Goal: Information Seeking & Learning: Learn about a topic

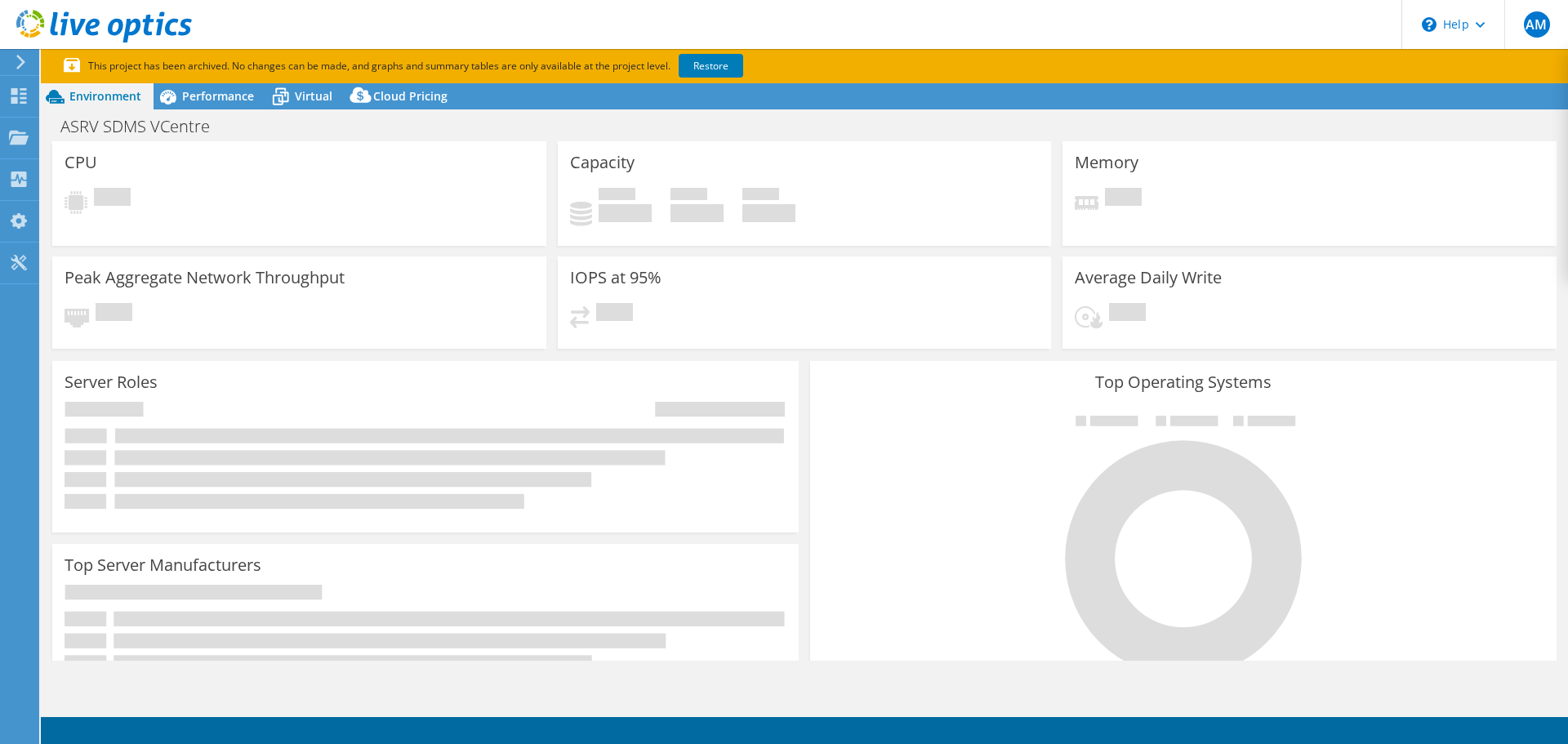
select select "USD"
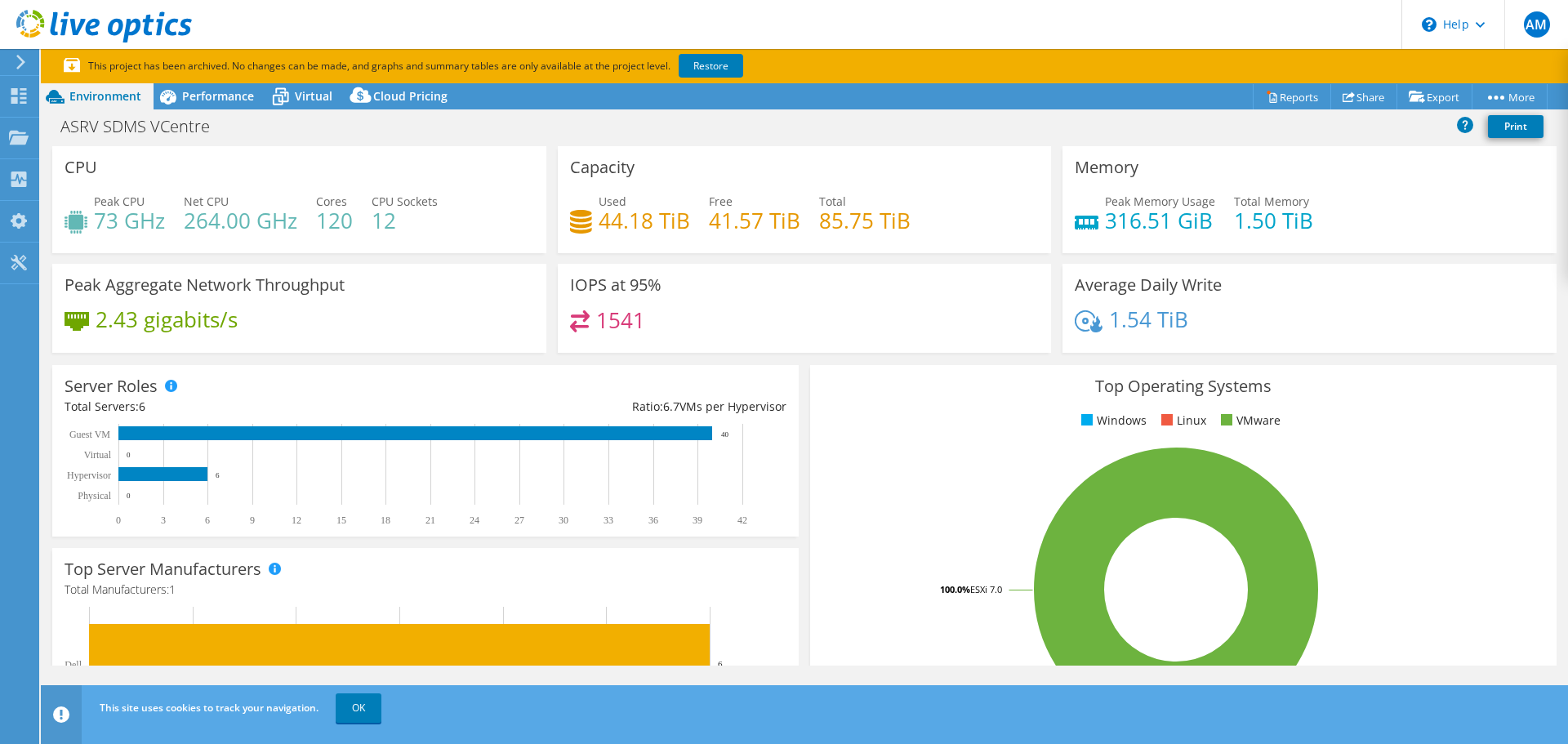
click at [518, 135] on div "ASRV SDMS VCentre Print" at bounding box center [804, 126] width 1528 height 30
click at [591, 127] on div "ASRV SDMS VCentre Print" at bounding box center [804, 126] width 1528 height 30
drag, startPoint x: 503, startPoint y: 144, endPoint x: 445, endPoint y: 137, distance: 58.4
click at [503, 144] on div "ASRV SDMS VCentre Print" at bounding box center [804, 128] width 1528 height 35
click at [210, 96] on span "Performance" at bounding box center [217, 96] width 71 height 16
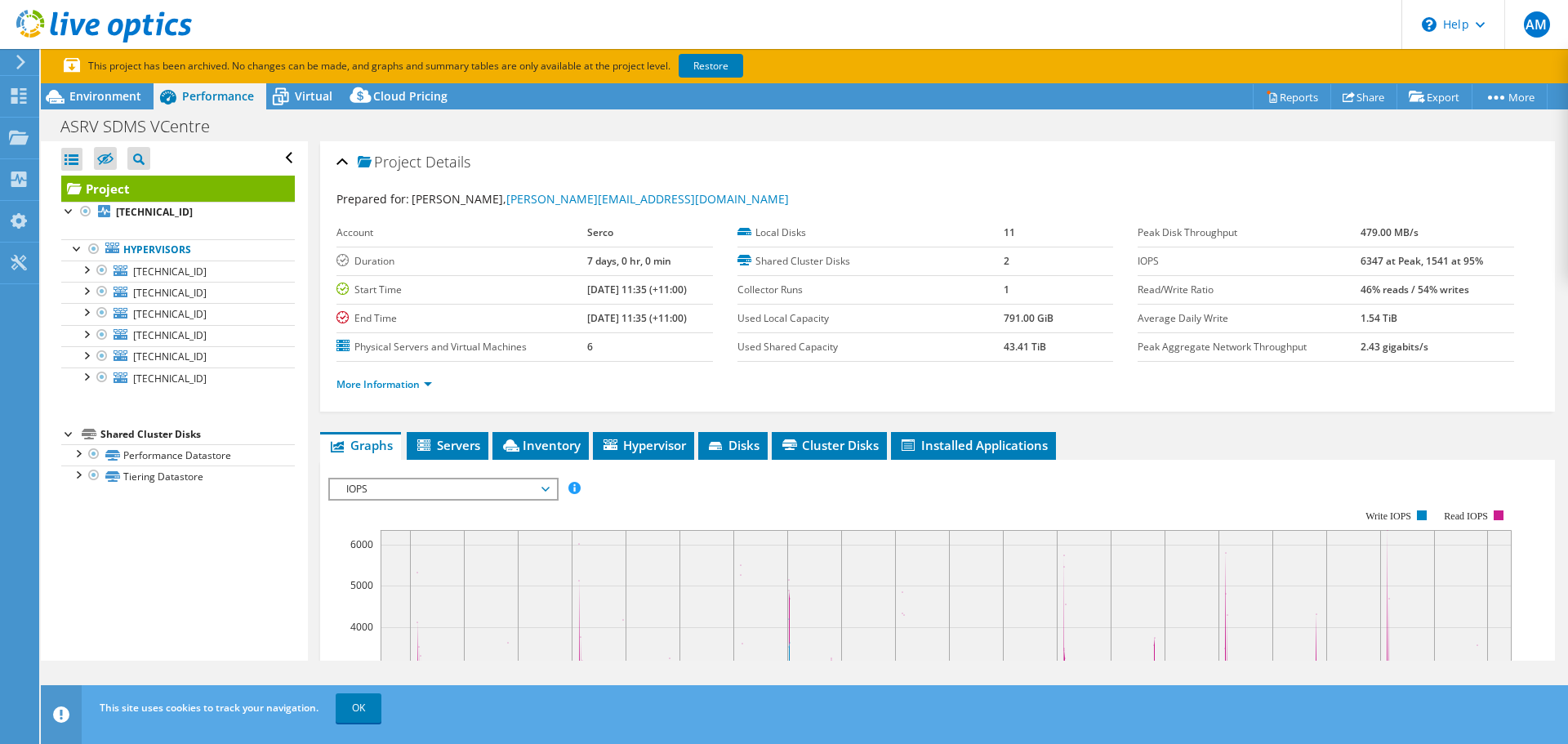
click at [852, 127] on div "ASRV SDMS VCentre Print" at bounding box center [804, 126] width 1528 height 30
click at [14, 94] on use at bounding box center [19, 96] width 15 height 16
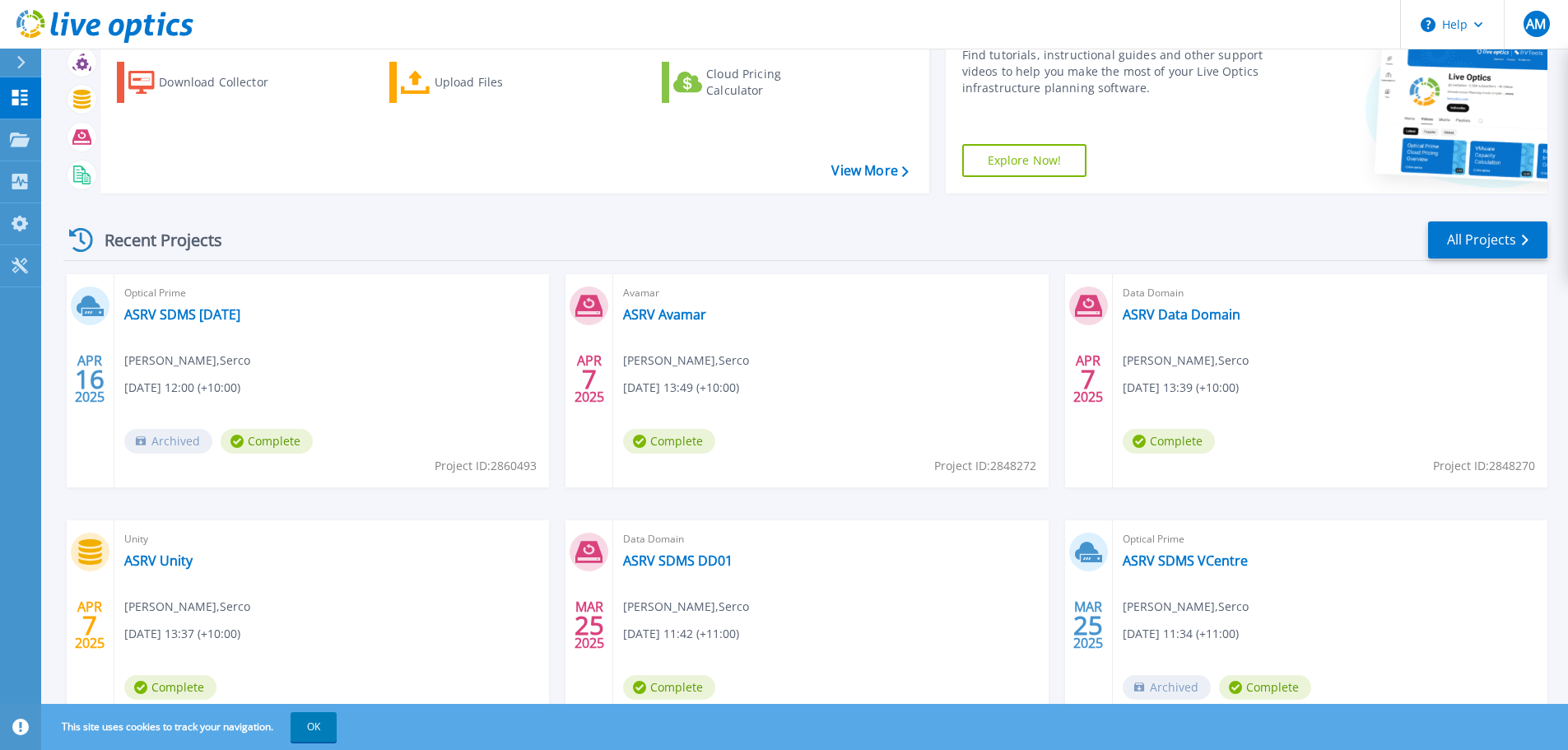
scroll to position [162, 0]
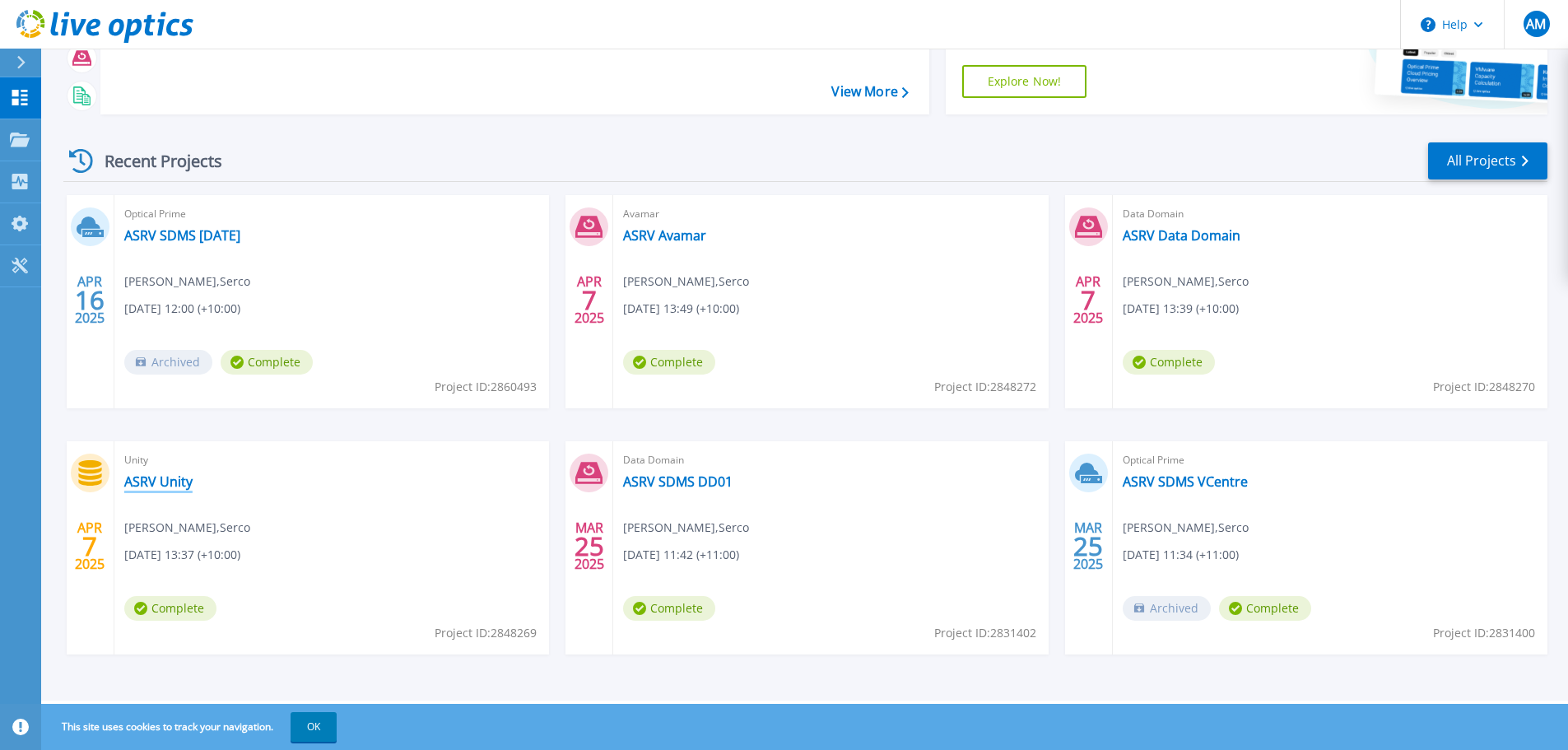
click at [172, 480] on link "ASRV Unity" at bounding box center [158, 481] width 69 height 16
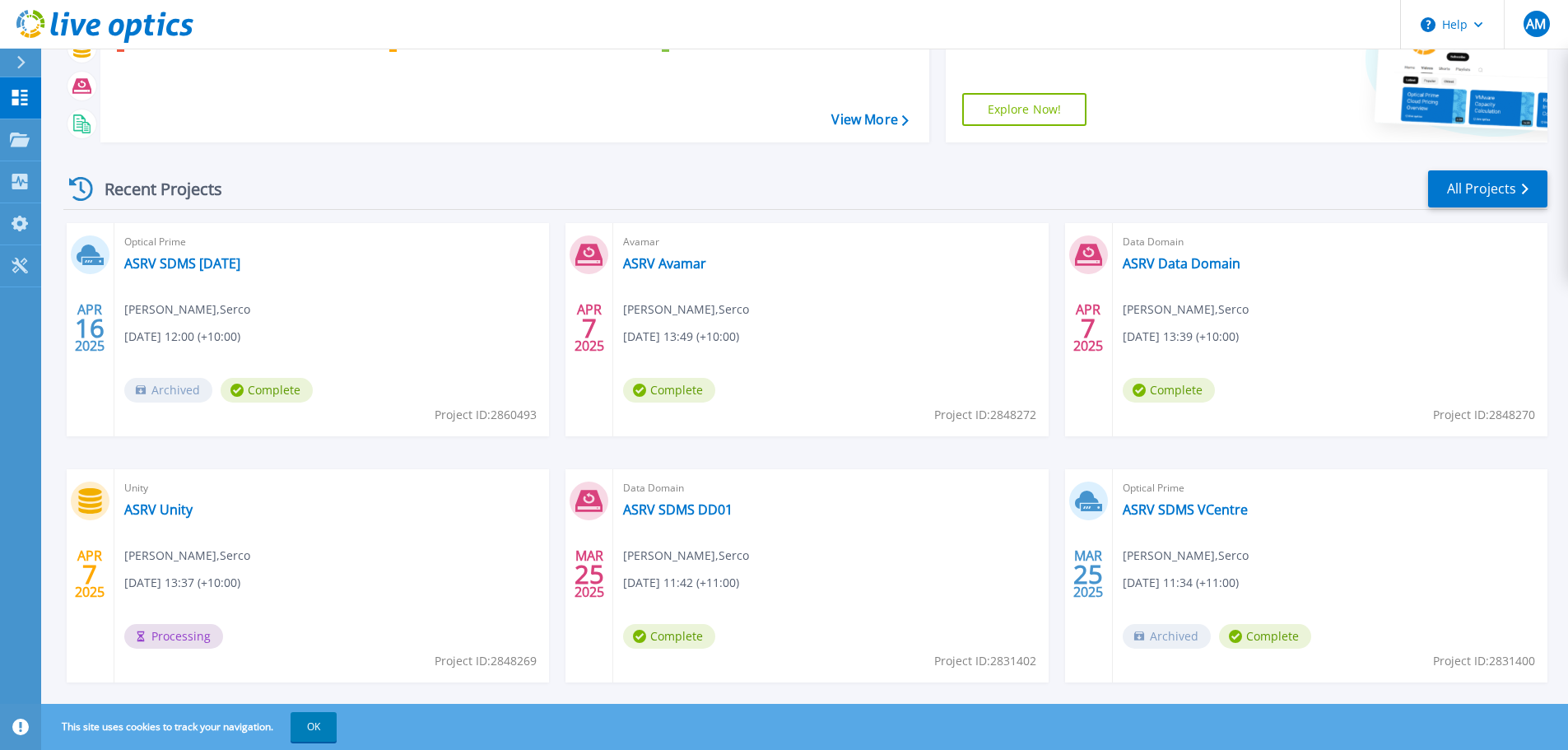
scroll to position [162, 0]
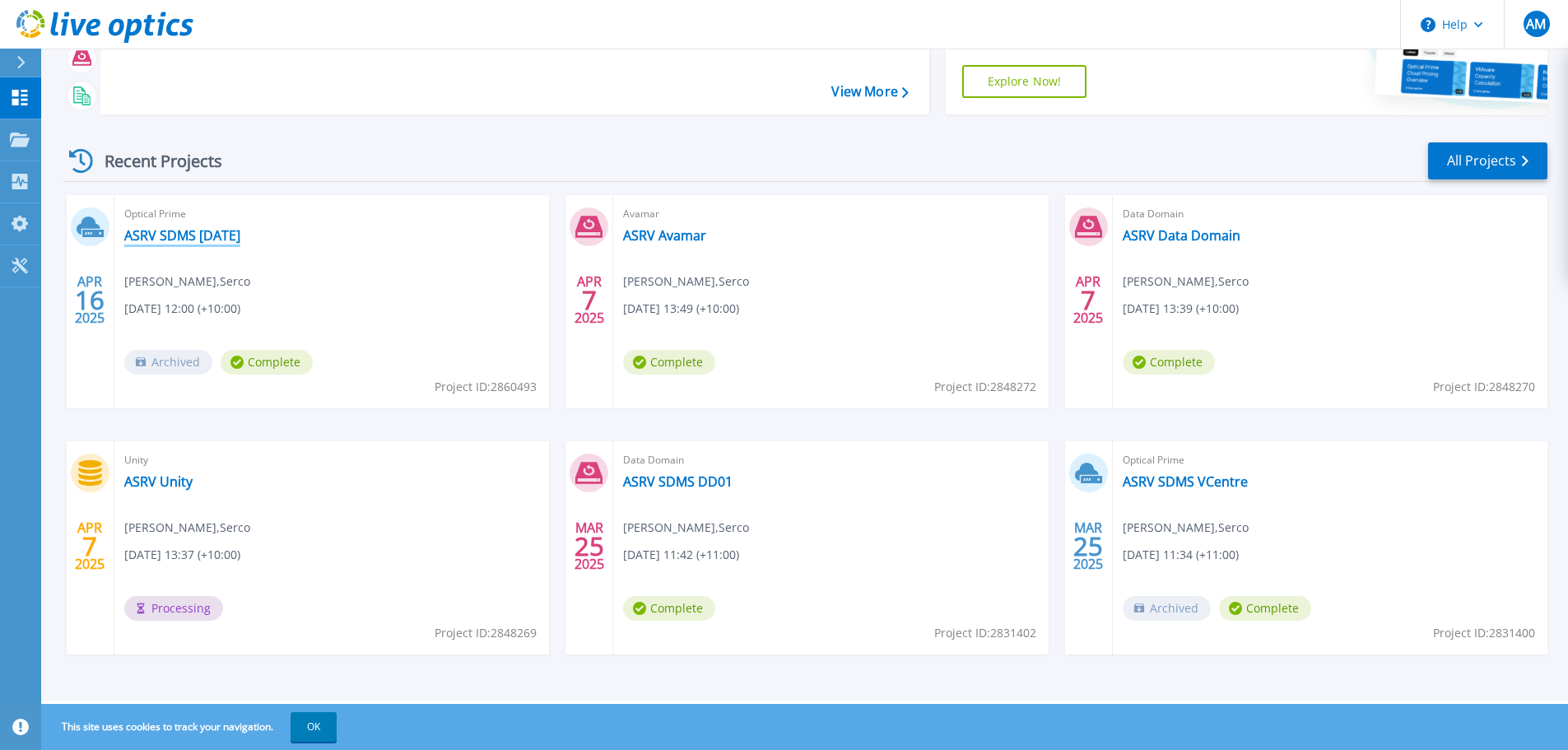
click at [175, 233] on link "ASRV SDMS [DATE]" at bounding box center [182, 235] width 116 height 16
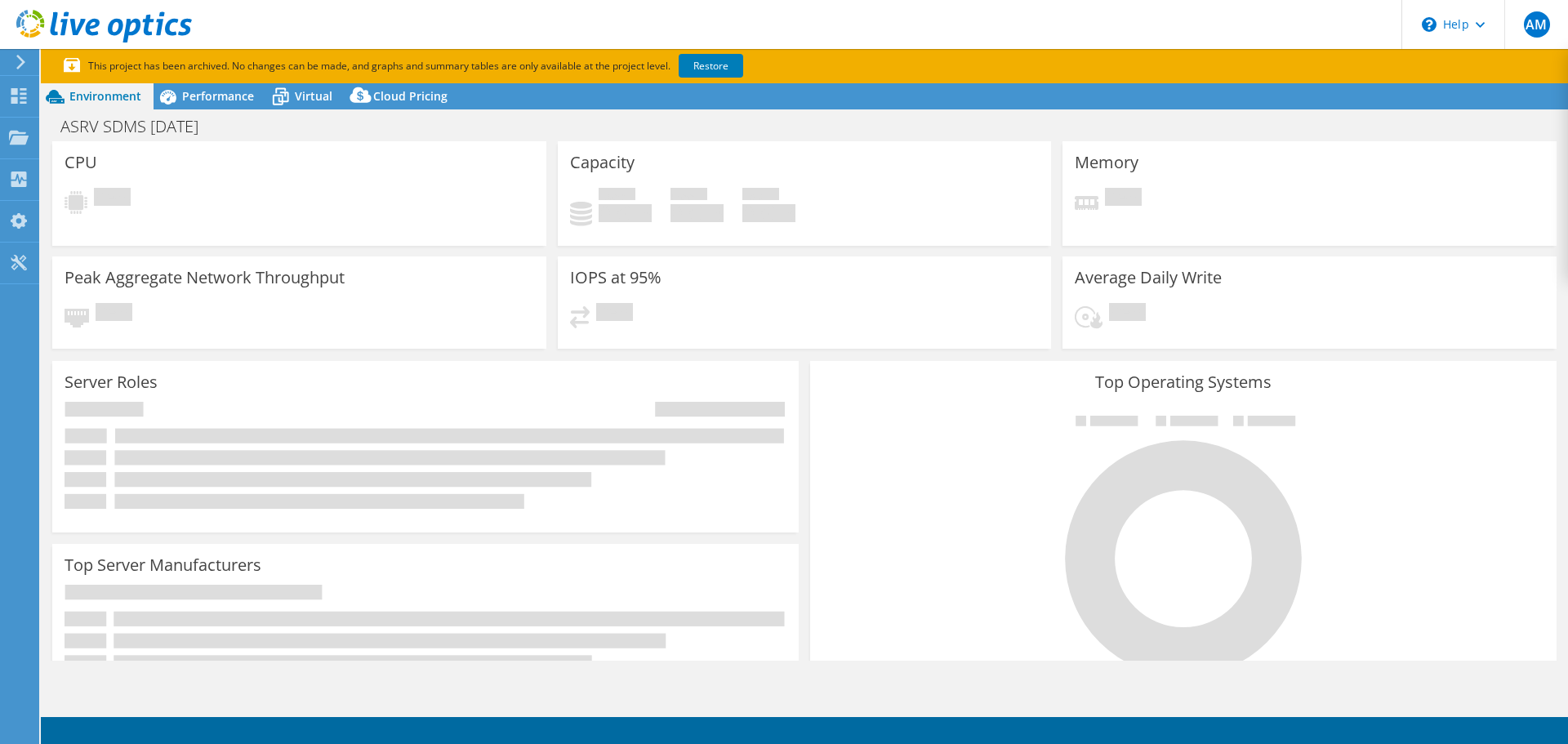
select select "[GEOGRAPHIC_DATA]"
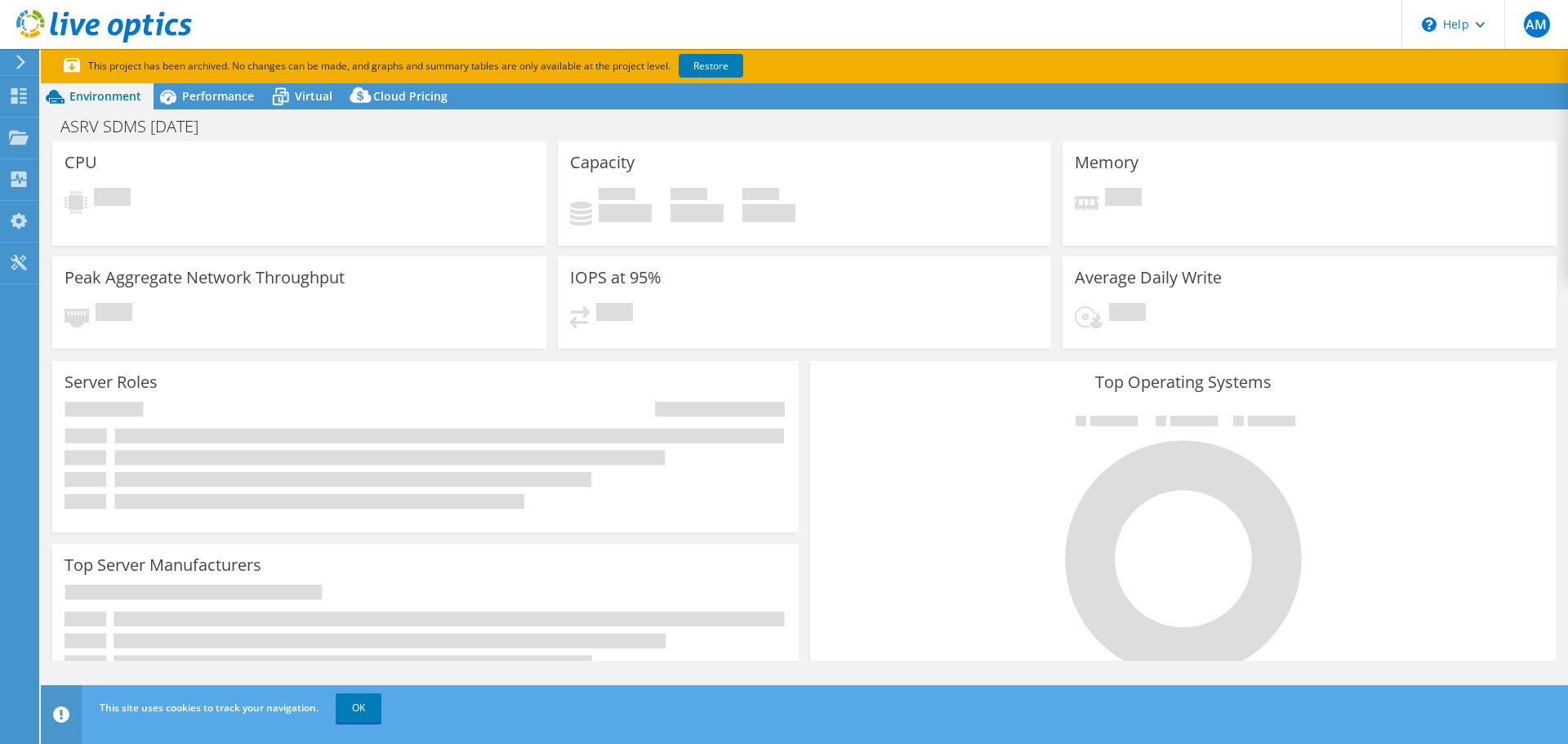
select select "[GEOGRAPHIC_DATA]"
select select "AUD"
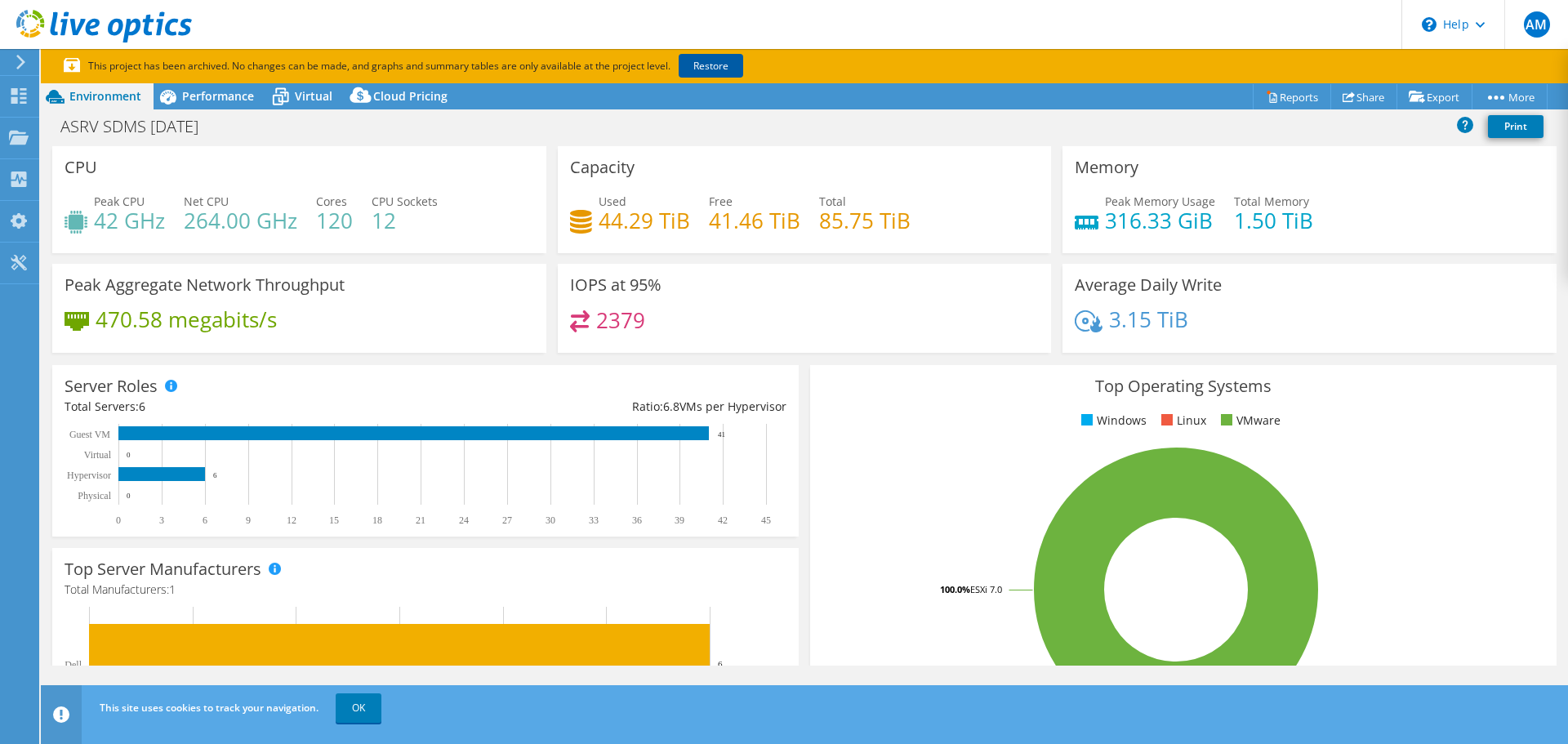
click at [720, 58] on link "Restore" at bounding box center [710, 66] width 65 height 24
click at [18, 62] on icon at bounding box center [21, 62] width 12 height 15
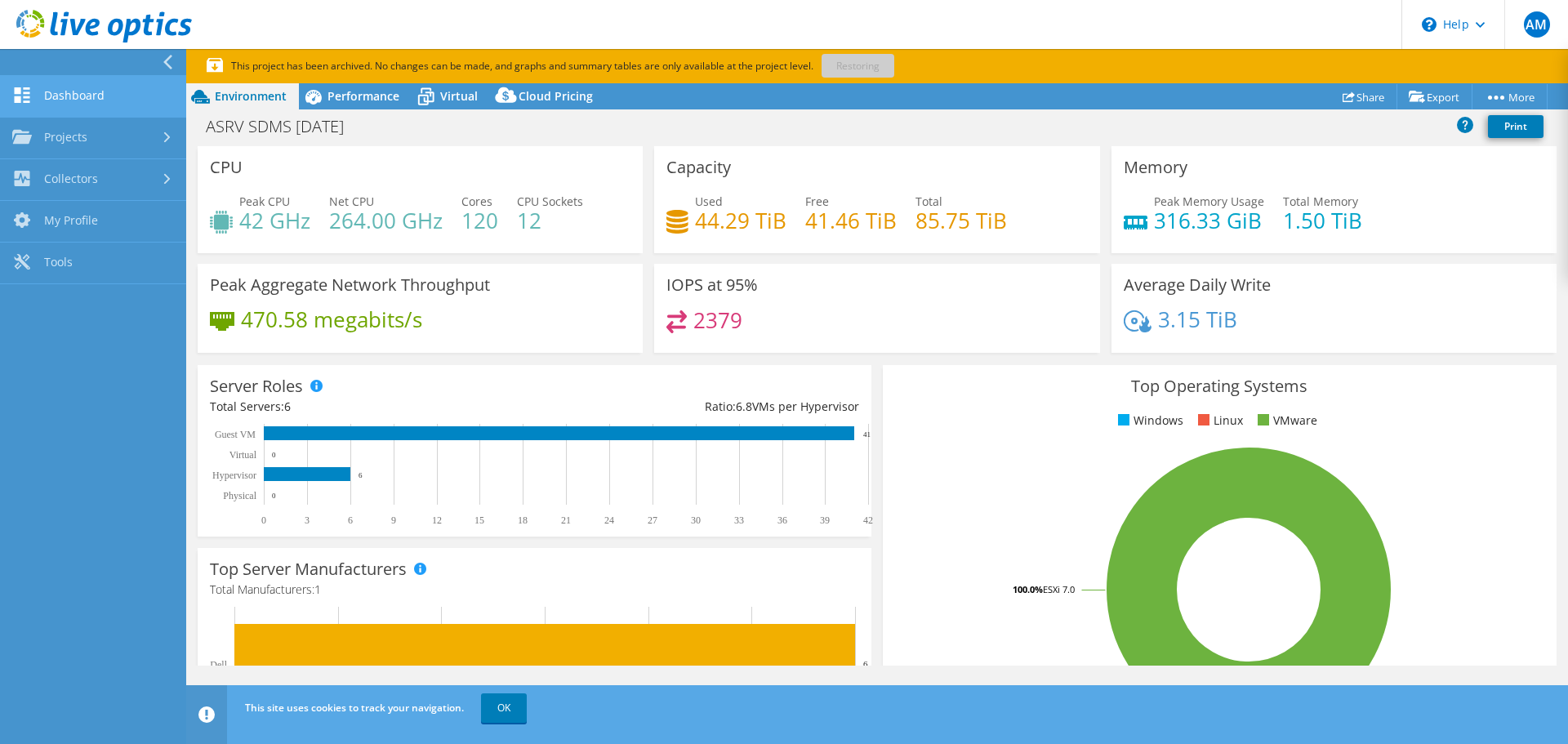
click at [80, 100] on link "Dashboard" at bounding box center [93, 96] width 186 height 41
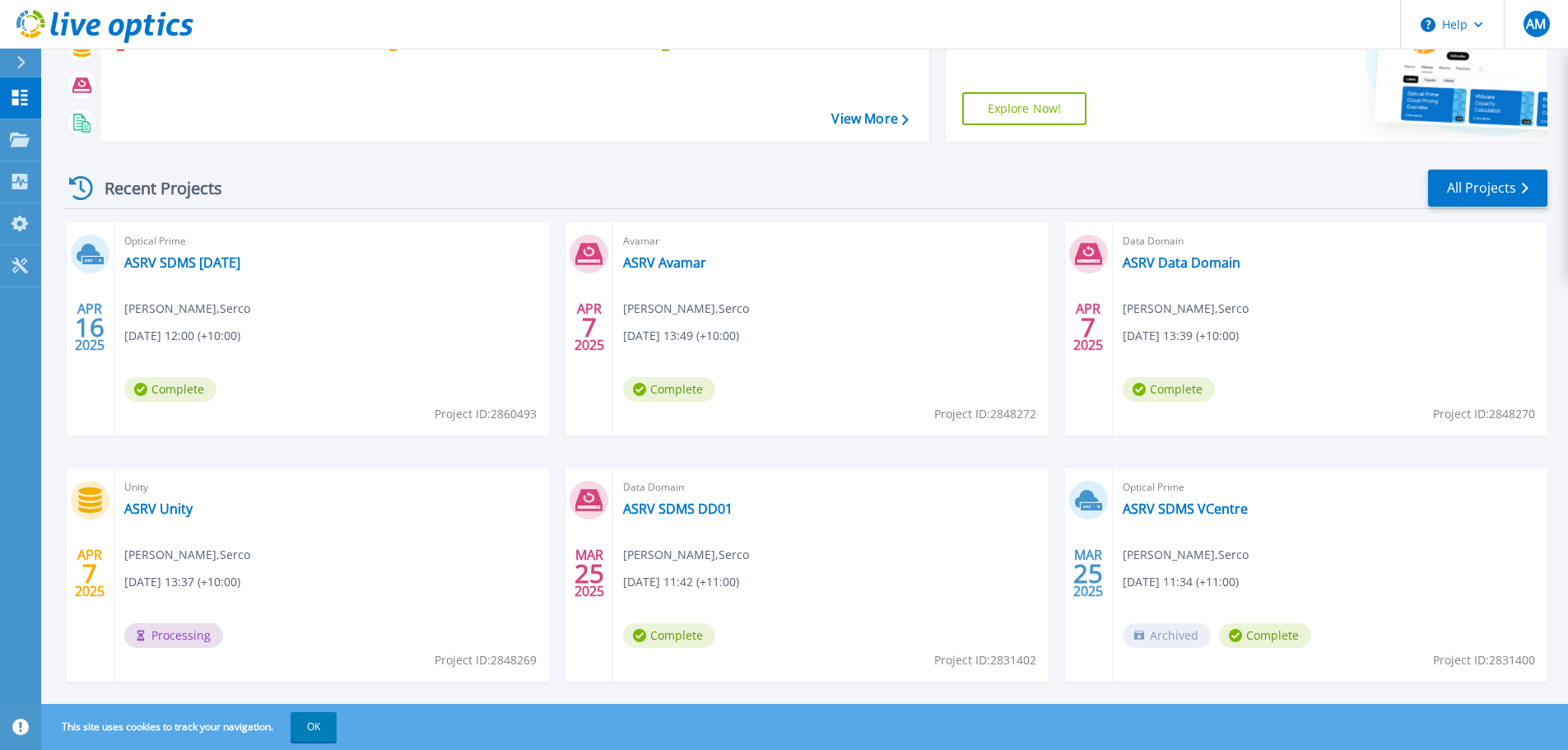
scroll to position [162, 0]
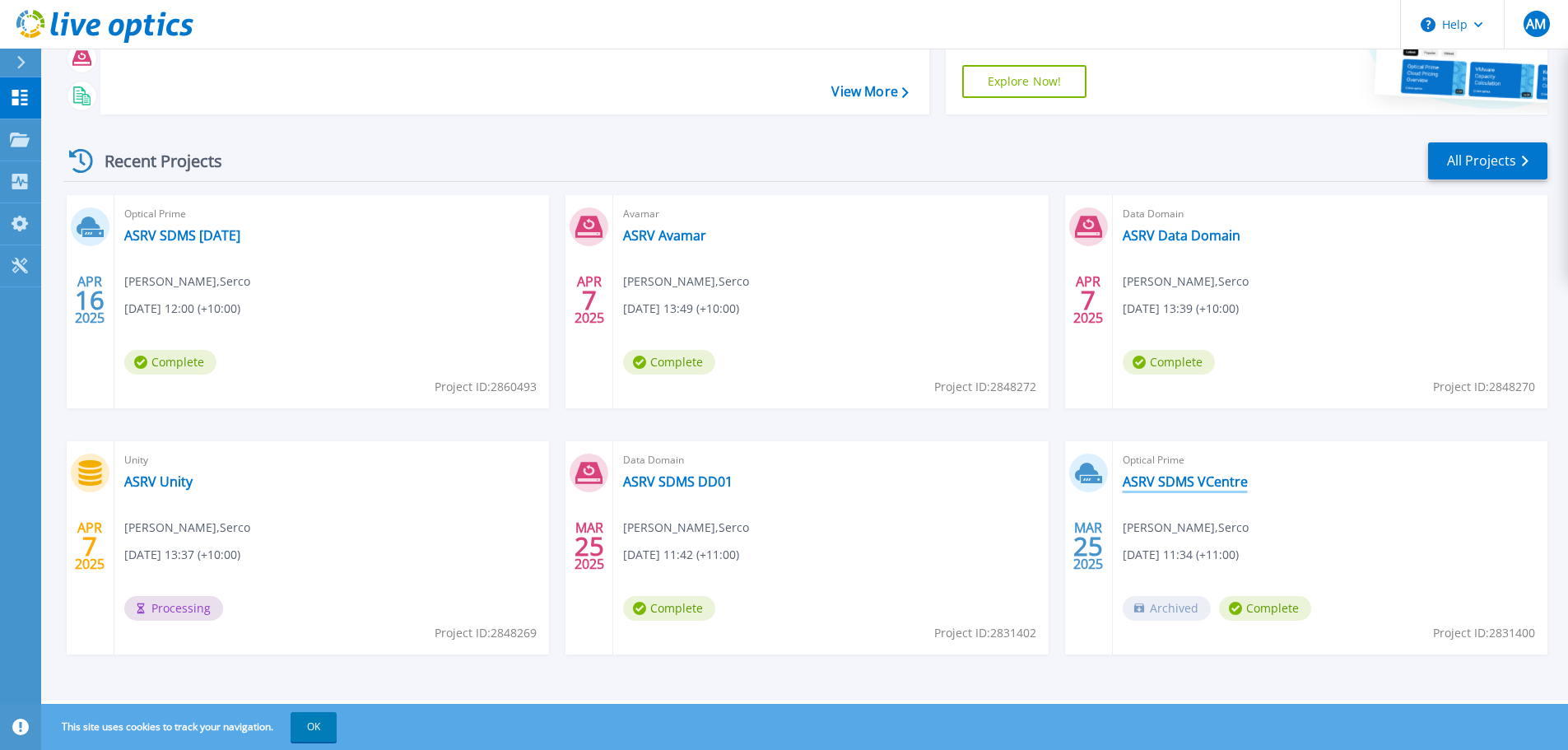
click at [1210, 483] on link "ASRV SDMS VCentre" at bounding box center [1185, 481] width 125 height 16
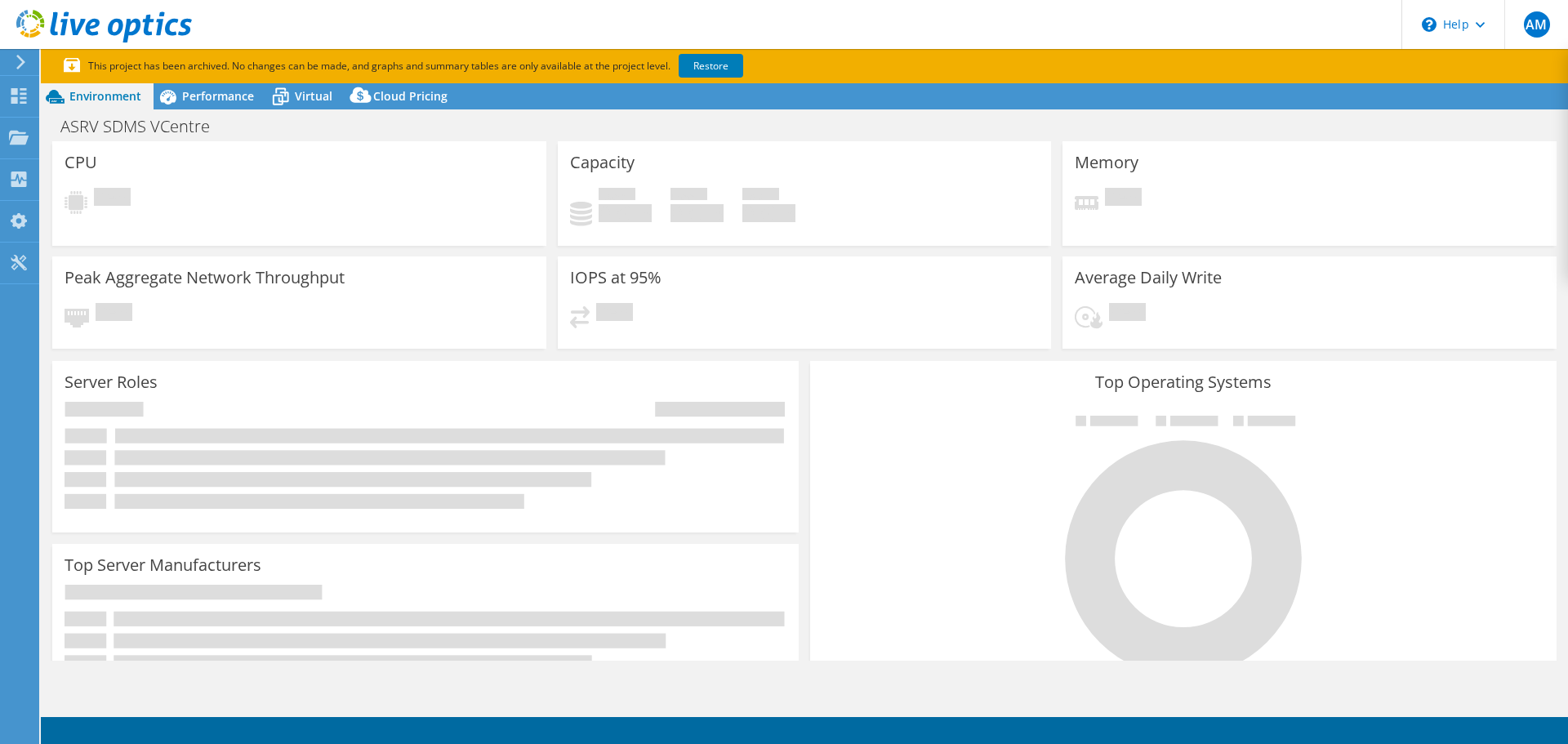
select select "USD"
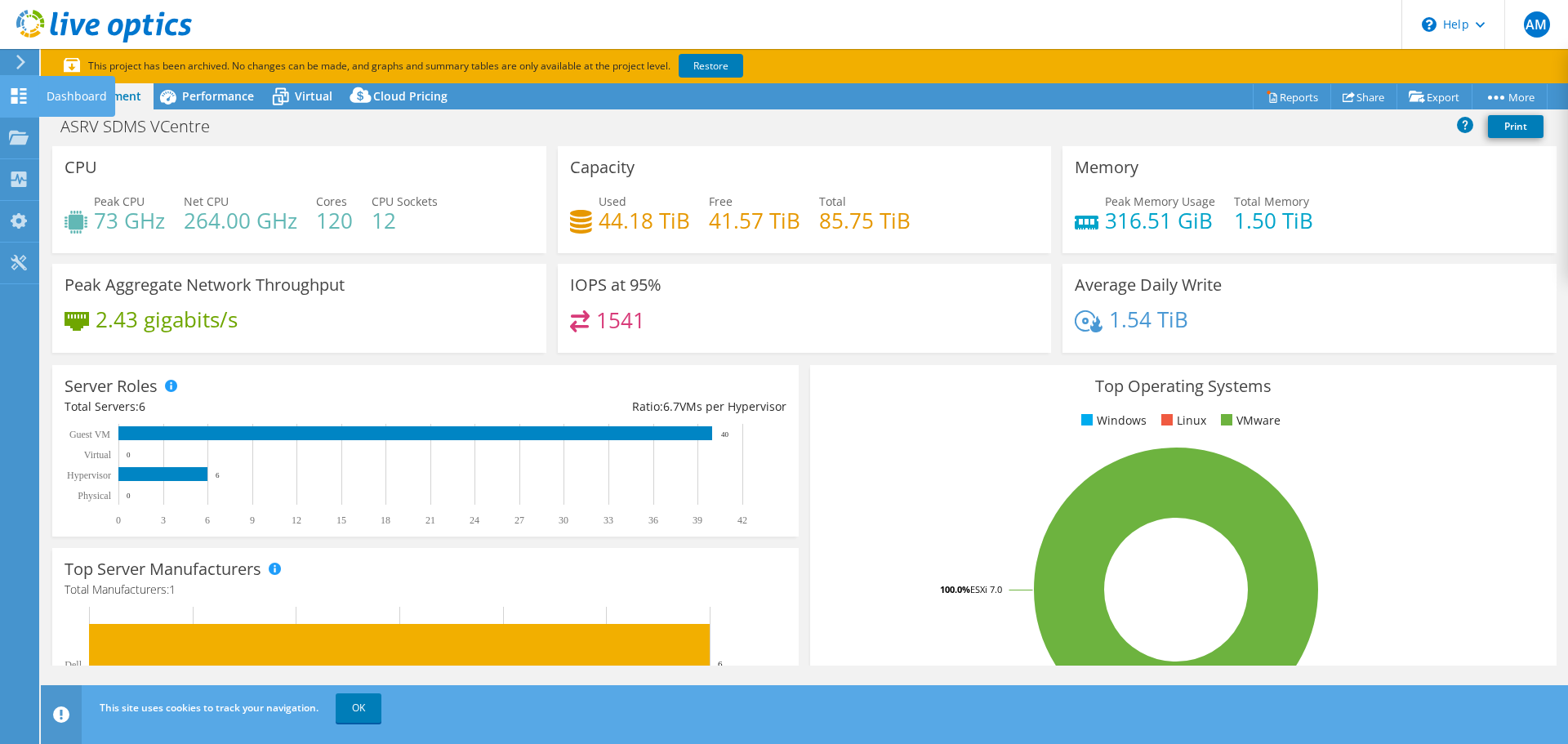
click at [26, 100] on icon at bounding box center [18, 96] width 20 height 16
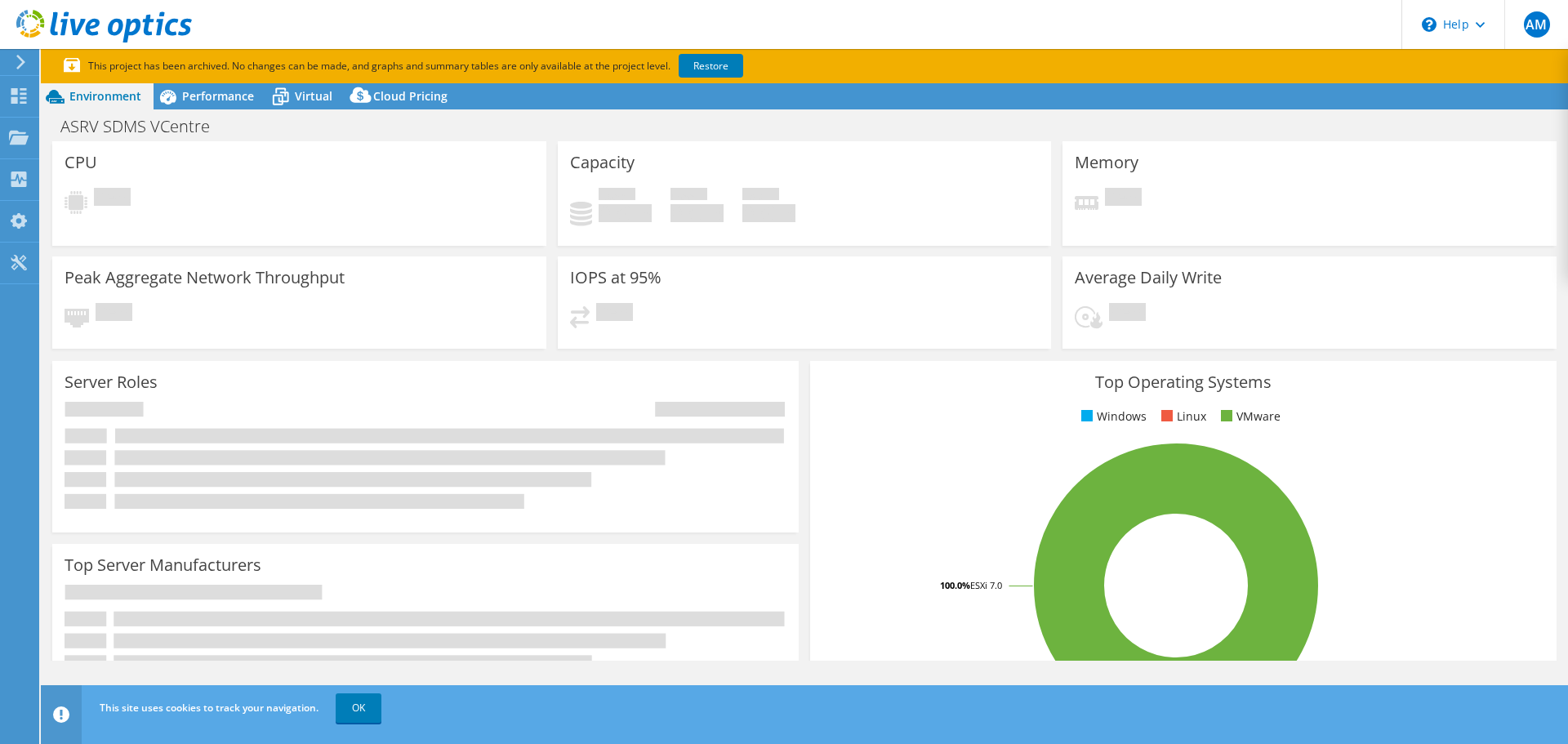
select select "USD"
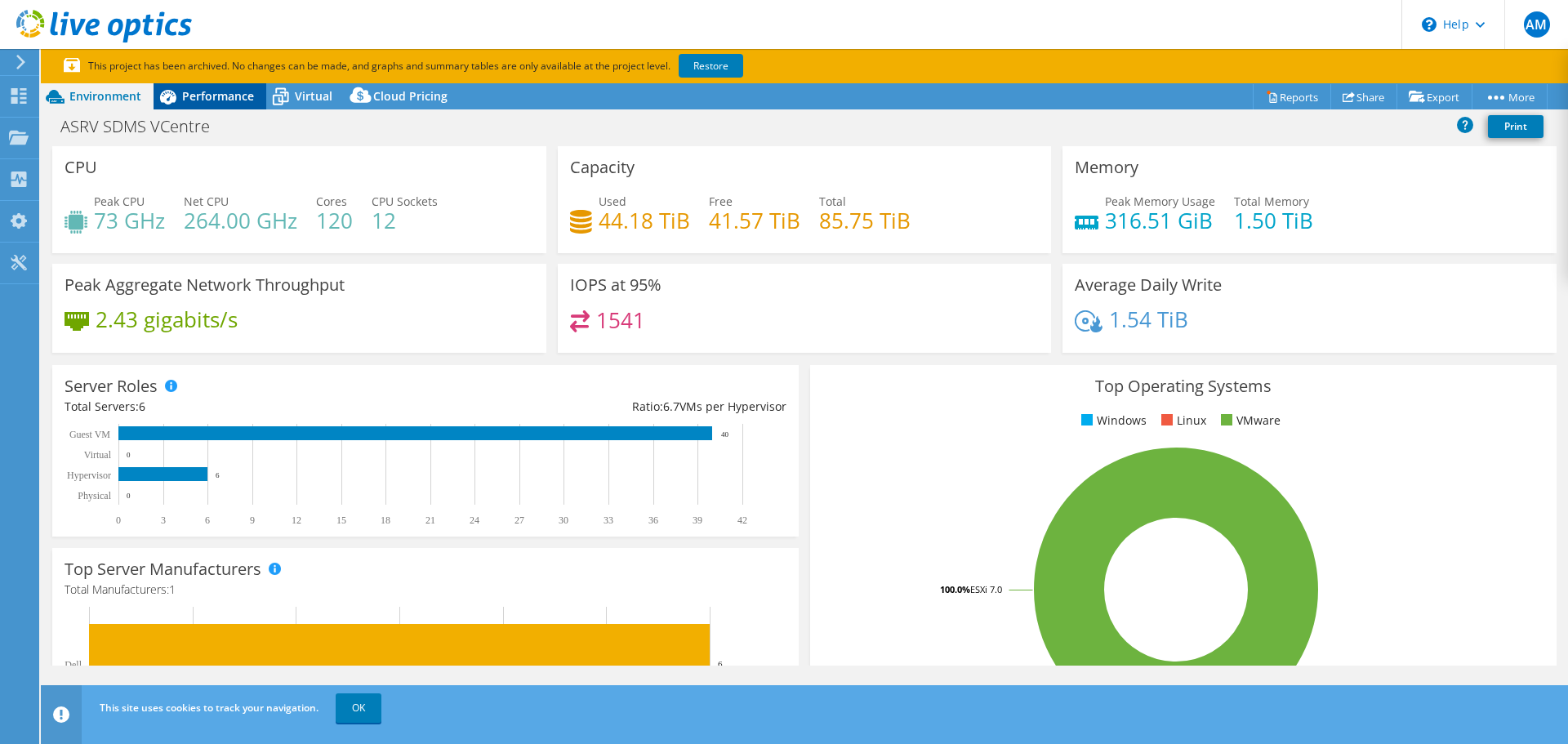
click at [215, 99] on span "Performance" at bounding box center [217, 96] width 71 height 16
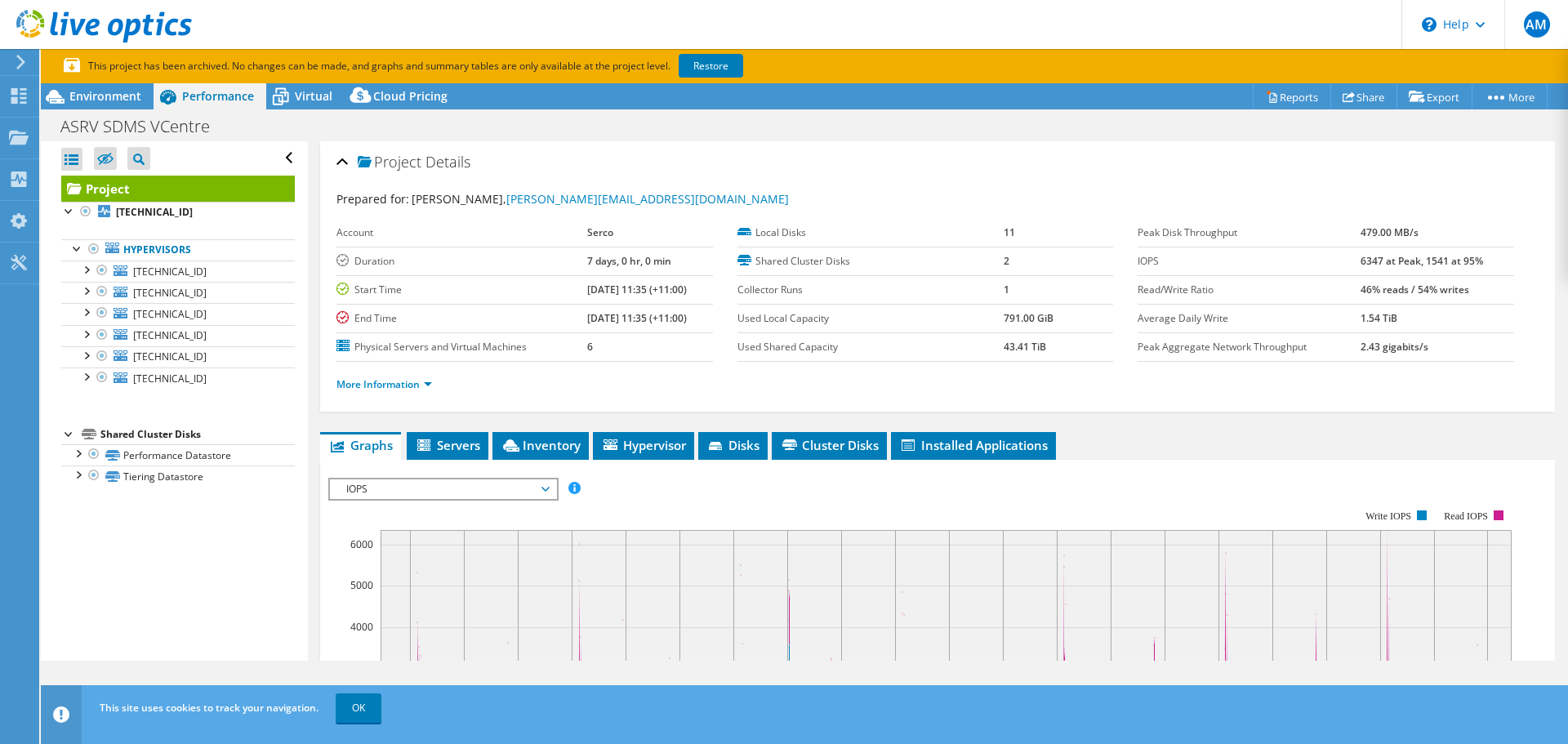
click at [752, 157] on div "Project Details" at bounding box center [938, 163] width 1202 height 35
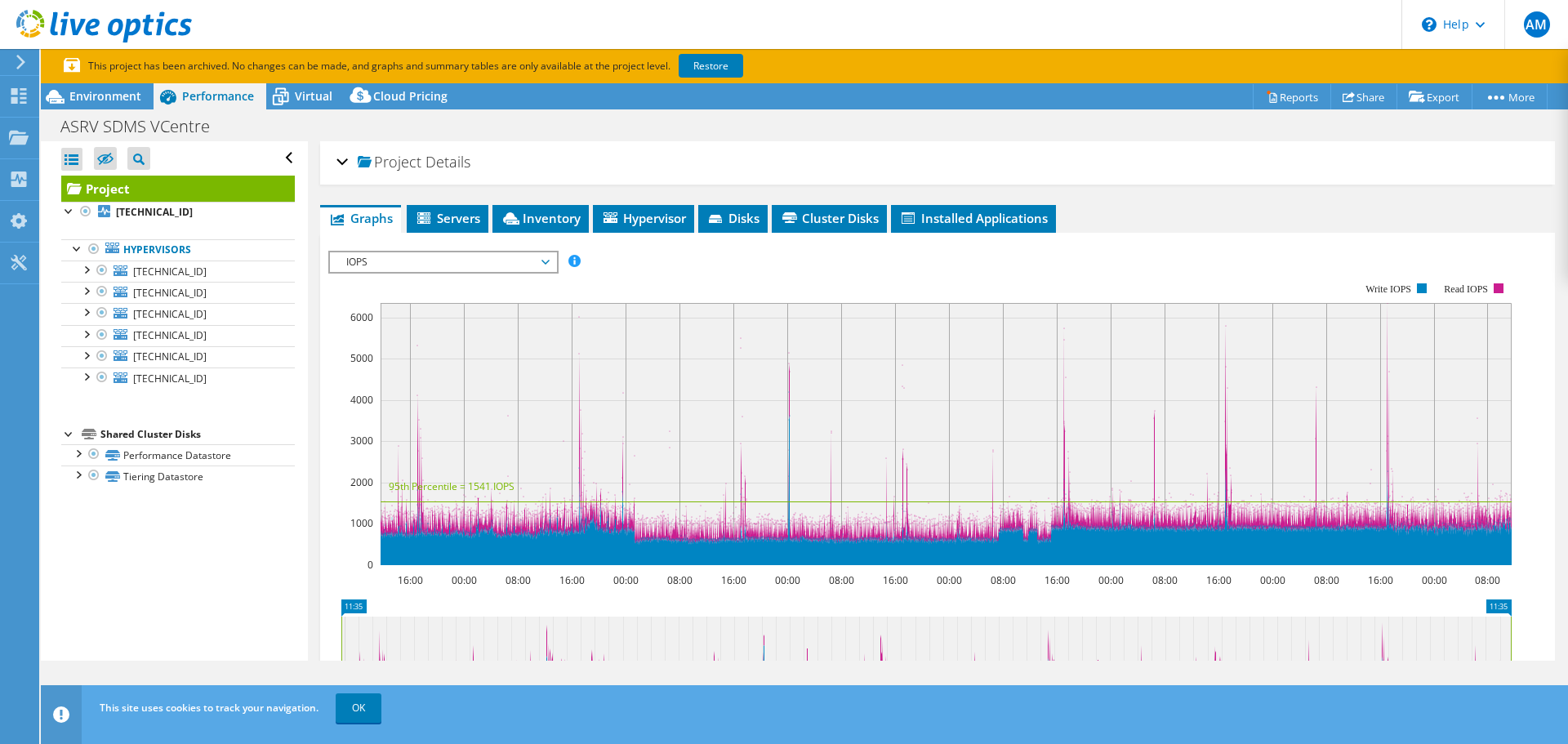
click at [752, 157] on div "Project Details" at bounding box center [938, 163] width 1202 height 35
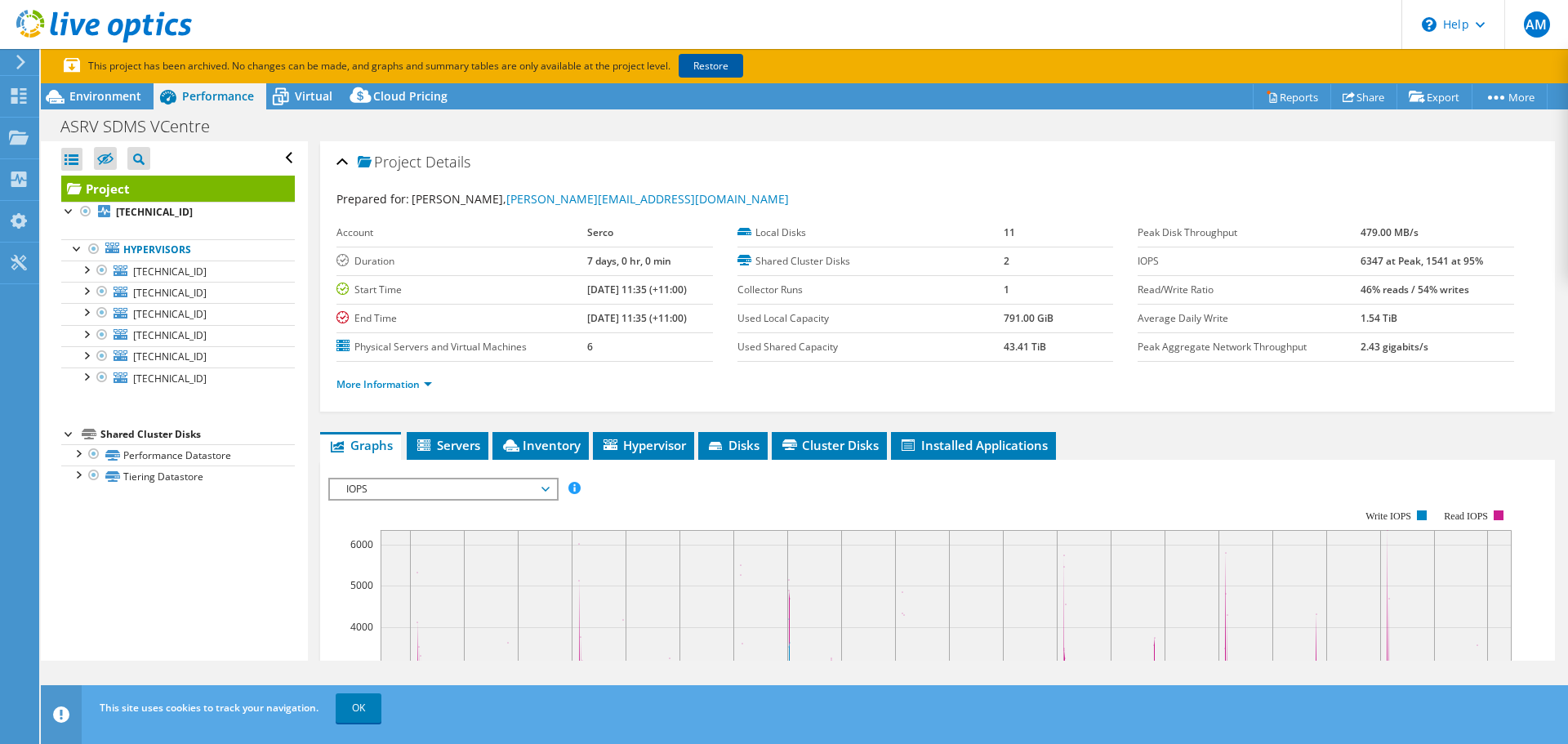
click at [716, 66] on link "Restore" at bounding box center [710, 66] width 65 height 24
click at [116, 97] on span "Environment" at bounding box center [105, 96] width 71 height 16
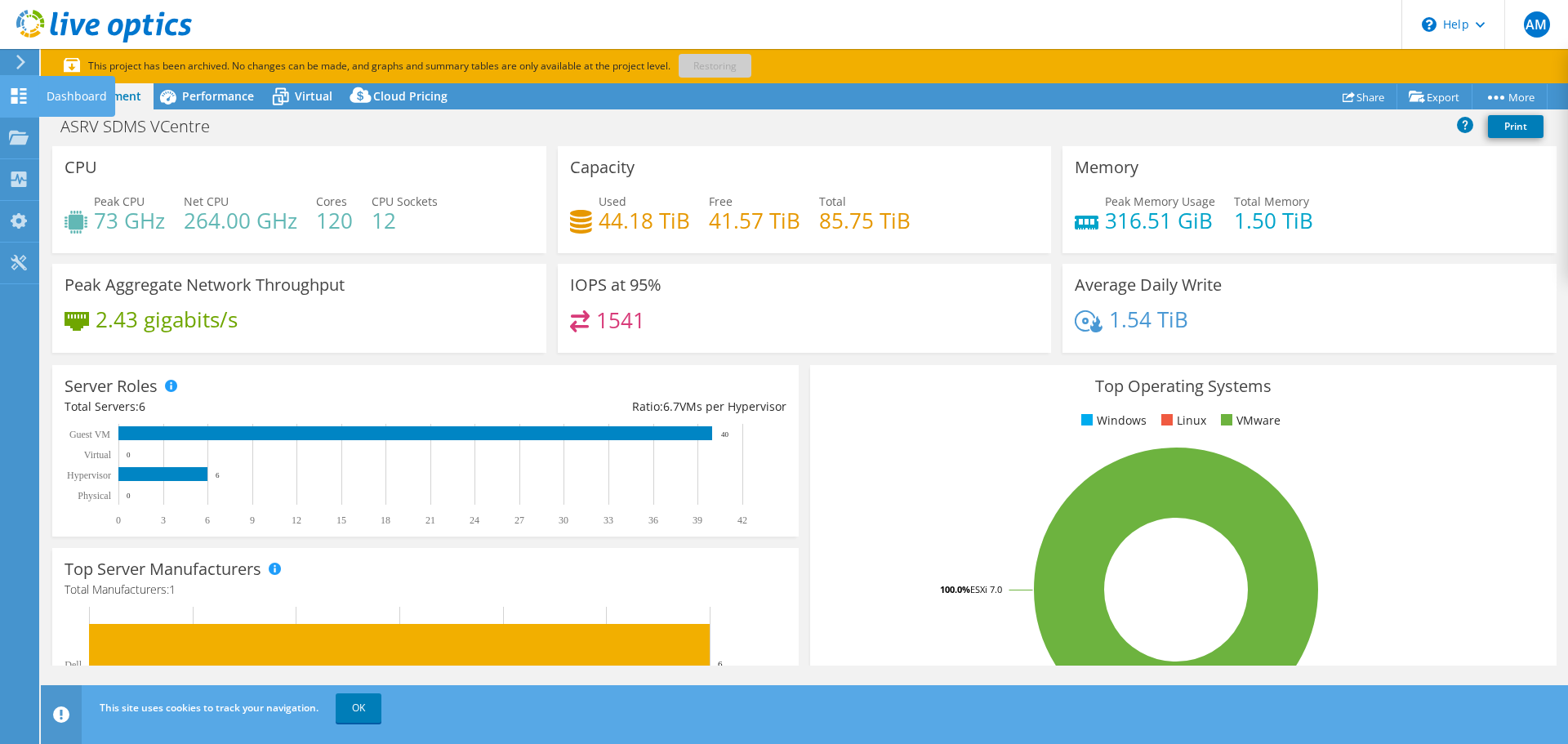
click at [19, 102] on icon at bounding box center [18, 96] width 20 height 16
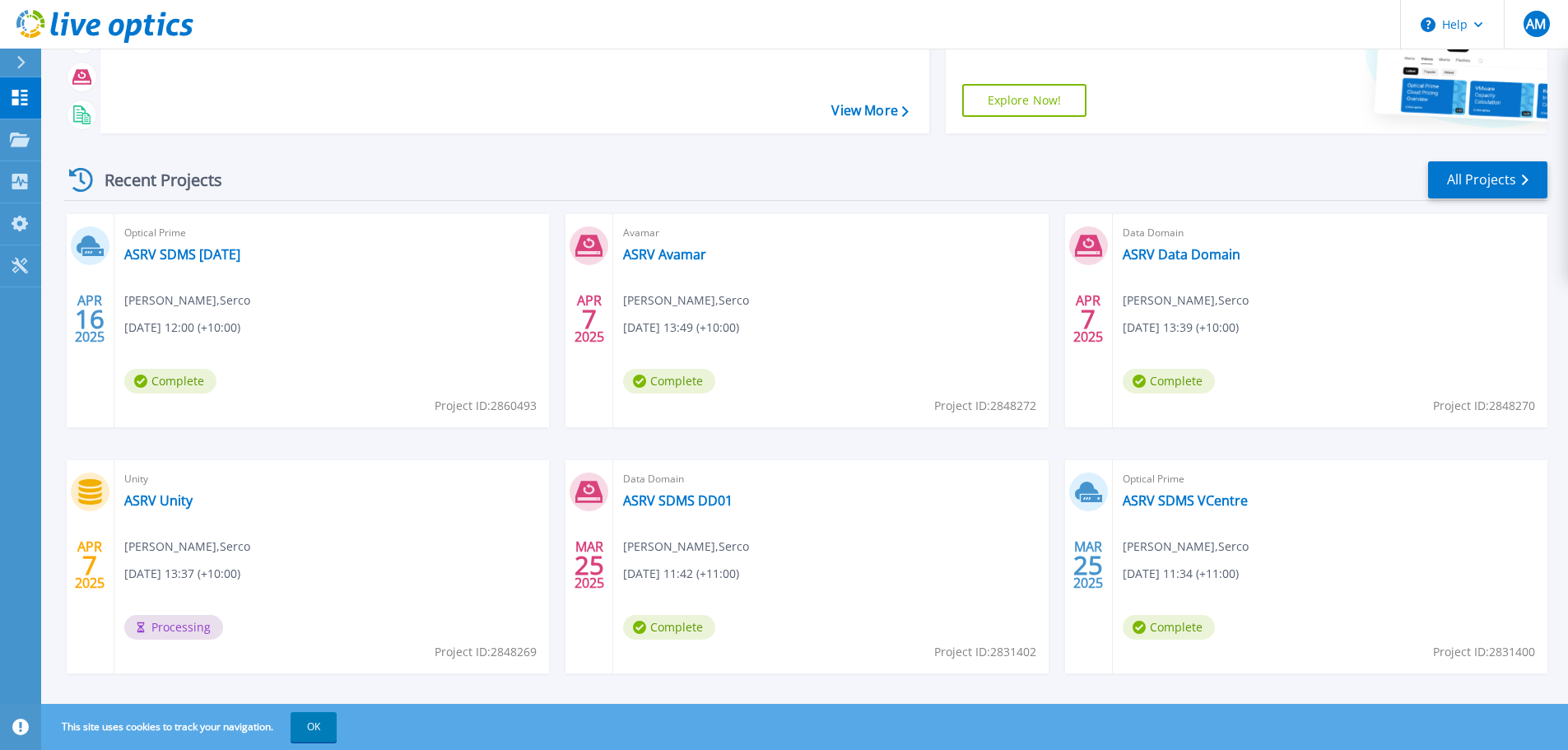
scroll to position [162, 0]
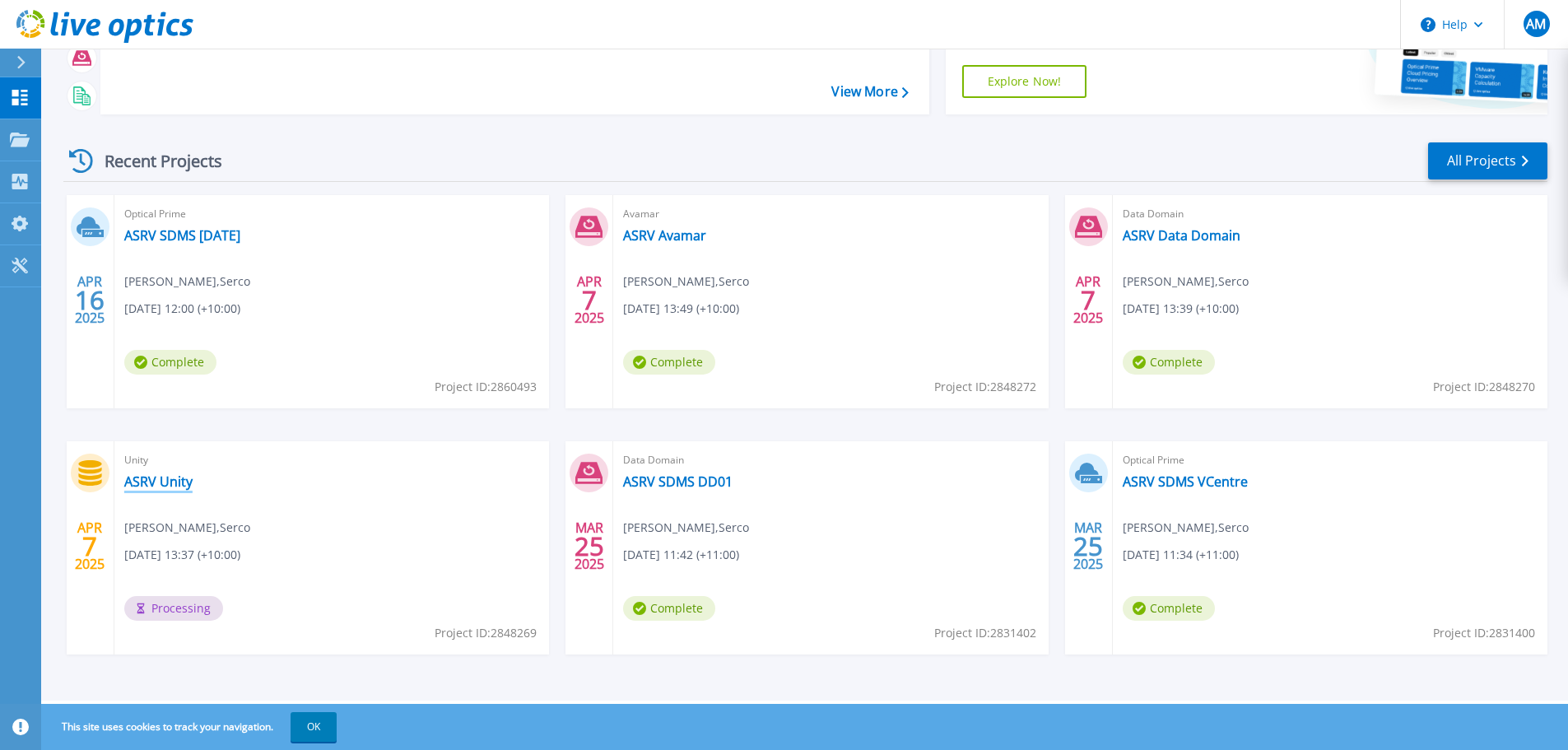
click at [165, 481] on link "ASRV Unity" at bounding box center [158, 481] width 69 height 16
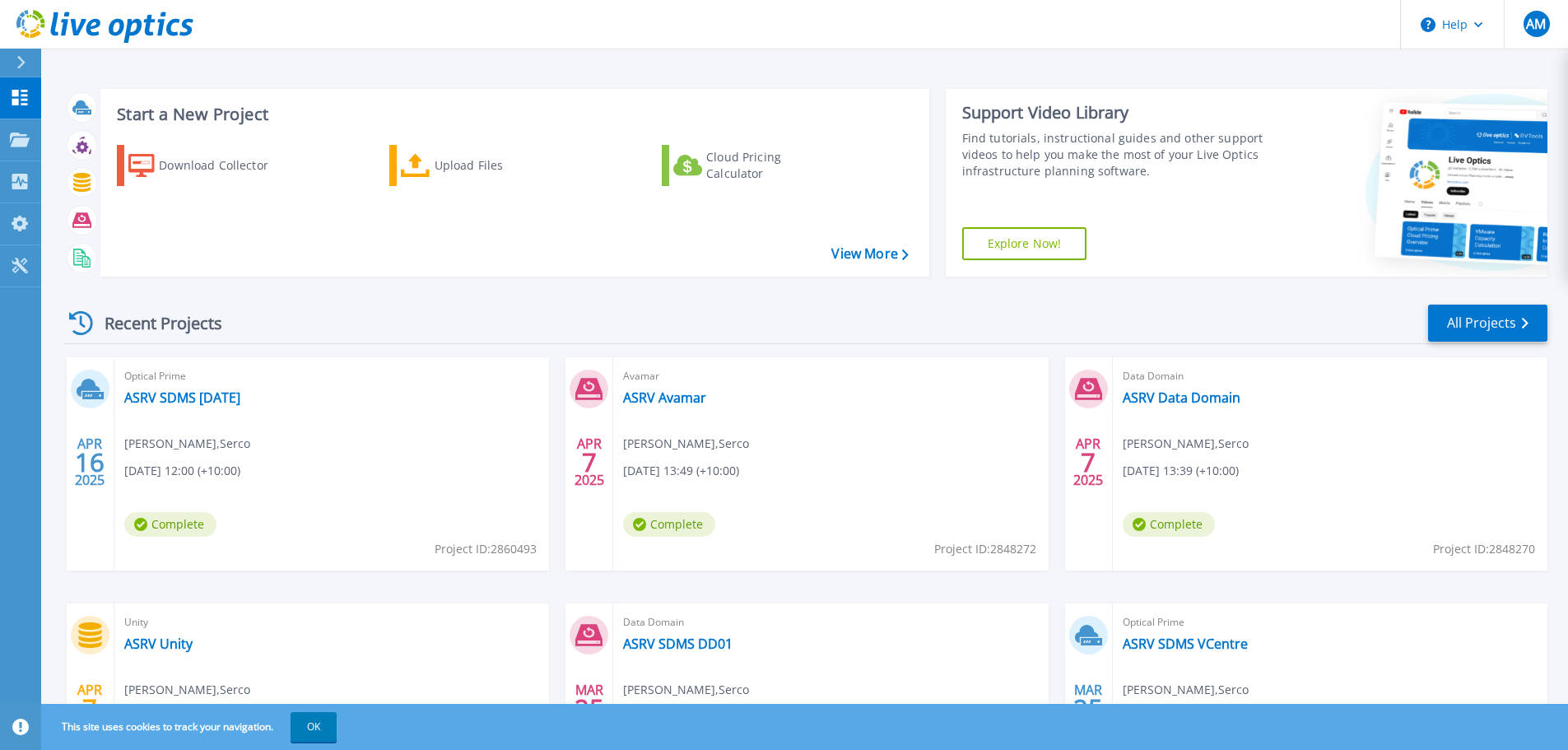
click at [738, 33] on header "Help AM End User [PERSON_NAME] [PERSON_NAME][EMAIL_ADDRESS][DOMAIN_NAME] Serco …" at bounding box center [784, 24] width 1568 height 49
click at [680, 403] on link "ASRV Avamar" at bounding box center [665, 398] width 83 height 16
click at [1173, 393] on link "ASRV Data Domain" at bounding box center [1182, 398] width 118 height 16
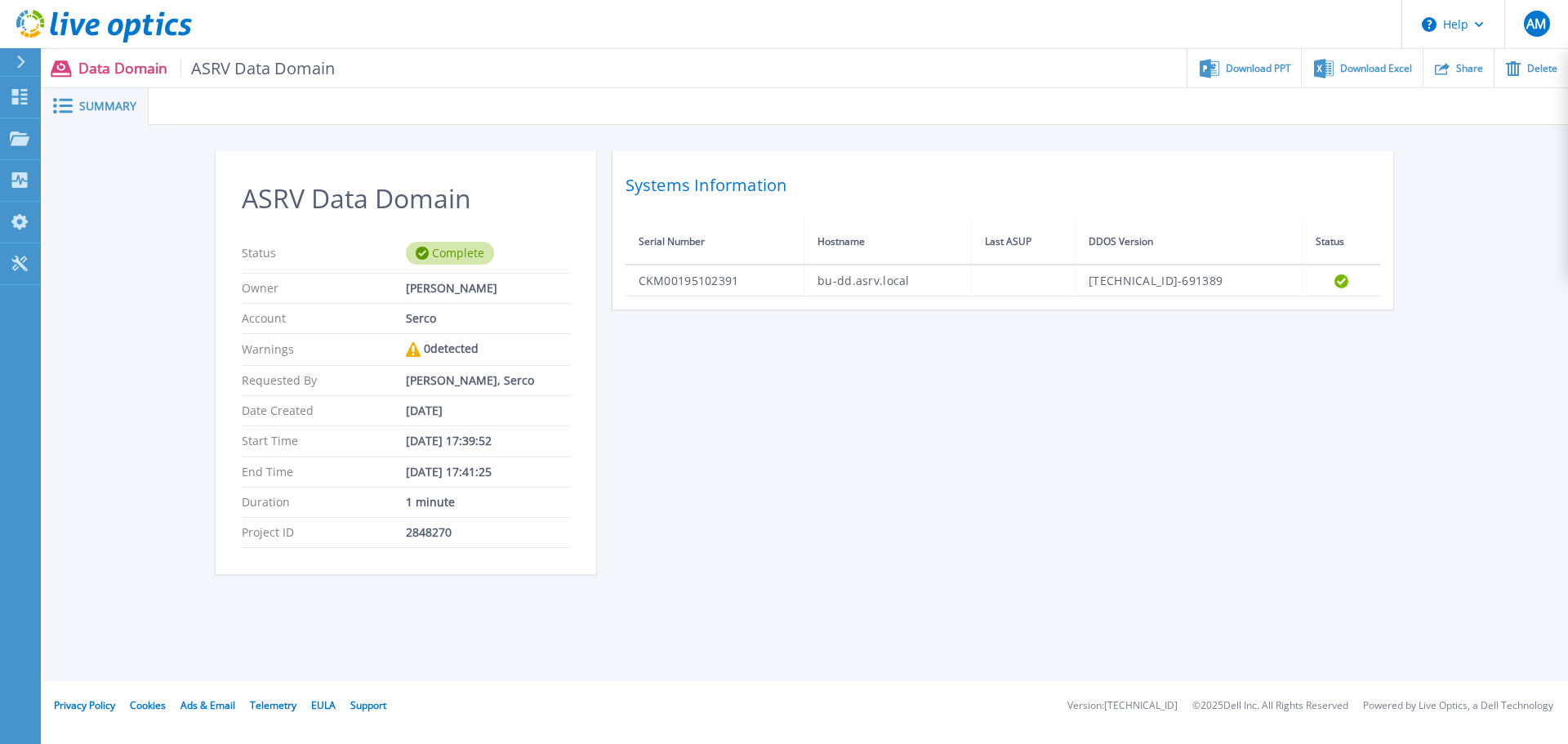
click at [770, 419] on div "ASRV Data Domain Status Complete Owner [PERSON_NAME] Account Serco Warnings 0 d…" at bounding box center [805, 372] width 1181 height 443
click at [736, 197] on h2 "Systems Information" at bounding box center [1002, 185] width 754 height 29
click at [118, 103] on span "Summary" at bounding box center [108, 106] width 57 height 11
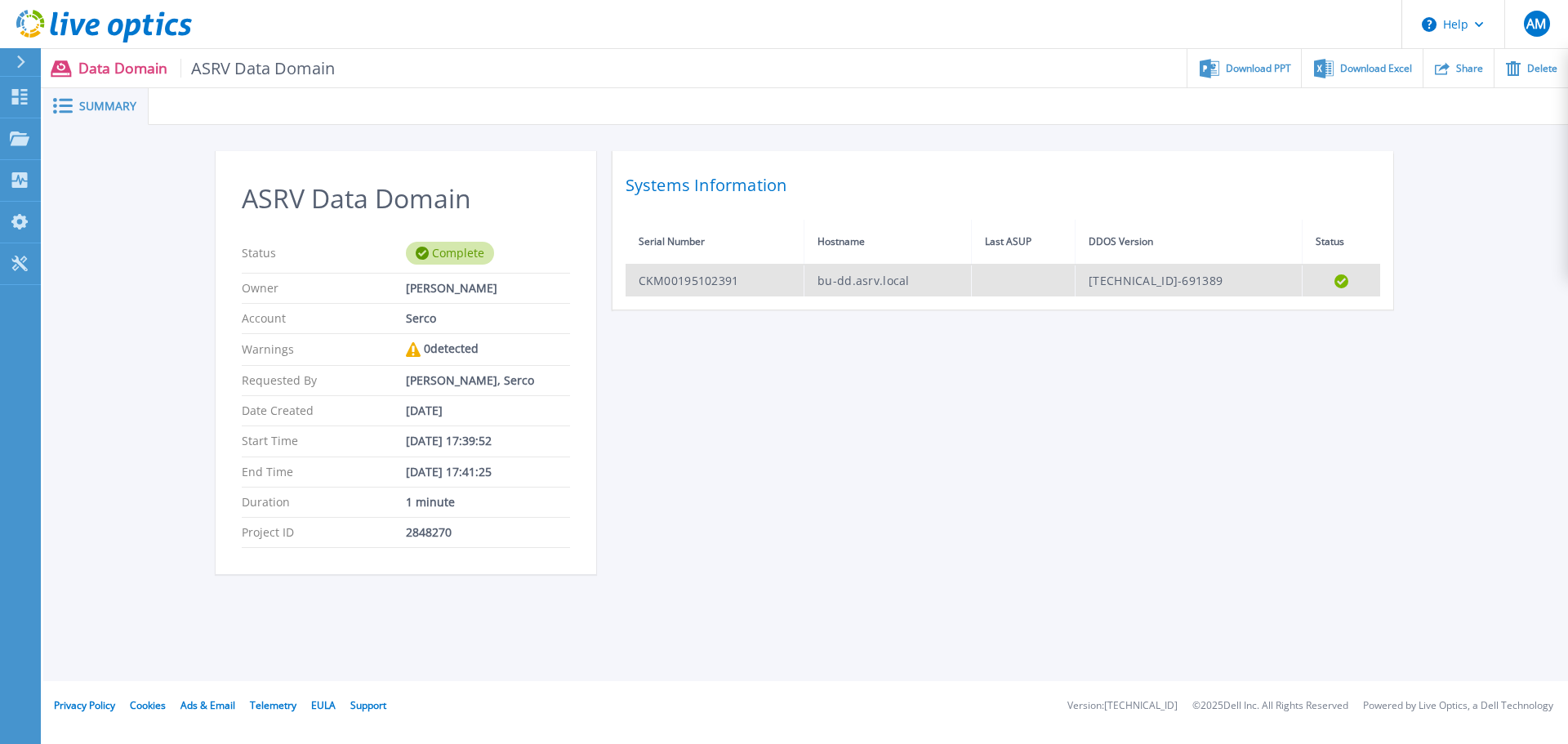
click at [1058, 276] on td at bounding box center [1024, 280] width 103 height 32
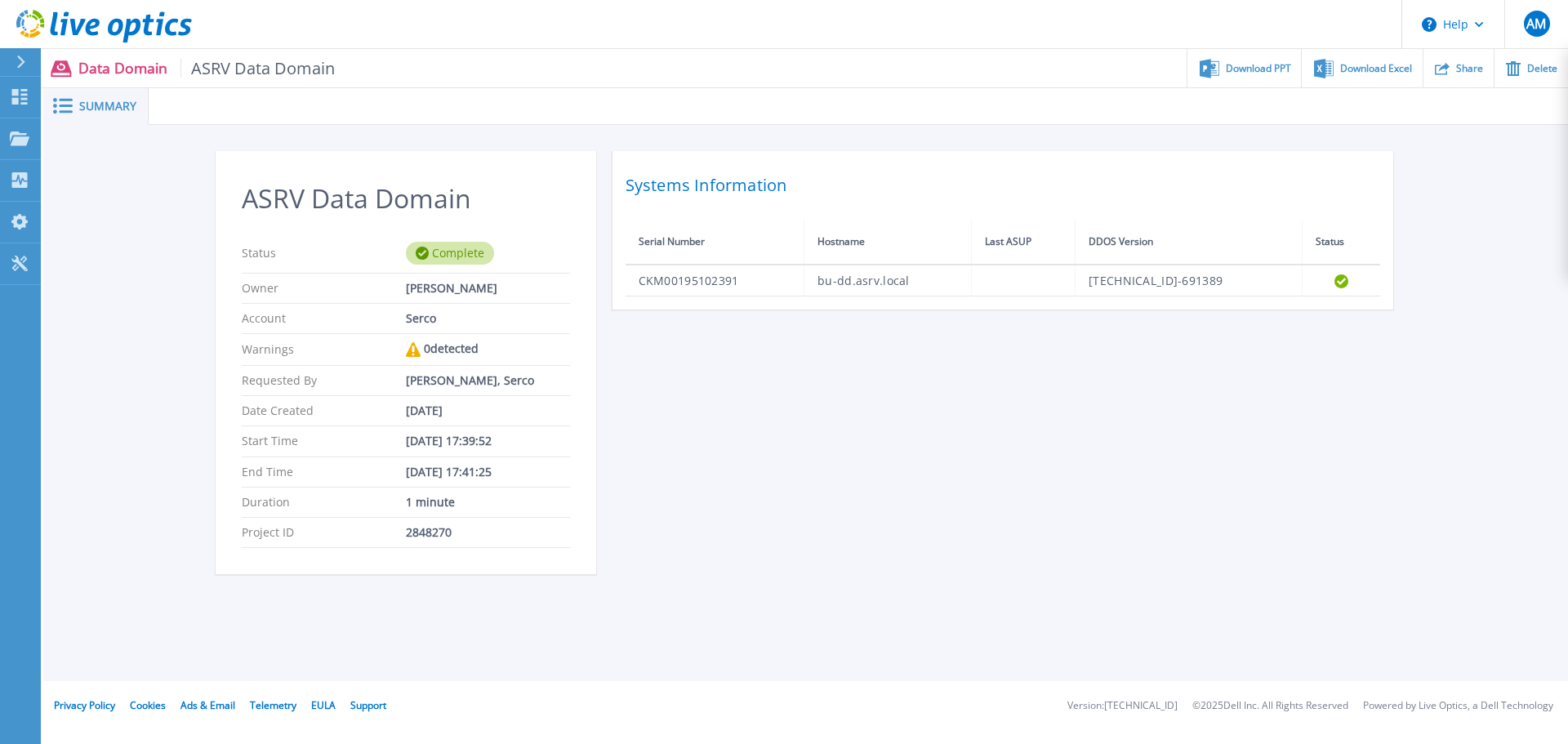
click at [29, 60] on div at bounding box center [28, 62] width 26 height 28
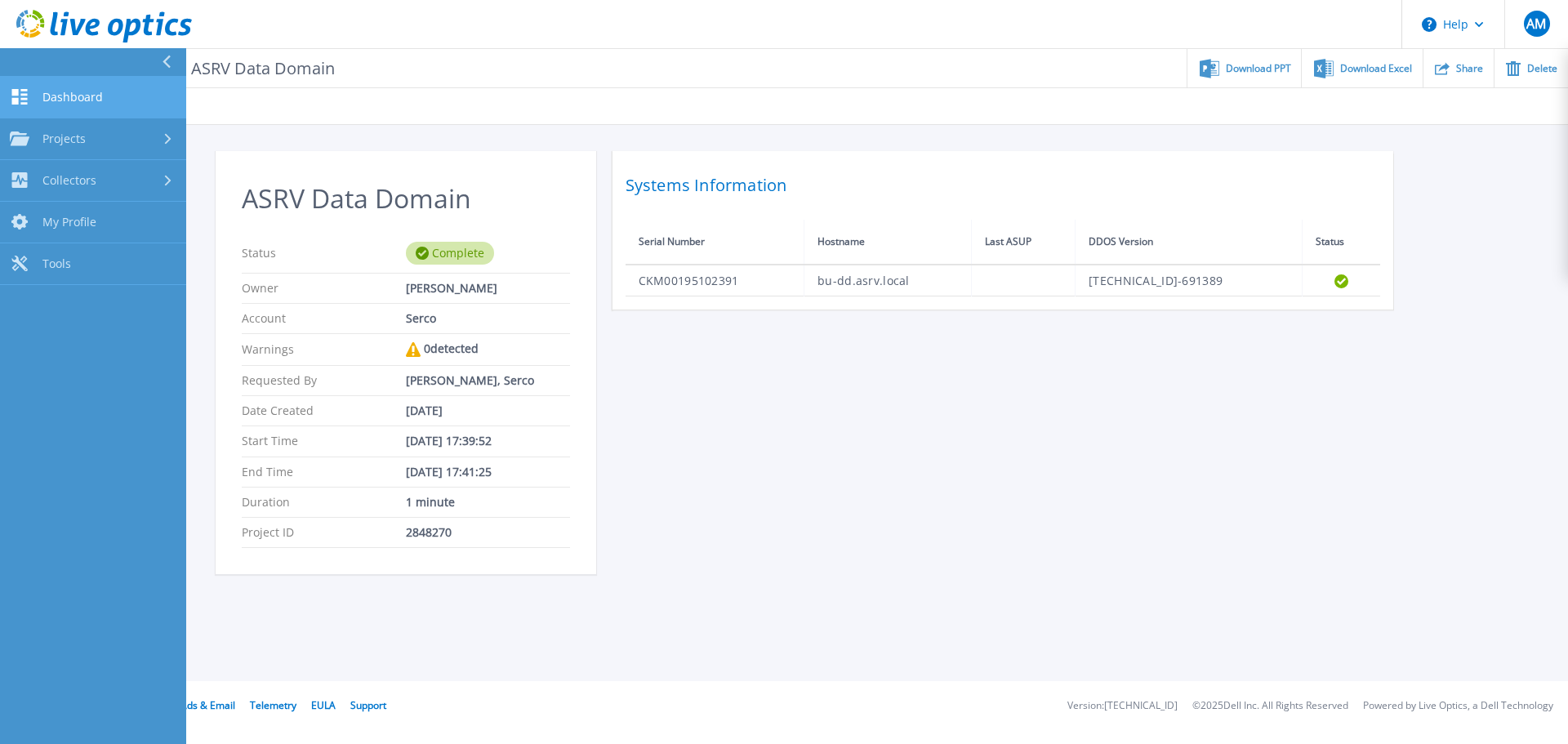
click at [70, 102] on span "Dashboard" at bounding box center [72, 96] width 60 height 15
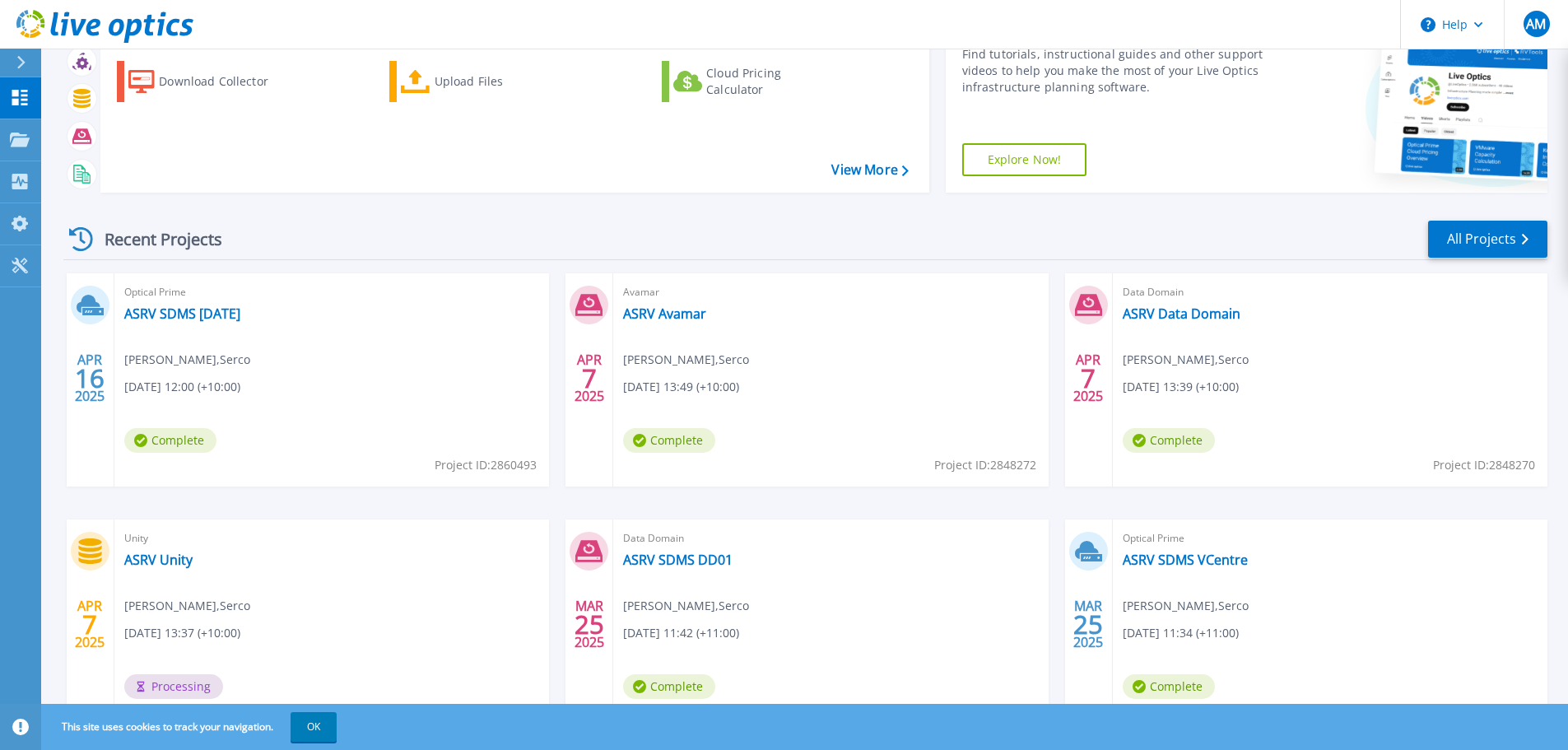
scroll to position [162, 0]
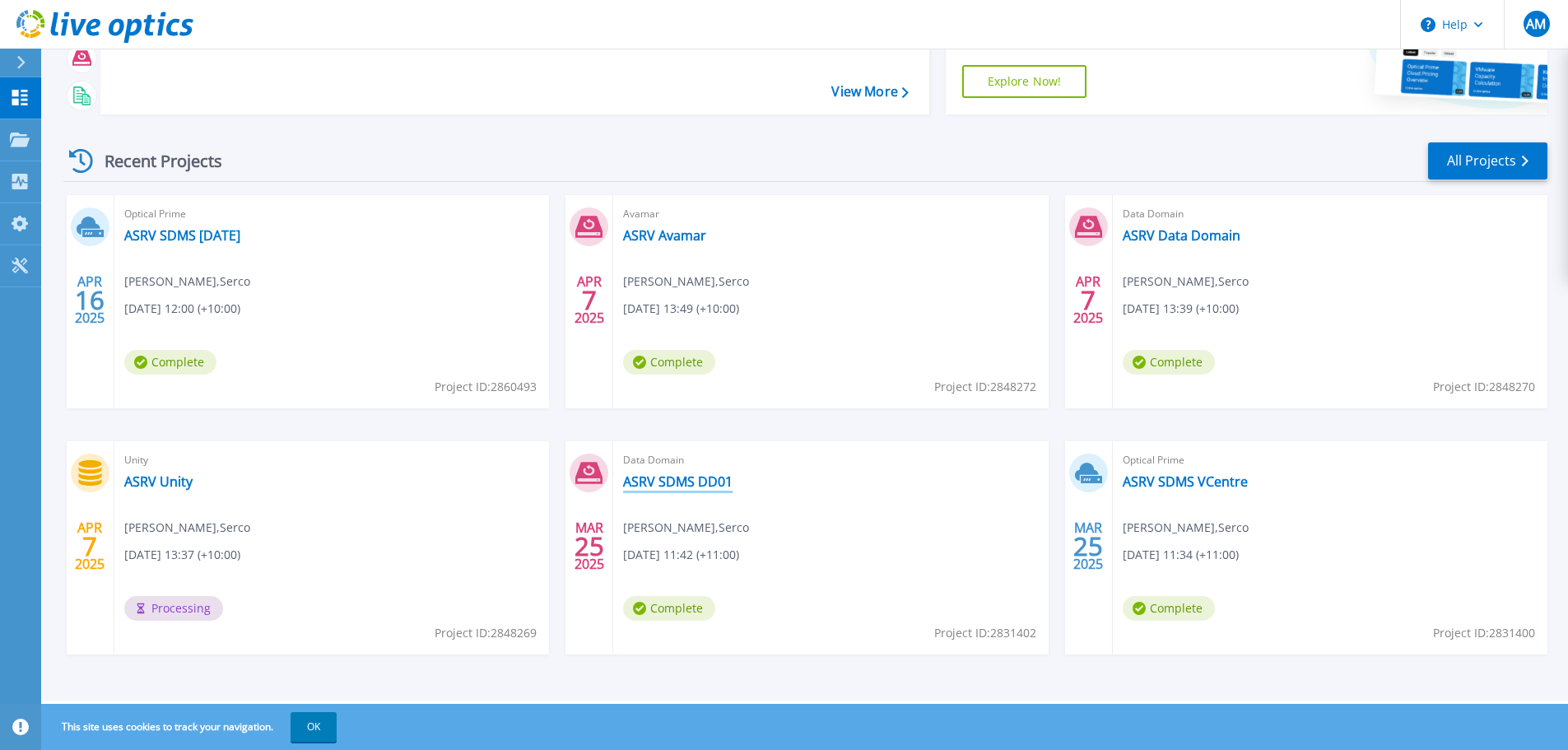
click at [703, 482] on link "ASRV SDMS DD01" at bounding box center [678, 481] width 109 height 16
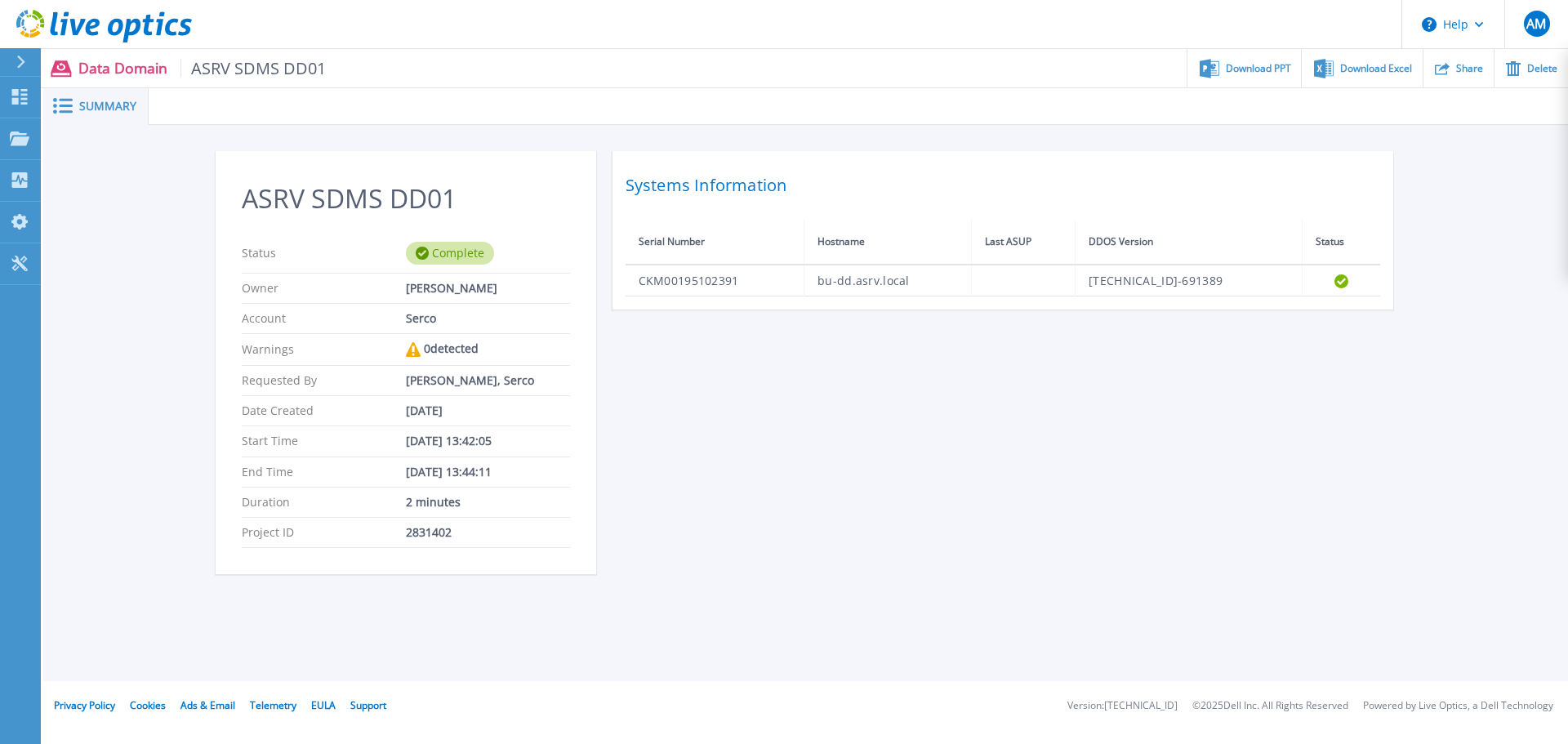
click at [27, 69] on div at bounding box center [28, 62] width 26 height 28
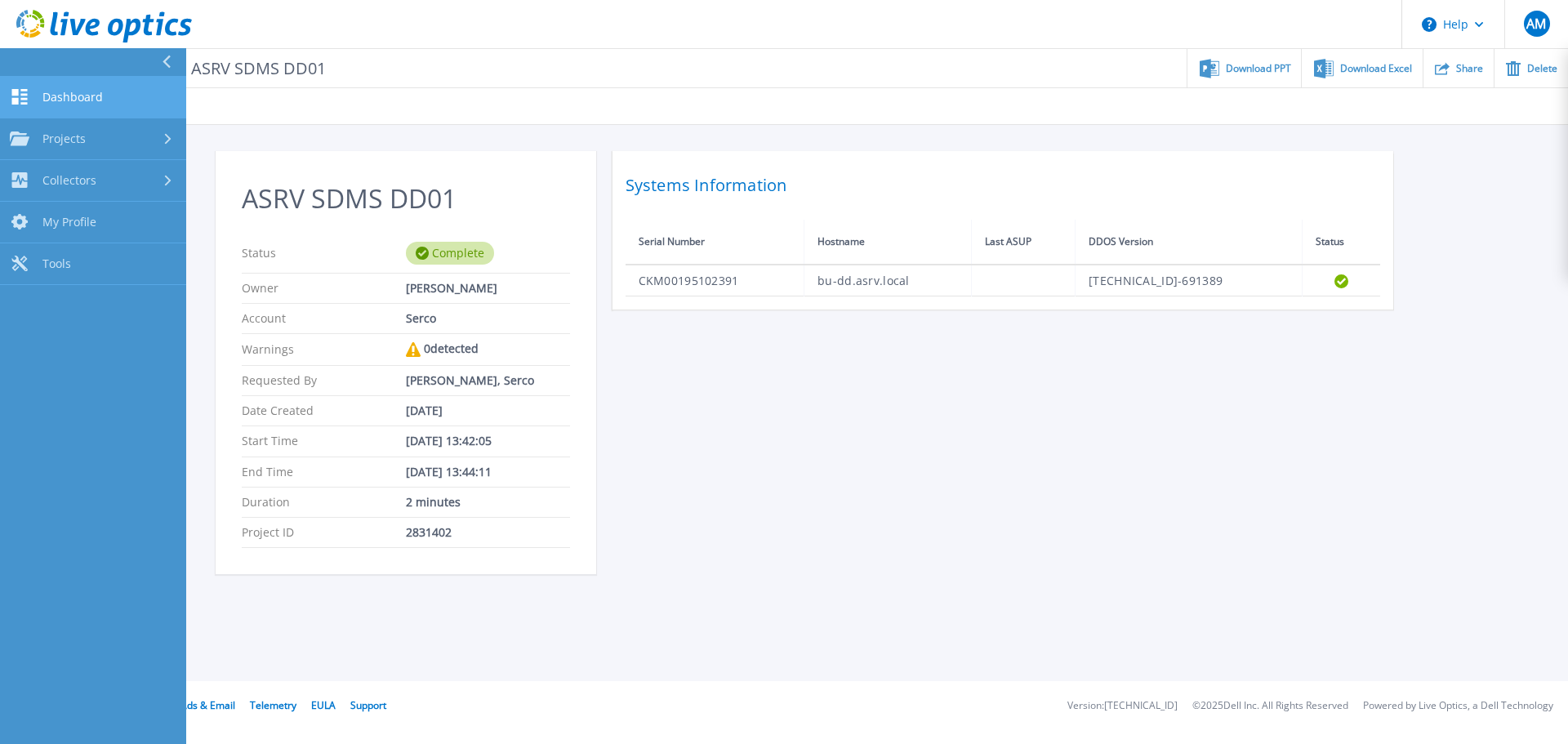
click at [82, 92] on span "Dashboard" at bounding box center [72, 96] width 60 height 15
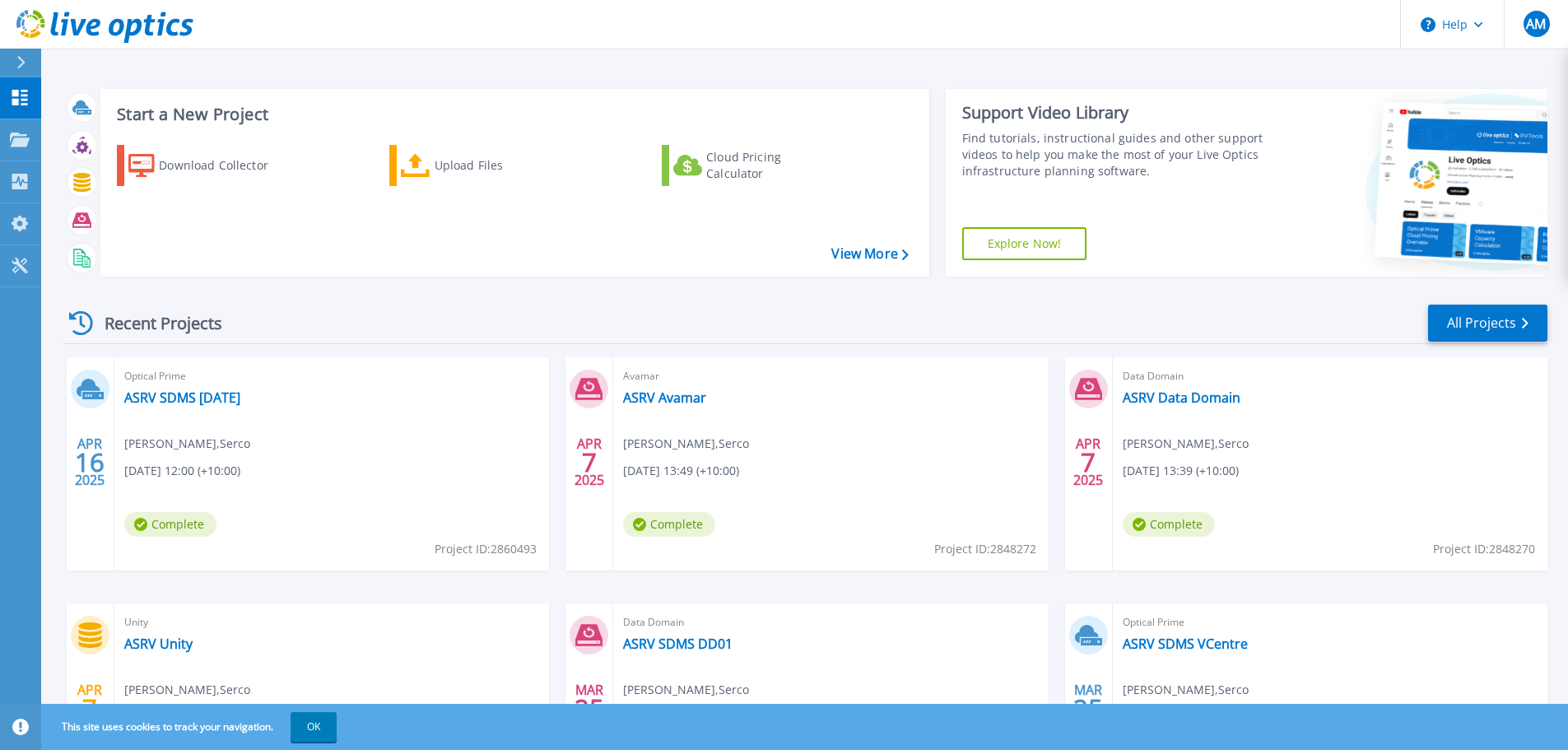
click at [933, 326] on div "Recent Projects All Projects" at bounding box center [805, 323] width 1484 height 41
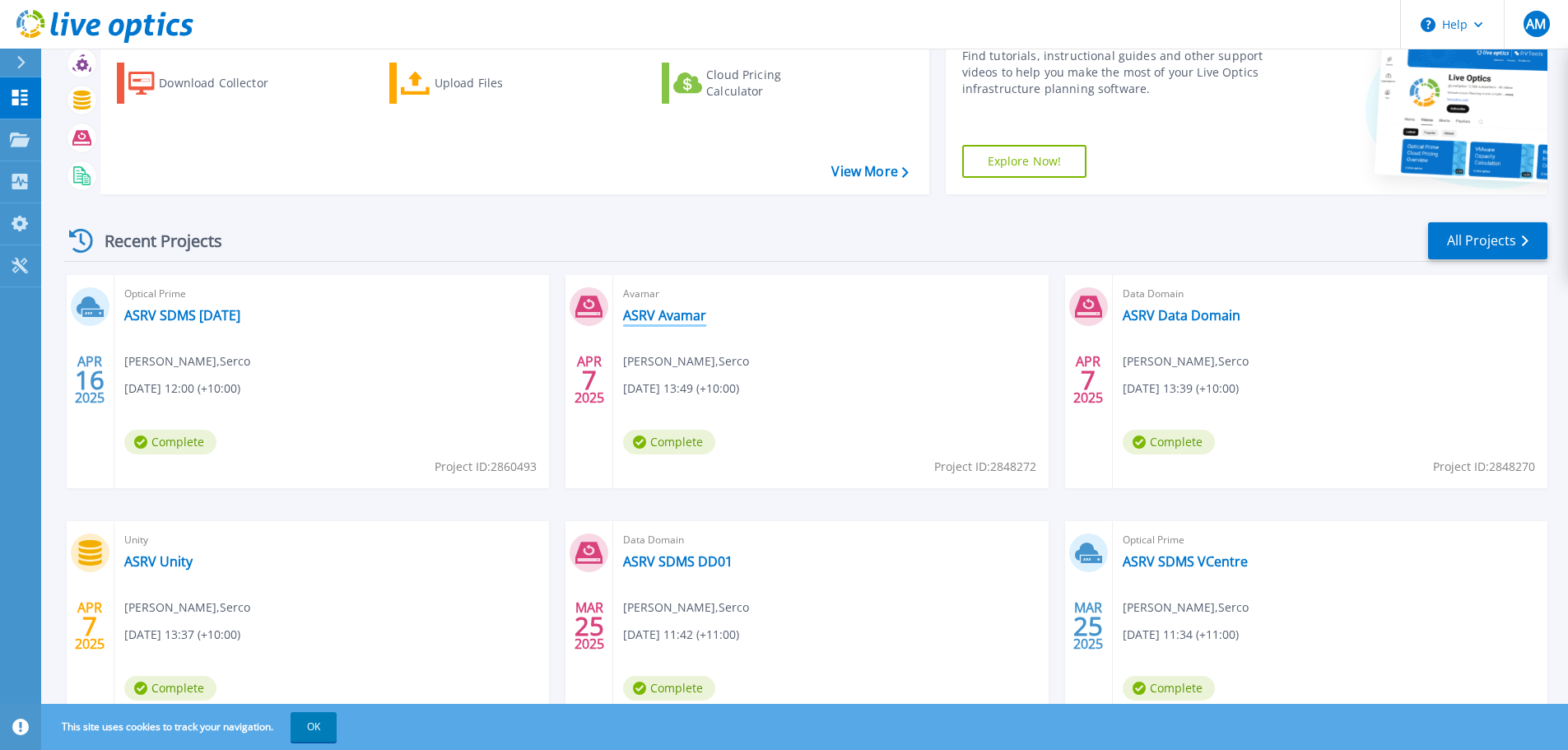
click at [665, 310] on link "ASRV Avamar" at bounding box center [665, 315] width 83 height 16
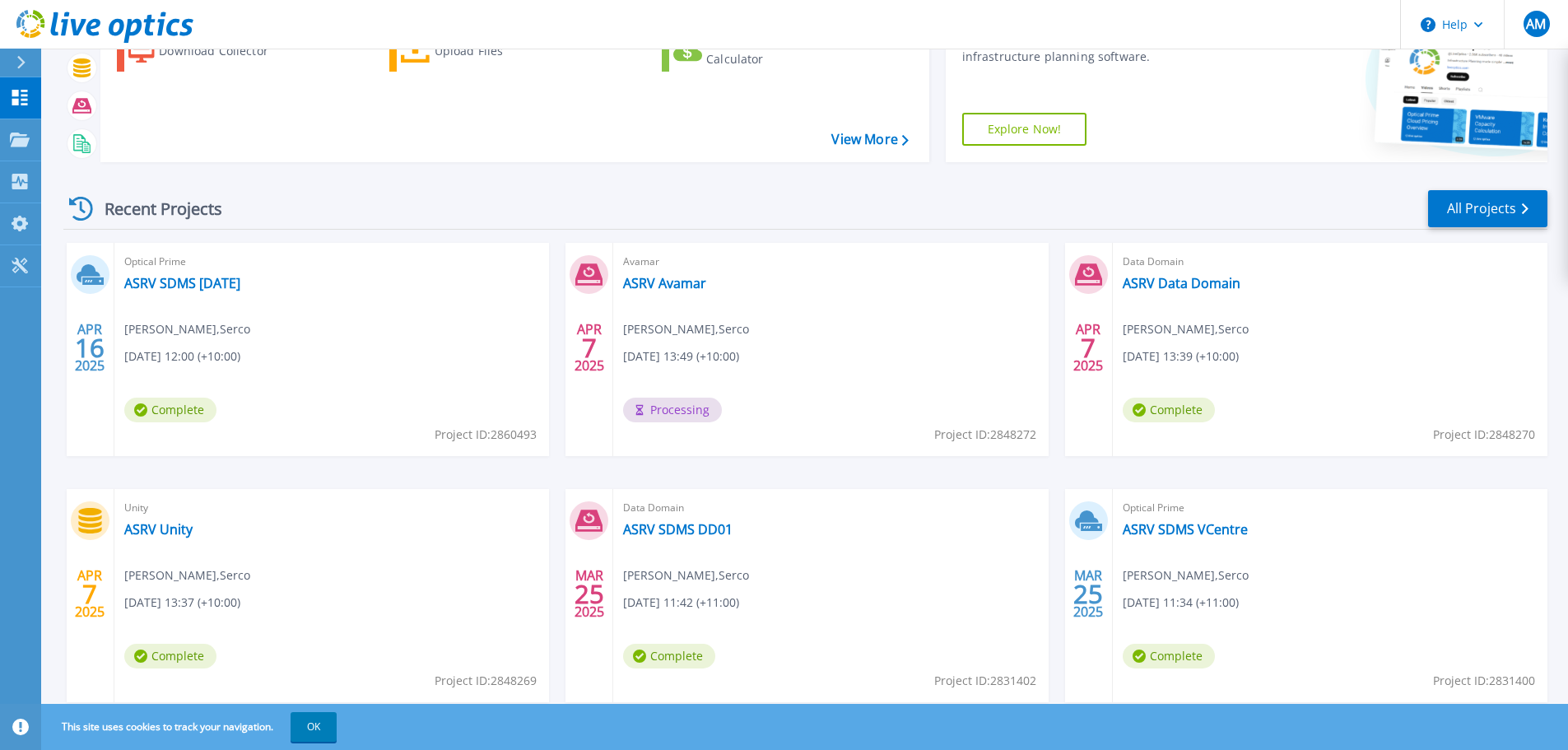
scroll to position [162, 0]
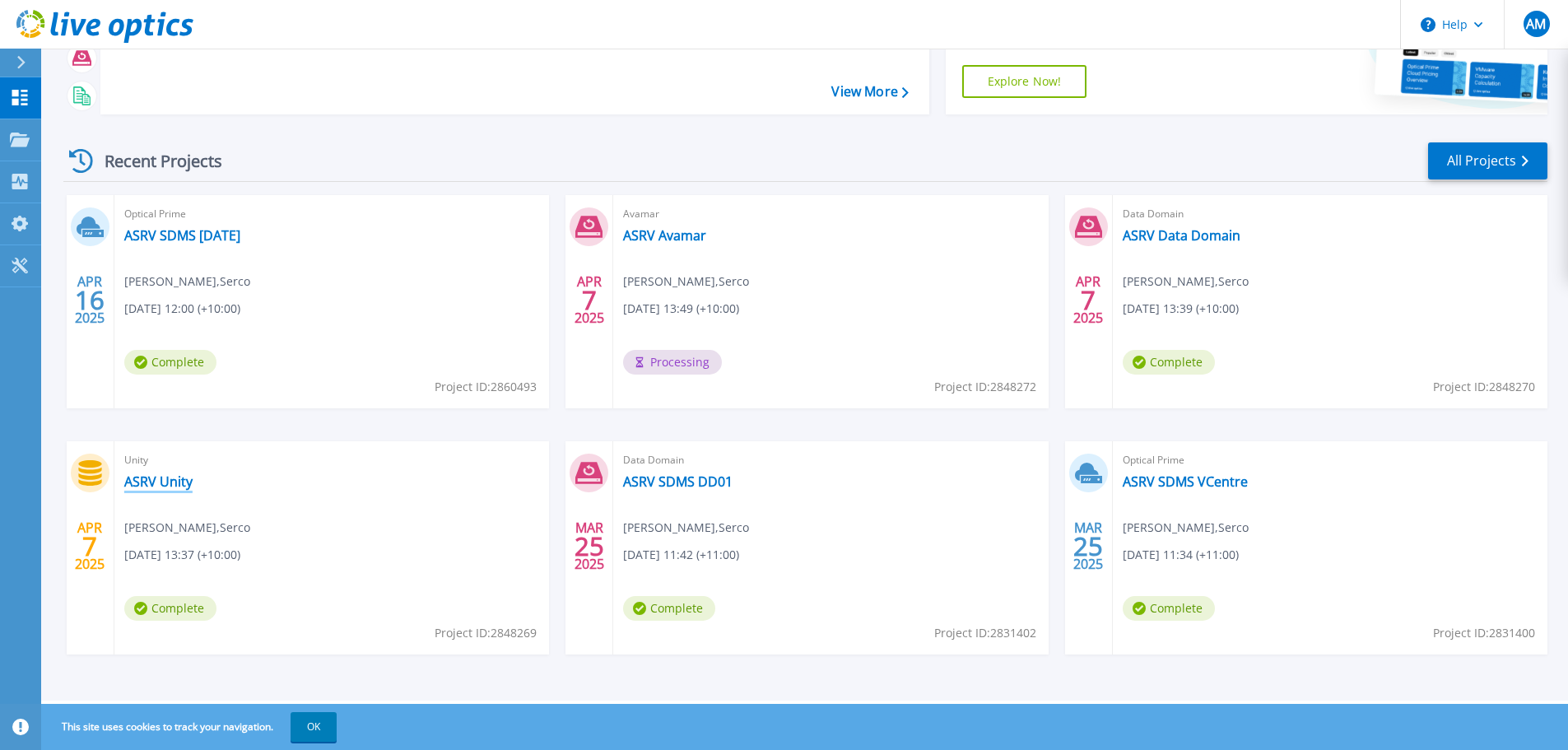
click at [162, 490] on link "ASRV Unity" at bounding box center [158, 481] width 69 height 16
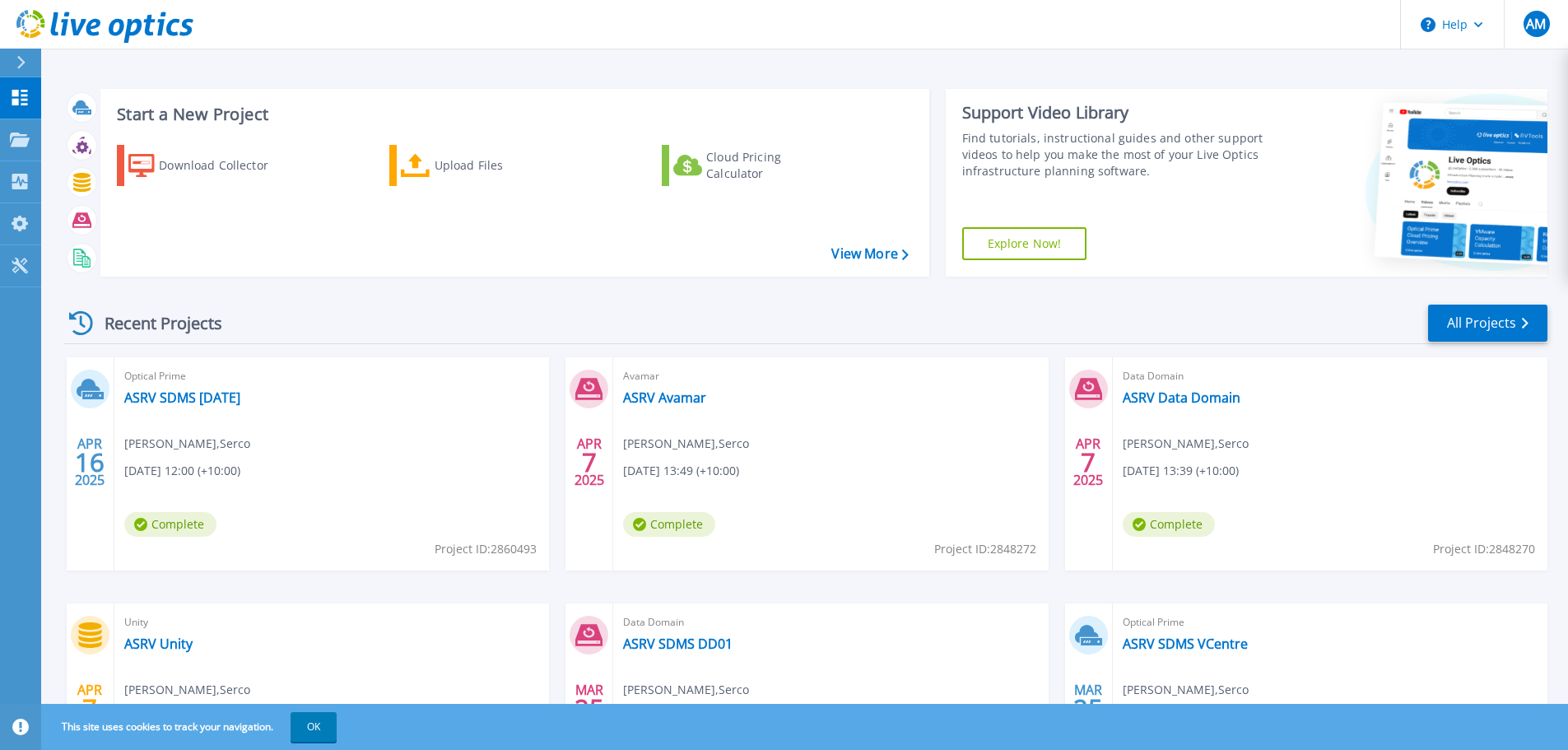
click at [985, 304] on div "Recent Projects All Projects" at bounding box center [805, 323] width 1484 height 41
click at [583, 311] on div "Recent Projects All Projects" at bounding box center [805, 323] width 1484 height 41
click at [202, 395] on link "ASRV SDMS [DATE]" at bounding box center [182, 398] width 116 height 16
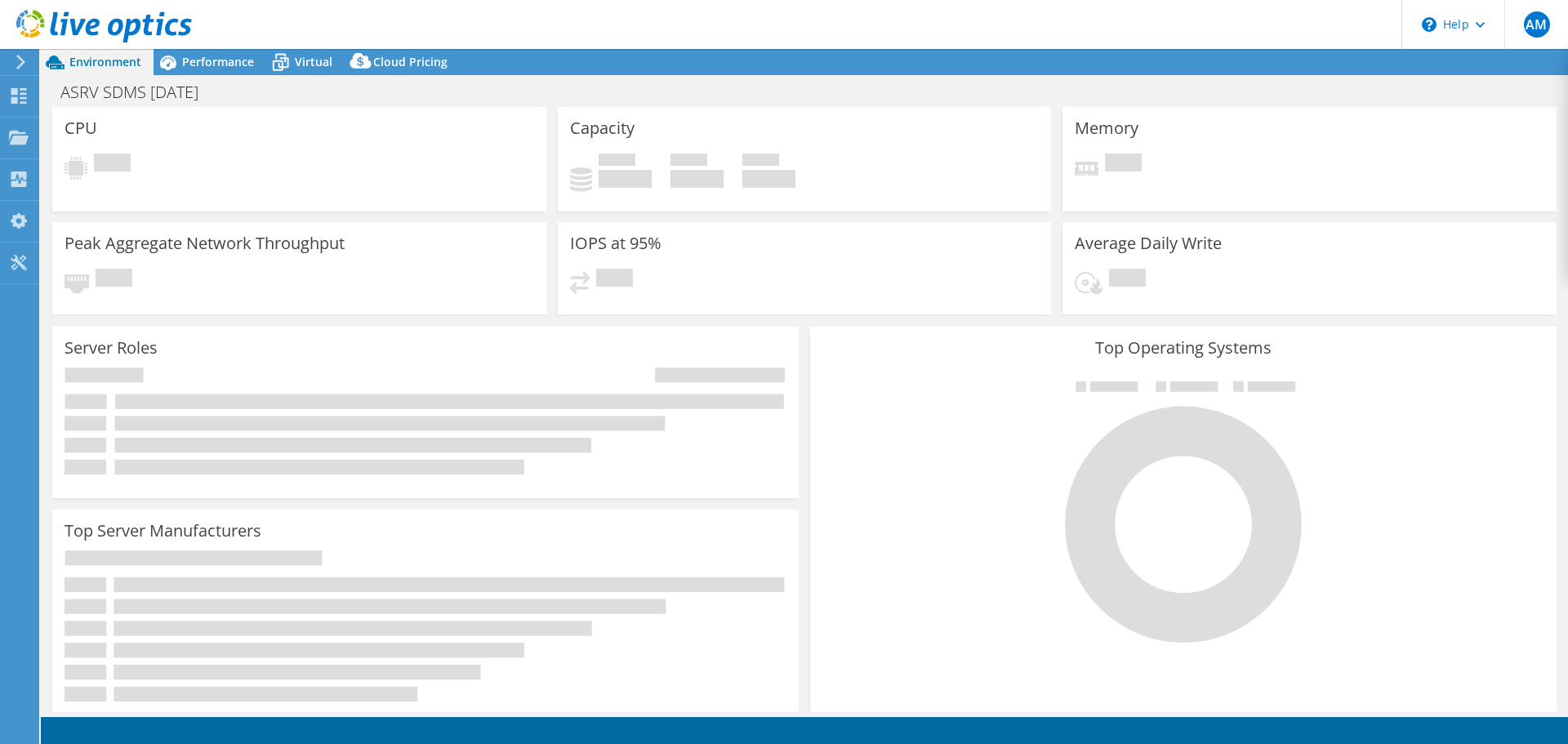
select select "Singapore"
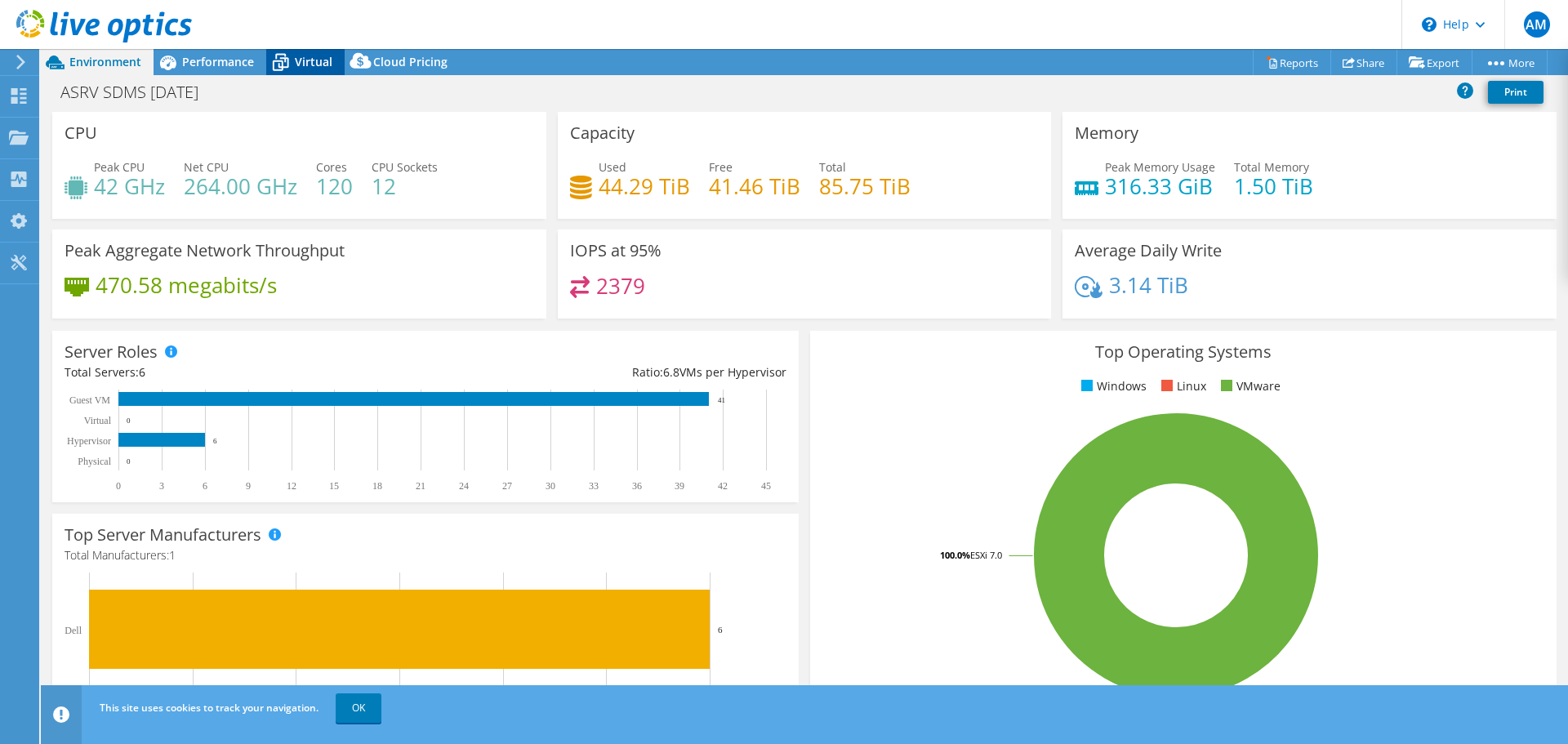
click at [305, 67] on span "Virtual" at bounding box center [313, 62] width 38 height 16
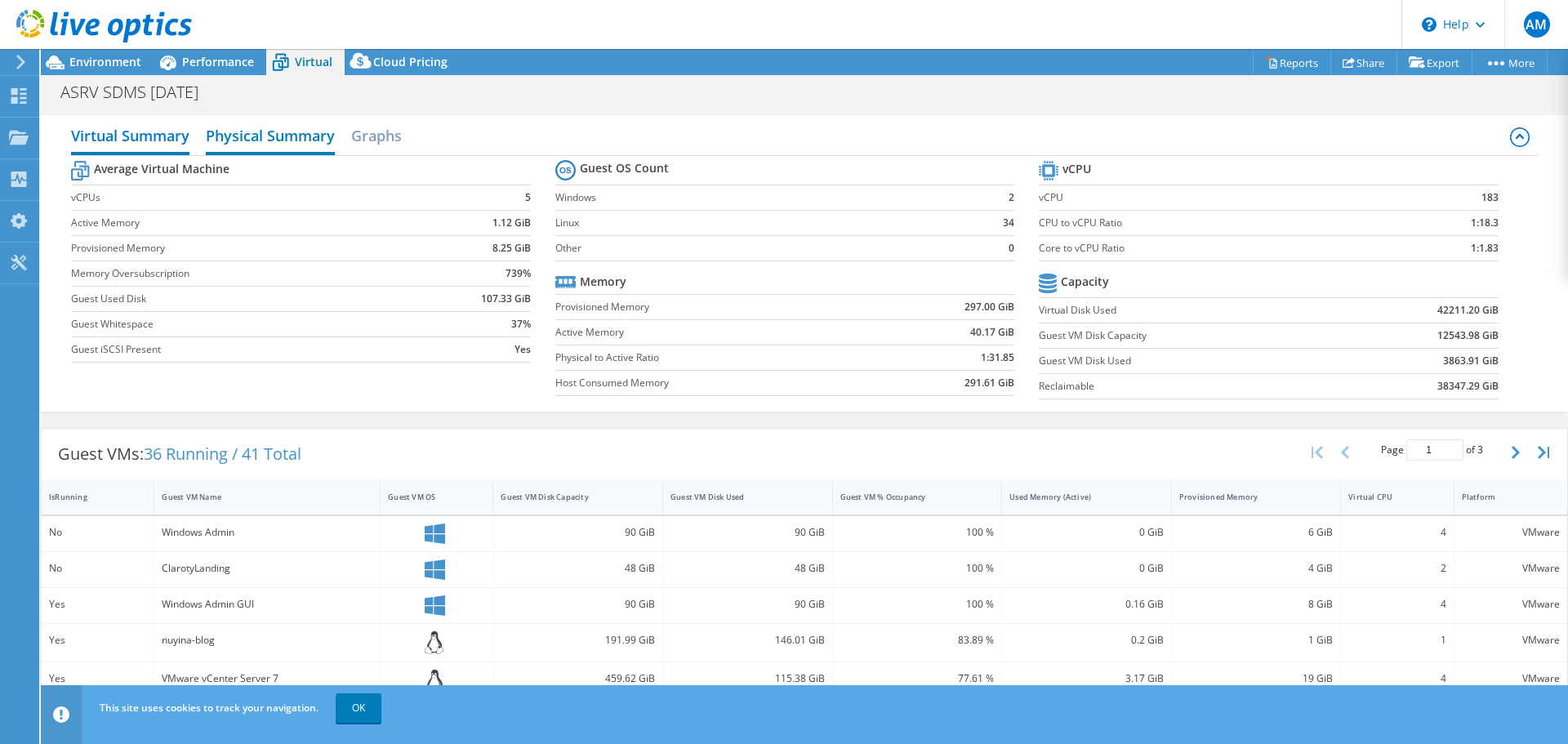
click at [308, 130] on h2 "Physical Summary" at bounding box center [270, 137] width 129 height 36
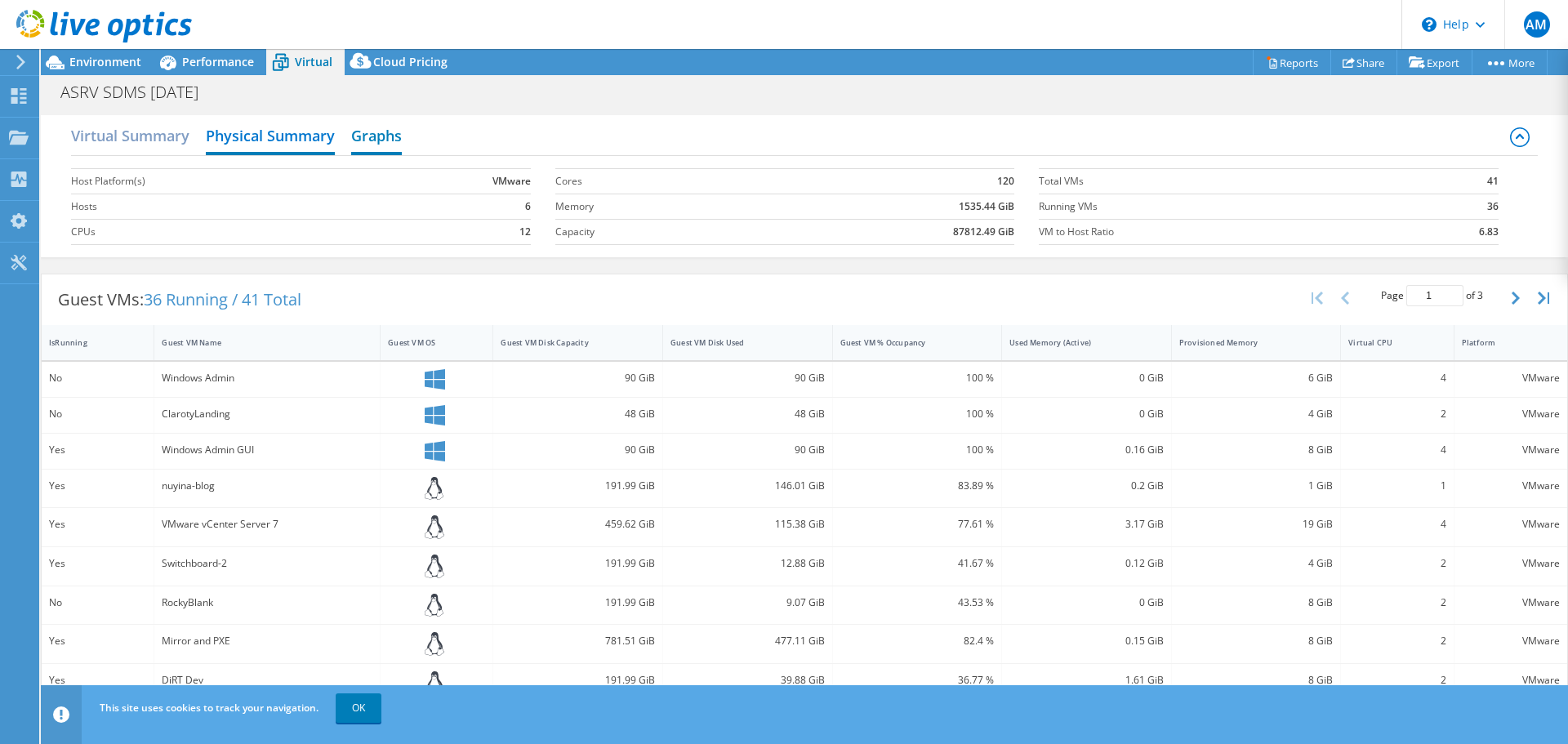
click at [389, 132] on h2 "Graphs" at bounding box center [376, 137] width 51 height 36
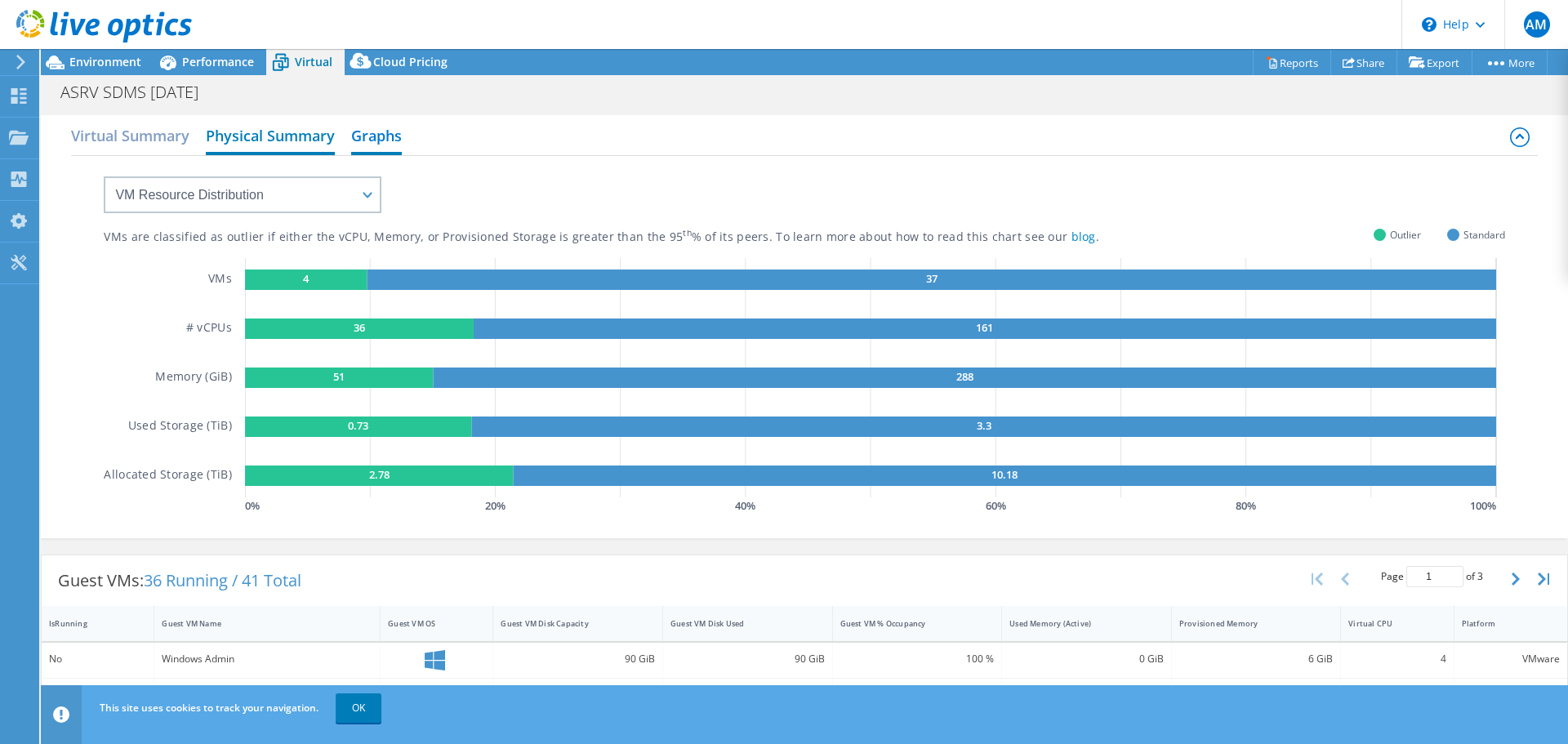
click at [293, 136] on h2 "Physical Summary" at bounding box center [270, 137] width 129 height 36
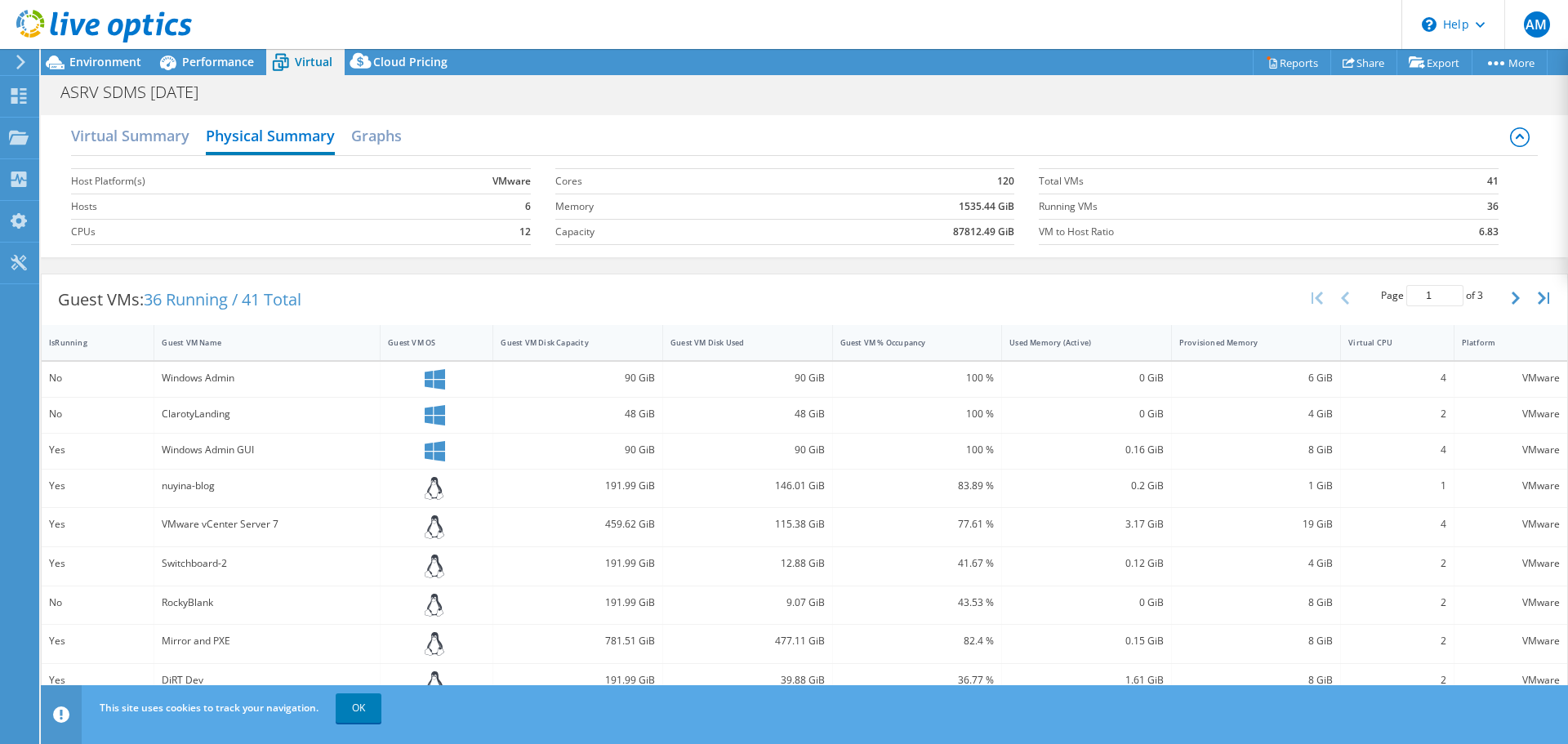
click at [574, 127] on div "Virtual Summary Physical Summary Graphs" at bounding box center [804, 137] width 1466 height 37
click at [124, 133] on h2 "Virtual Summary" at bounding box center [131, 137] width 119 height 36
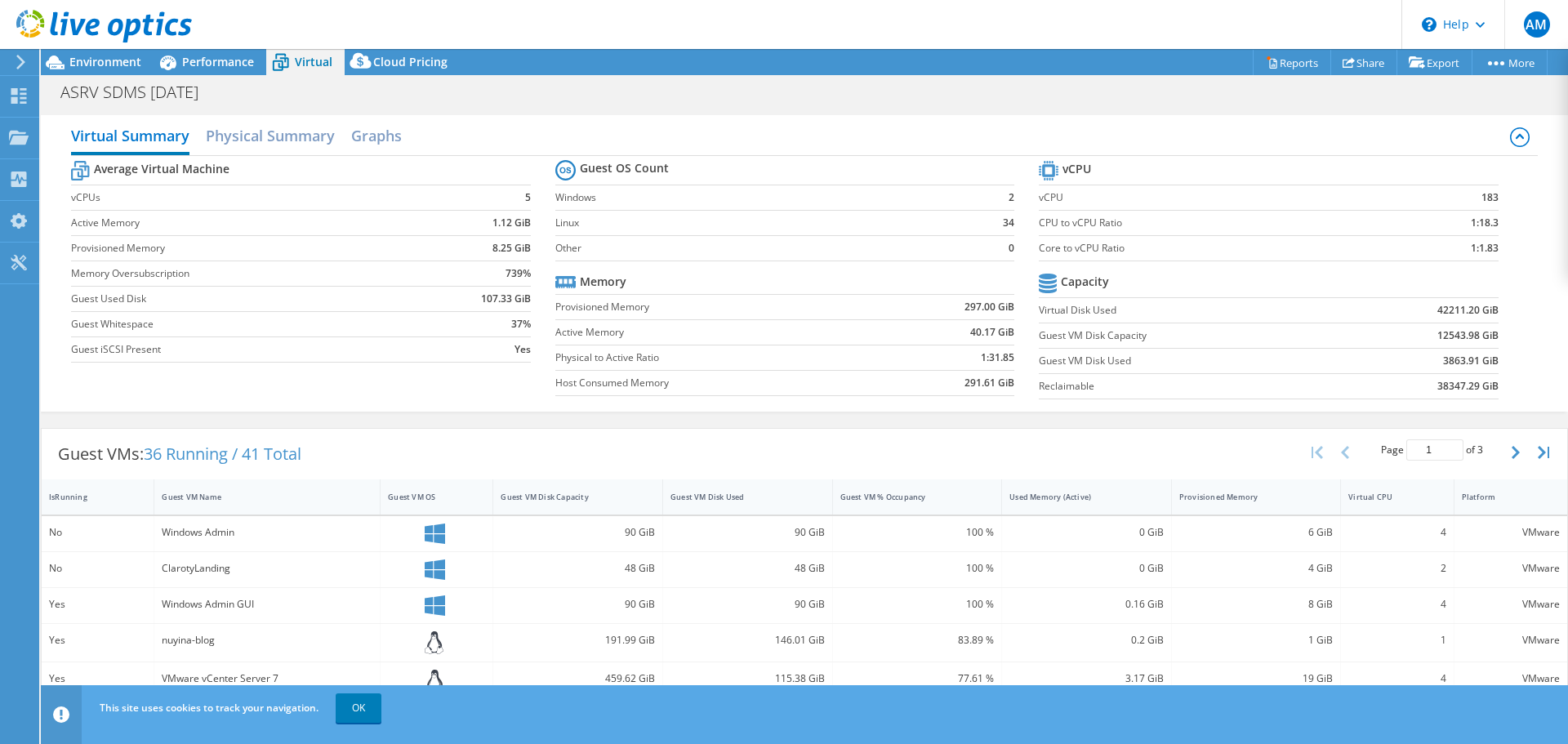
click at [602, 119] on div "Virtual Summary Physical Summary Graphs" at bounding box center [804, 137] width 1466 height 37
click at [845, 104] on div "ASRV SDMS 16-04-2025 Print" at bounding box center [804, 91] width 1528 height 30
click at [542, 123] on div "Virtual Summary Physical Summary Graphs" at bounding box center [804, 137] width 1466 height 37
click at [1276, 65] on link "Reports" at bounding box center [1292, 62] width 78 height 25
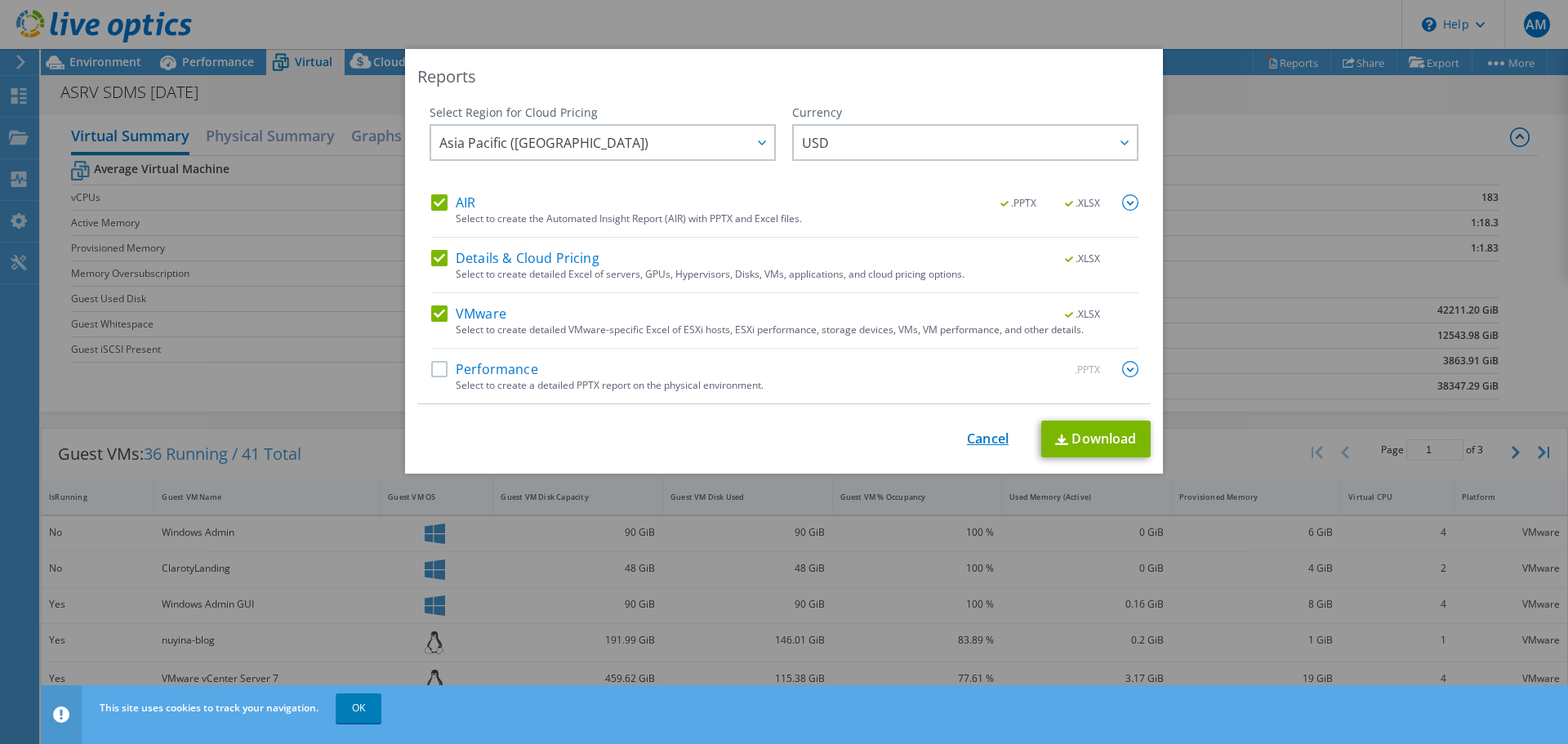
click at [968, 442] on link "Cancel" at bounding box center [988, 439] width 41 height 16
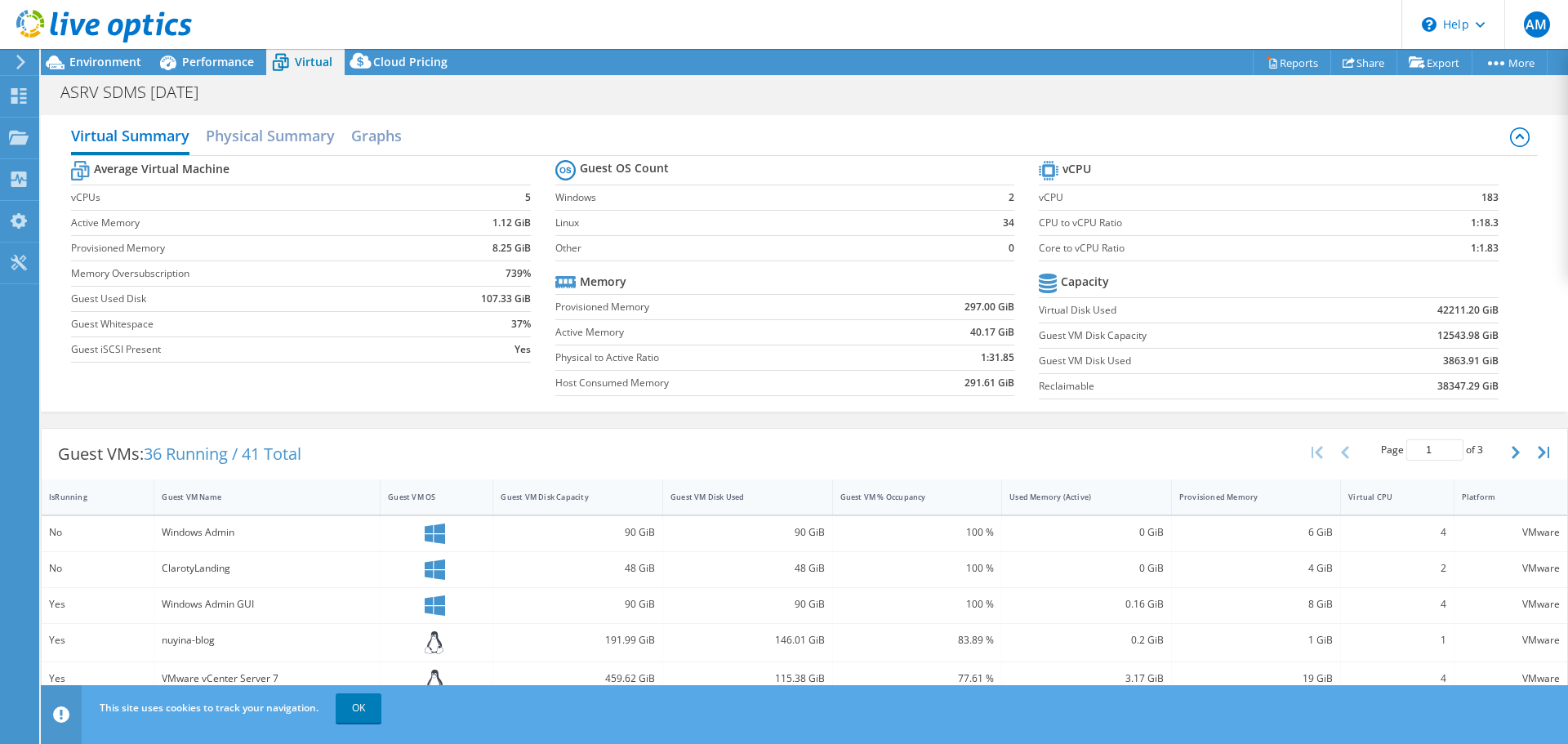
click at [1075, 102] on div "ASRV SDMS 16-04-2025 Print" at bounding box center [804, 91] width 1528 height 30
click at [264, 134] on h2 "Physical Summary" at bounding box center [270, 137] width 129 height 36
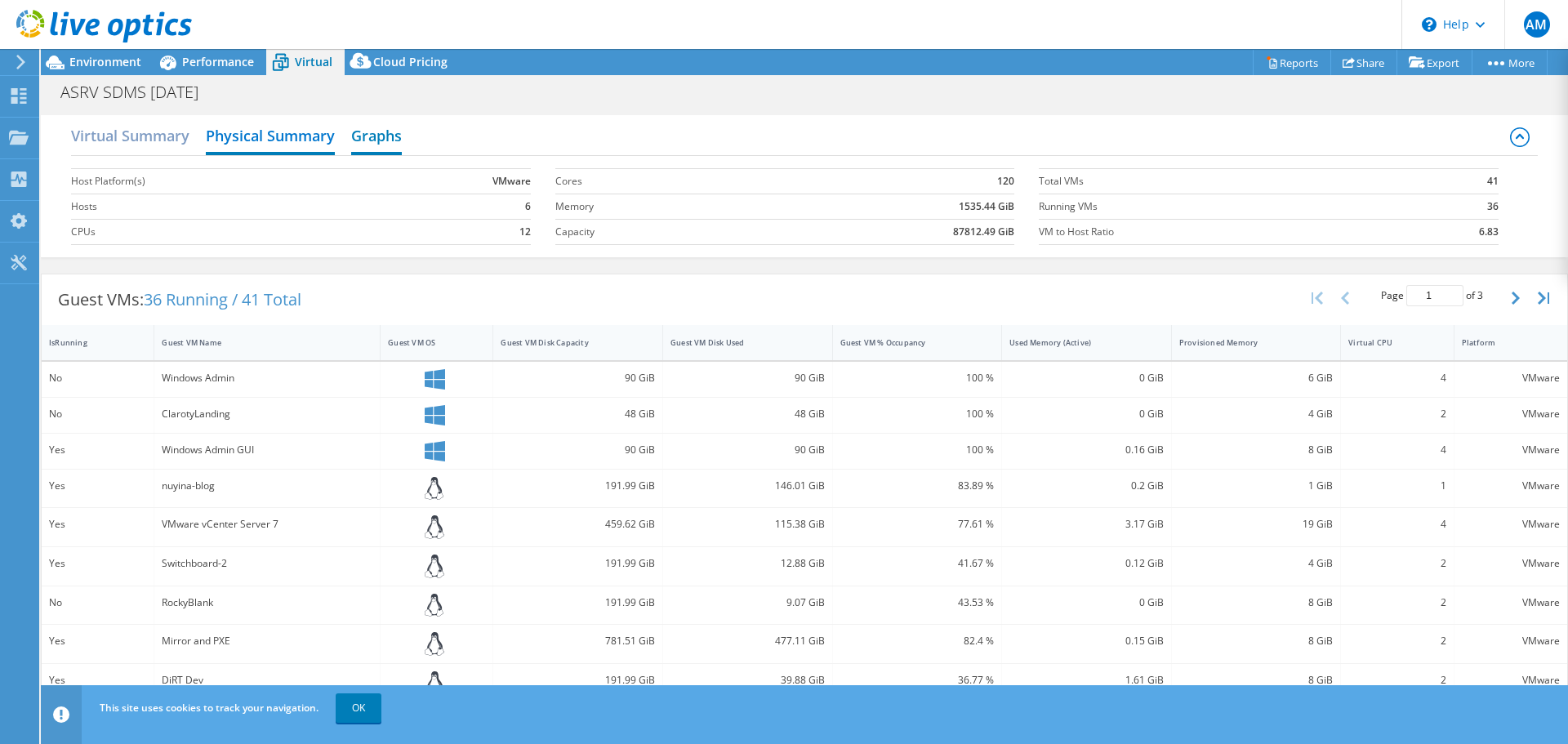
click at [373, 131] on h2 "Graphs" at bounding box center [376, 137] width 51 height 36
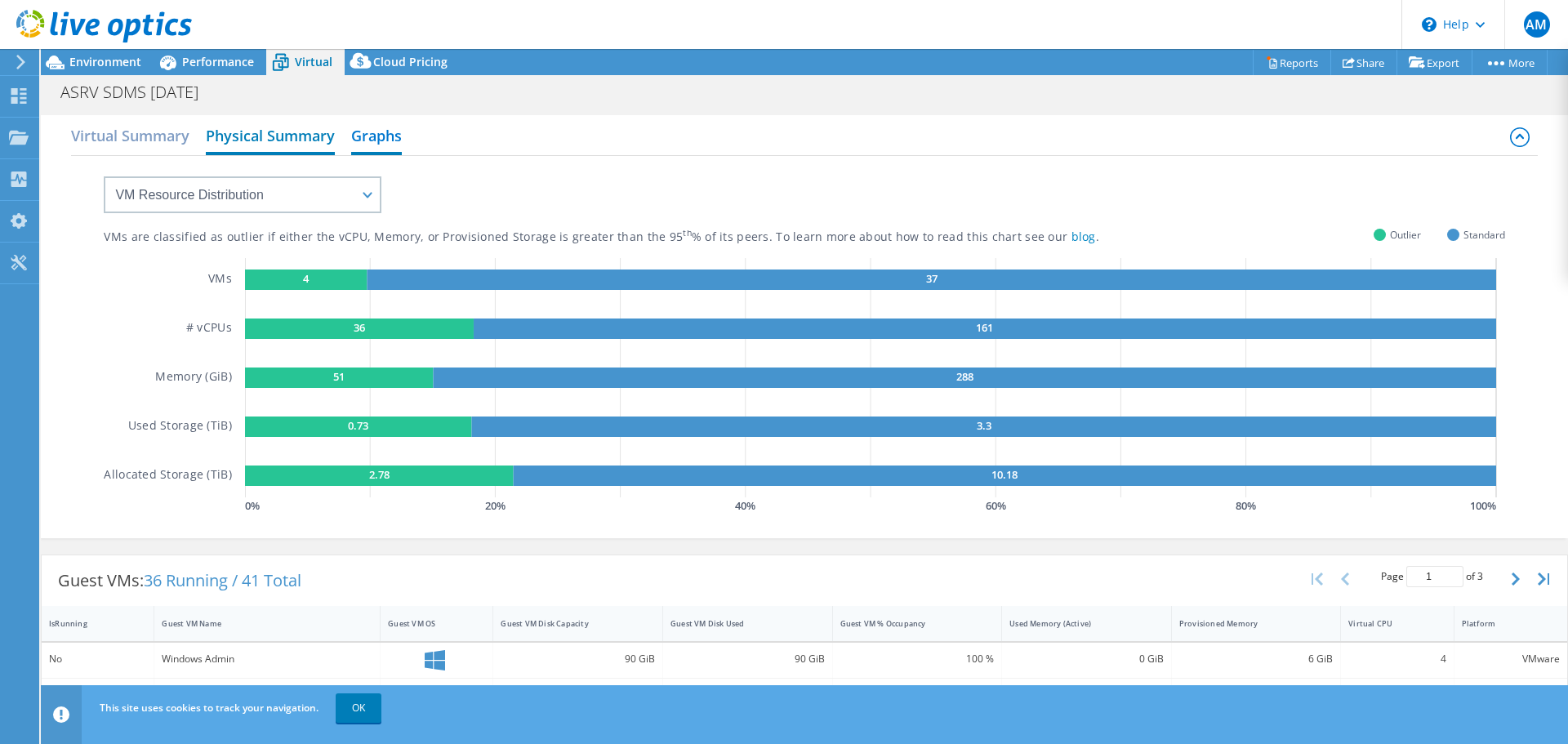
click at [279, 137] on h2 "Physical Summary" at bounding box center [270, 137] width 129 height 36
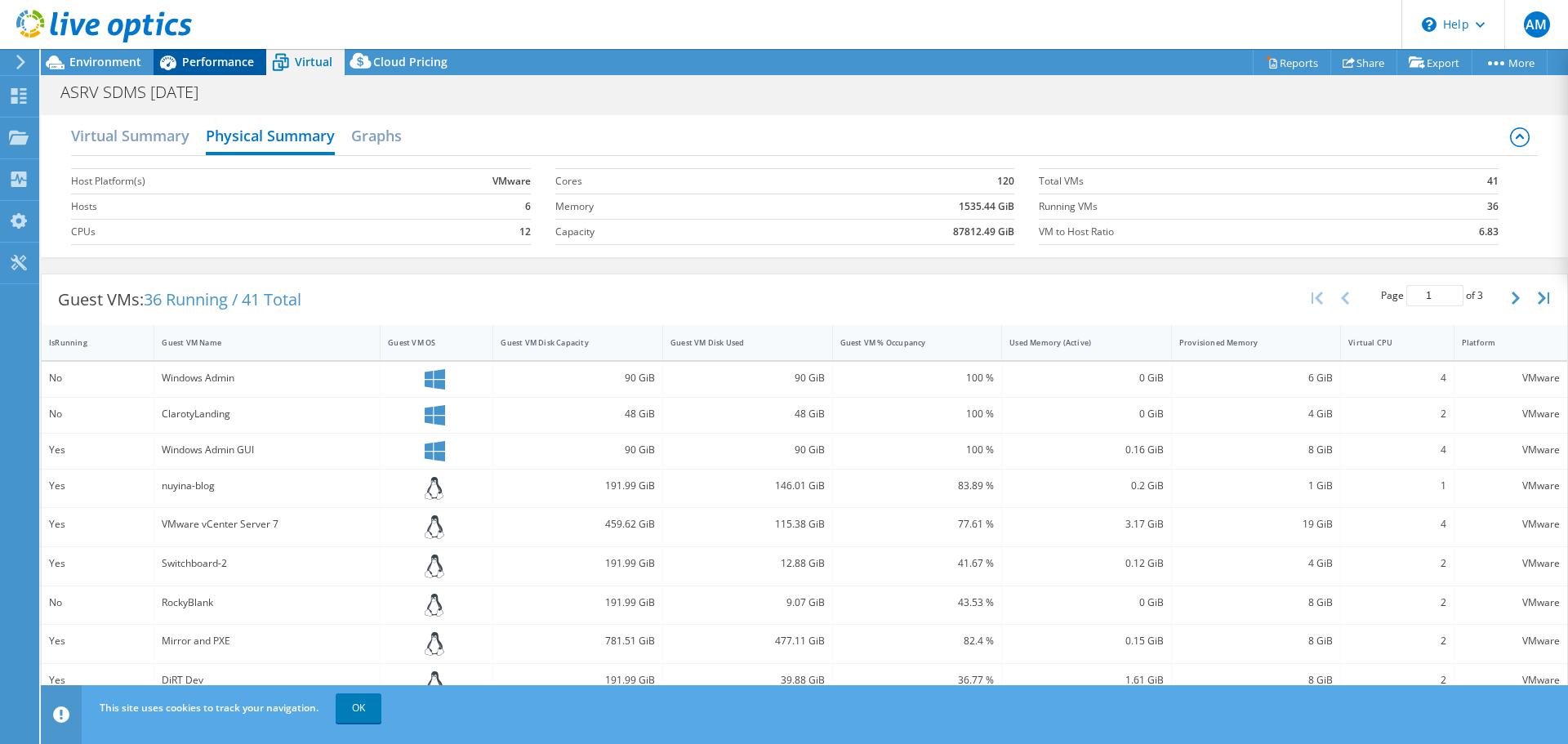
click at [193, 73] on div "Performance" at bounding box center [209, 62] width 113 height 26
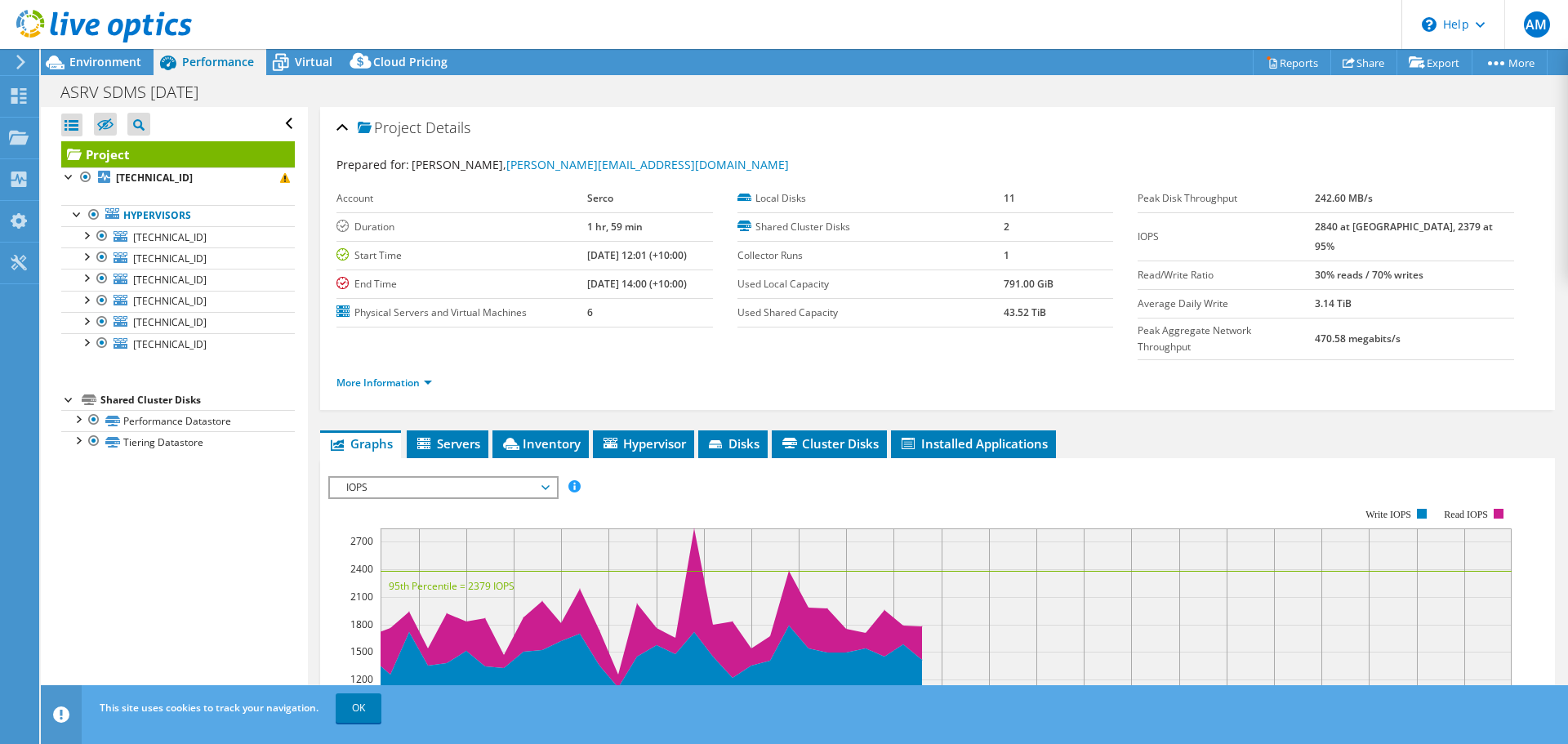
click at [488, 94] on div "ASRV SDMS 16-04-2025 Print" at bounding box center [804, 91] width 1528 height 30
click at [178, 175] on b "172.16.100.51" at bounding box center [154, 177] width 77 height 14
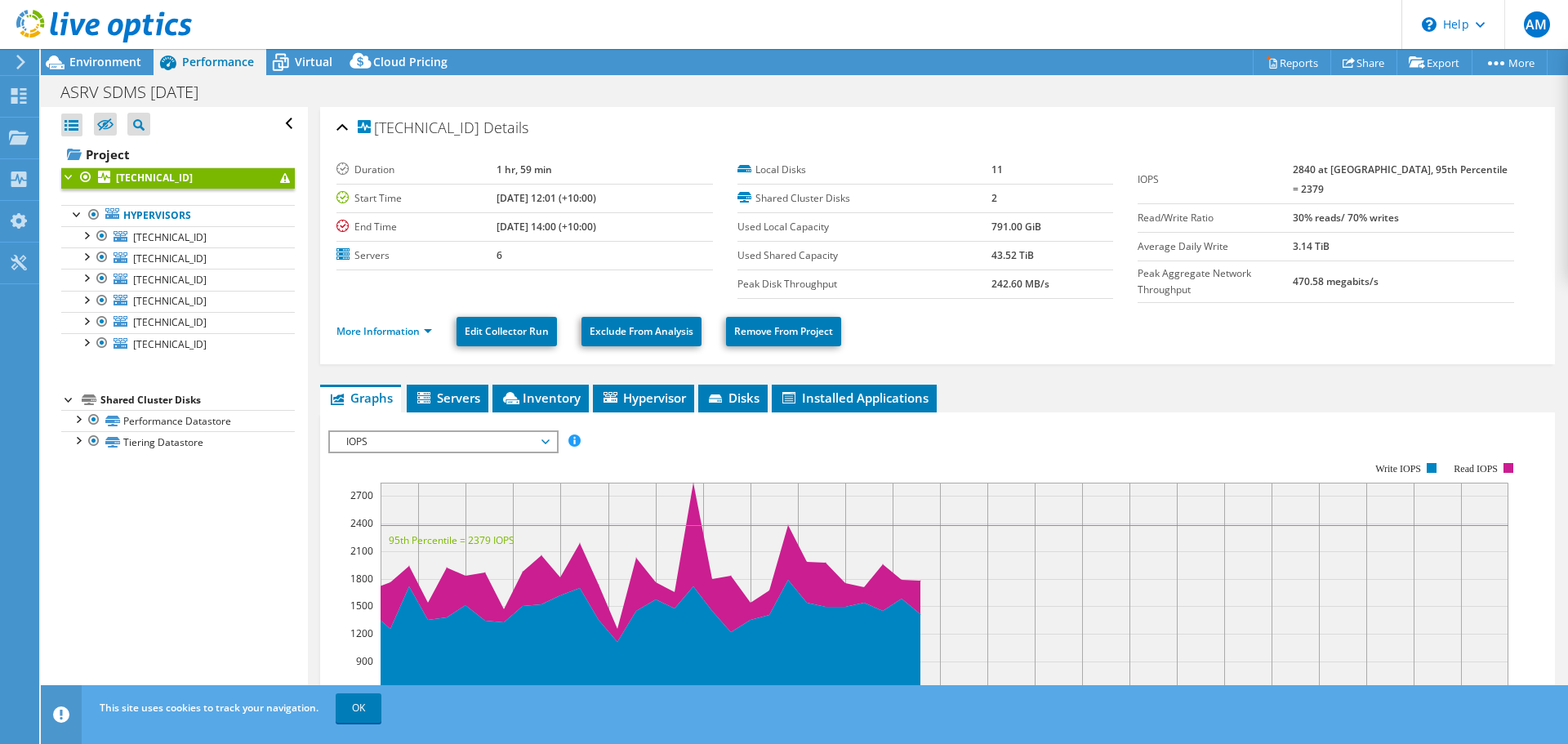
click at [280, 180] on span at bounding box center [284, 177] width 9 height 9
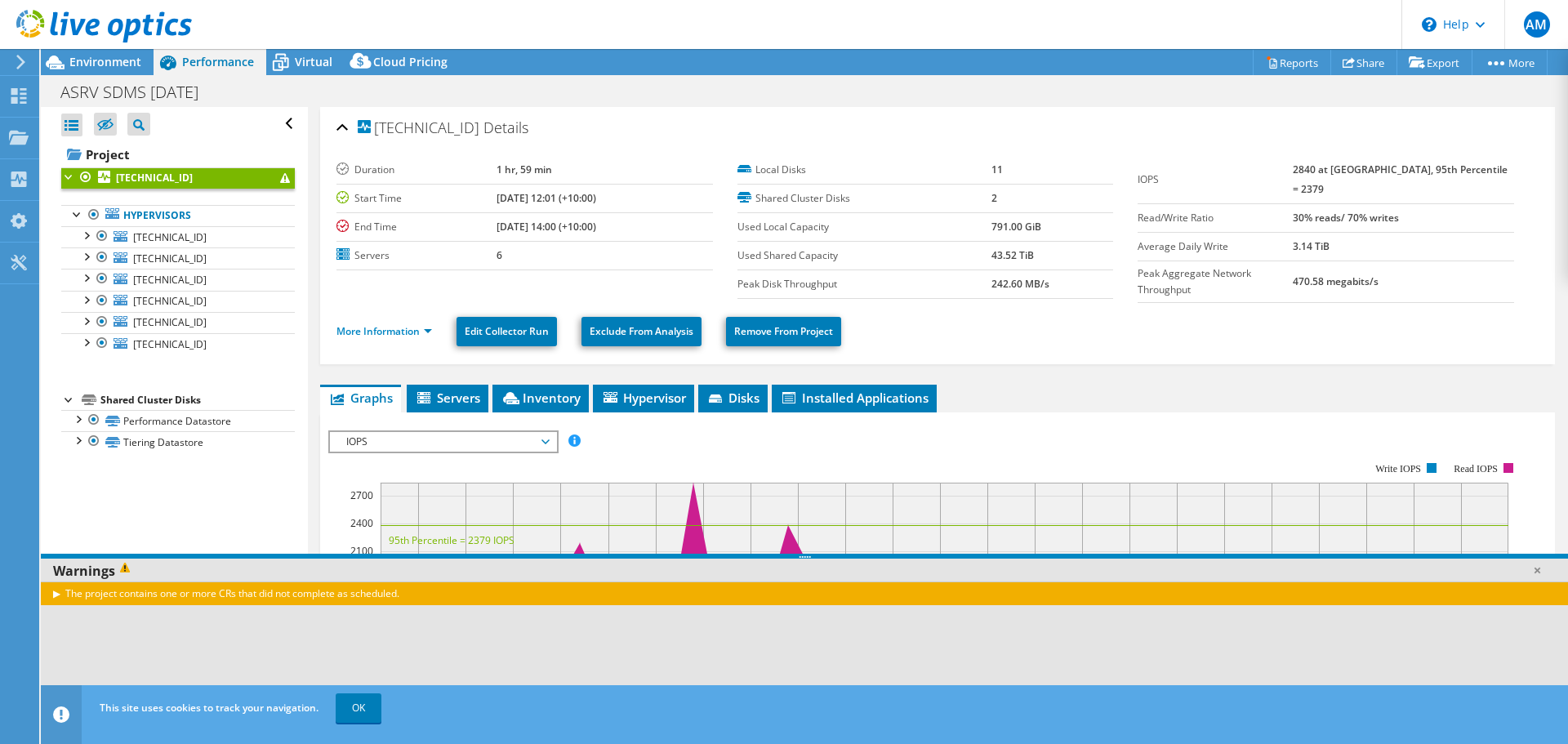
click at [58, 593] on div "The project contains one or more CRs that did not complete as scheduled." at bounding box center [804, 593] width 1528 height 24
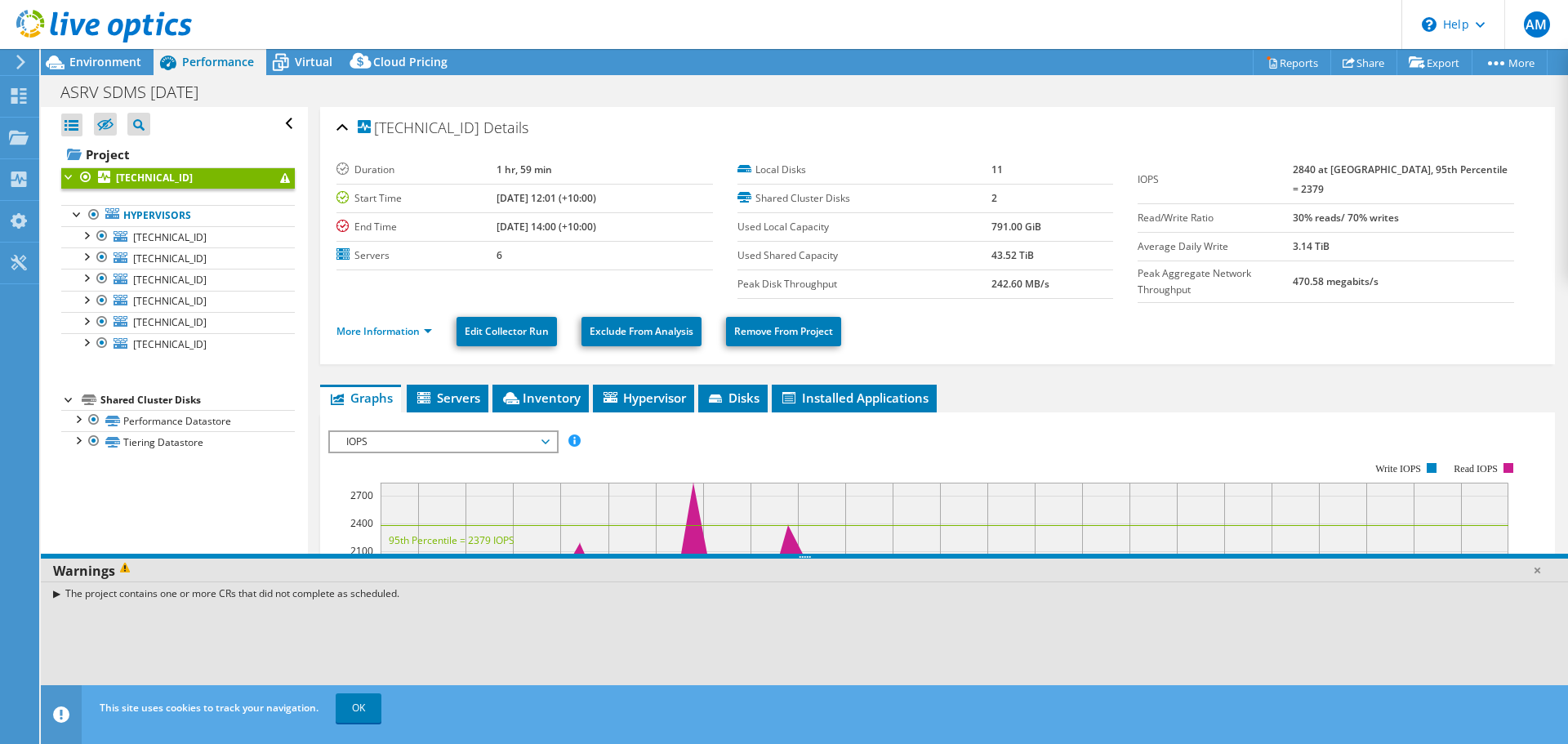
click at [58, 593] on div "The project contains one or more CRs that did not complete as scheduled." at bounding box center [804, 593] width 1528 height 24
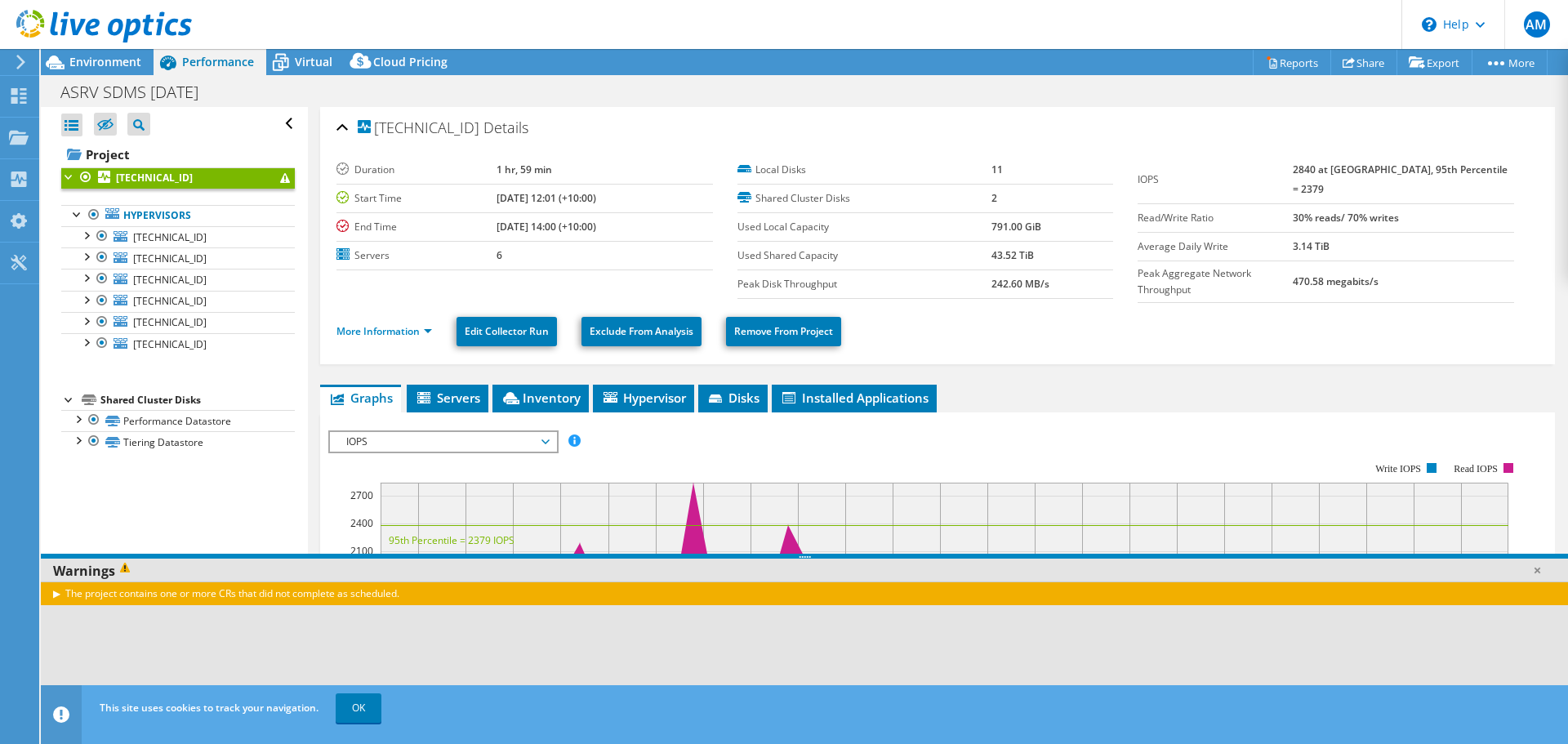
click at [163, 601] on div "The project contains one or more CRs that did not complete as scheduled." at bounding box center [804, 593] width 1528 height 24
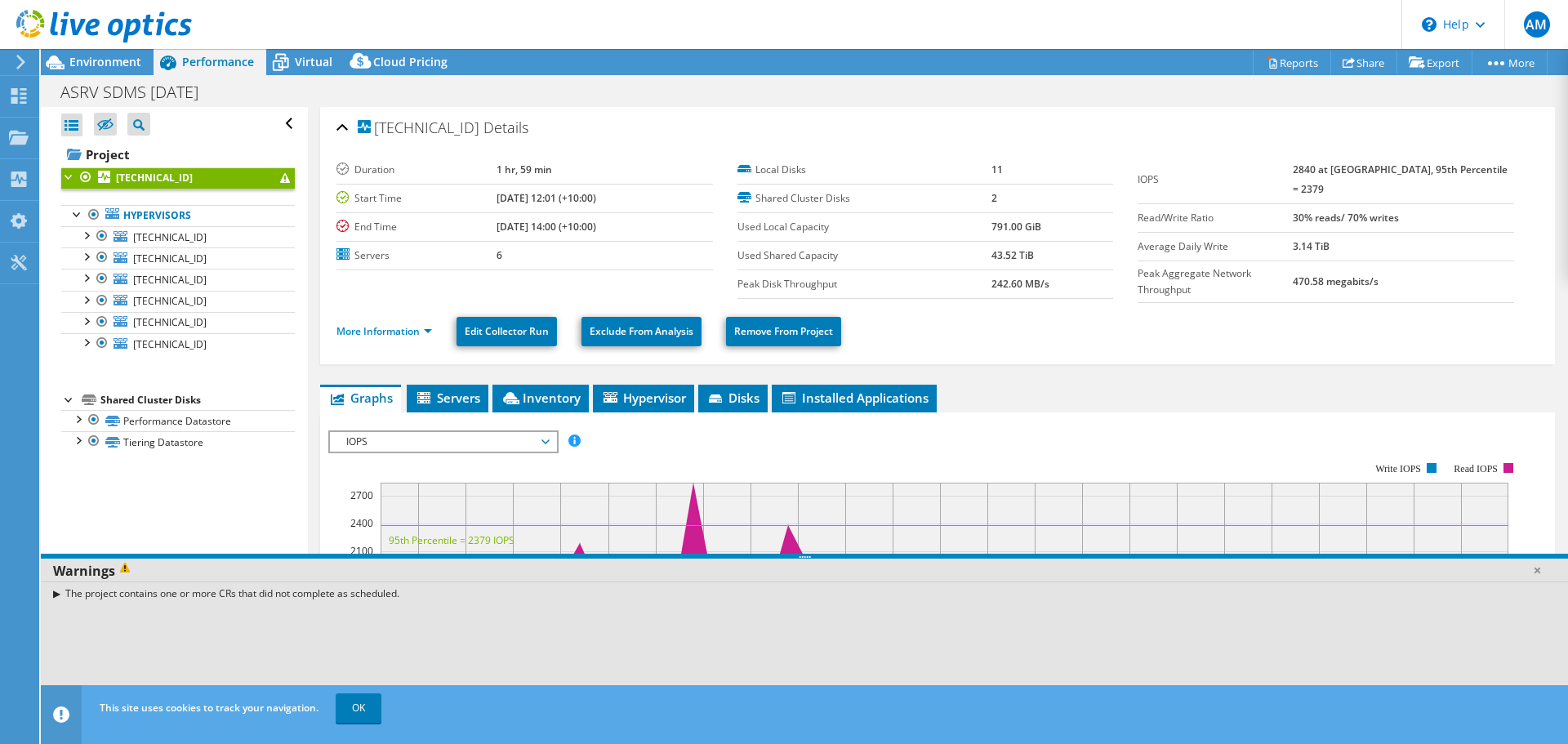
click at [309, 606] on div "The project contains one or more CRs that did not complete as scheduled." at bounding box center [804, 648] width 1528 height 135
click at [23, 94] on use at bounding box center [19, 96] width 15 height 16
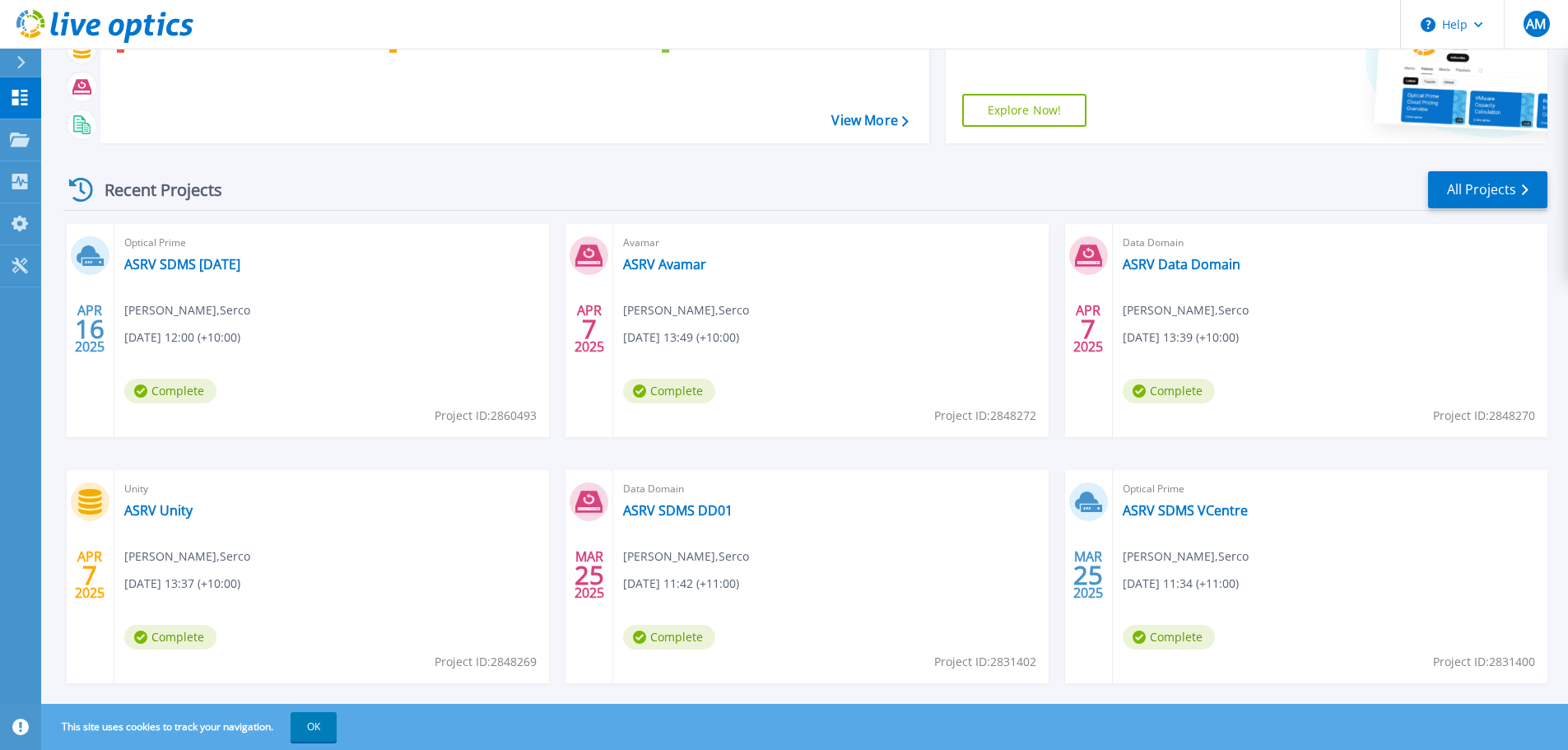
scroll to position [162, 0]
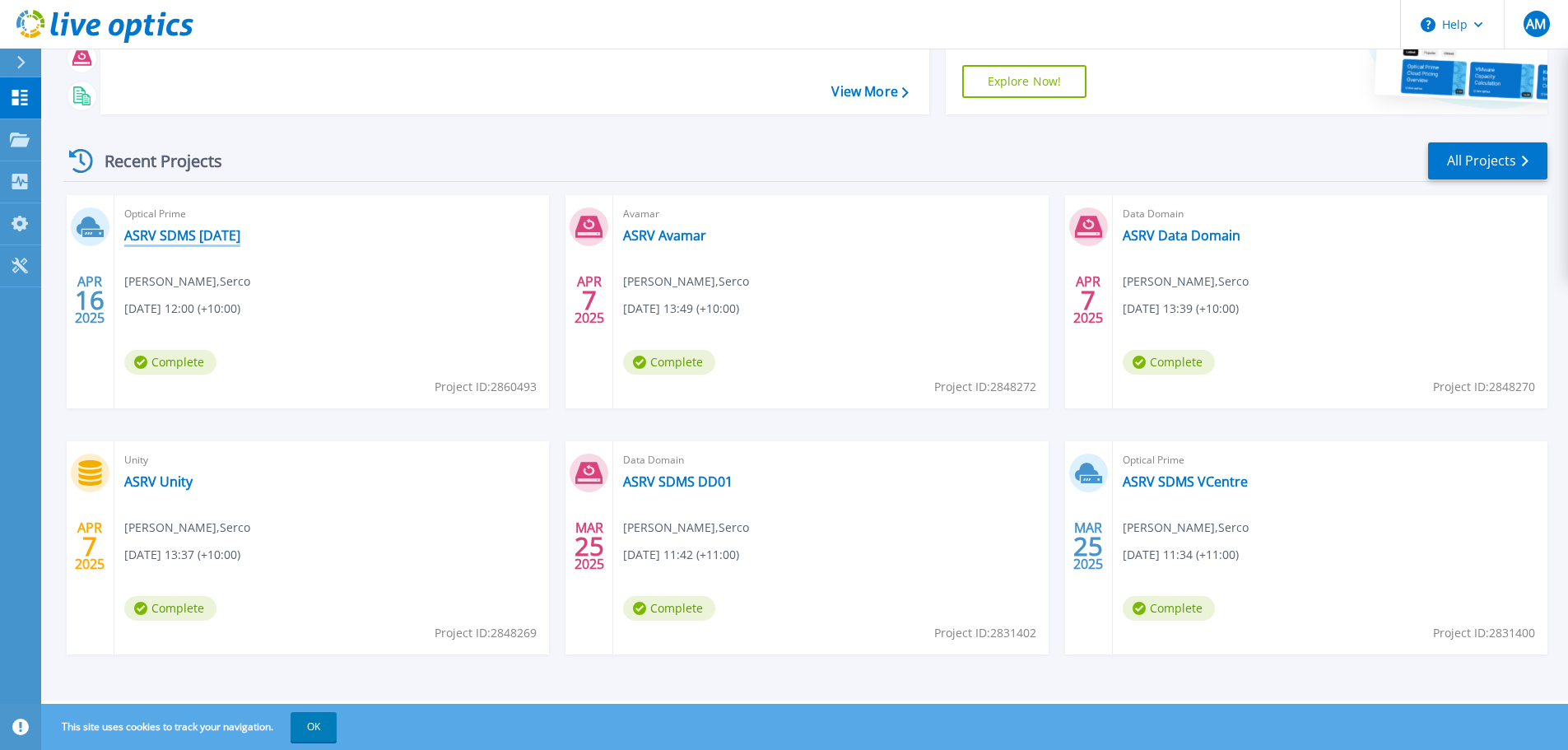
click at [203, 234] on link "ASRV SDMS [DATE]" at bounding box center [182, 235] width 116 height 16
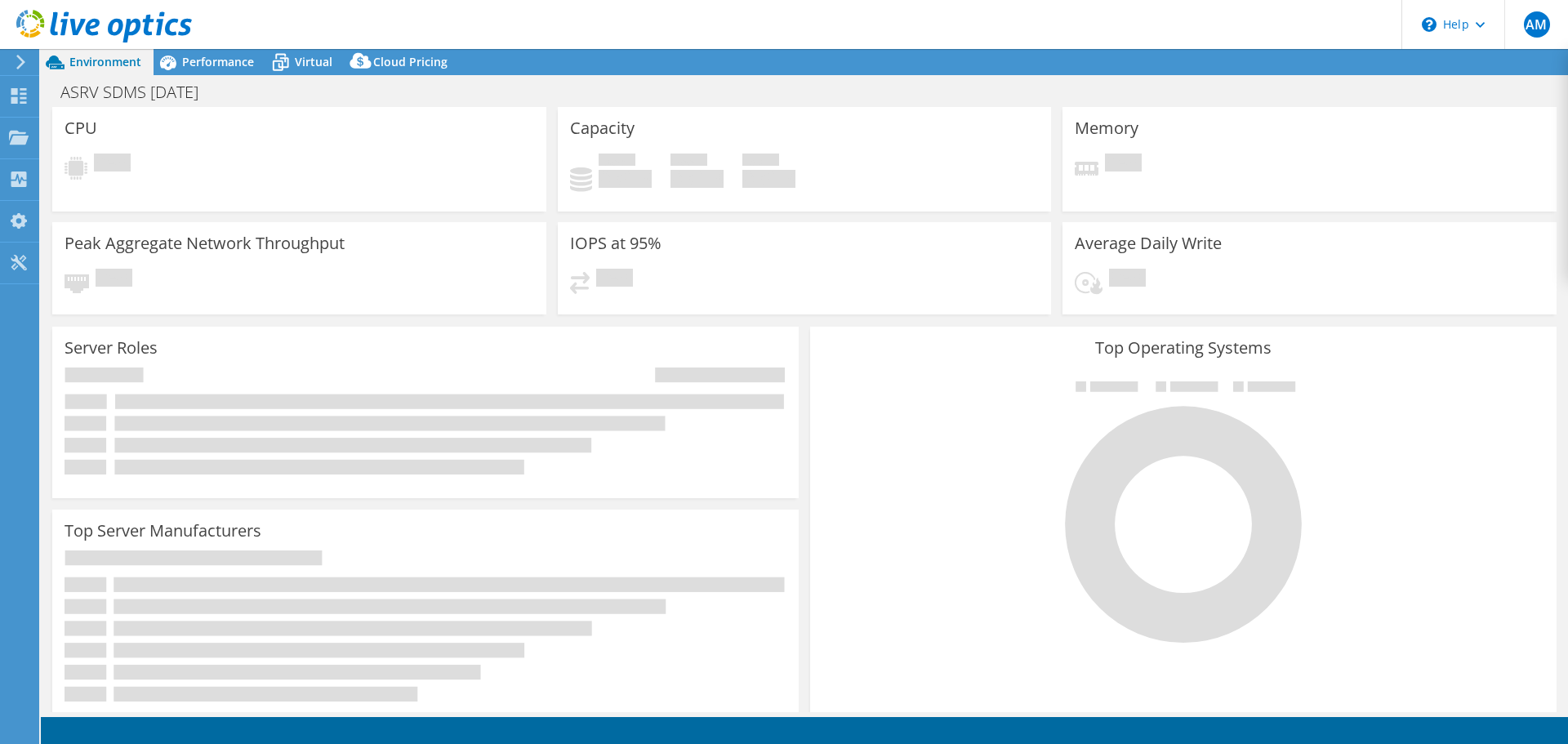
select select "USD"
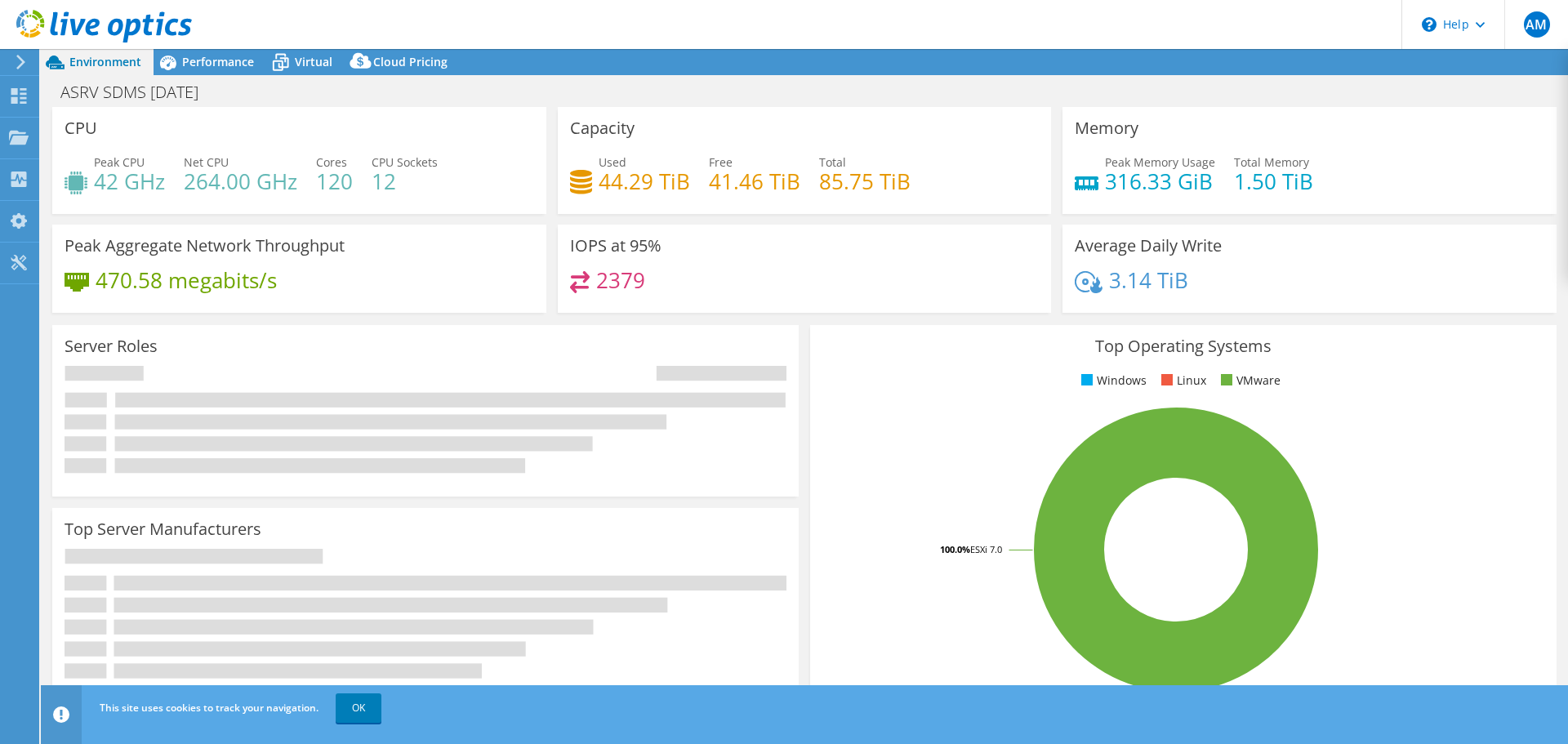
select select "[GEOGRAPHIC_DATA]"
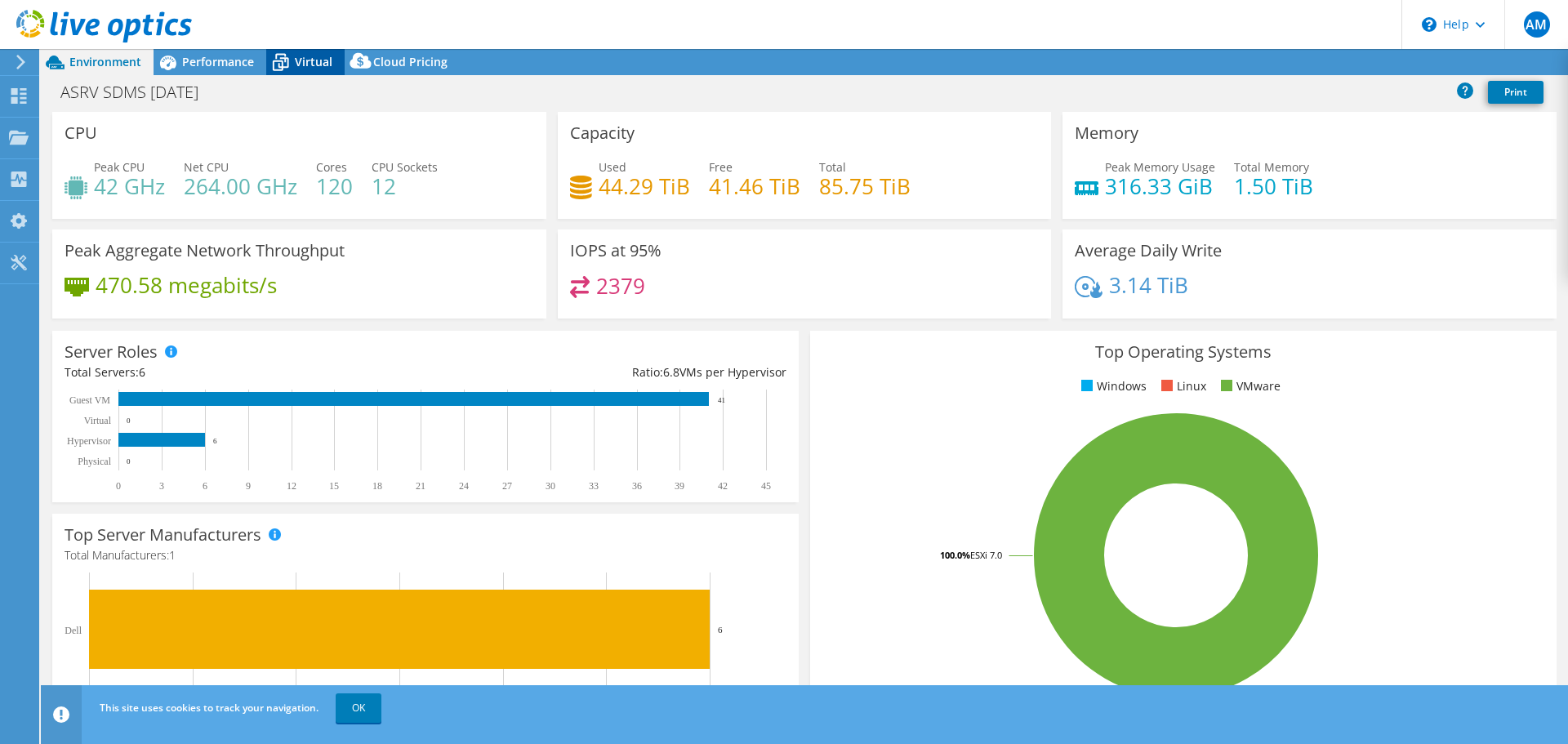
click at [312, 60] on span "Virtual" at bounding box center [313, 62] width 38 height 16
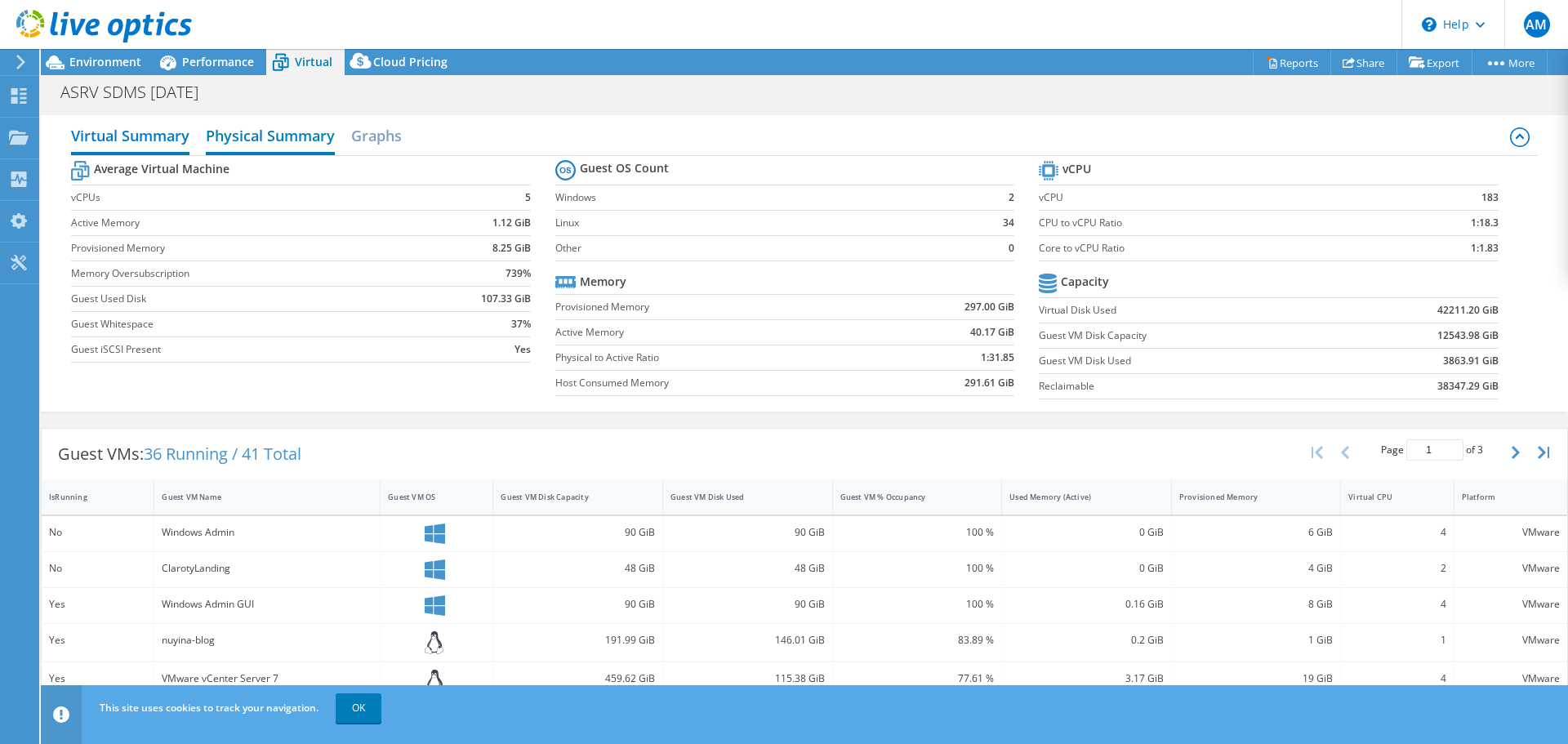
click at [261, 143] on h2 "Physical Summary" at bounding box center [270, 137] width 129 height 36
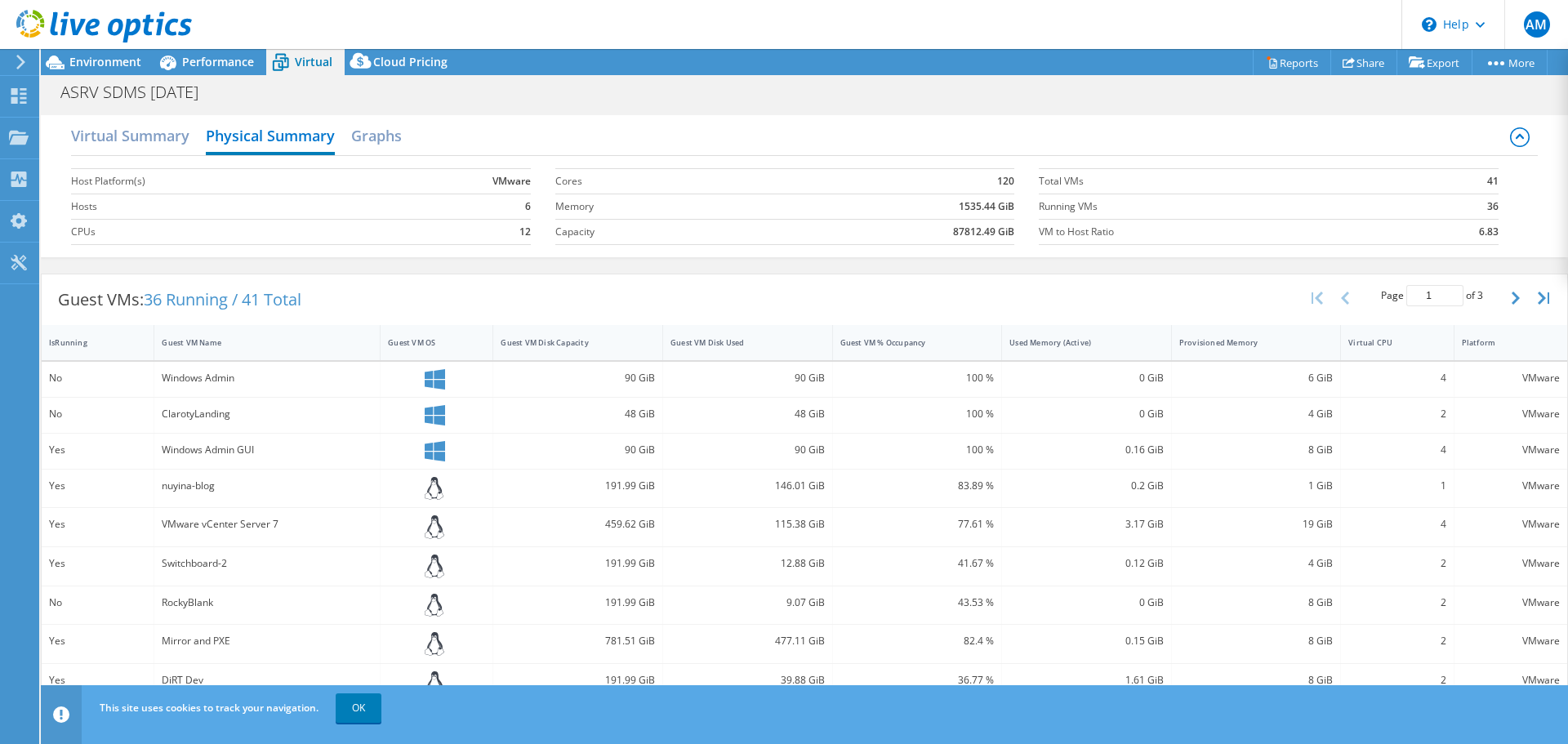
click at [405, 138] on div "Virtual Summary Physical Summary Graphs" at bounding box center [804, 137] width 1466 height 37
click at [397, 136] on h2 "Graphs" at bounding box center [376, 137] width 51 height 36
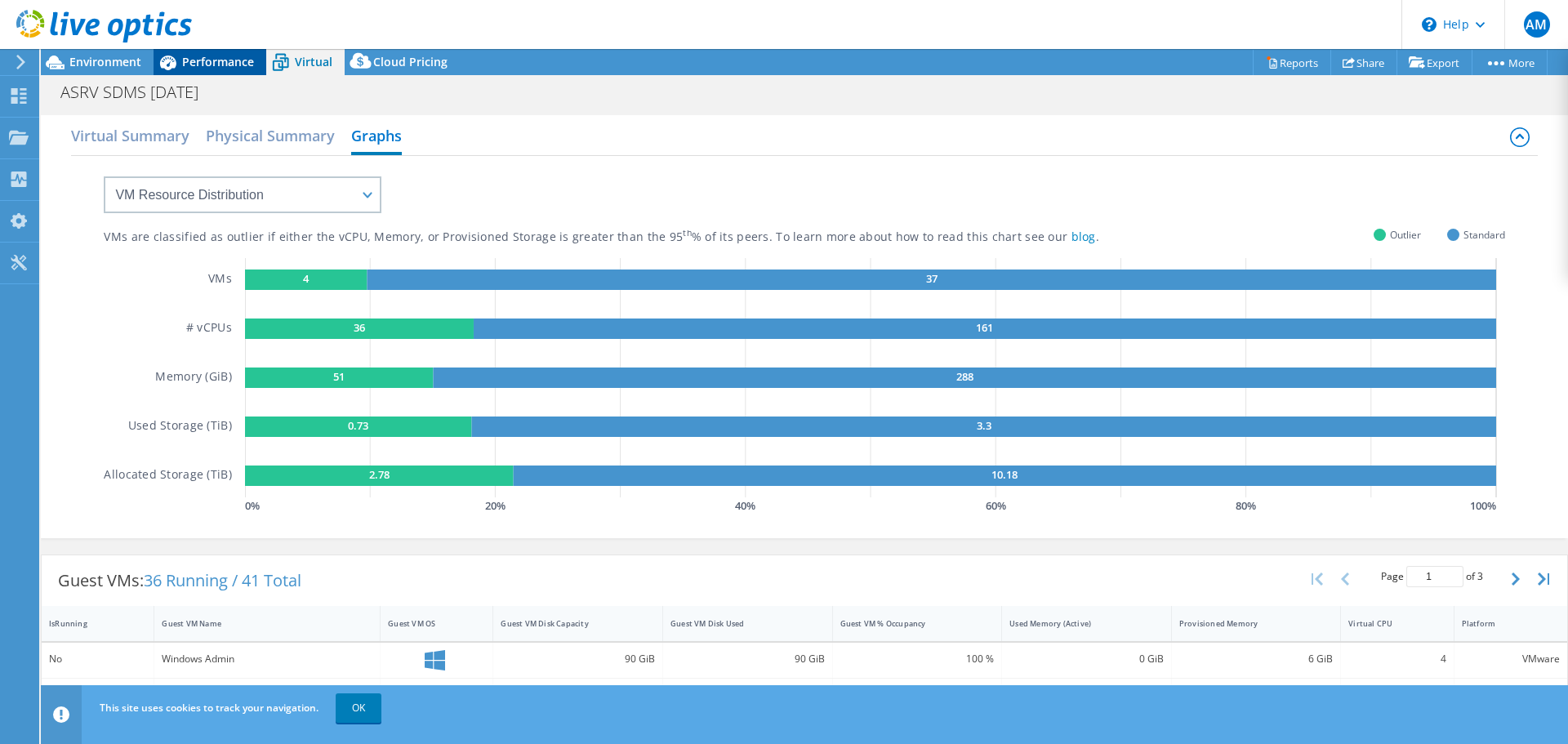
click at [196, 53] on div "Performance" at bounding box center [209, 62] width 113 height 26
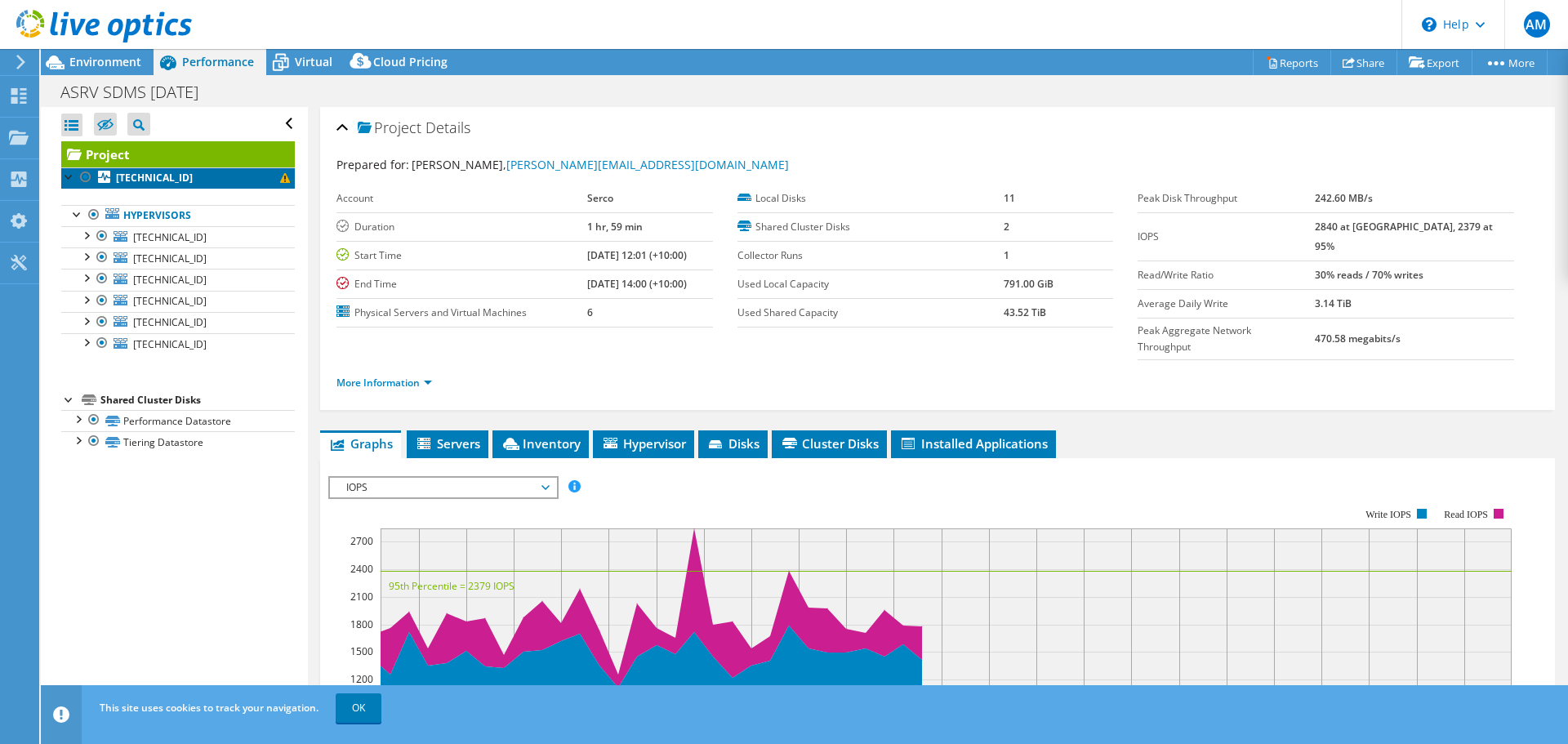
click at [280, 179] on span at bounding box center [284, 177] width 9 height 9
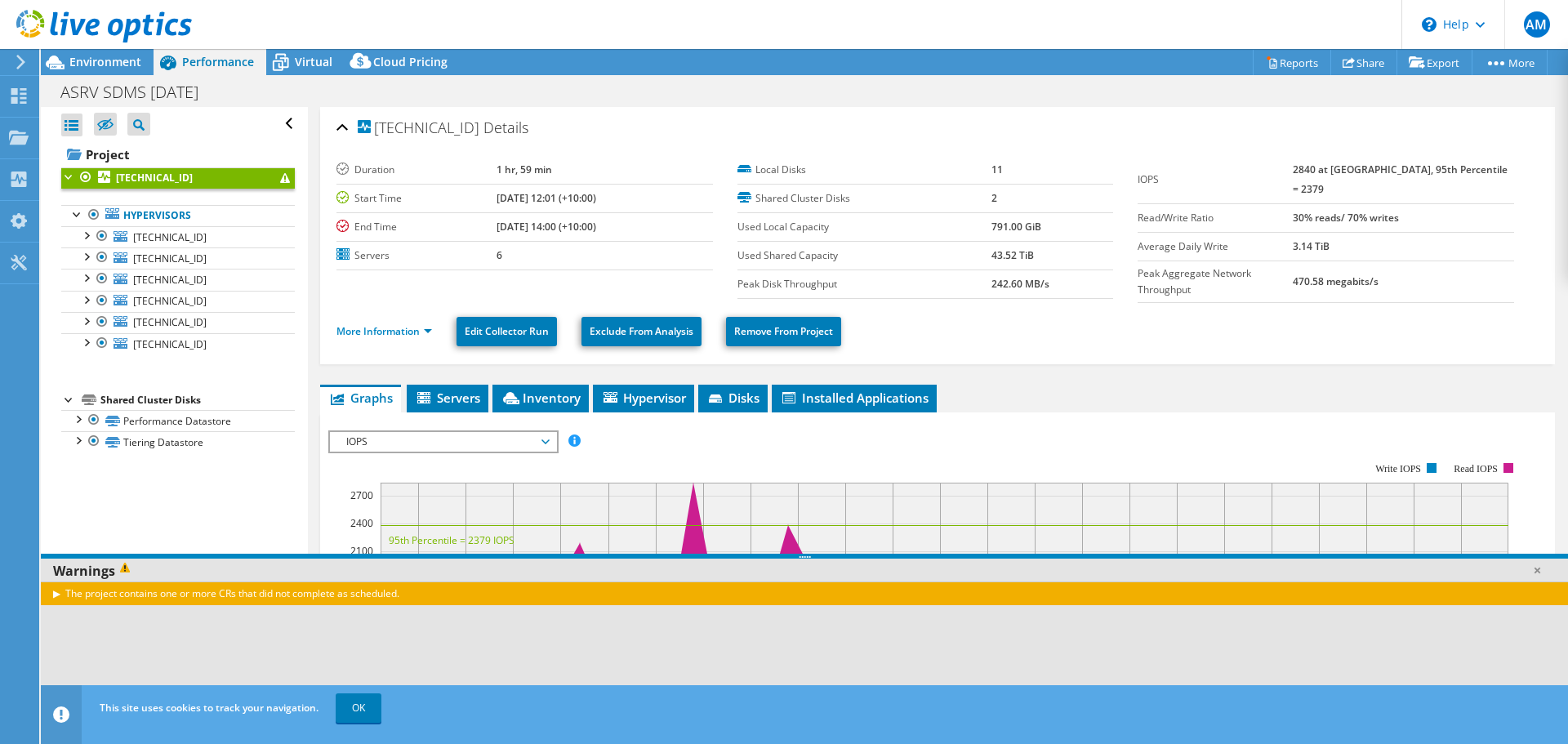
click at [280, 179] on span at bounding box center [284, 177] width 9 height 9
click at [195, 234] on span "[TECHNICAL_ID]" at bounding box center [170, 237] width 73 height 14
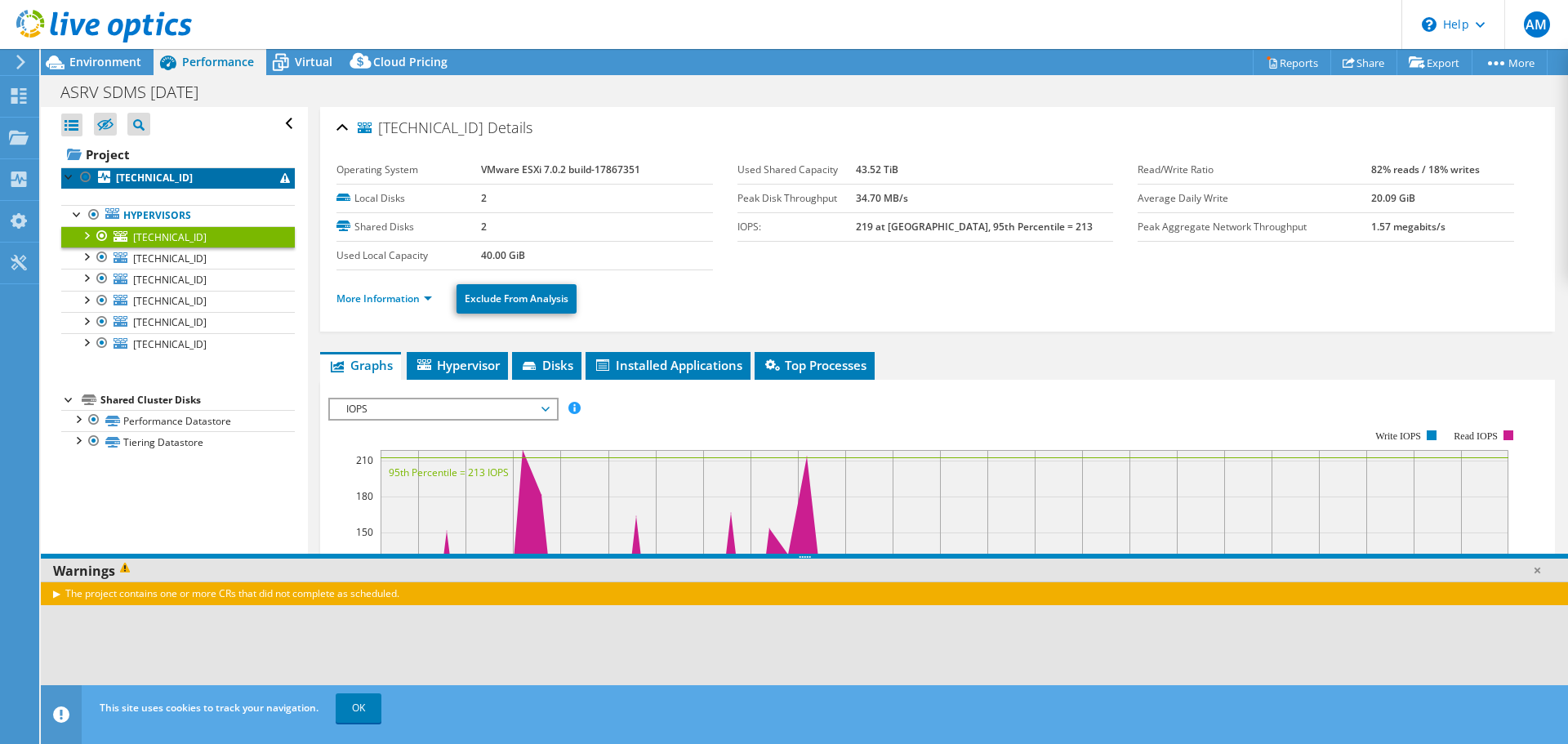
click at [190, 176] on link "[TECHNICAL_ID]" at bounding box center [177, 177] width 233 height 22
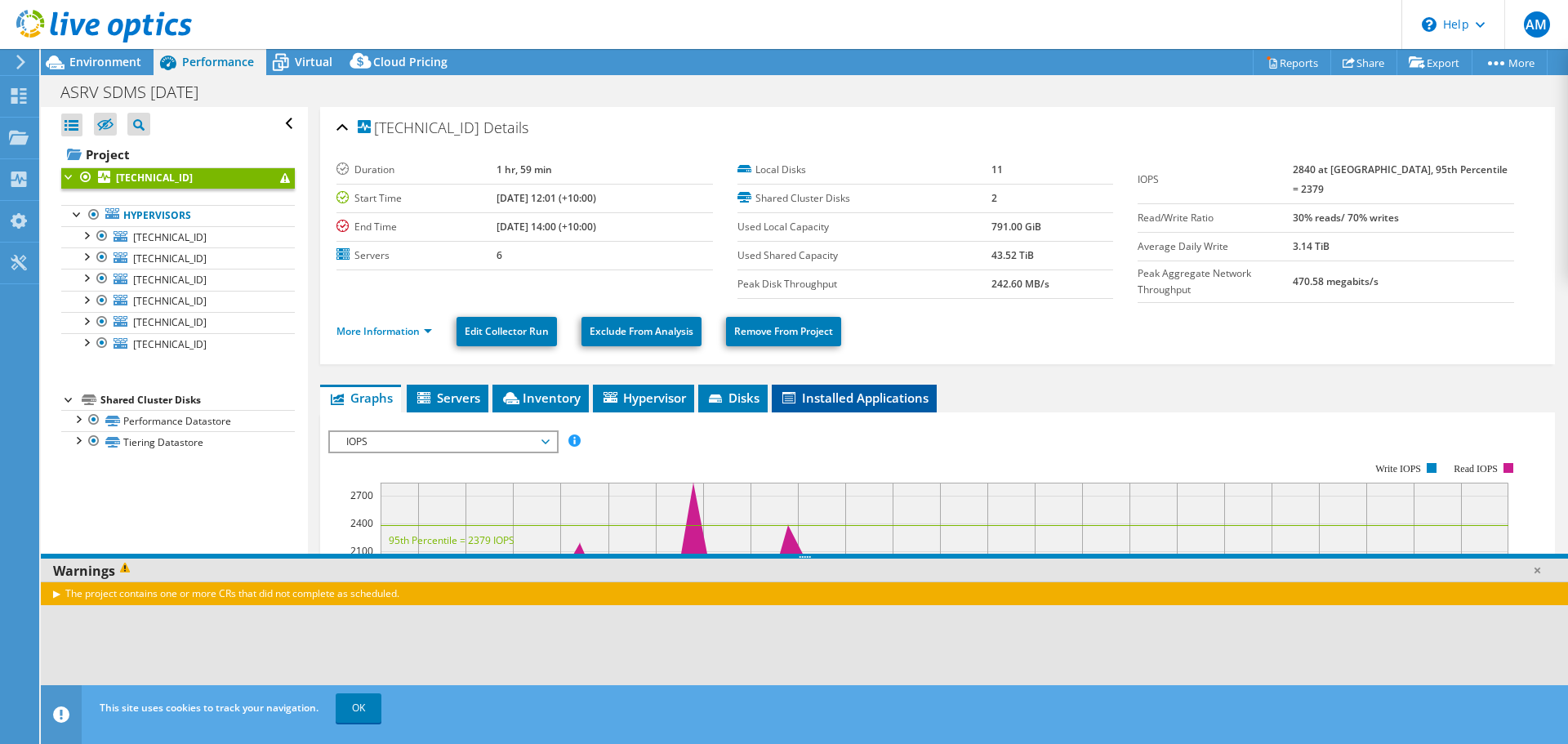
click at [846, 394] on span "Installed Applications" at bounding box center [854, 397] width 149 height 16
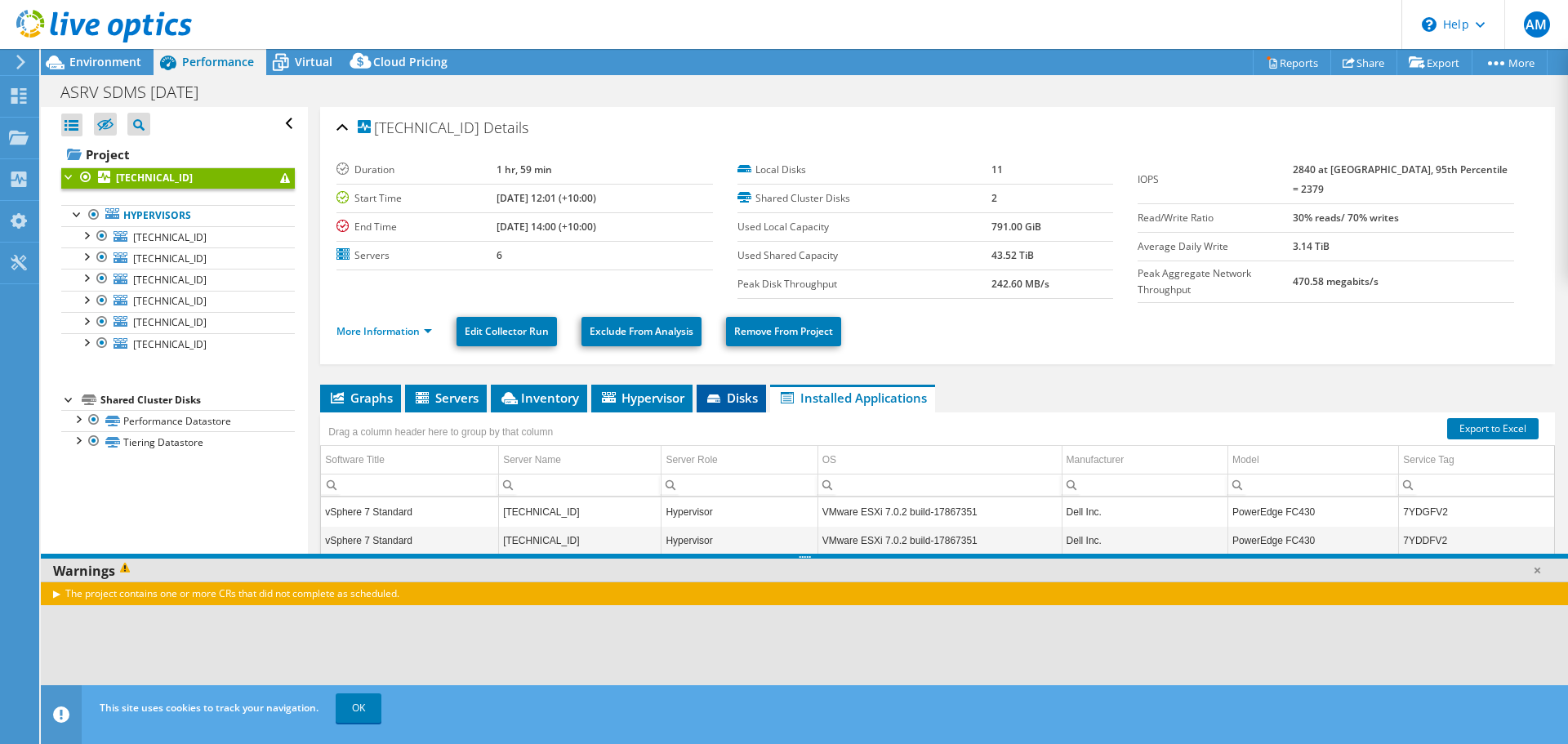
click at [747, 392] on span "Disks" at bounding box center [731, 397] width 53 height 16
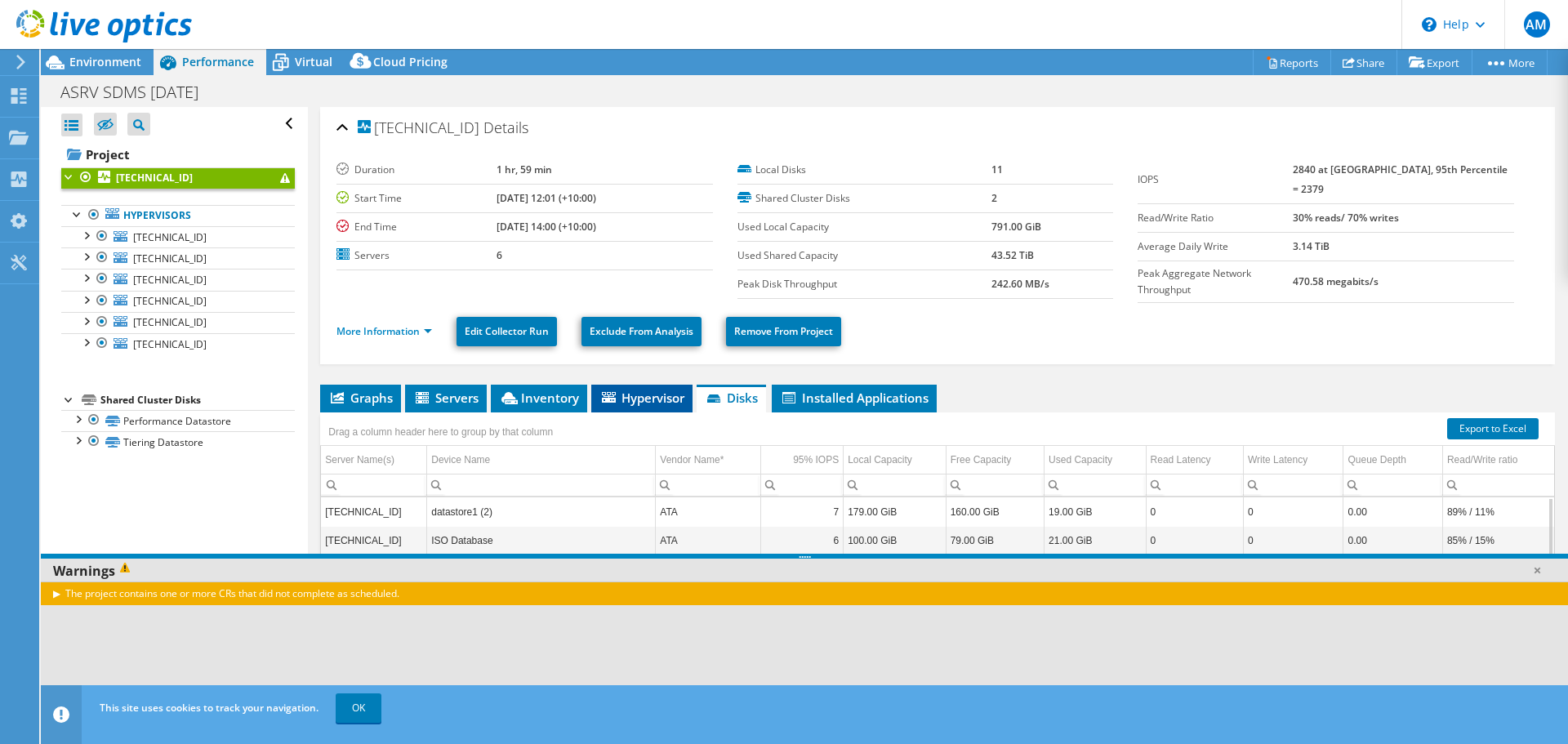
click at [642, 394] on span "Hypervisor" at bounding box center [641, 397] width 85 height 16
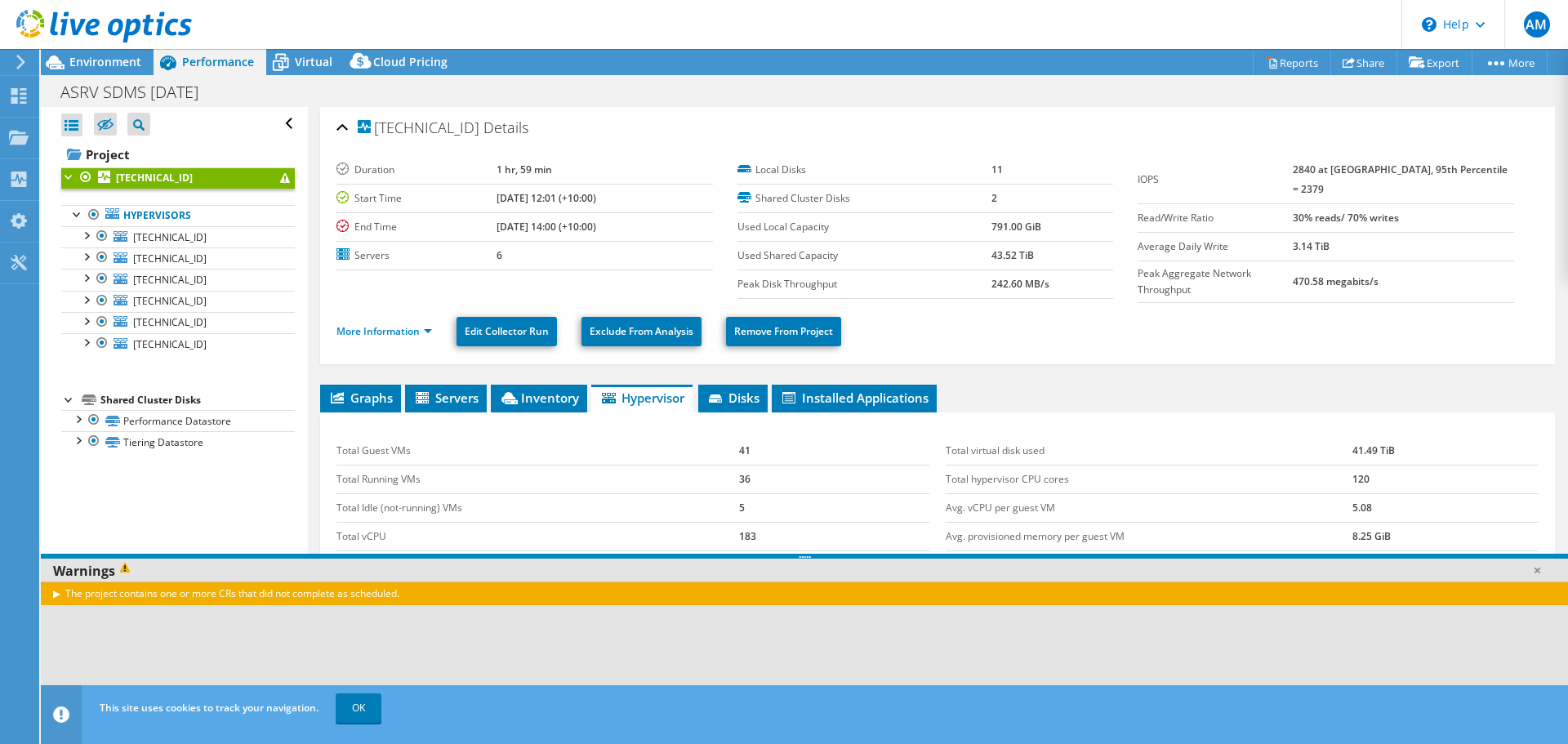
click at [220, 600] on div "The project contains one or more CRs that did not complete as scheduled." at bounding box center [804, 593] width 1528 height 24
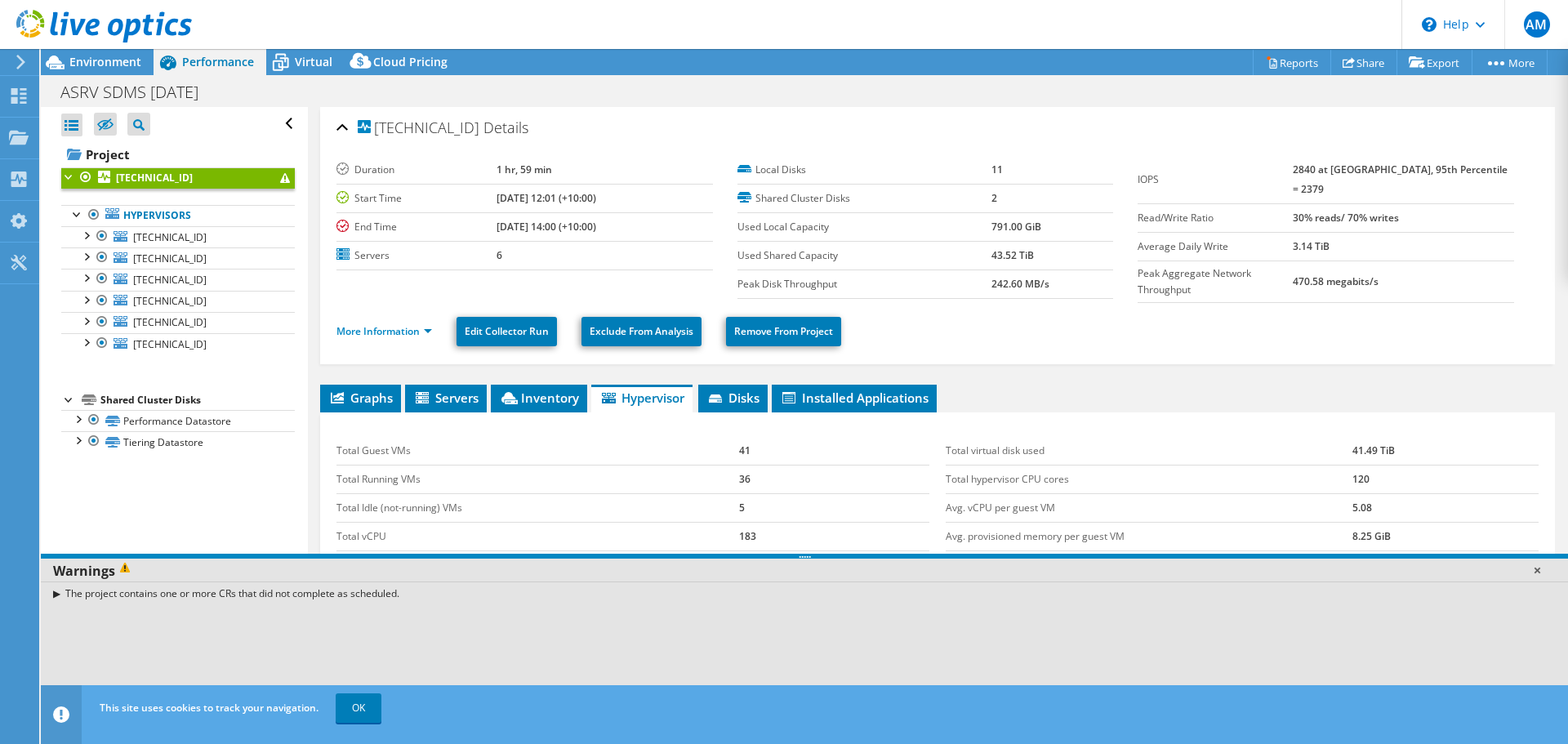
click at [1533, 567] on link at bounding box center [1536, 569] width 16 height 16
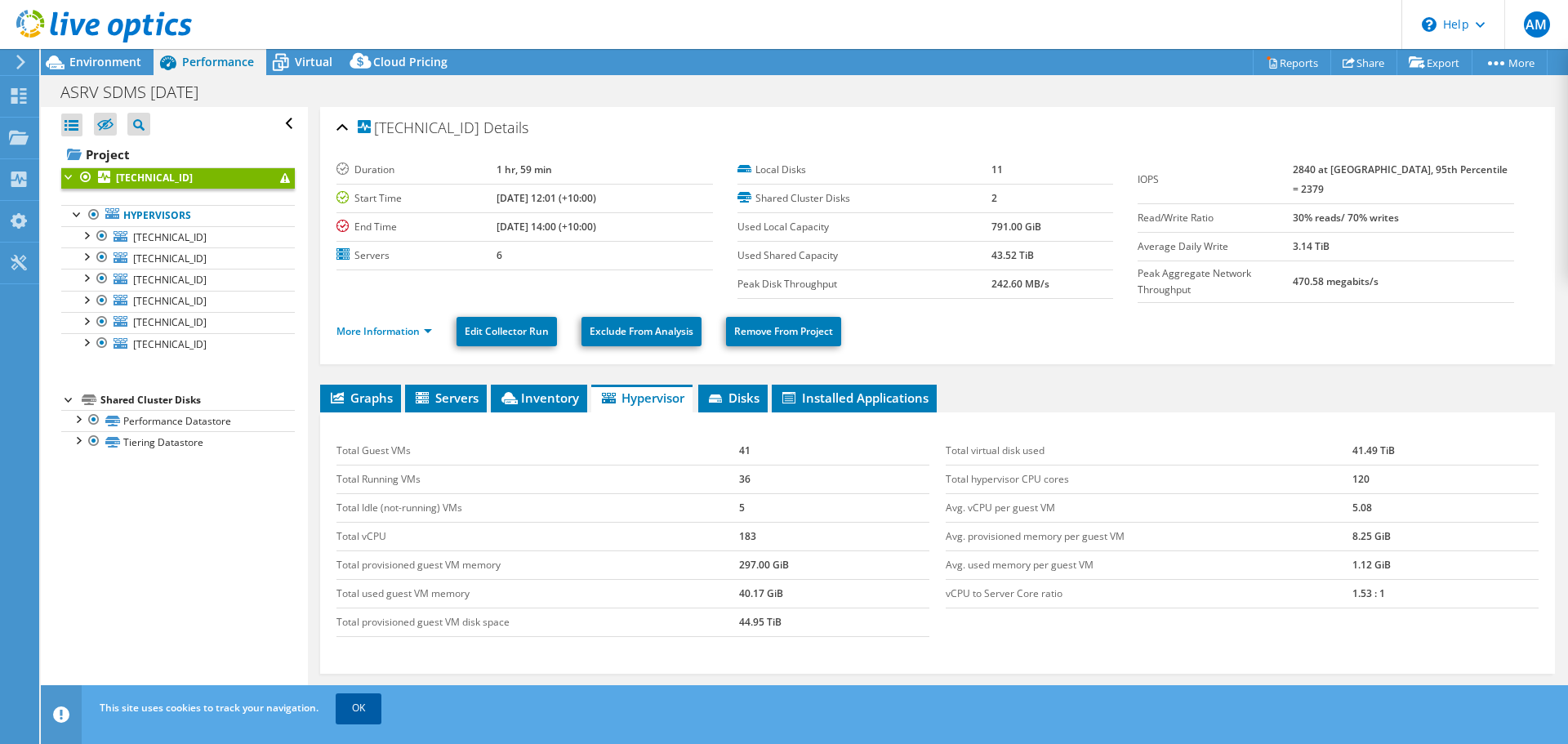
click at [356, 707] on link "OK" at bounding box center [358, 708] width 46 height 29
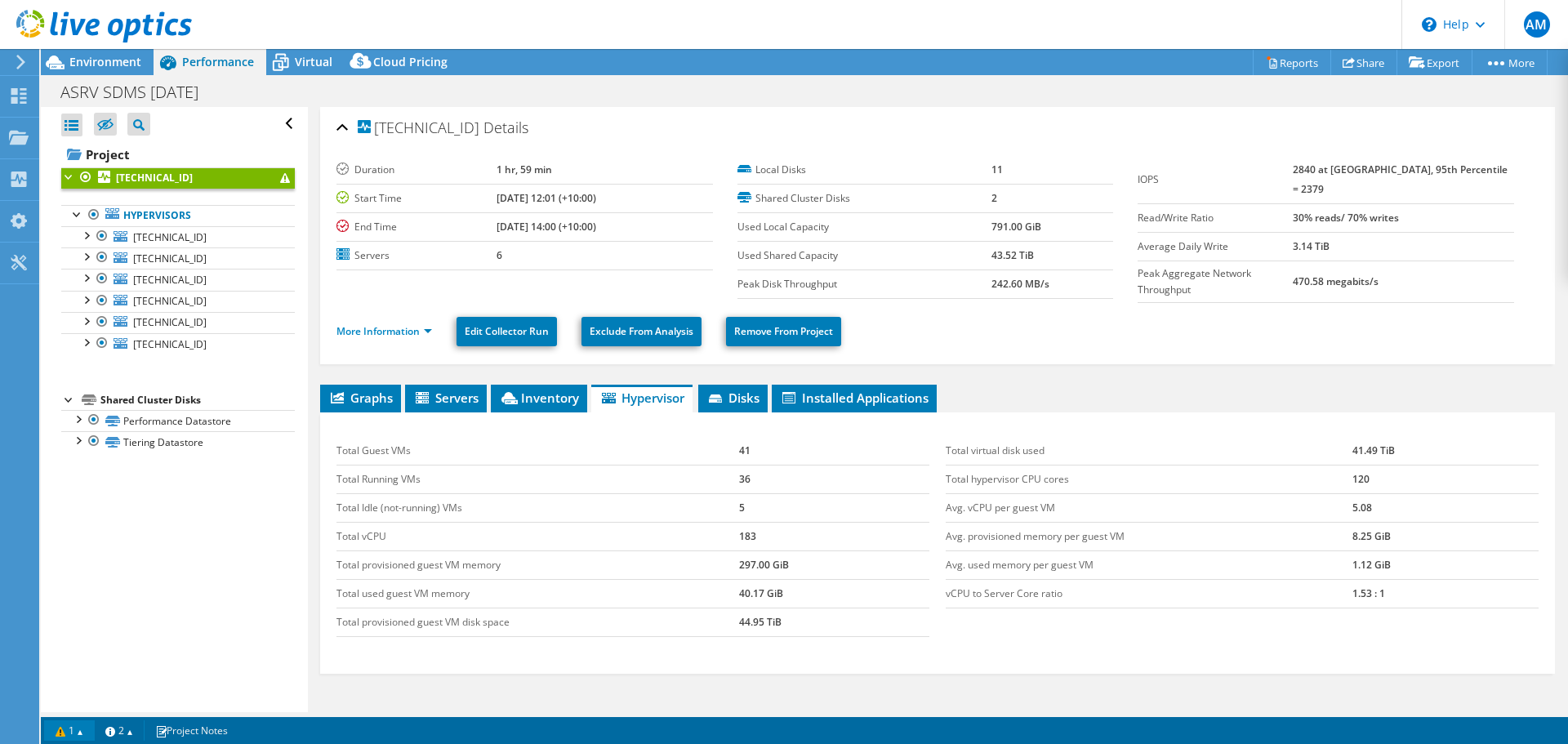
click at [77, 729] on link "1" at bounding box center [69, 730] width 51 height 21
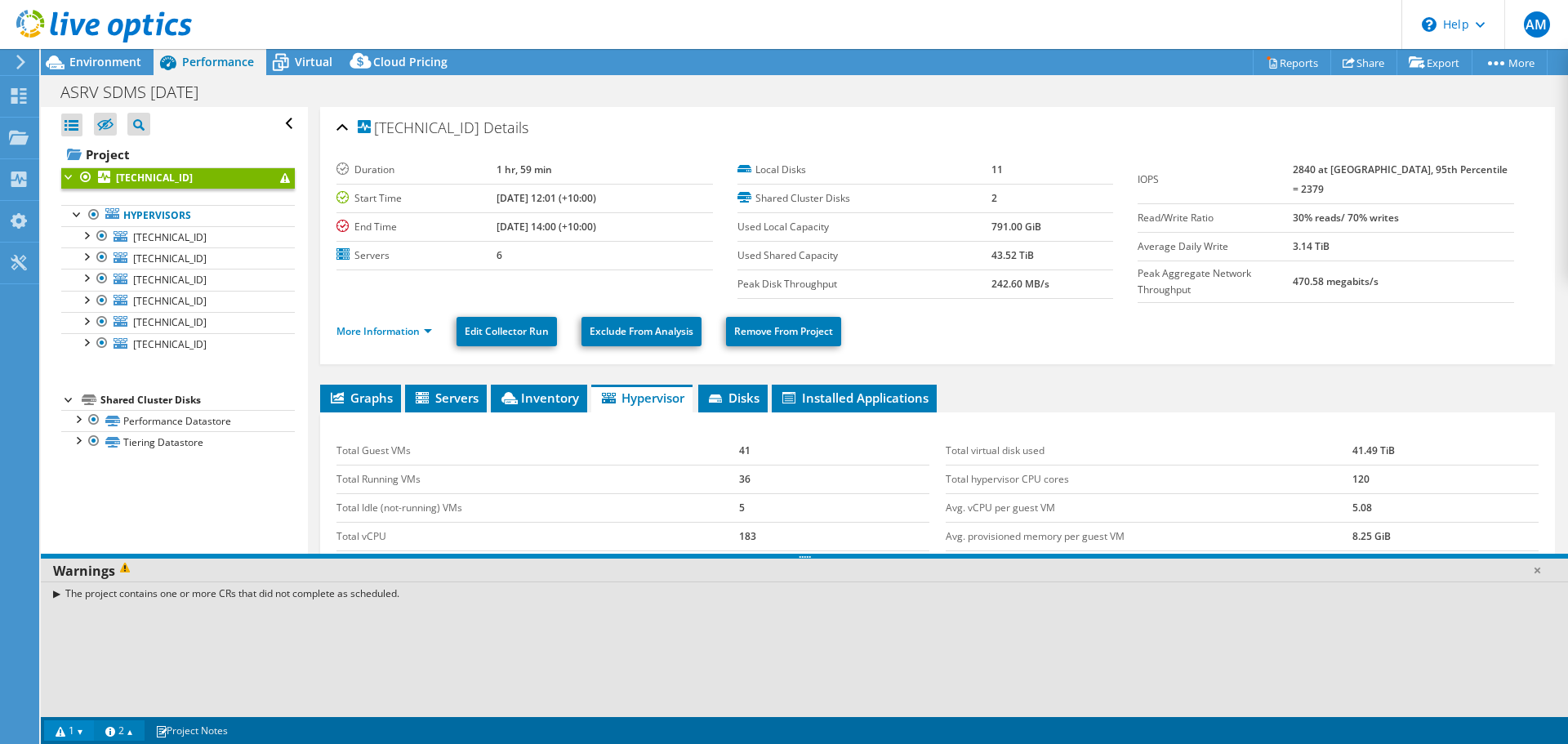
click at [121, 732] on link "2" at bounding box center [119, 730] width 51 height 21
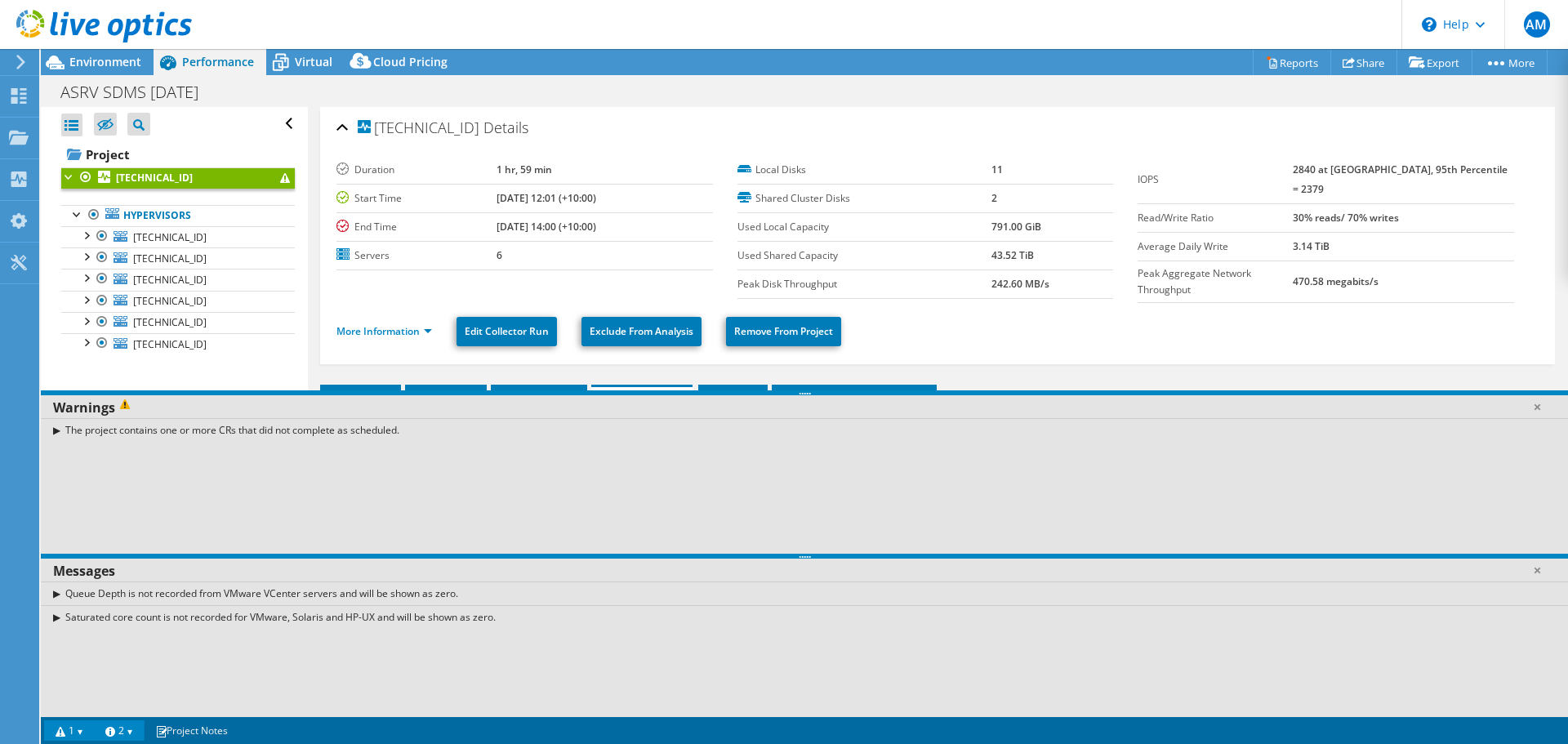
click at [55, 425] on div "The project contains one or more CRs that did not complete as scheduled." at bounding box center [804, 431] width 1528 height 24
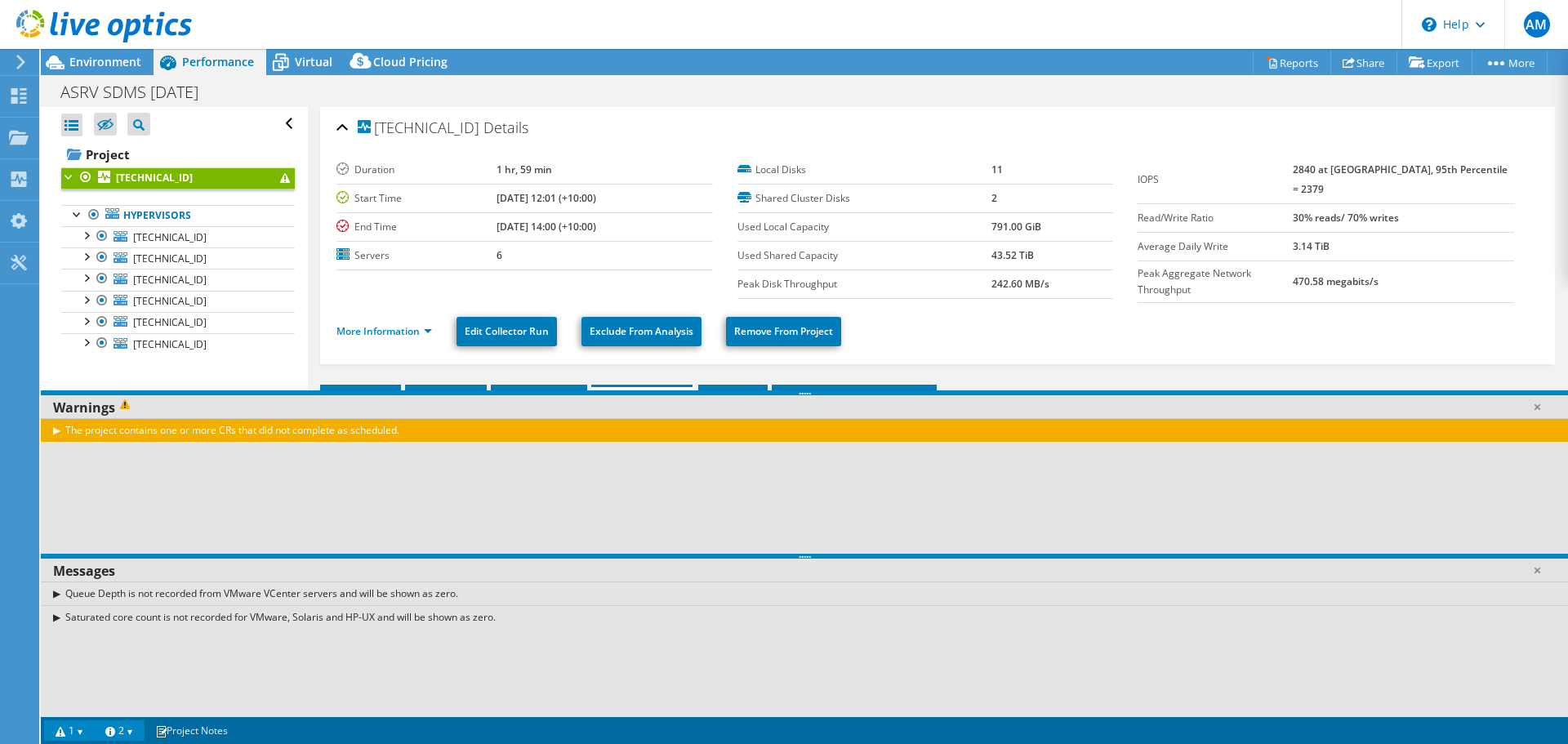
click at [55, 425] on div "The project contains one or more CRs that did not complete as scheduled." at bounding box center [804, 431] width 1528 height 24
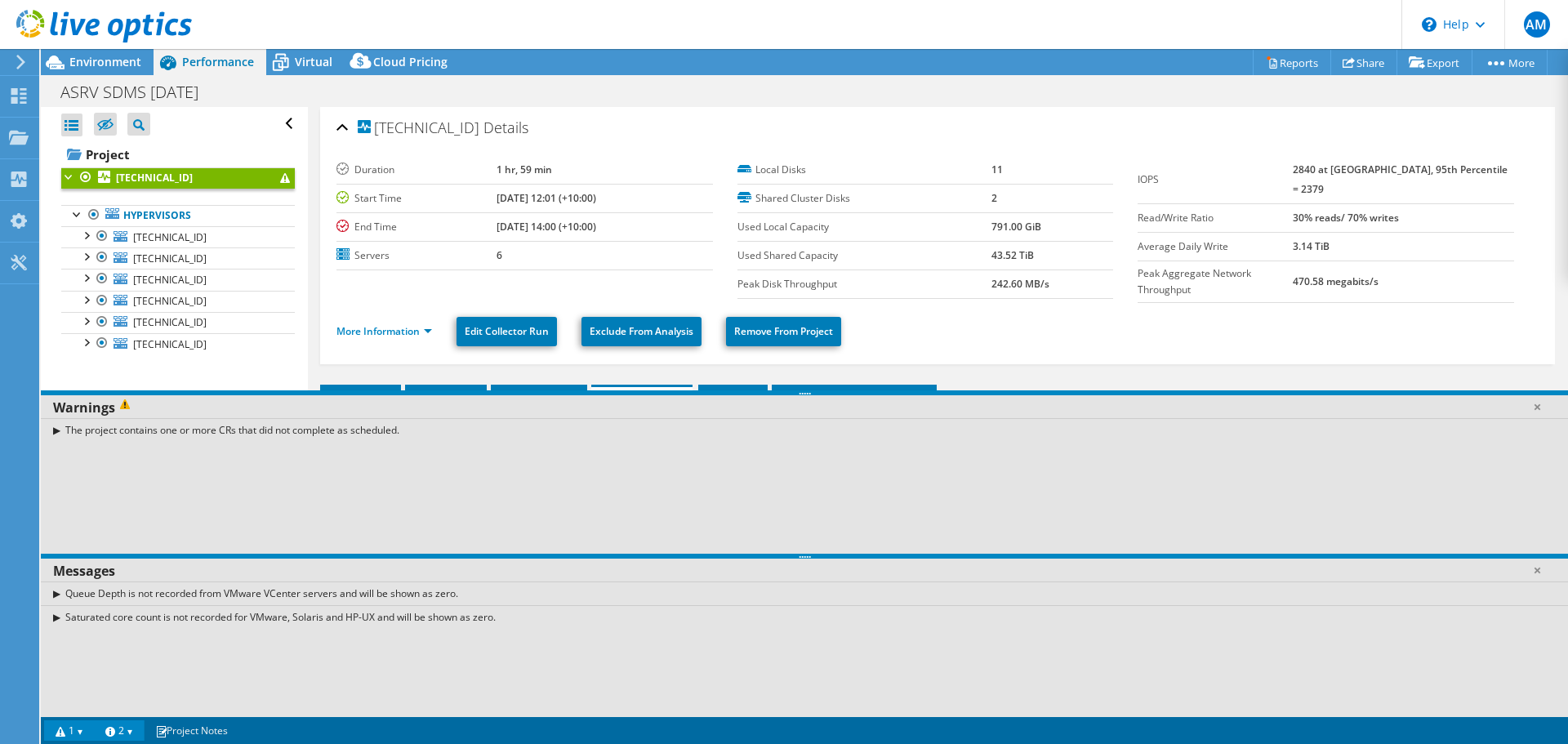
click at [55, 433] on div "The project contains one or more CRs that did not complete as scheduled." at bounding box center [804, 431] width 1528 height 24
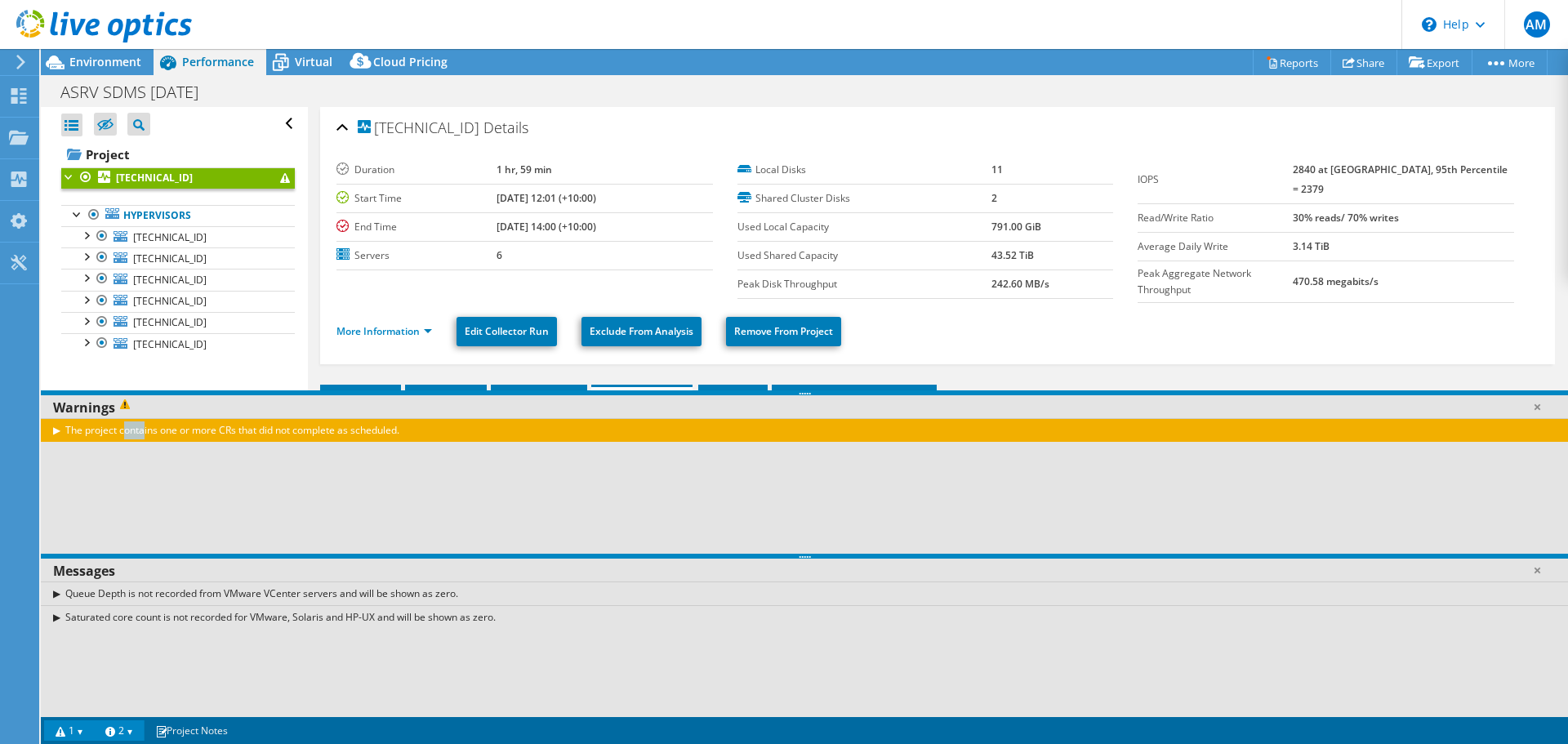
click at [55, 432] on div "The project contains one or more CRs that did not complete as scheduled." at bounding box center [804, 431] width 1528 height 24
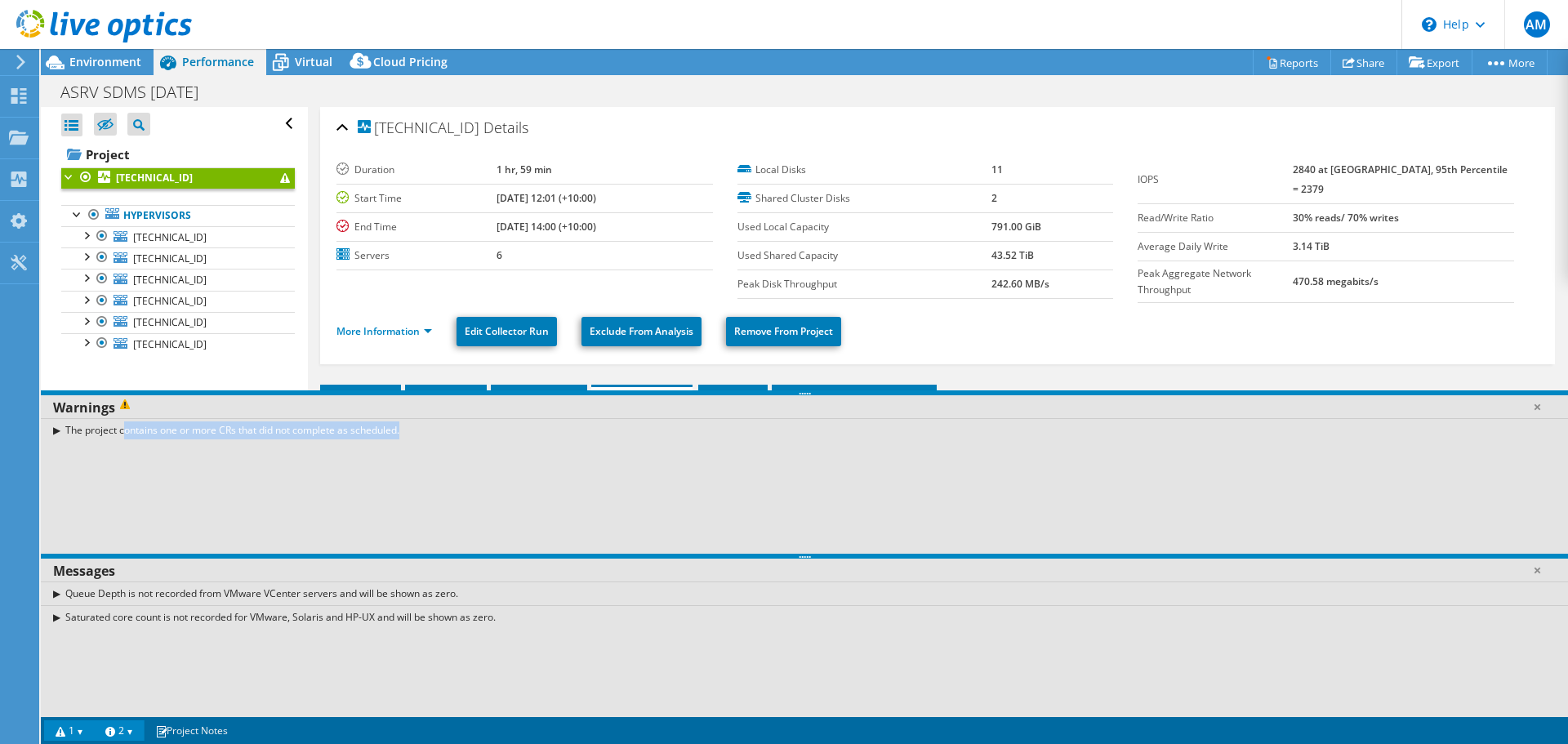
click at [55, 432] on div "The project contains one or more CRs that did not complete as scheduled." at bounding box center [804, 431] width 1528 height 24
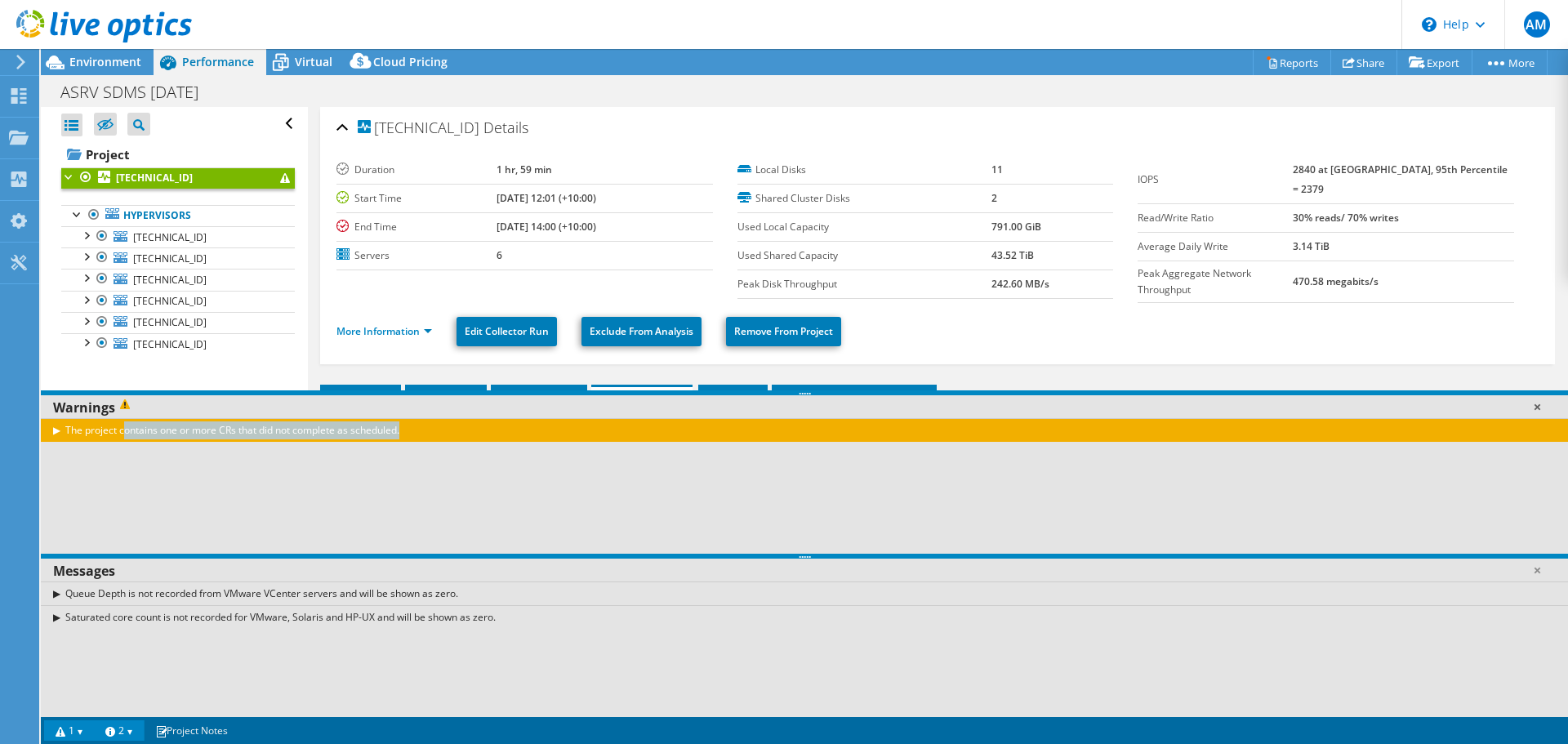
click at [1540, 407] on link at bounding box center [1536, 406] width 16 height 16
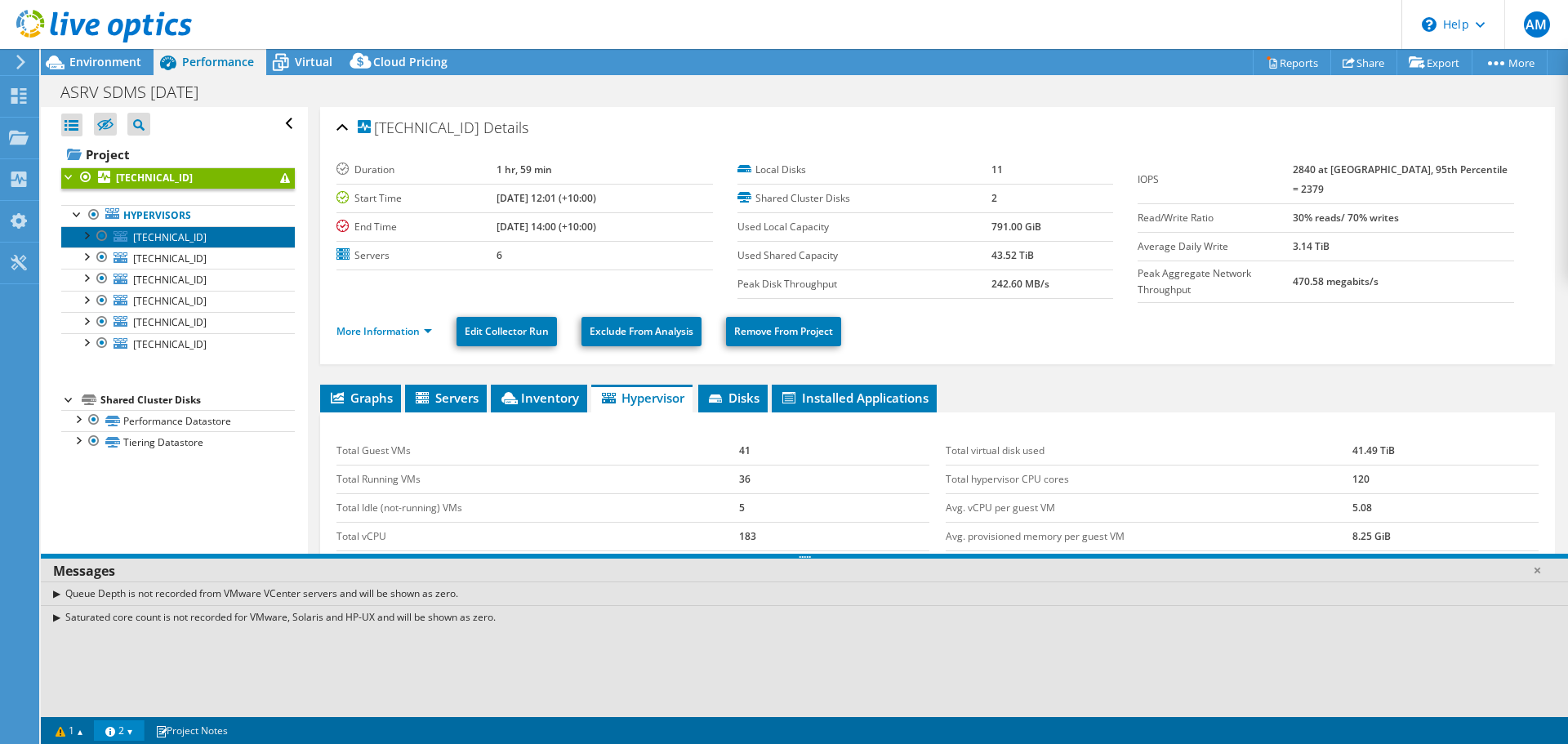
click at [177, 238] on span "[TECHNICAL_ID]" at bounding box center [170, 237] width 73 height 14
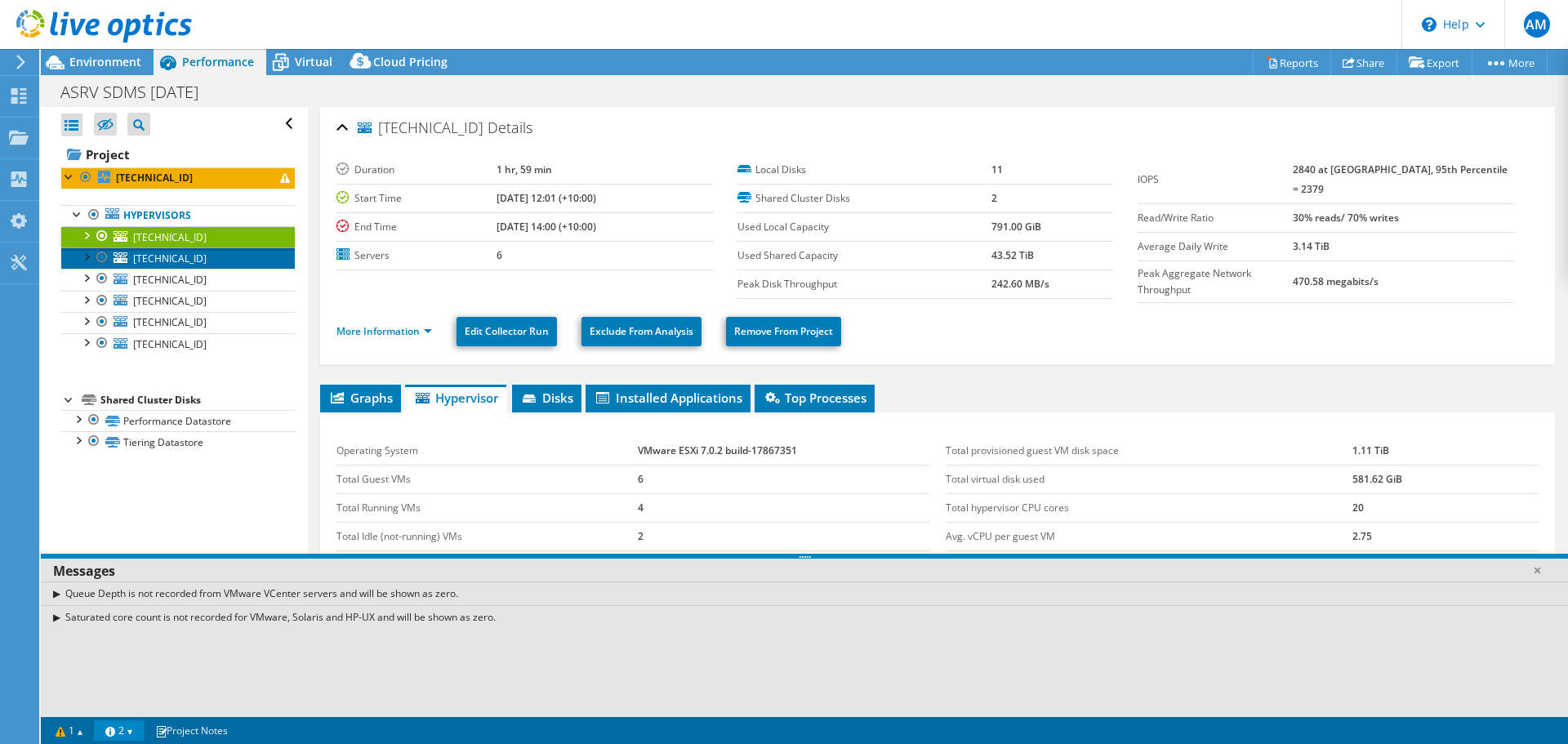
click at [183, 256] on span "[TECHNICAL_ID]" at bounding box center [170, 258] width 73 height 14
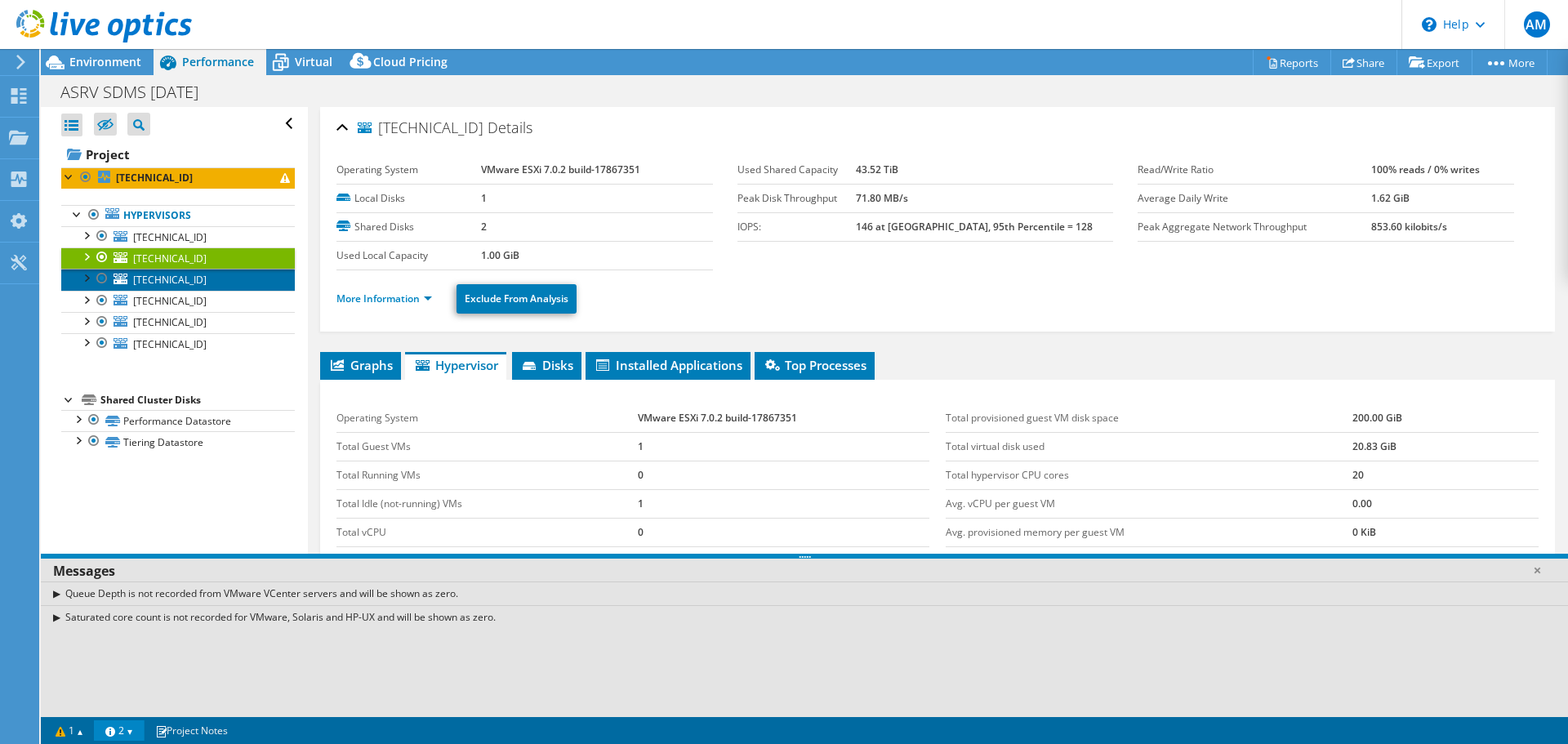
click at [191, 281] on span "[TECHNICAL_ID]" at bounding box center [170, 280] width 73 height 14
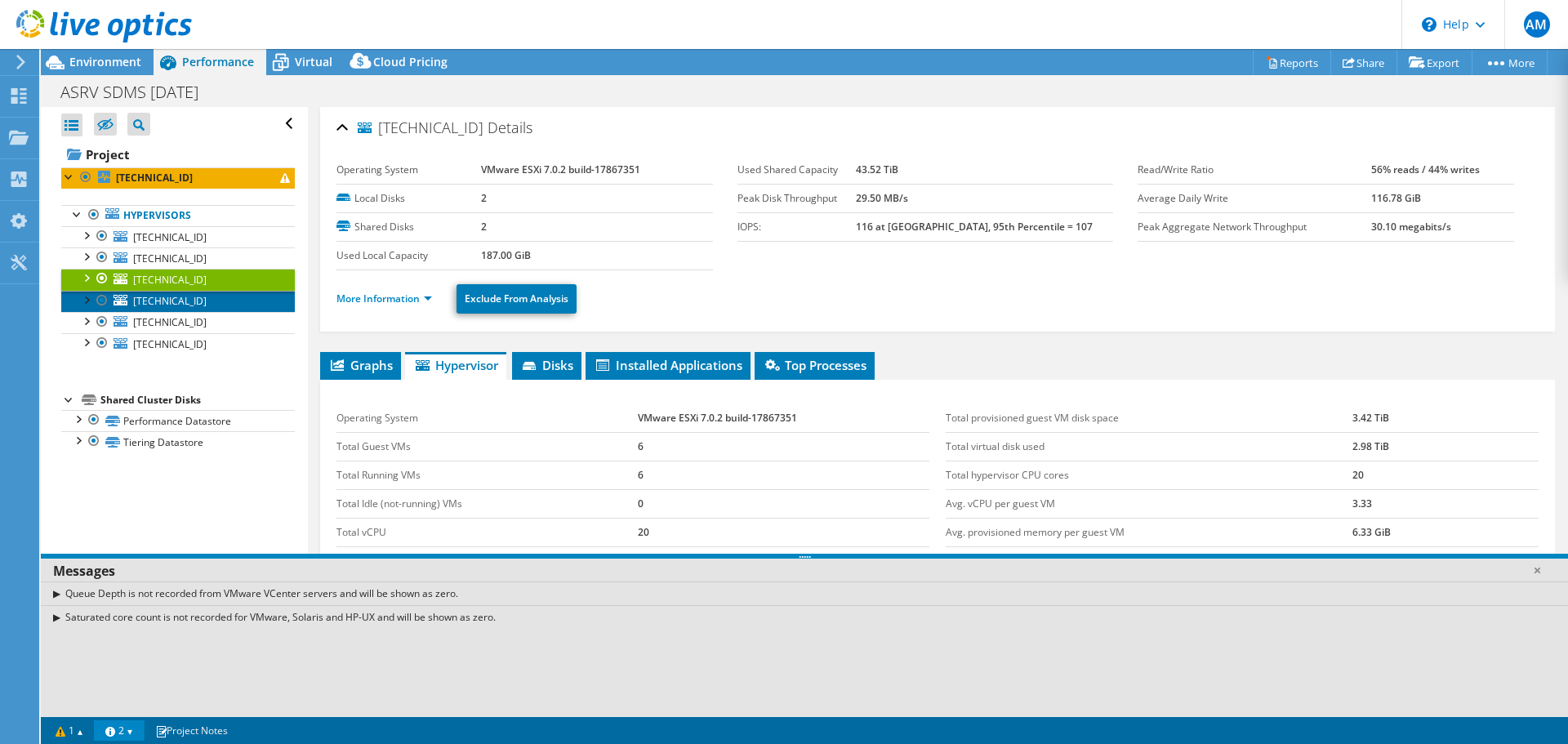
click at [189, 295] on span "[TECHNICAL_ID]" at bounding box center [170, 301] width 73 height 14
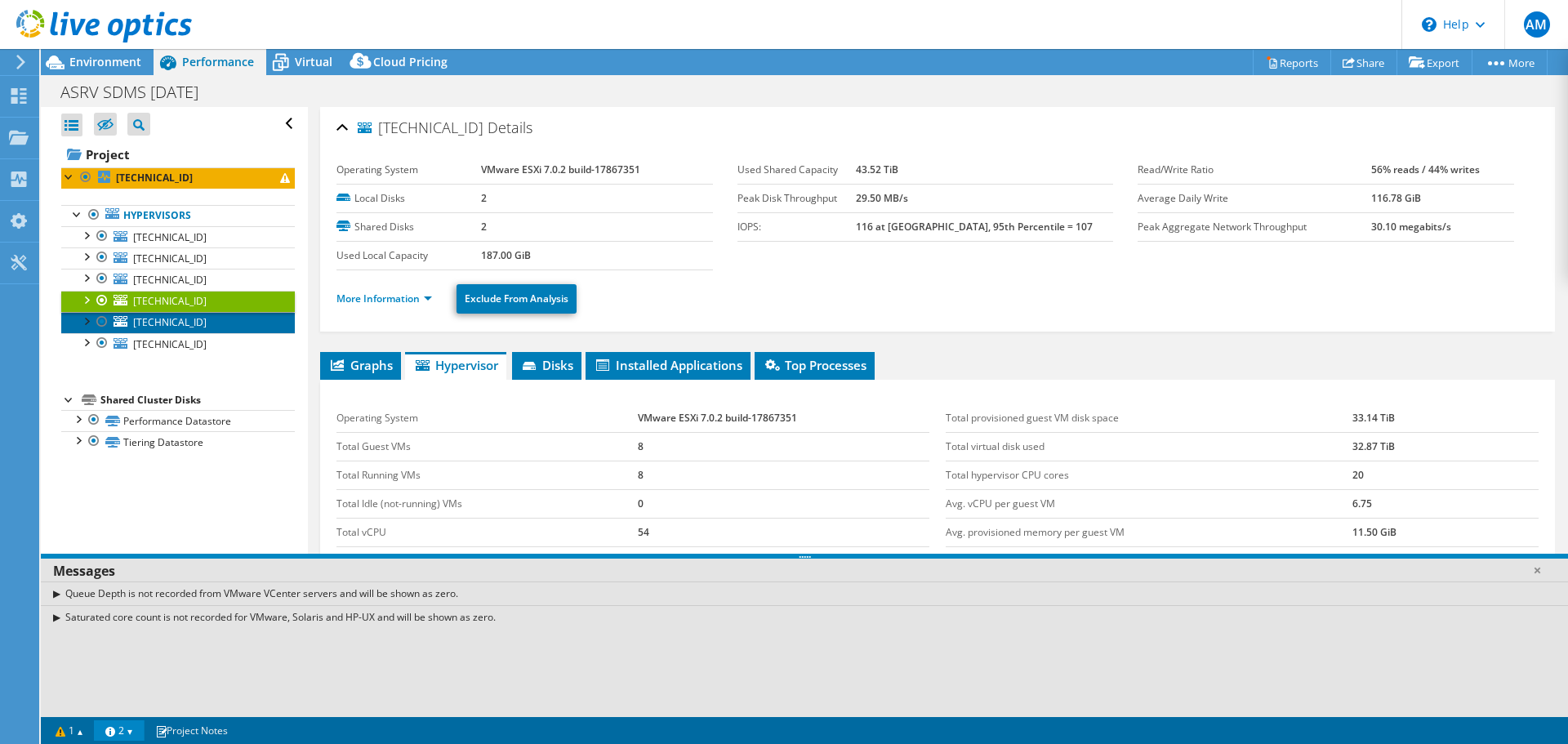
click at [189, 319] on span "[TECHNICAL_ID]" at bounding box center [170, 322] width 73 height 14
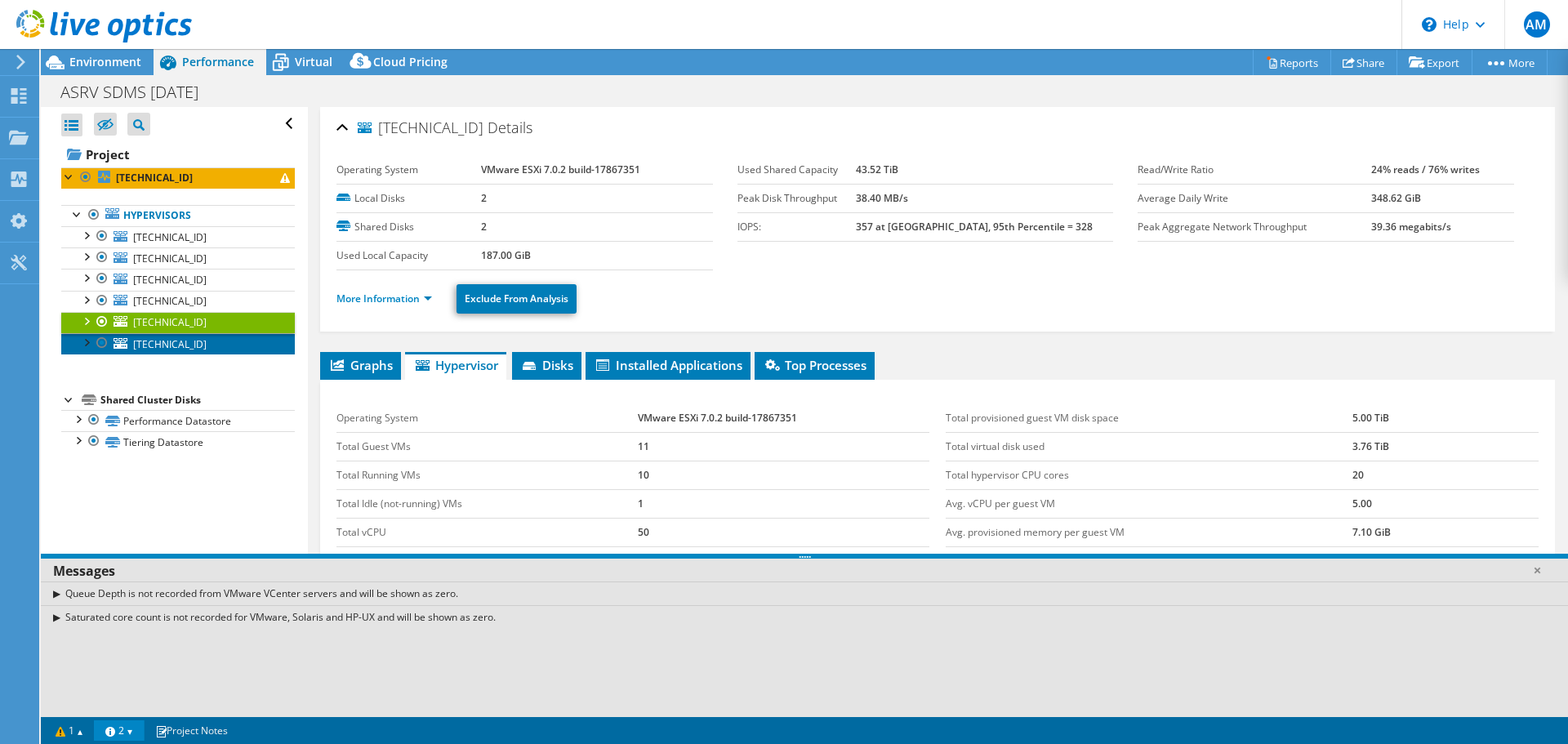
click at [192, 350] on span "[TECHNICAL_ID]" at bounding box center [170, 344] width 73 height 14
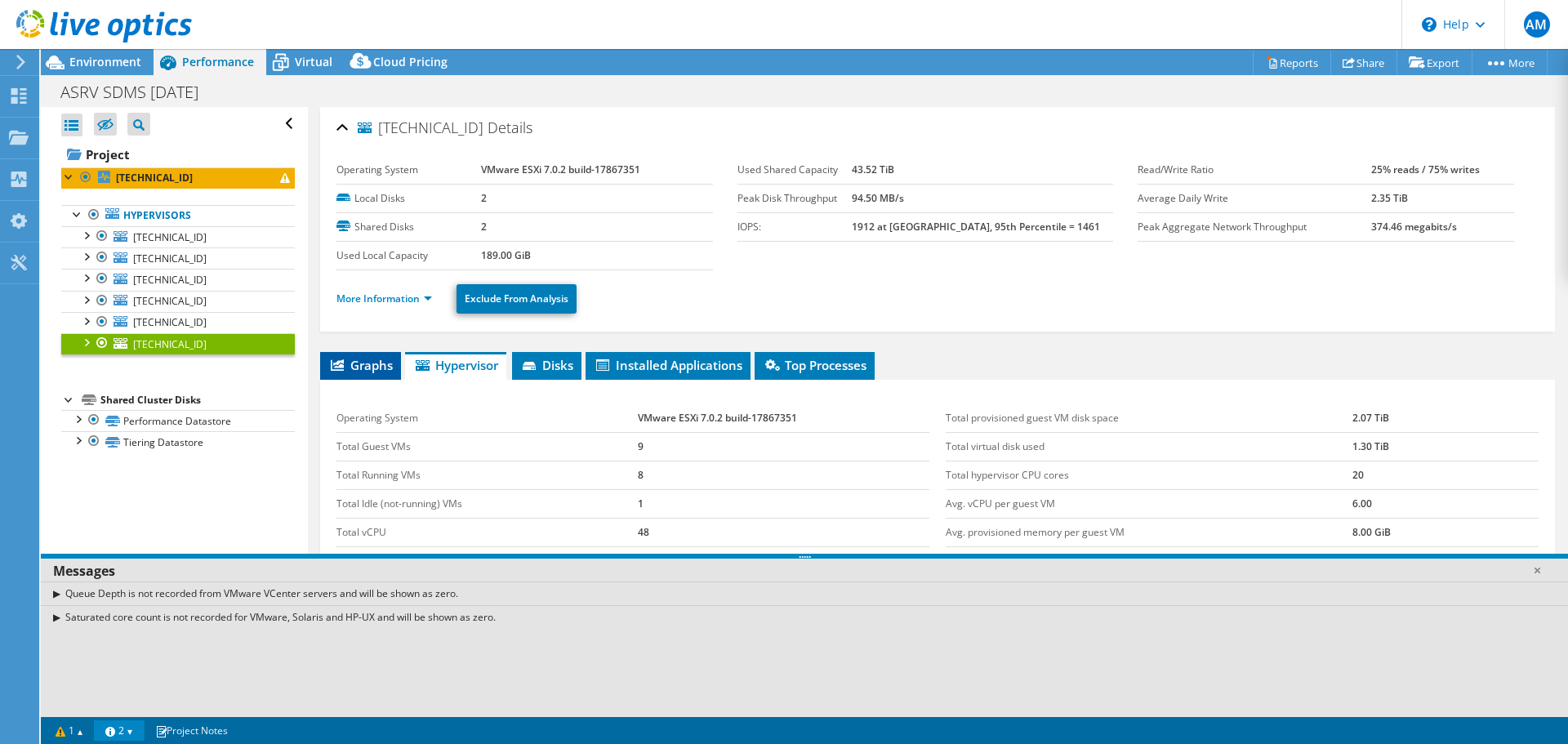
click at [363, 369] on span "Graphs" at bounding box center [360, 364] width 65 height 16
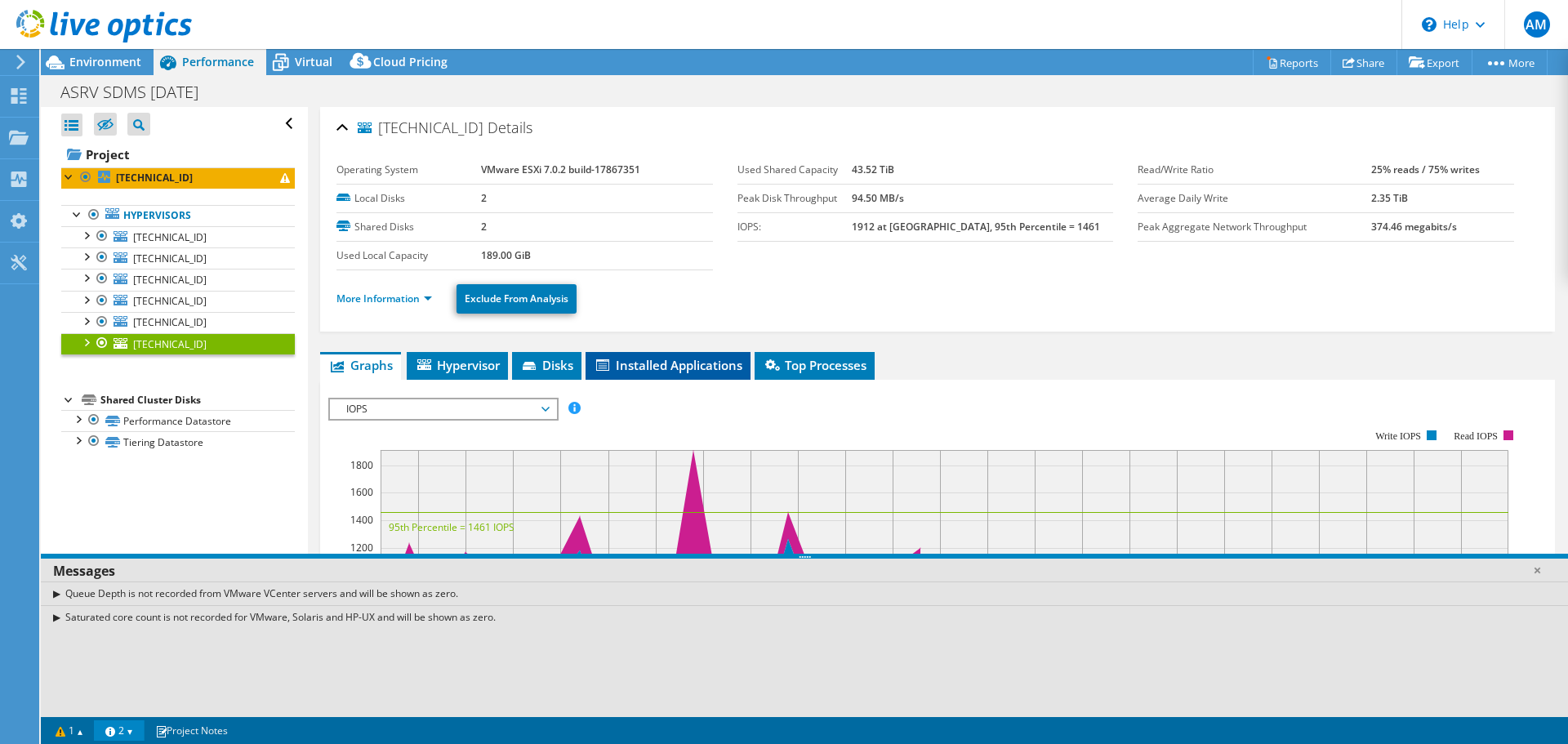
click at [661, 366] on span "Installed Applications" at bounding box center [667, 364] width 149 height 16
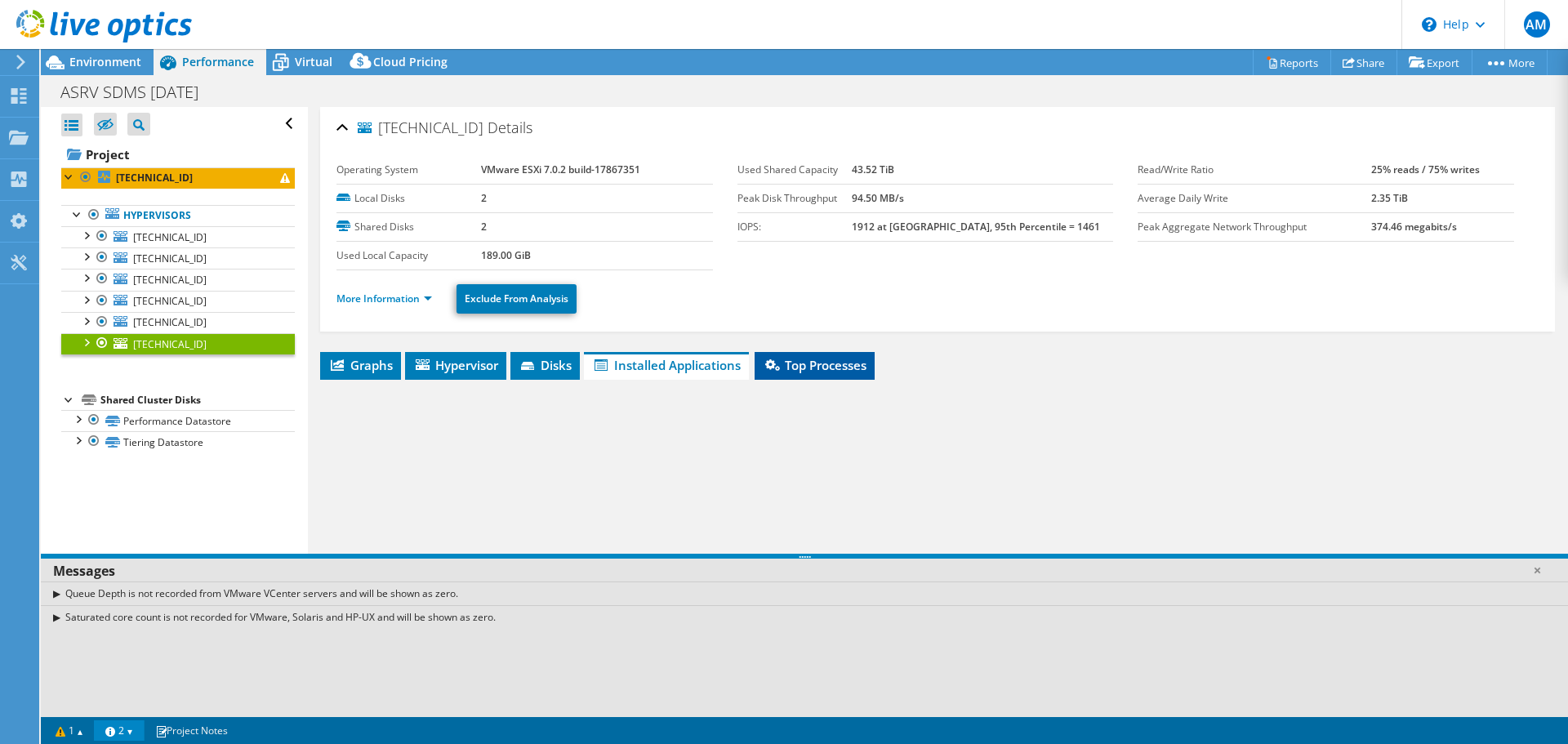
drag, startPoint x: 809, startPoint y: 366, endPoint x: 774, endPoint y: 362, distance: 35.2
click at [810, 366] on span "Top Processes" at bounding box center [815, 364] width 103 height 16
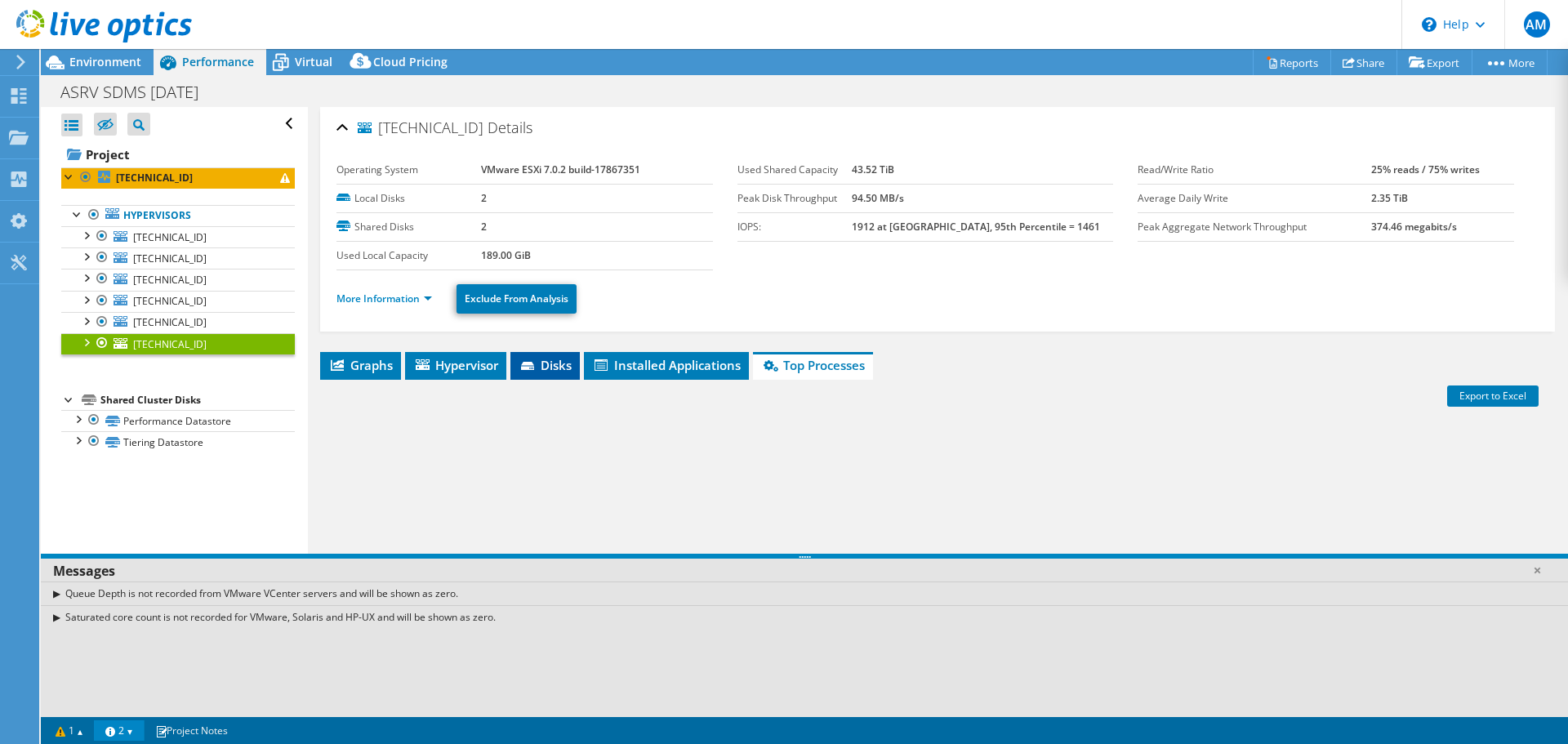
click at [540, 354] on li "Disks" at bounding box center [545, 366] width 70 height 28
click at [470, 367] on span "Hypervisor" at bounding box center [456, 364] width 85 height 16
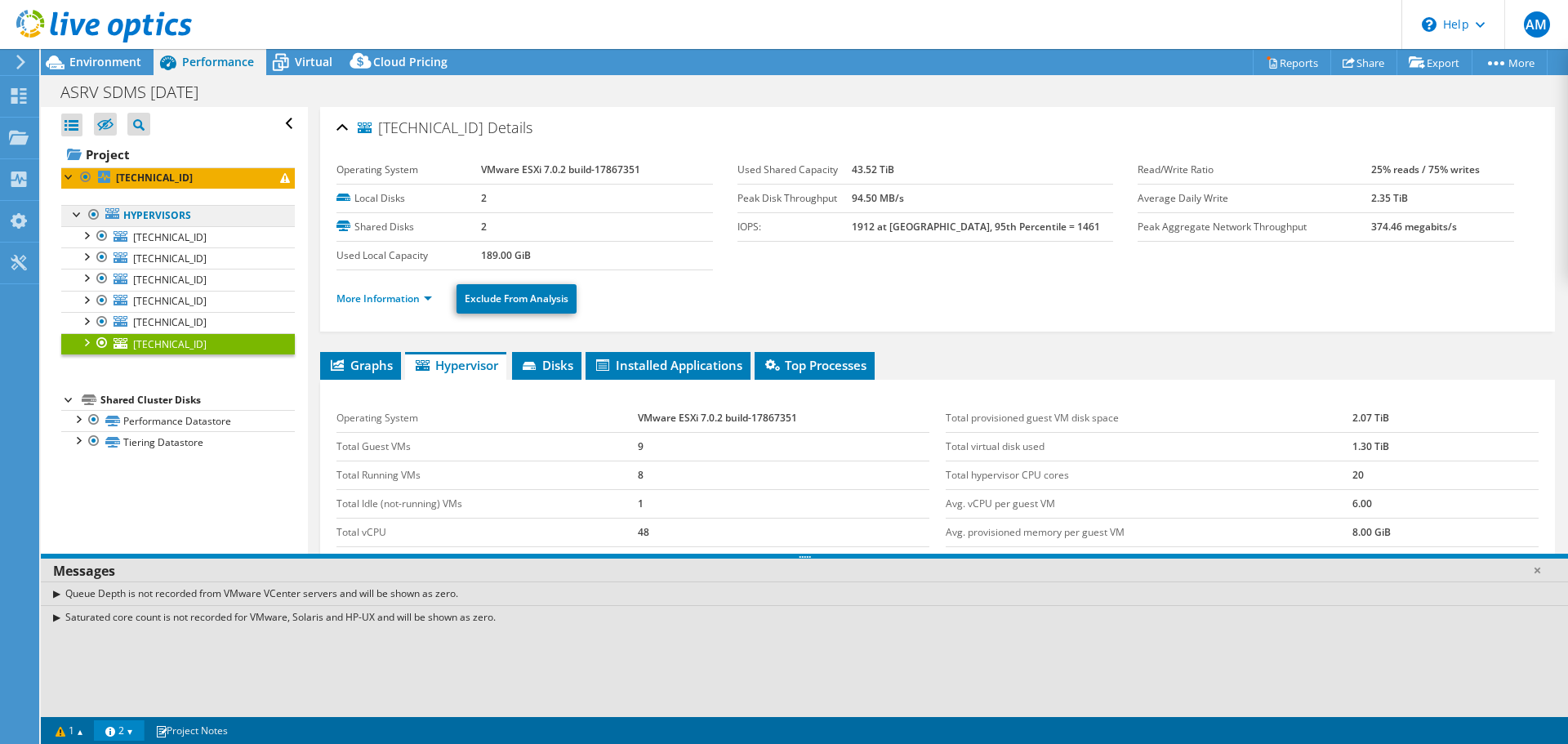
click at [177, 214] on link "Hypervisors" at bounding box center [177, 215] width 233 height 22
click at [189, 240] on span "[TECHNICAL_ID]" at bounding box center [170, 237] width 73 height 14
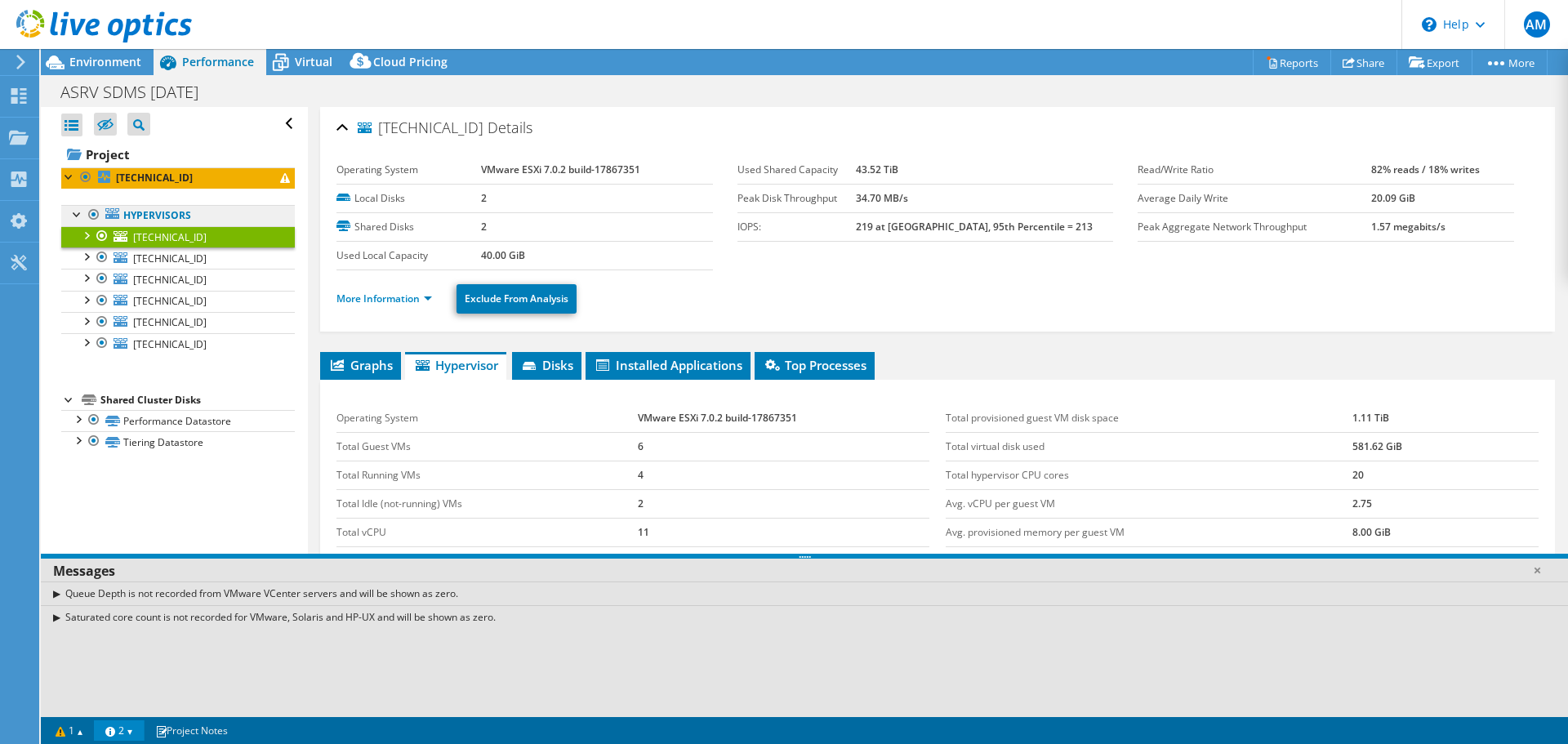
click at [217, 205] on link "Hypervisors" at bounding box center [177, 215] width 233 height 22
click at [169, 220] on link "Hypervisors" at bounding box center [177, 215] width 233 height 22
click at [228, 181] on link "[TECHNICAL_ID]" at bounding box center [177, 177] width 233 height 22
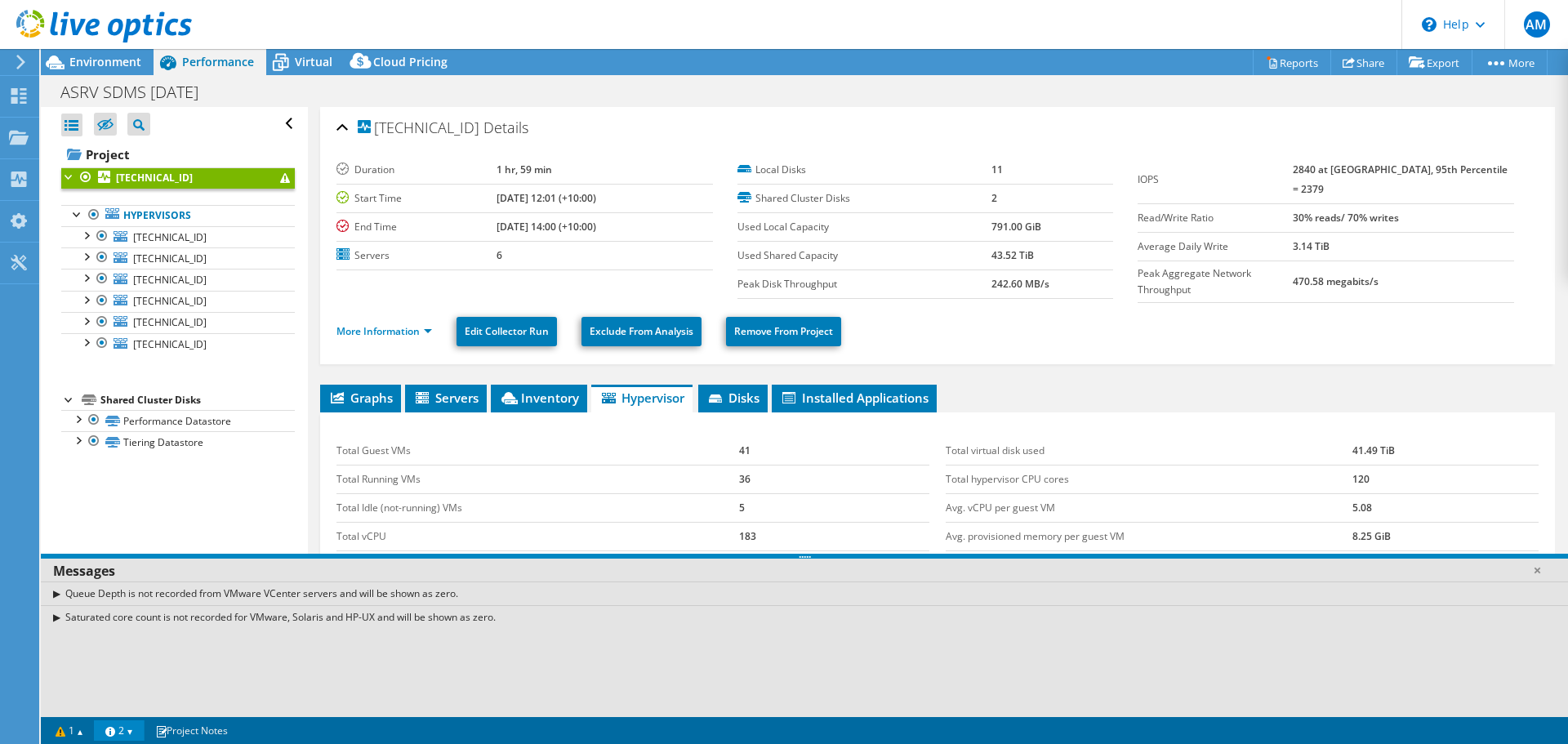
click at [647, 125] on div "[TECHNICAL_ID] Details" at bounding box center [938, 128] width 1202 height 35
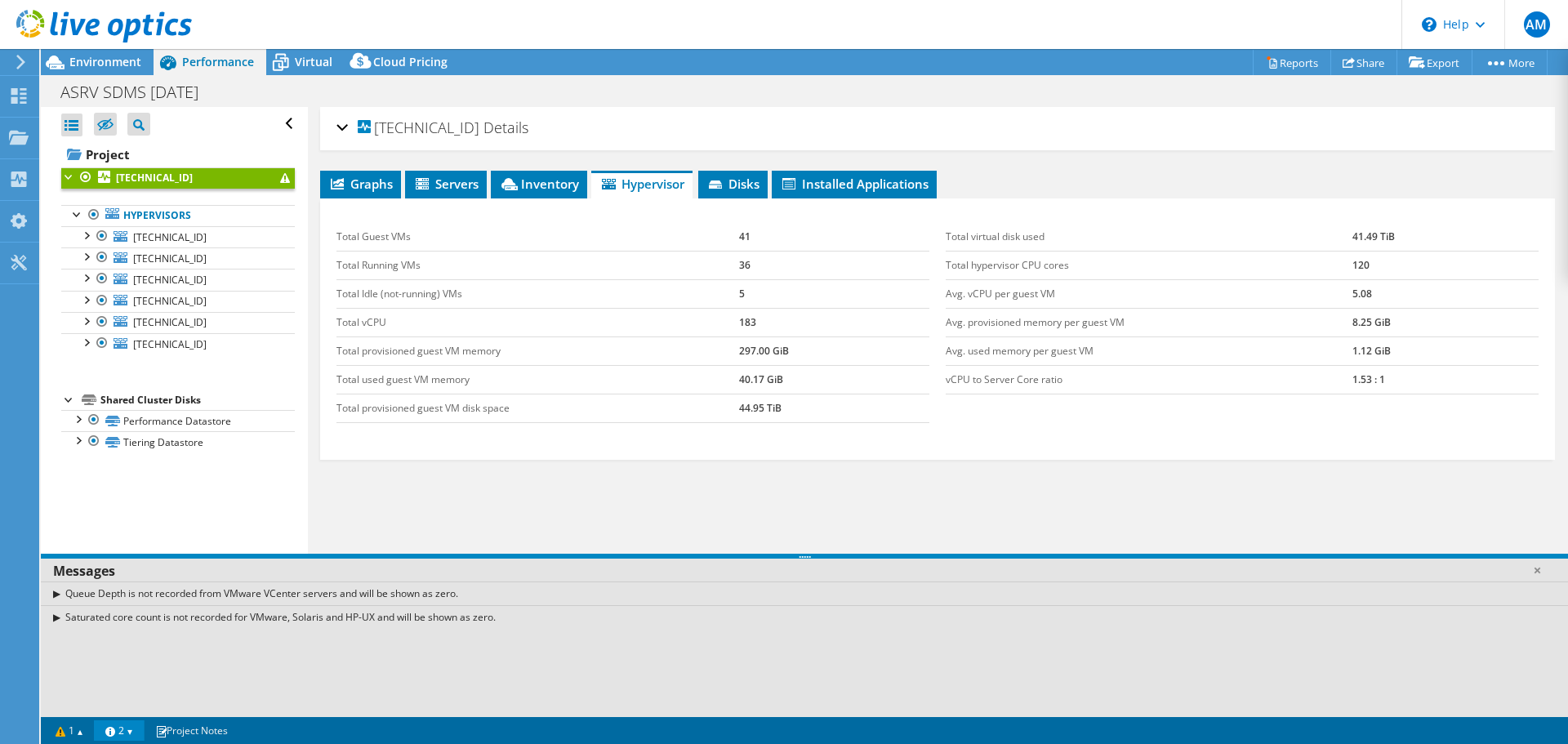
click at [647, 125] on div "[TECHNICAL_ID] Details" at bounding box center [938, 128] width 1202 height 35
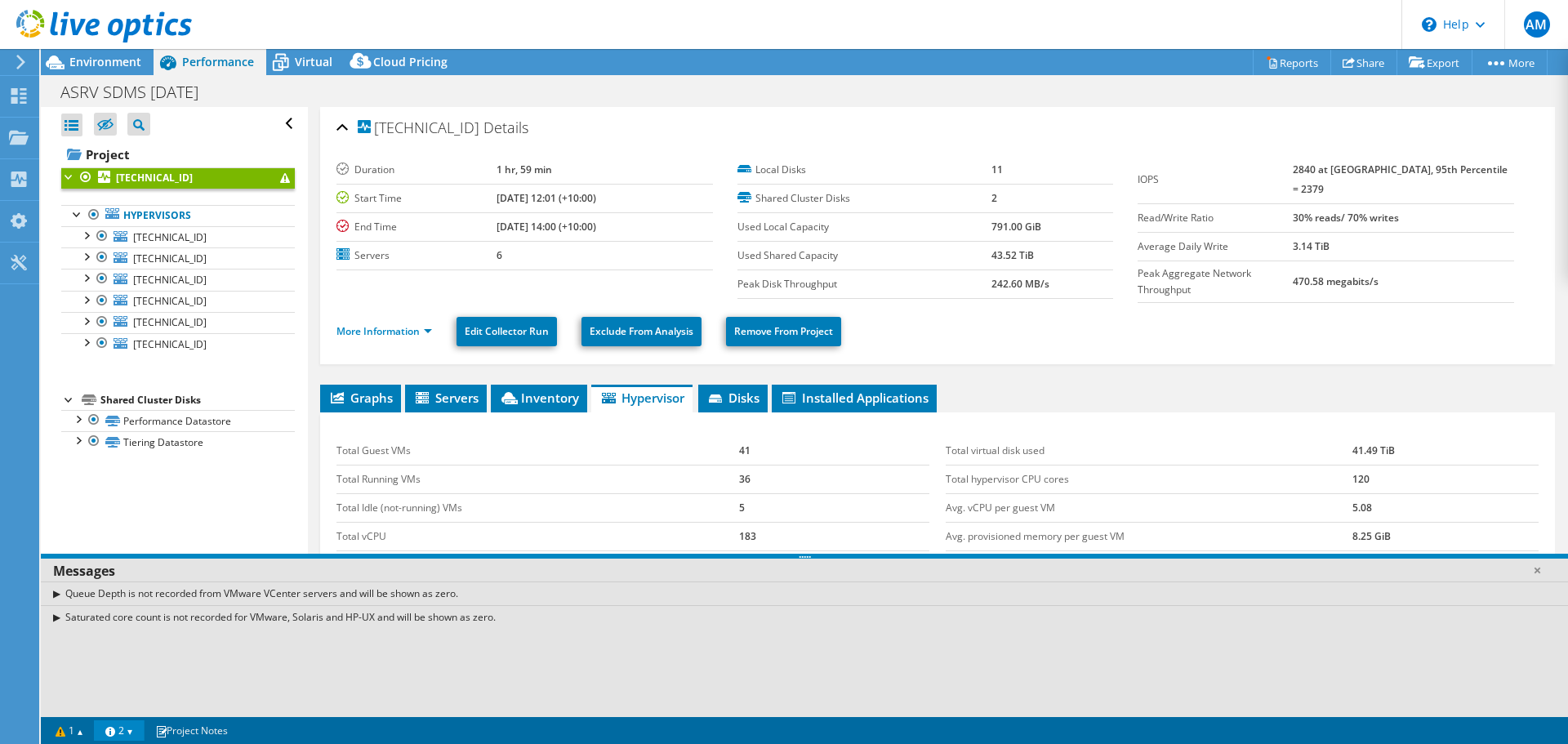
click at [1065, 332] on ul "More Information Edit Collector Run Exclude From Analysis Remove From Project" at bounding box center [938, 329] width 1202 height 34
click at [720, 389] on span "Disks" at bounding box center [733, 397] width 53 height 16
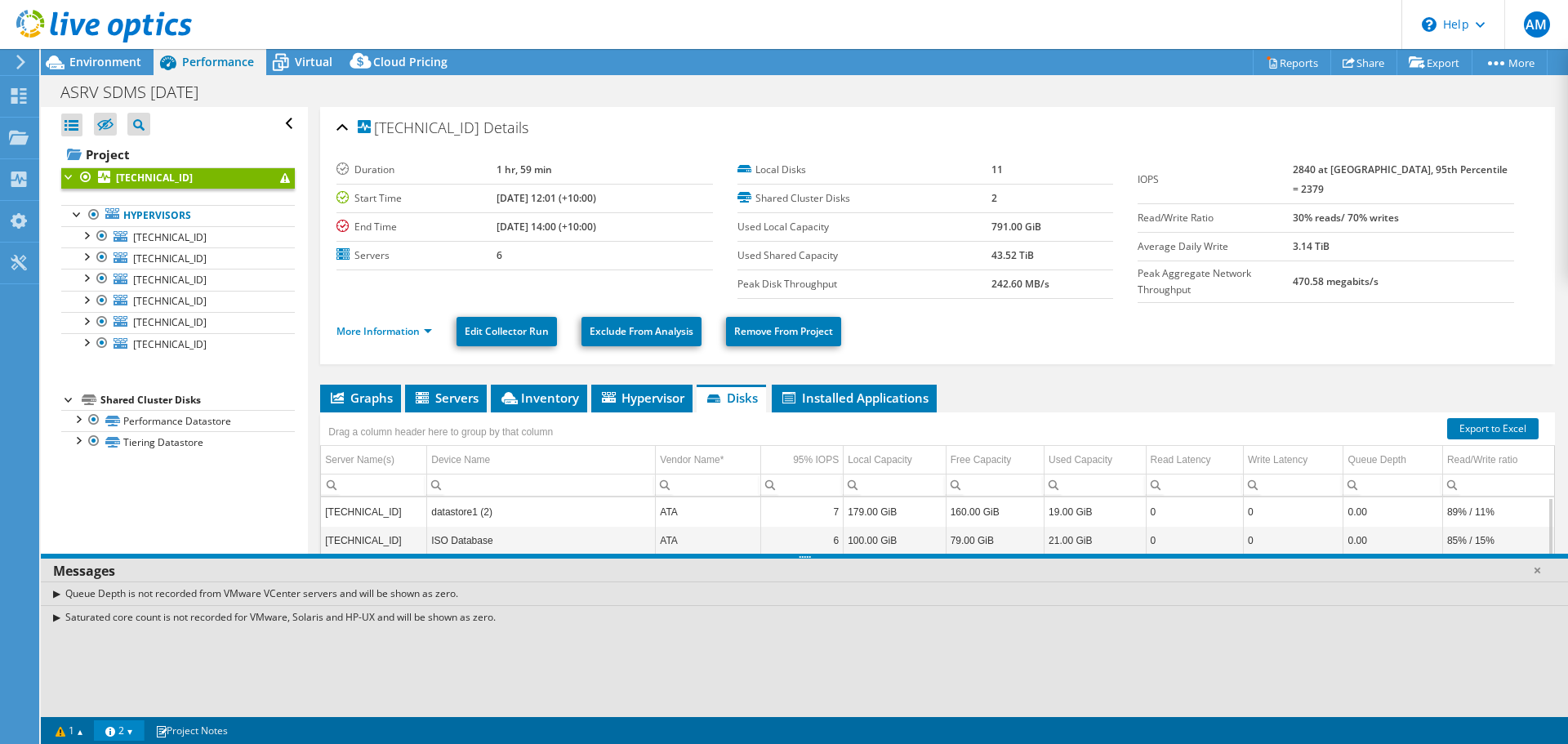
click at [1174, 372] on div "[TECHNICAL_ID] Details Duration 1 hr, 59 min Start Time [DATE] 12:01 (+10:00) E…" at bounding box center [938, 464] width 1259 height 715
click at [435, 389] on span "Servers" at bounding box center [446, 397] width 65 height 16
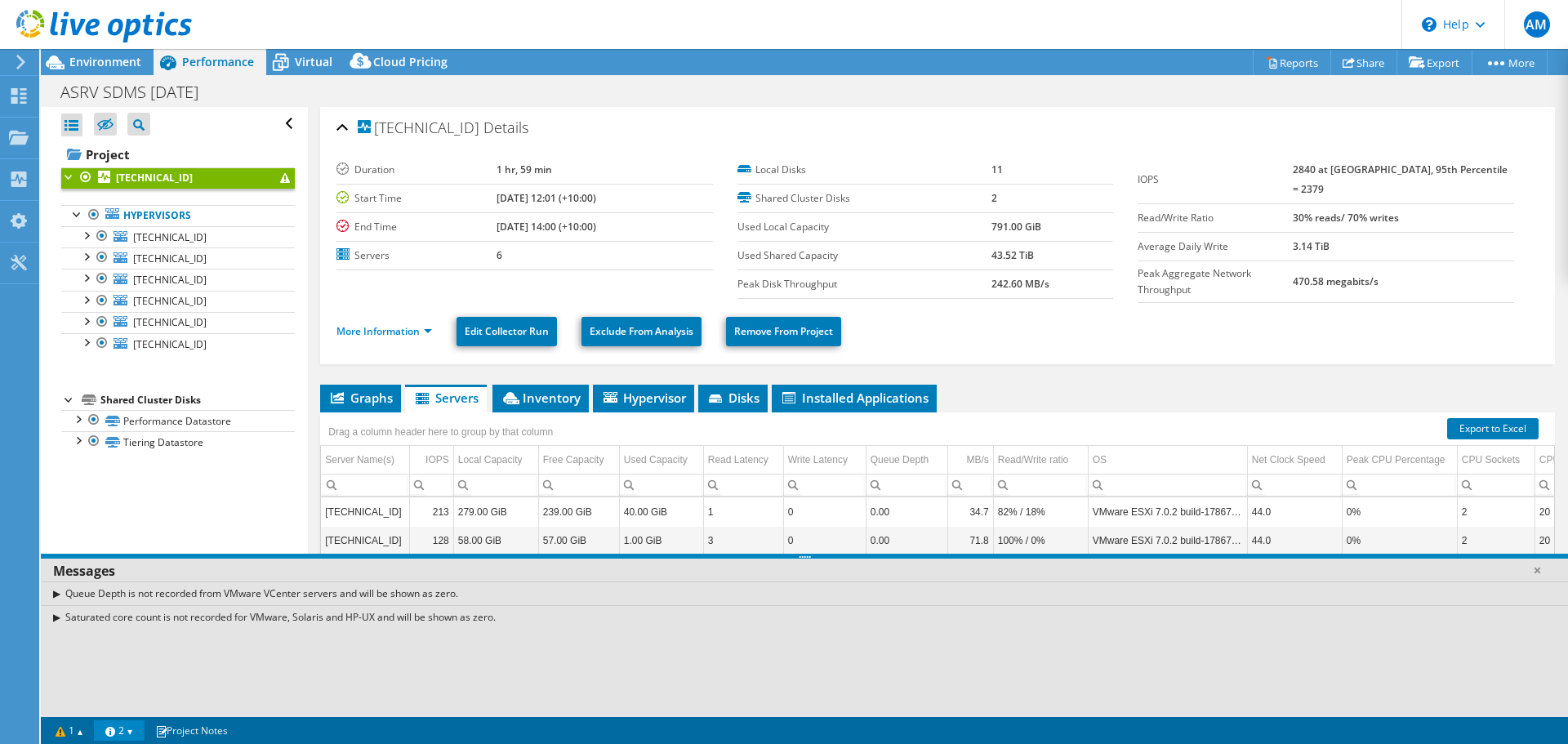
click at [1053, 336] on ul "More Information Edit Collector Run Exclude From Analysis Remove From Project" at bounding box center [938, 329] width 1202 height 34
click at [337, 395] on icon at bounding box center [337, 397] width 13 height 11
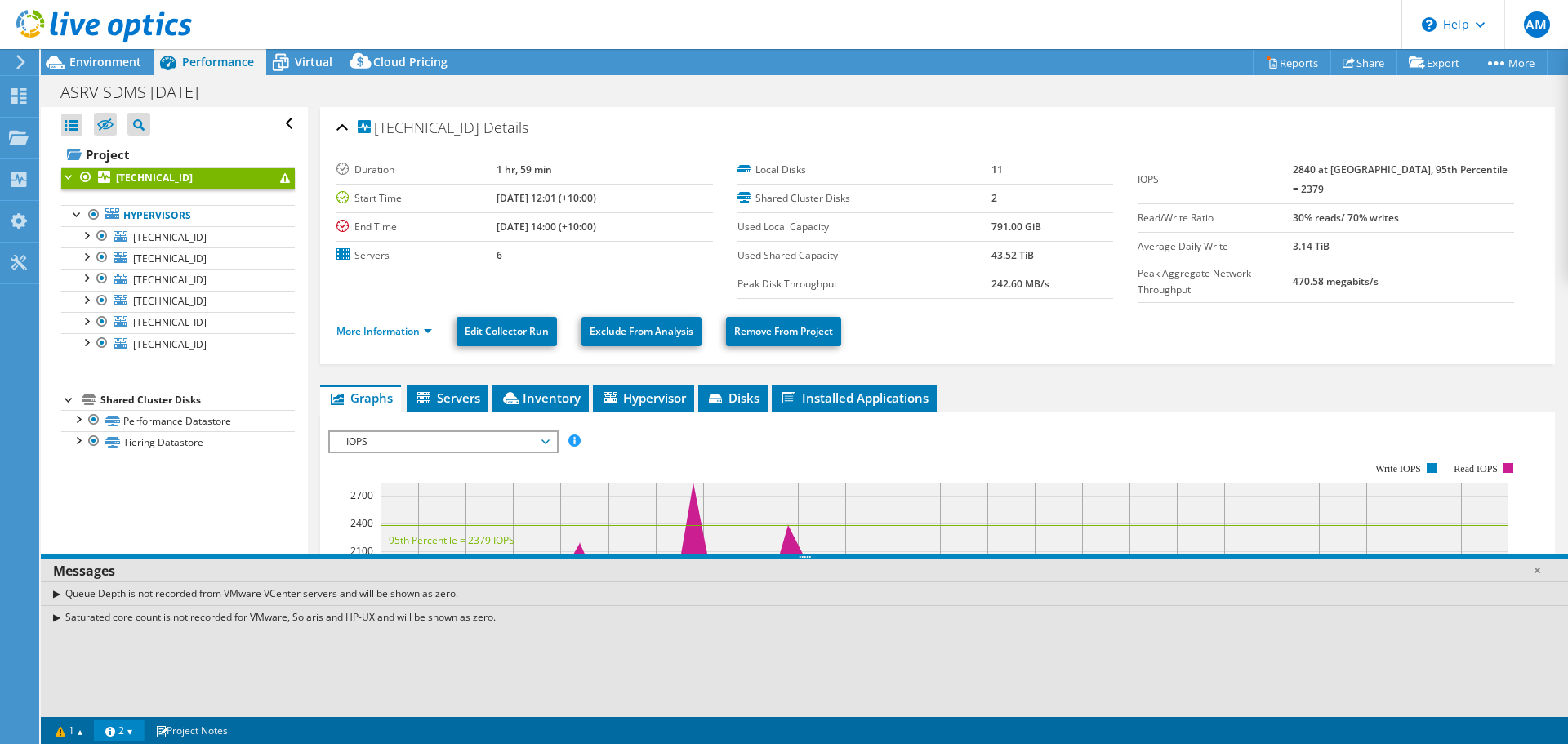
click at [1055, 356] on div "[TECHNICAL_ID] Details Duration 1 hr, 59 min Start Time [DATE] 12:01 (+10:00) E…" at bounding box center [938, 235] width 1235 height 257
click at [1074, 344] on div "More Information Edit Collector Run Exclude From Analysis Remove From Project" at bounding box center [938, 332] width 1202 height 57
click at [530, 393] on span "Inventory" at bounding box center [540, 397] width 80 height 16
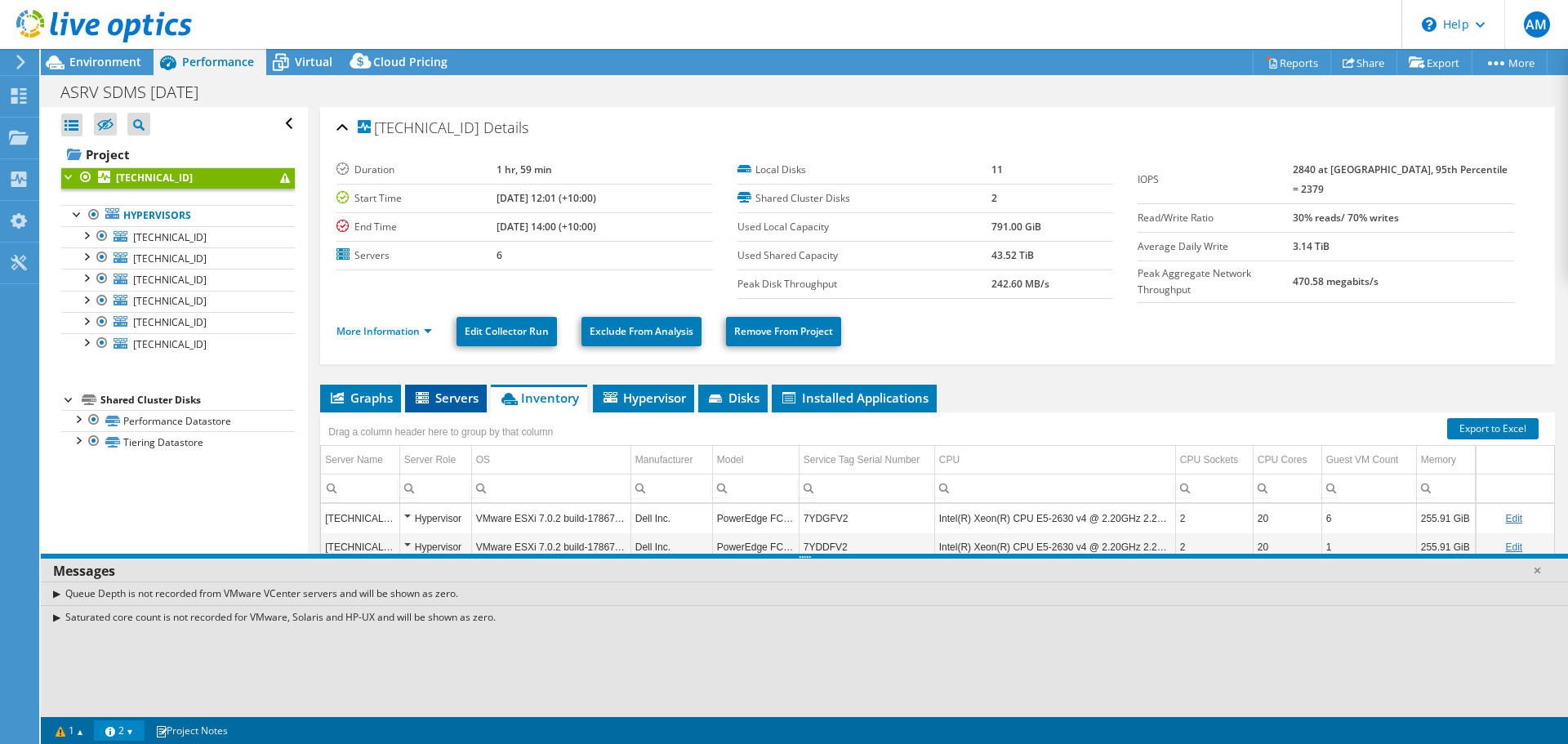
click at [439, 402] on li "Servers" at bounding box center [445, 399] width 82 height 28
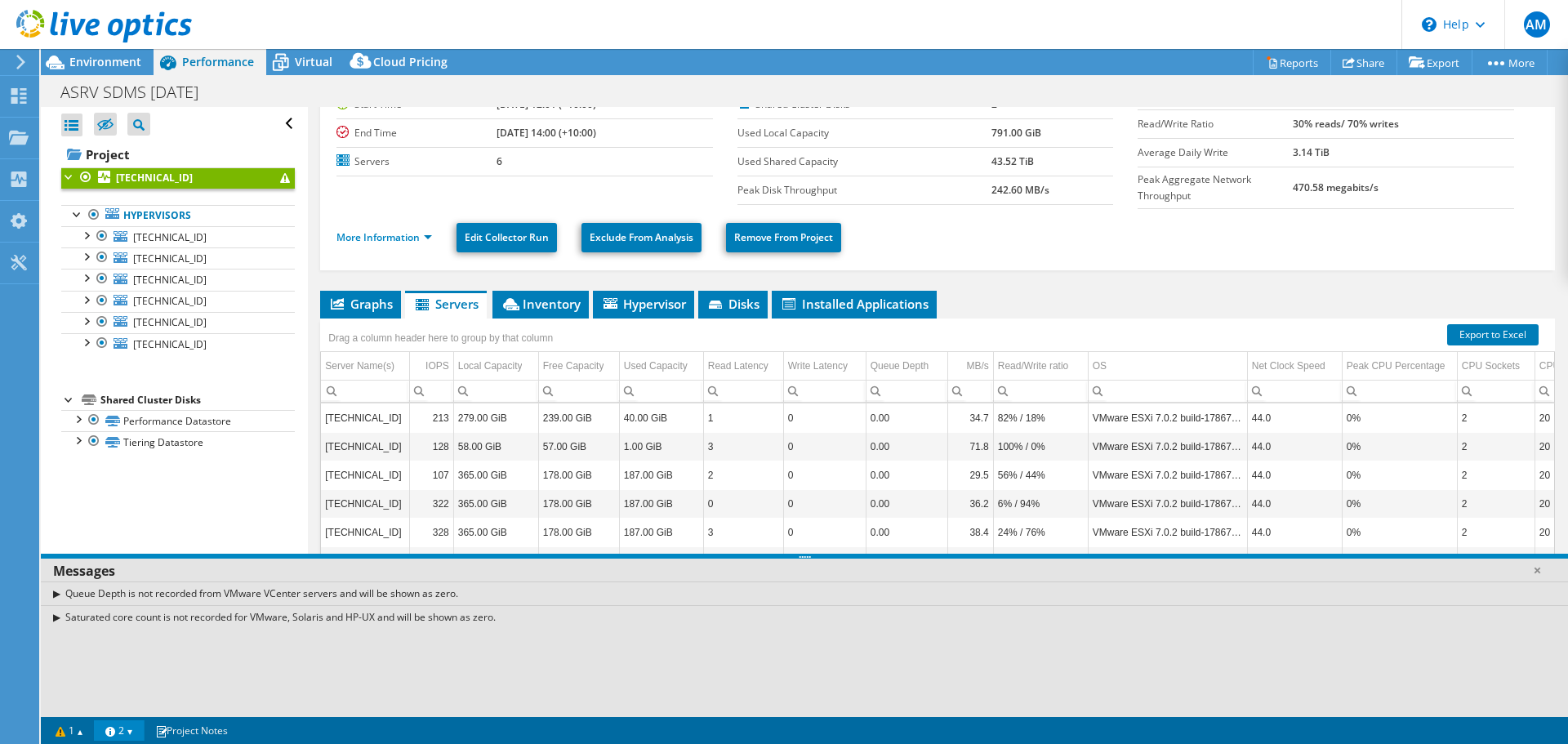
scroll to position [105, 0]
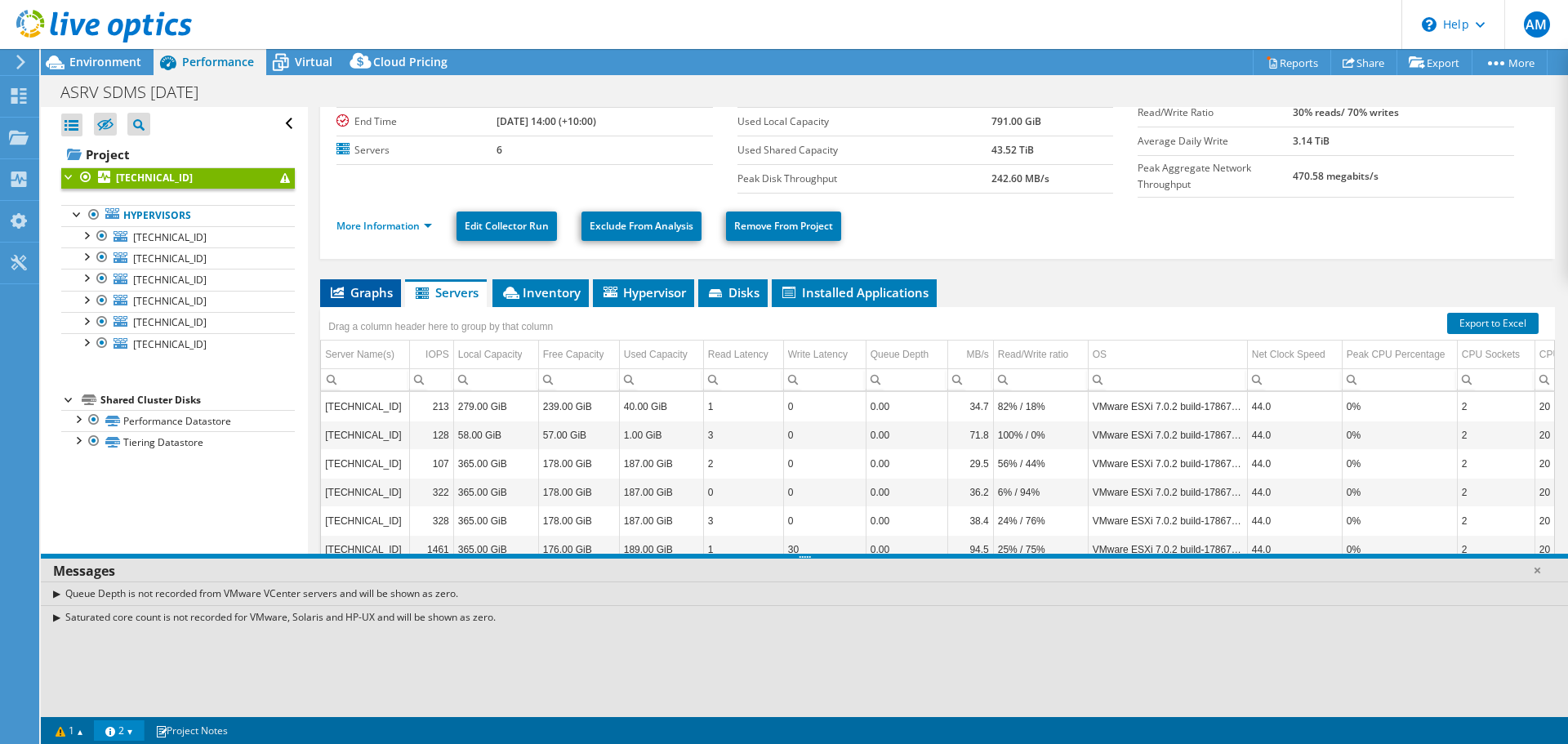
click at [353, 291] on span "Graphs" at bounding box center [360, 292] width 65 height 16
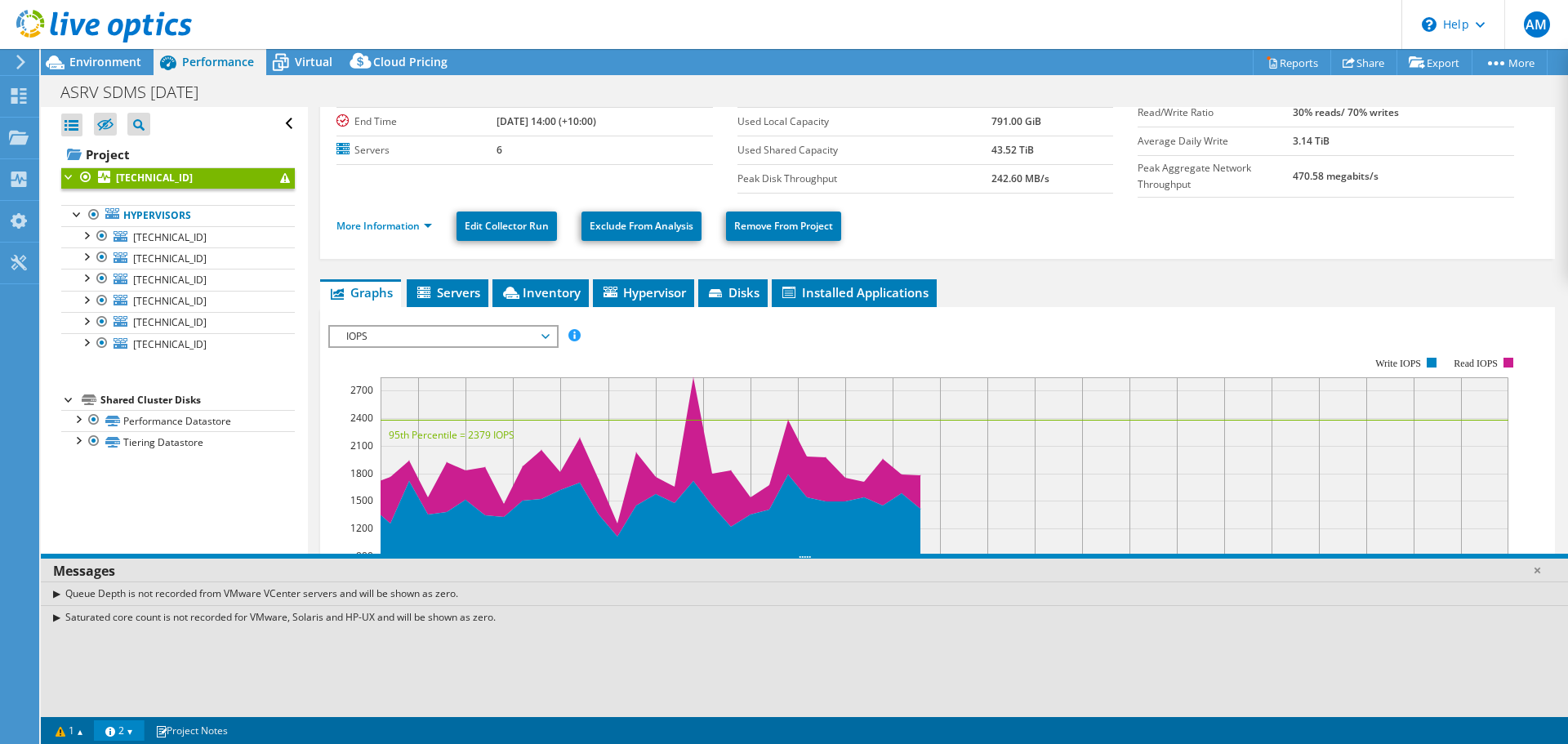
scroll to position [0, 0]
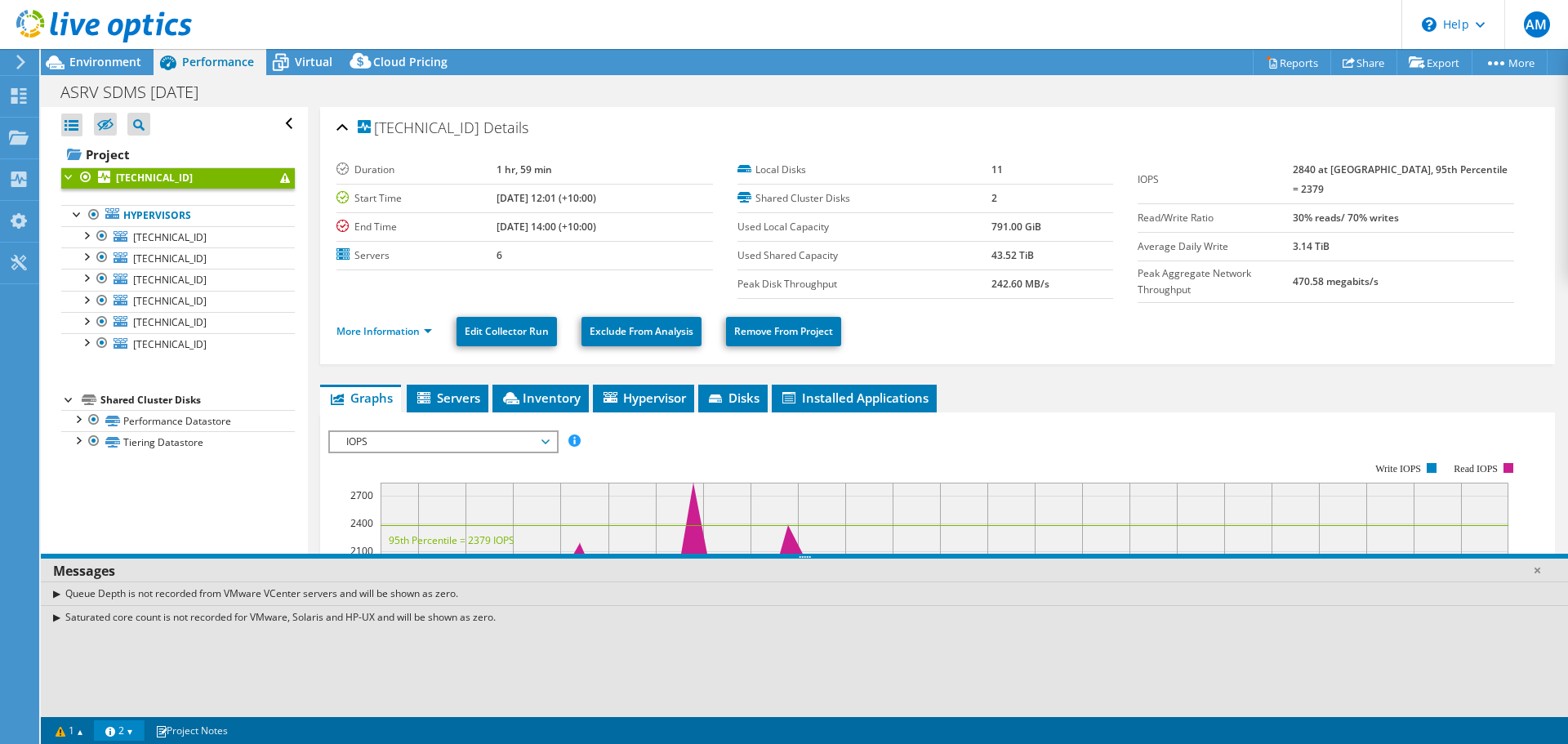
click at [1190, 332] on ul "More Information Edit Collector Run Exclude From Analysis Remove From Project" at bounding box center [938, 329] width 1202 height 34
click at [87, 235] on div at bounding box center [85, 234] width 16 height 16
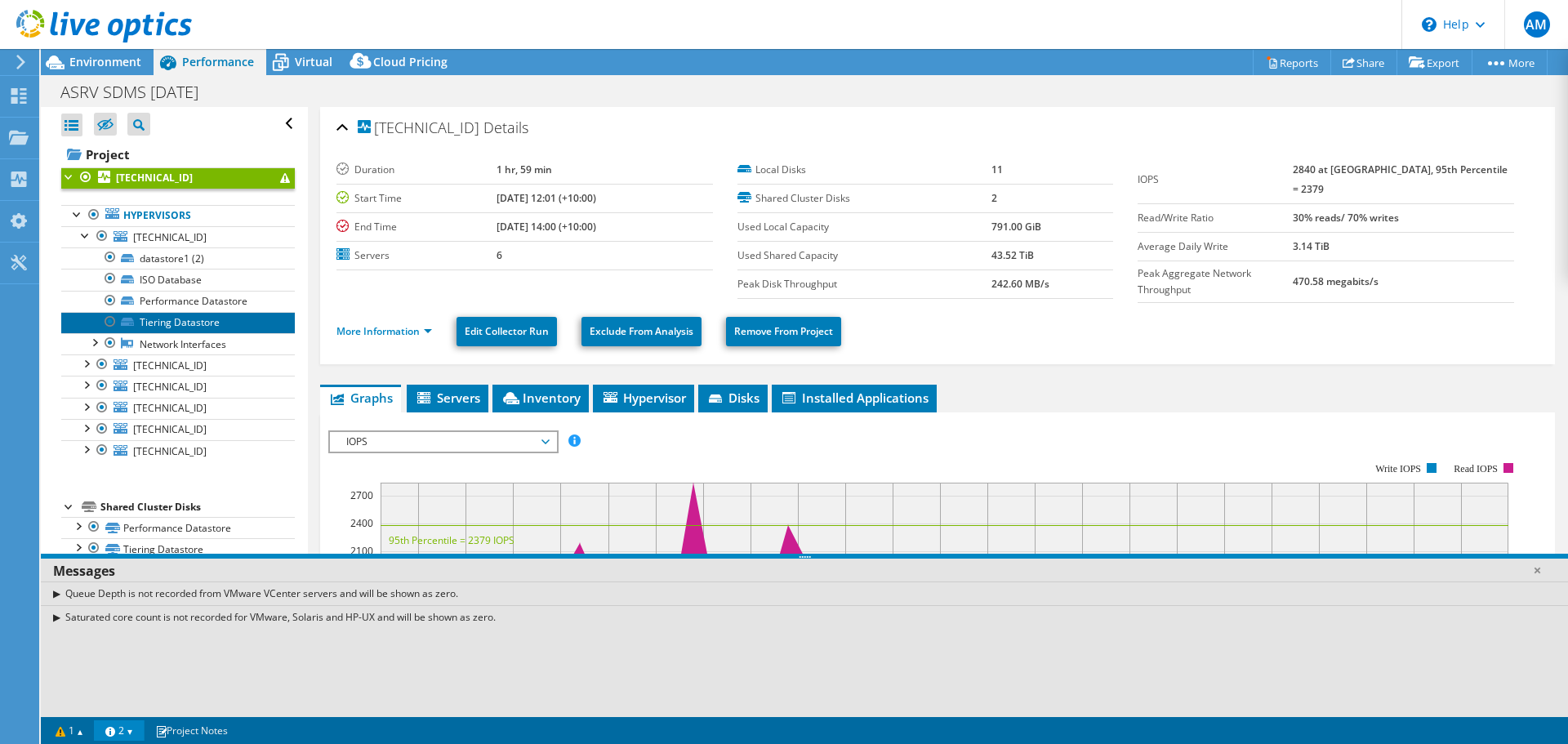
click at [162, 312] on link "Tiering Datastore" at bounding box center [177, 322] width 233 height 22
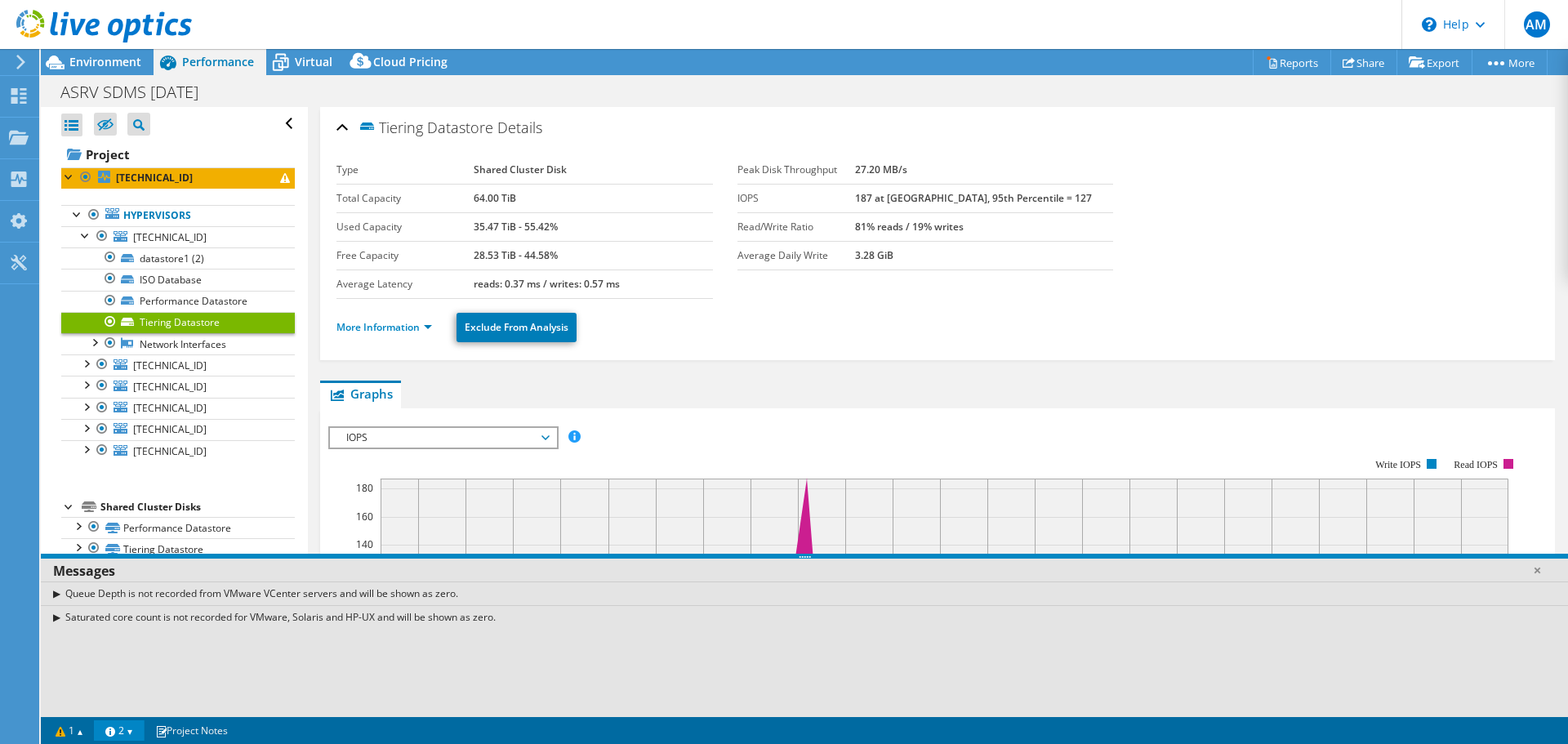
click at [121, 51] on div at bounding box center [96, 28] width 192 height 55
click at [321, 60] on span "Virtual" at bounding box center [313, 62] width 38 height 16
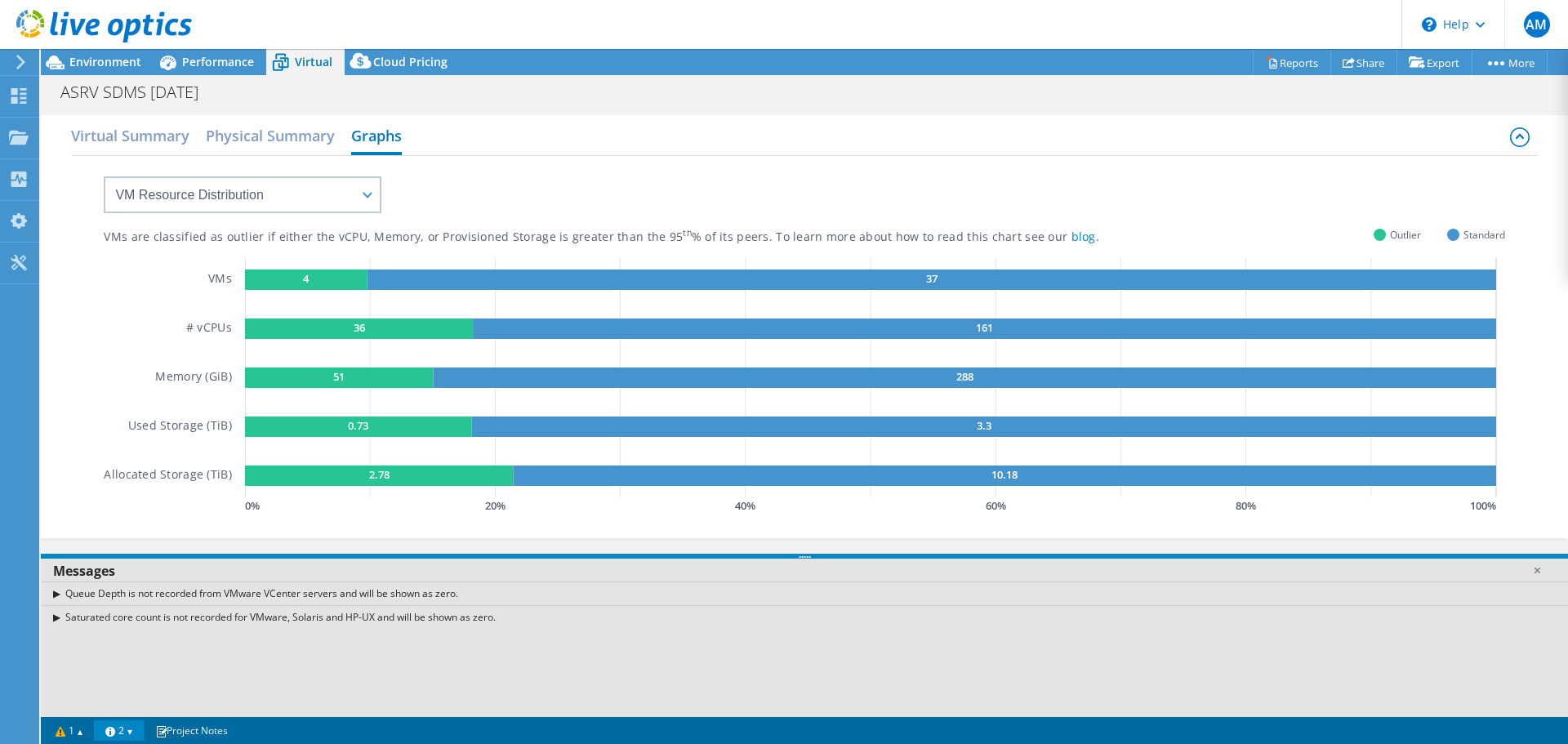
scroll to position [490, 0]
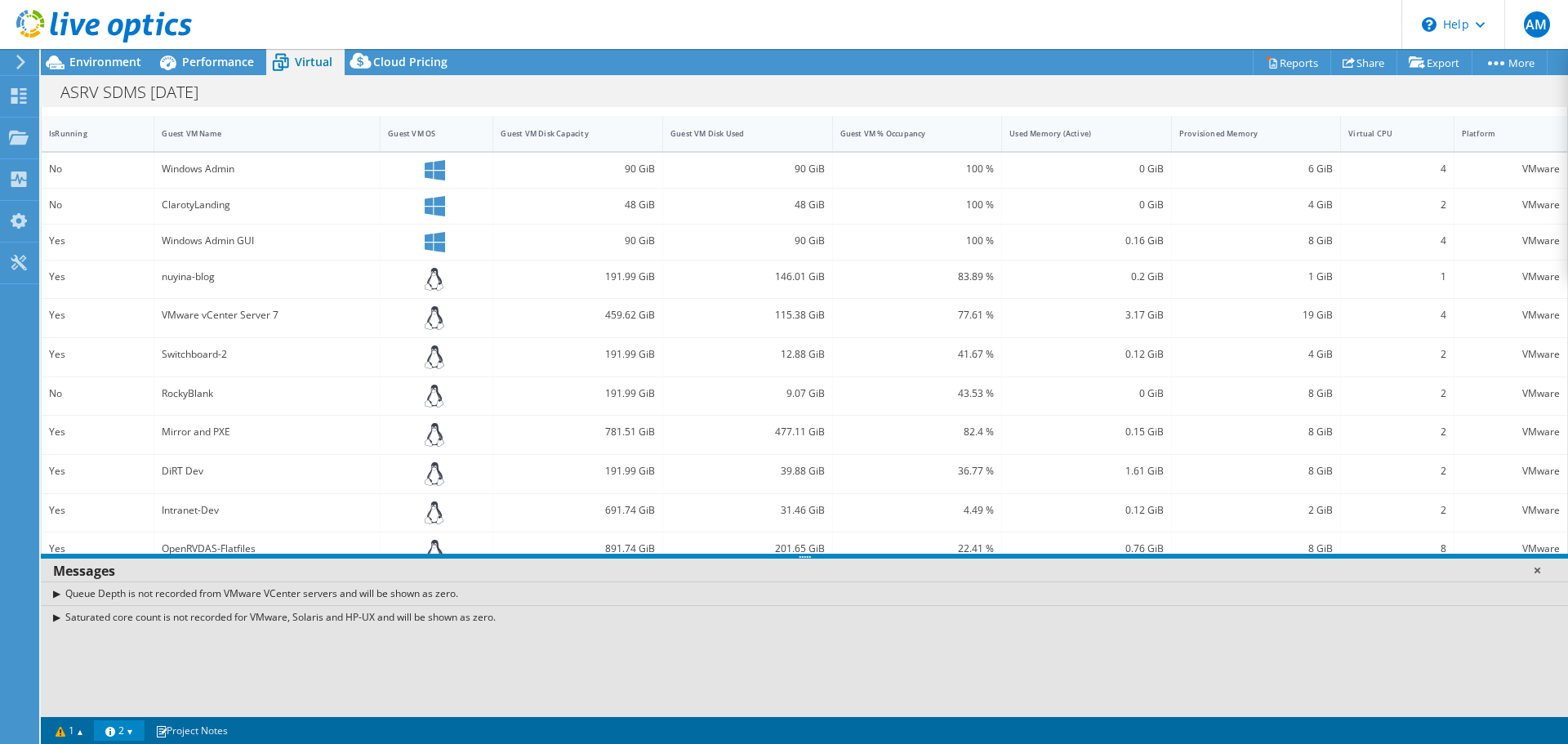
click at [1538, 573] on link at bounding box center [1536, 569] width 16 height 16
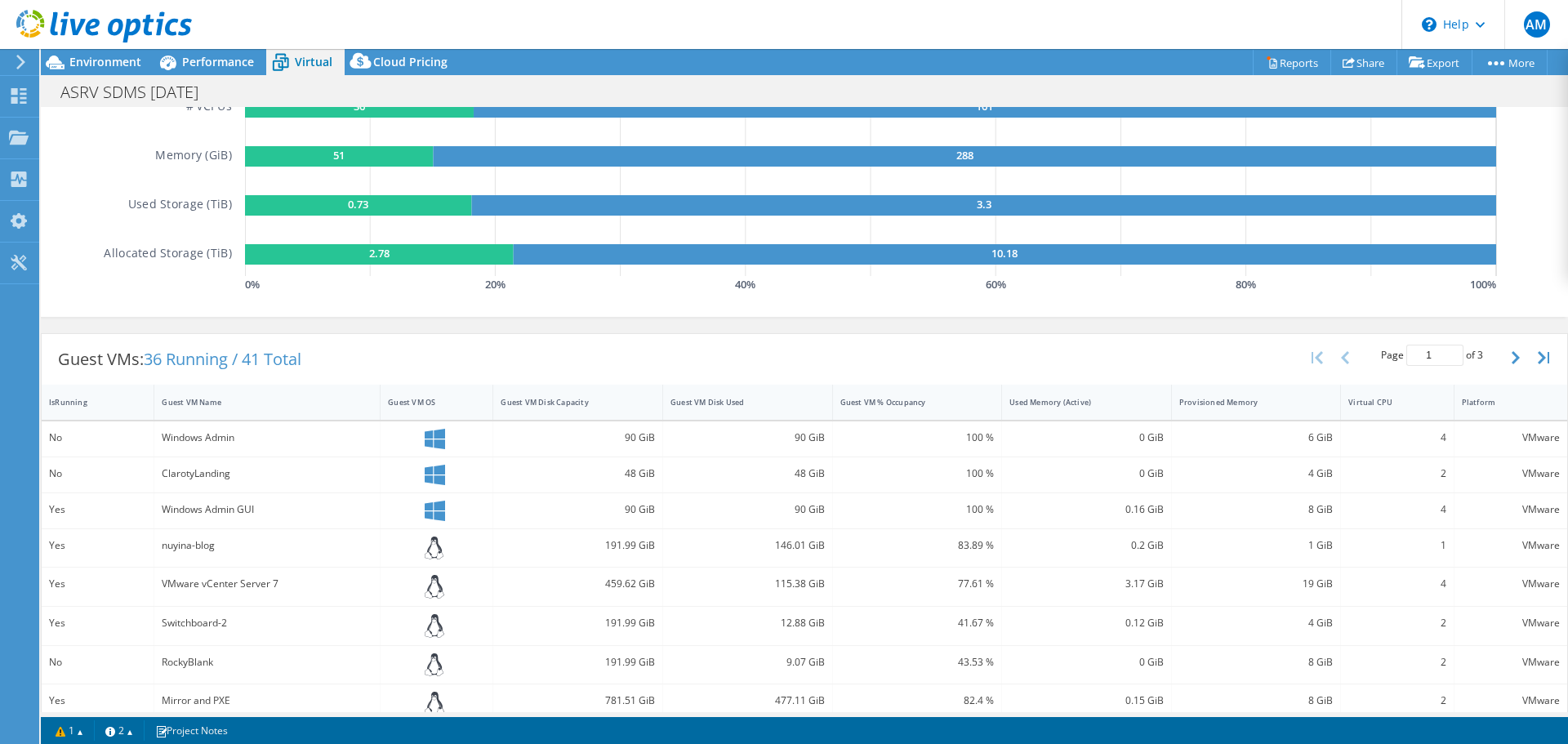
scroll to position [0, 0]
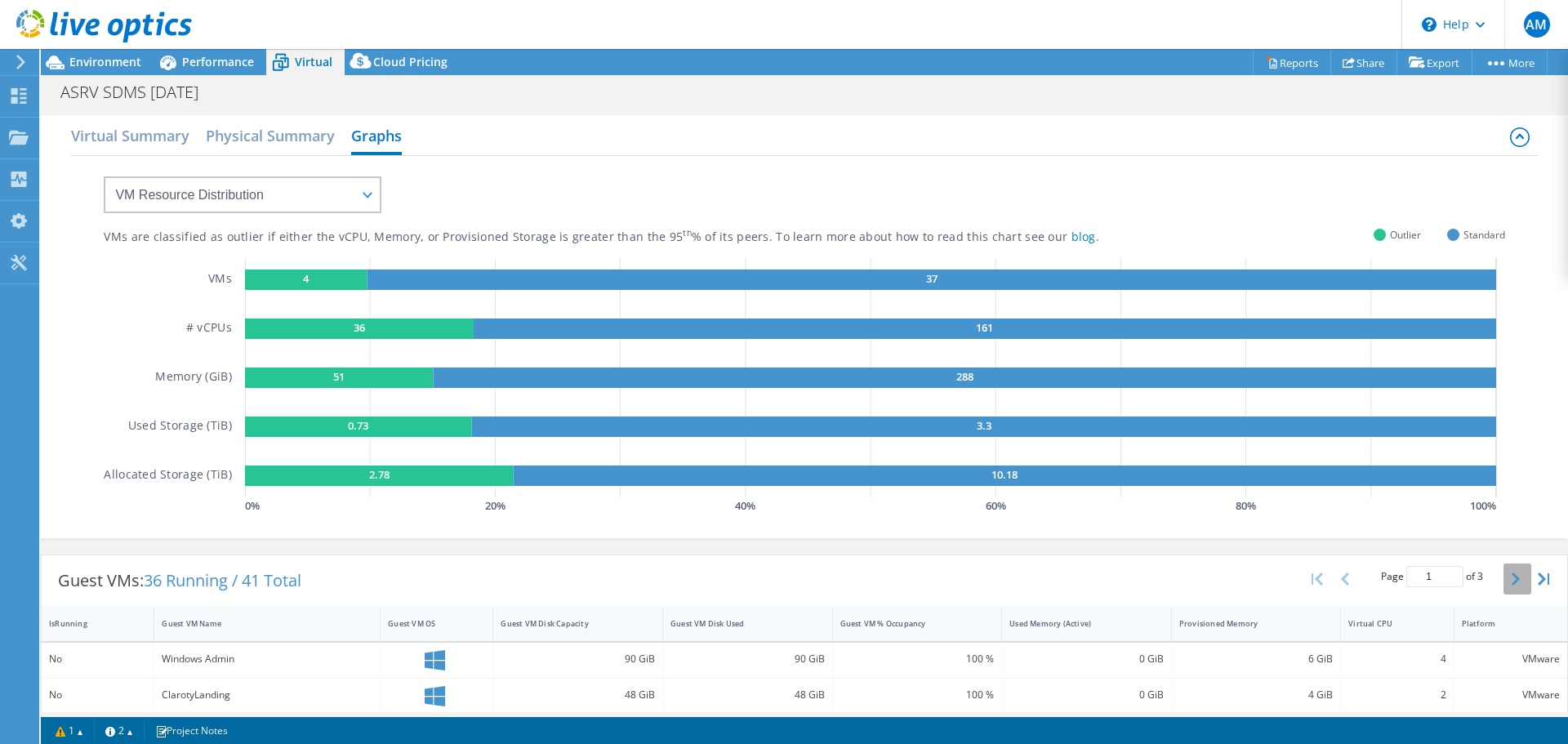
click at [1508, 581] on button "button" at bounding box center [1517, 579] width 28 height 31
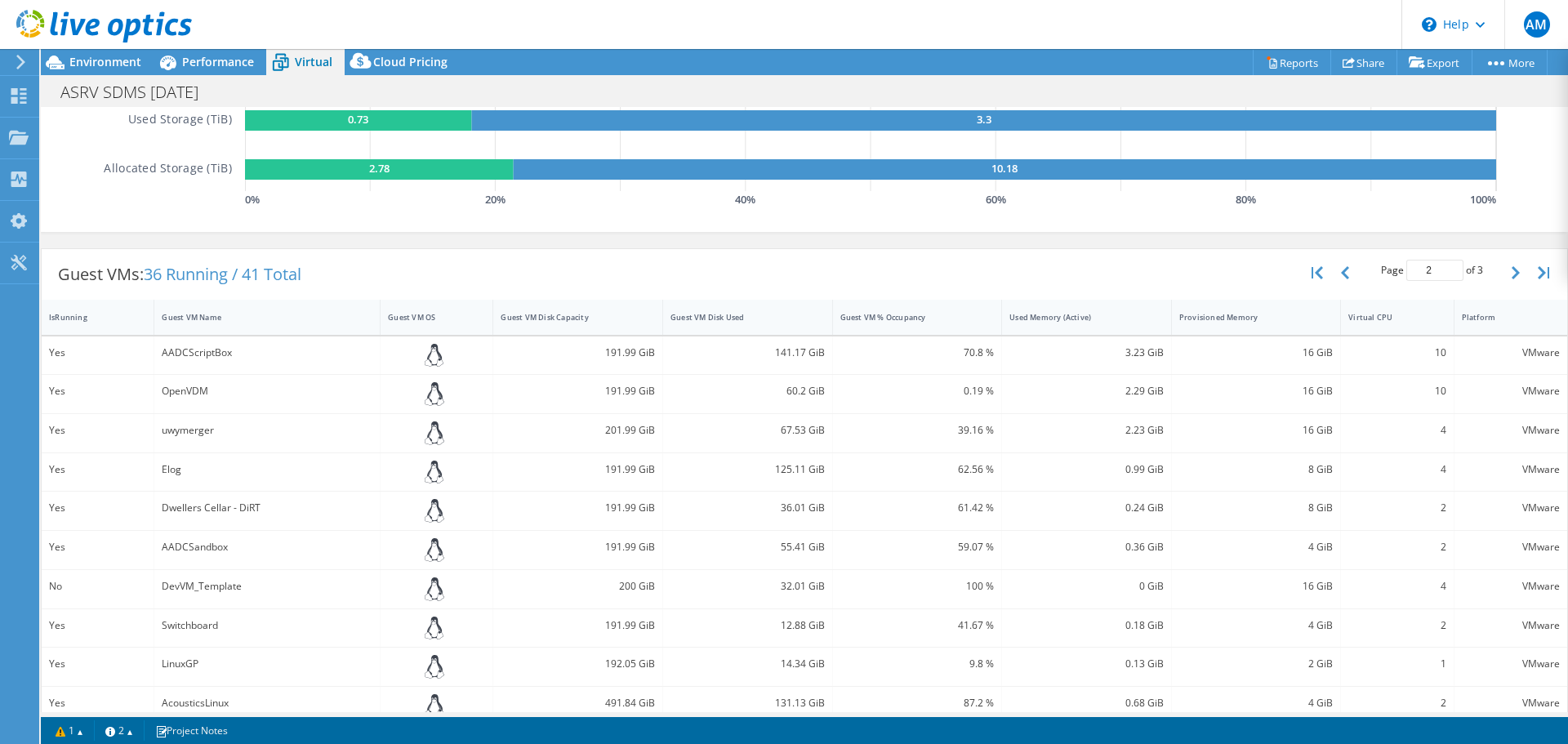
scroll to position [275, 0]
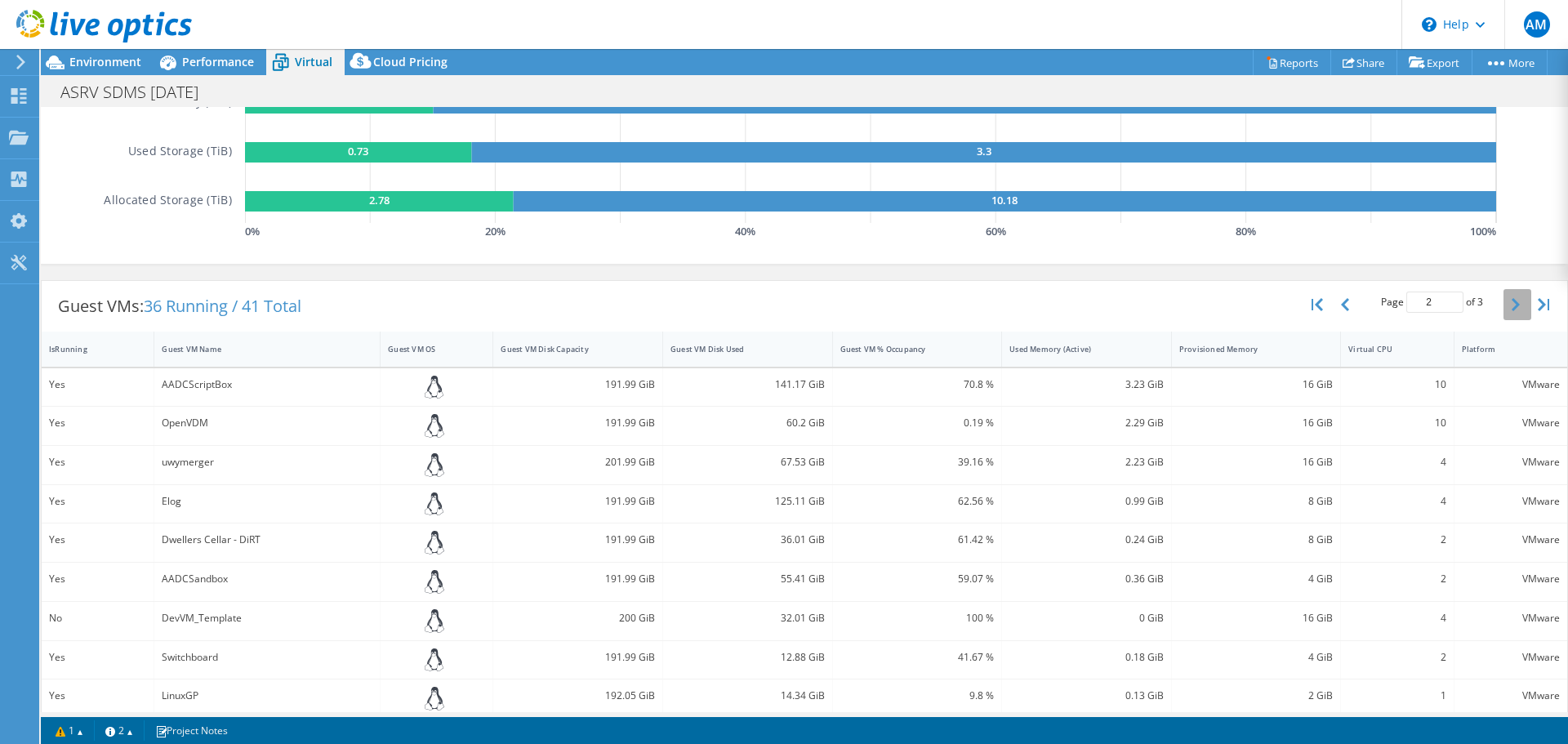
click at [1503, 307] on button "button" at bounding box center [1517, 305] width 28 height 31
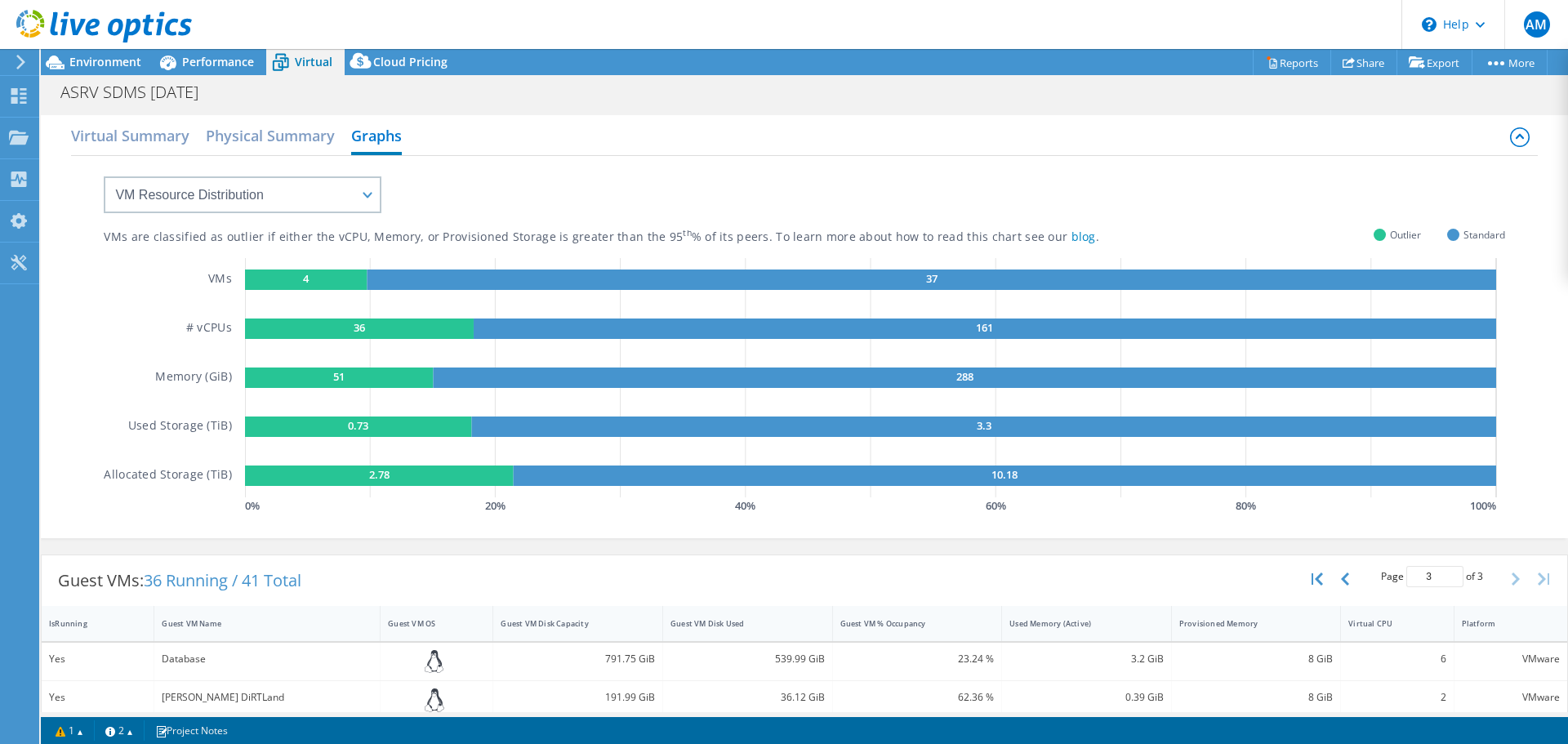
scroll to position [367, 0]
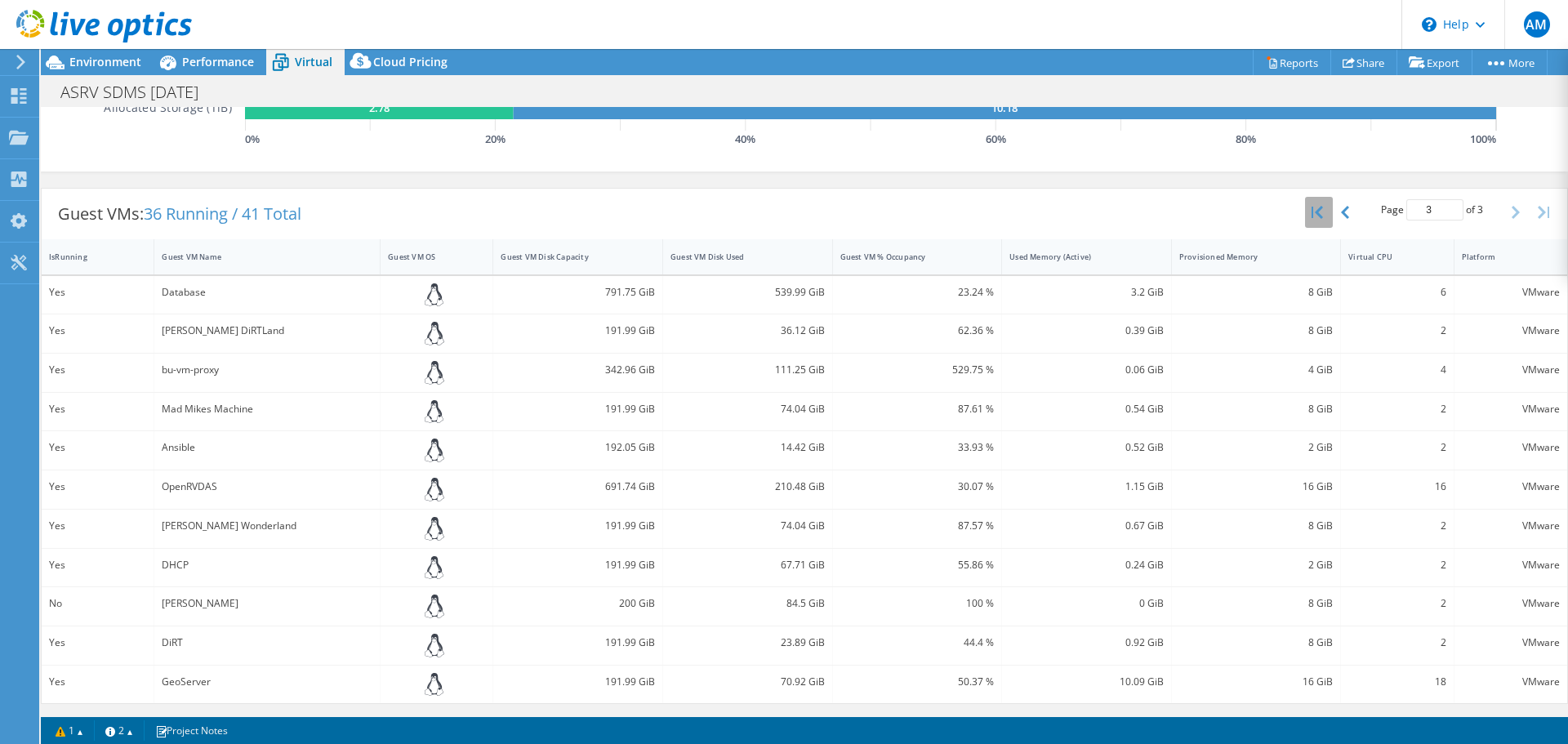
click at [1311, 214] on icon "button" at bounding box center [1317, 212] width 11 height 13
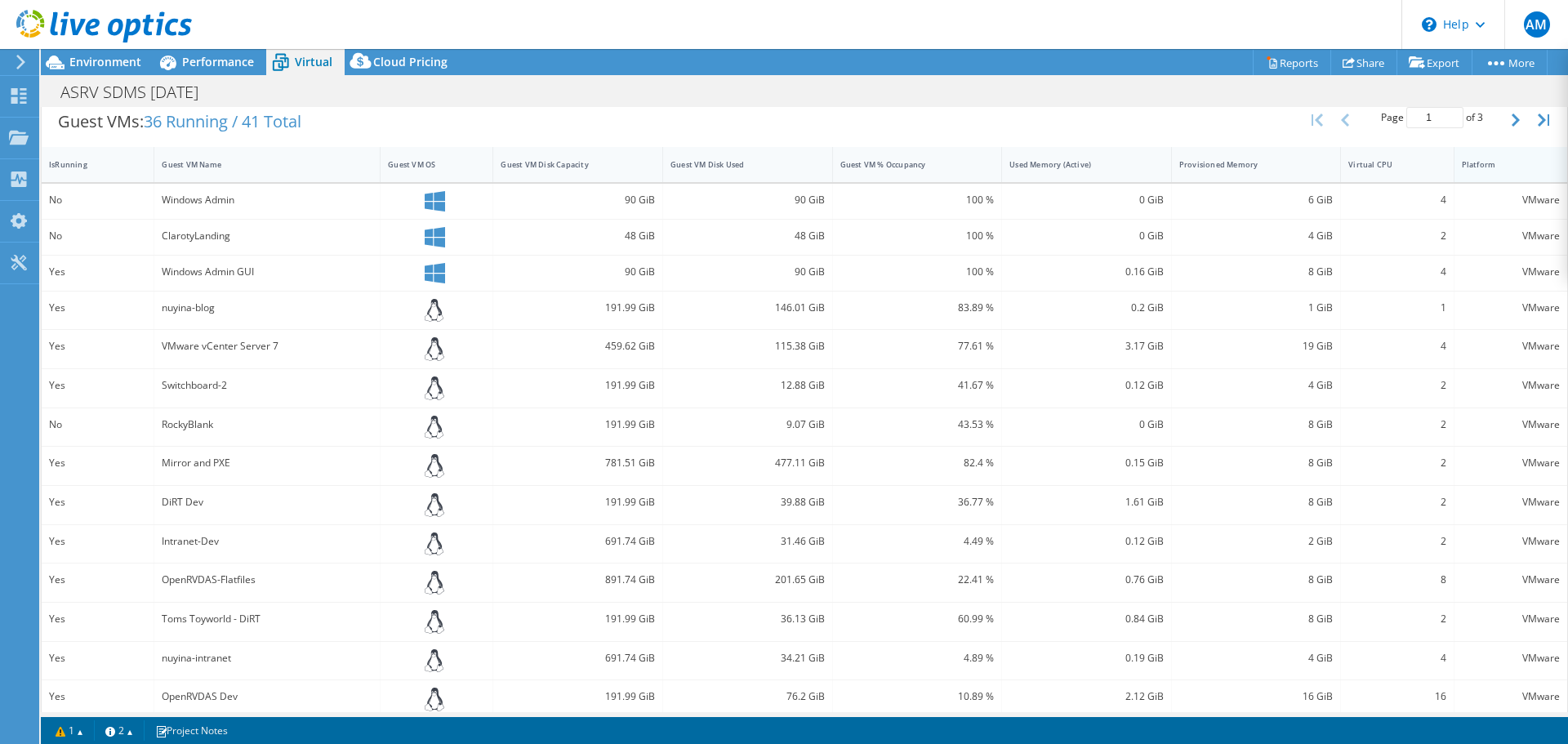
scroll to position [432, 0]
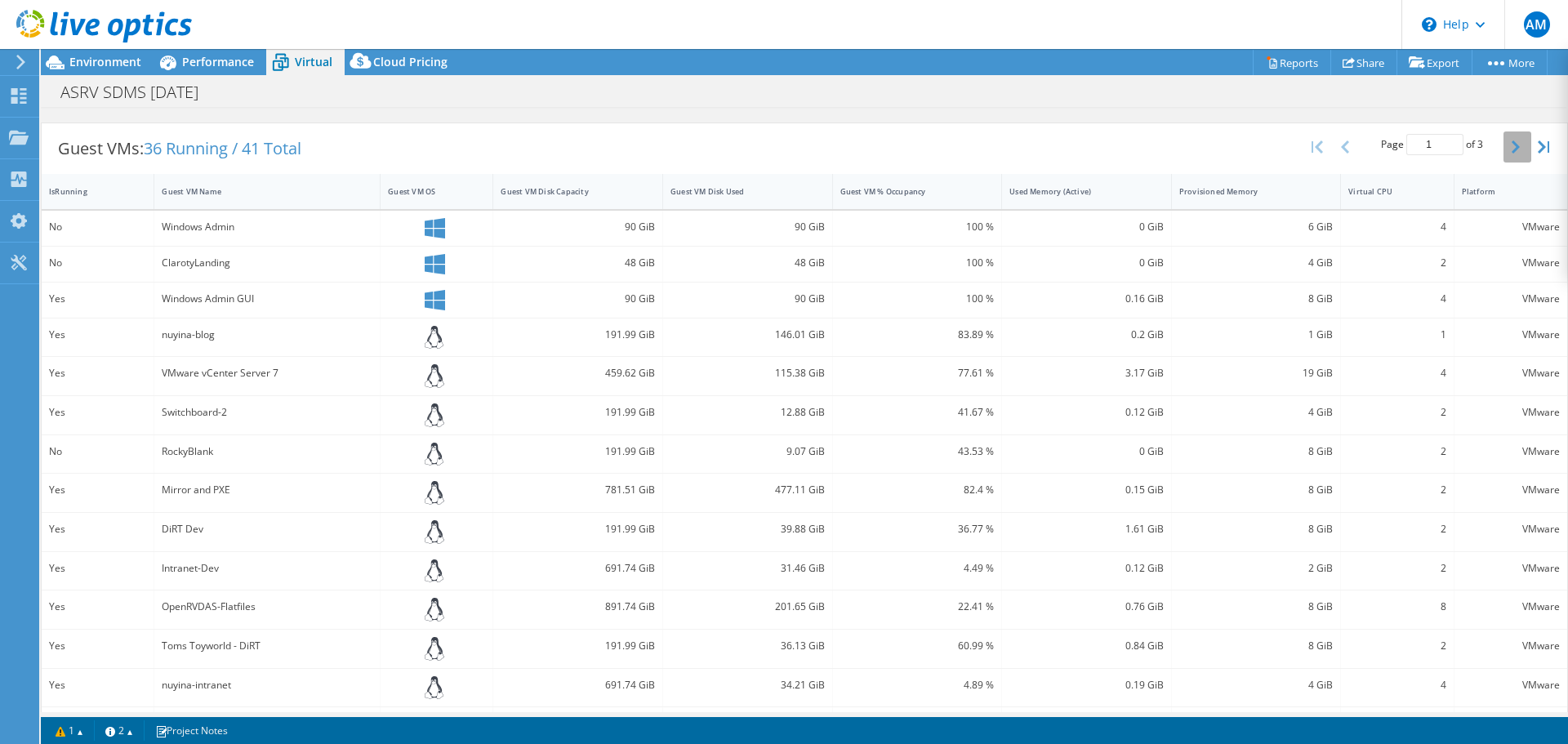
click at [1503, 150] on button "button" at bounding box center [1517, 147] width 28 height 31
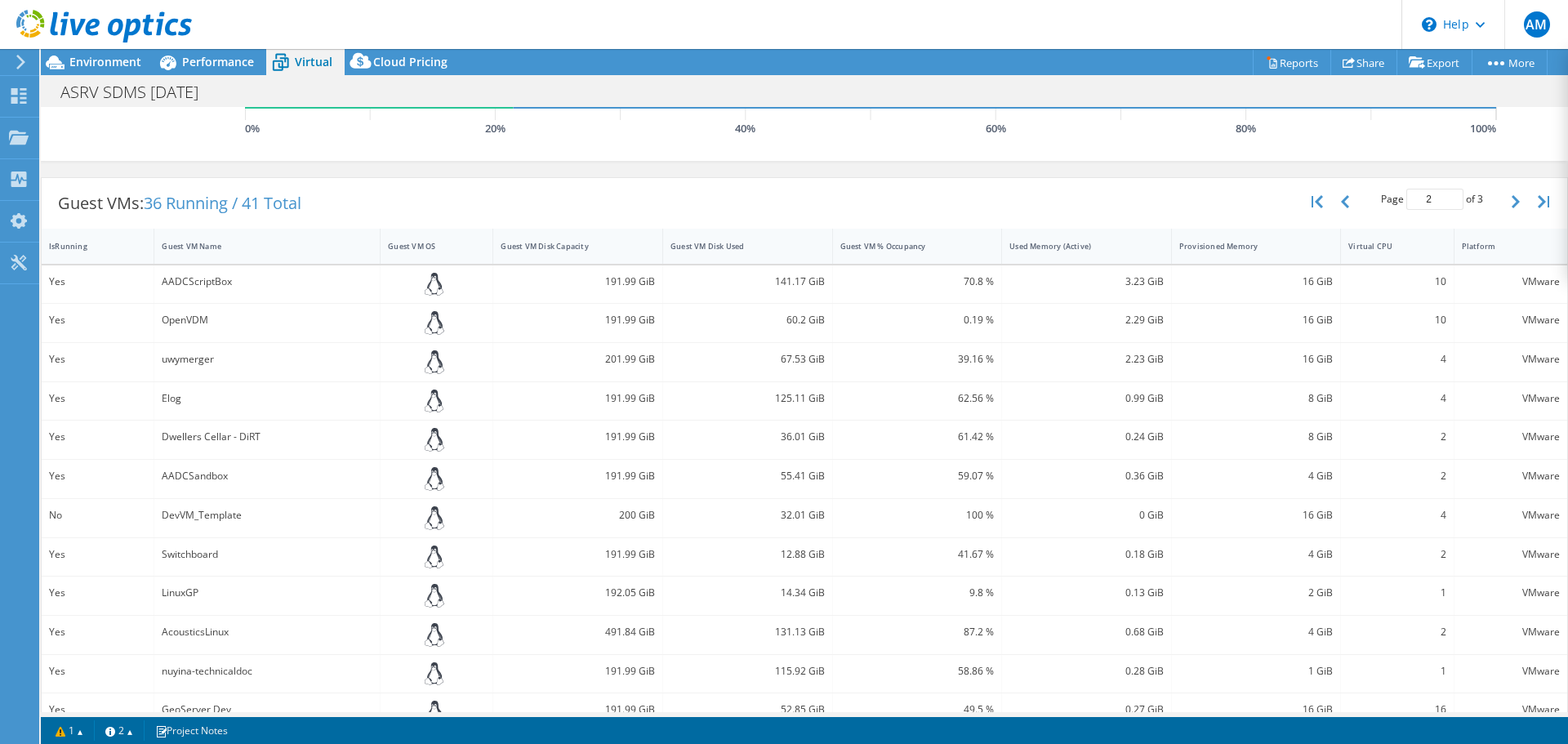
scroll to position [356, 0]
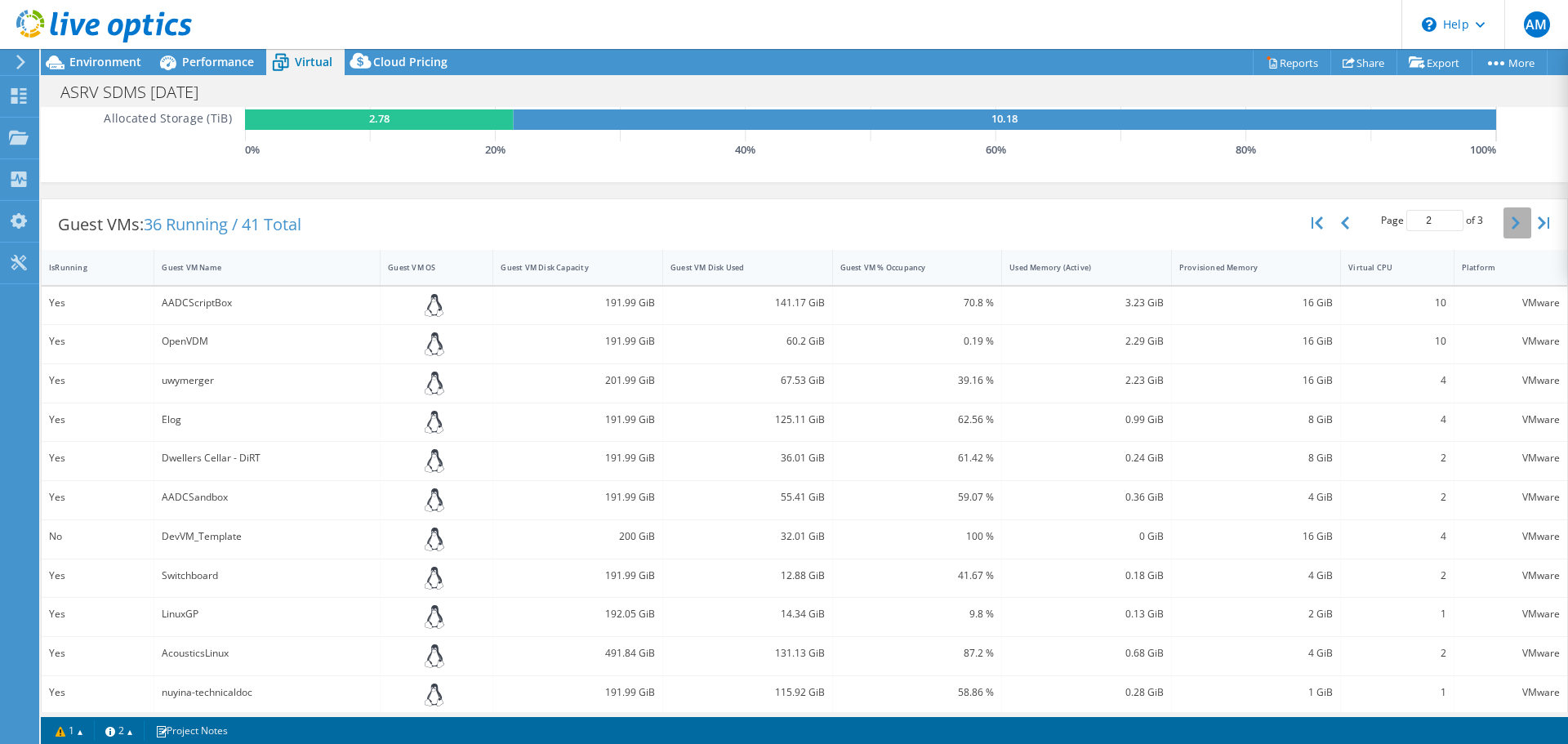
click at [1511, 223] on icon "button" at bounding box center [1515, 222] width 8 height 13
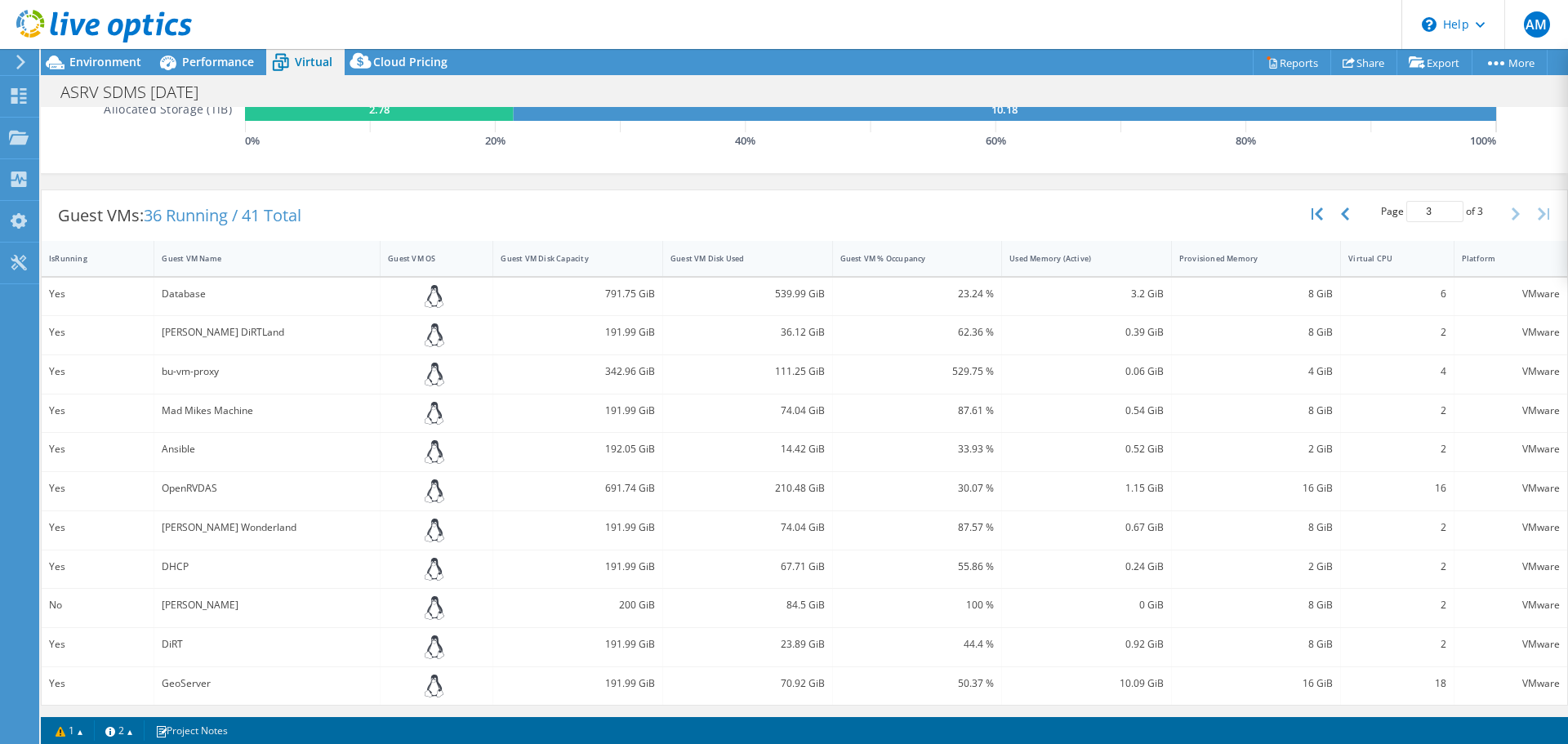
scroll to position [367, 0]
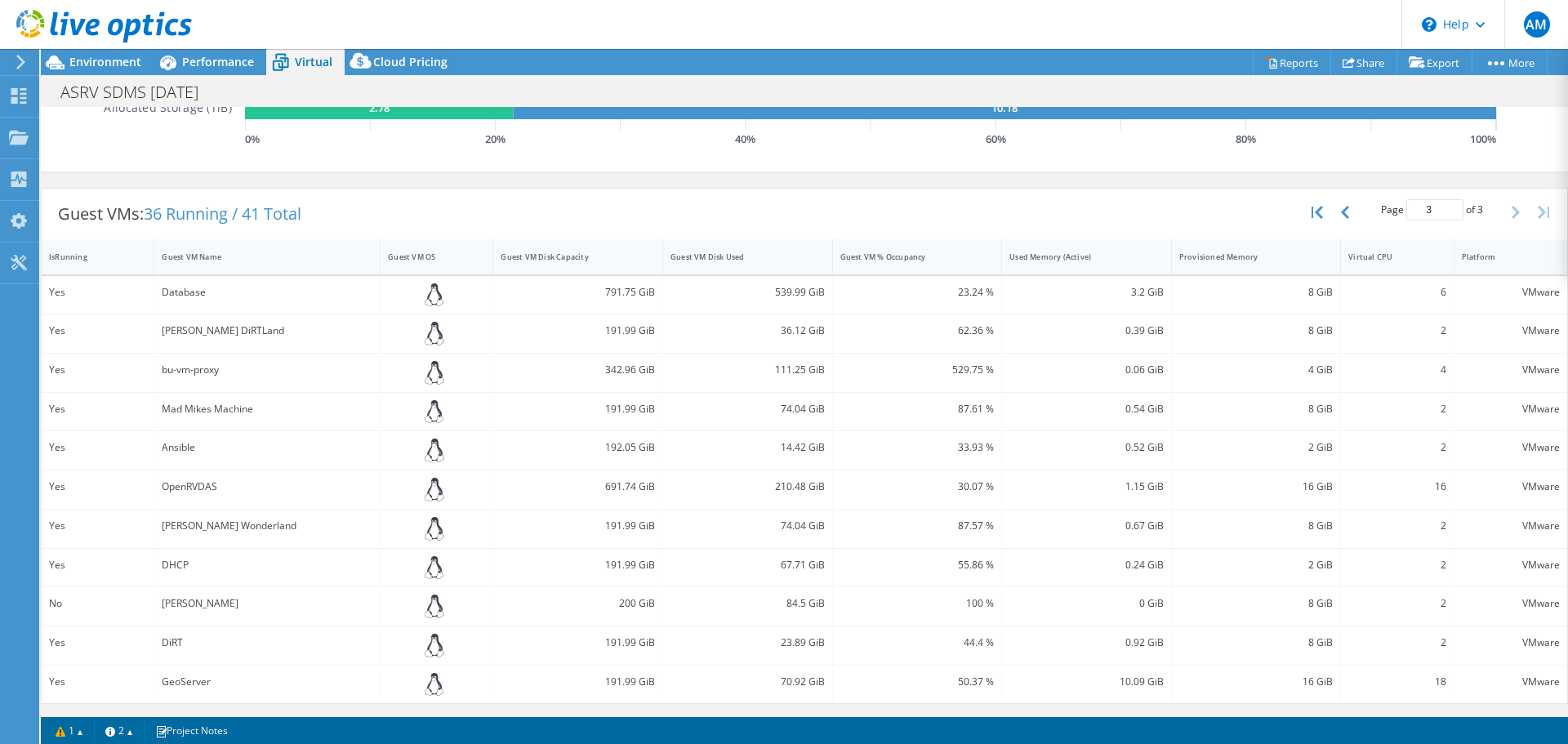
click at [181, 219] on span "36 Running / 41 Total" at bounding box center [222, 214] width 158 height 22
click at [1341, 216] on icon "button" at bounding box center [1344, 212] width 8 height 13
click at [1341, 215] on icon "button" at bounding box center [1344, 212] width 8 height 13
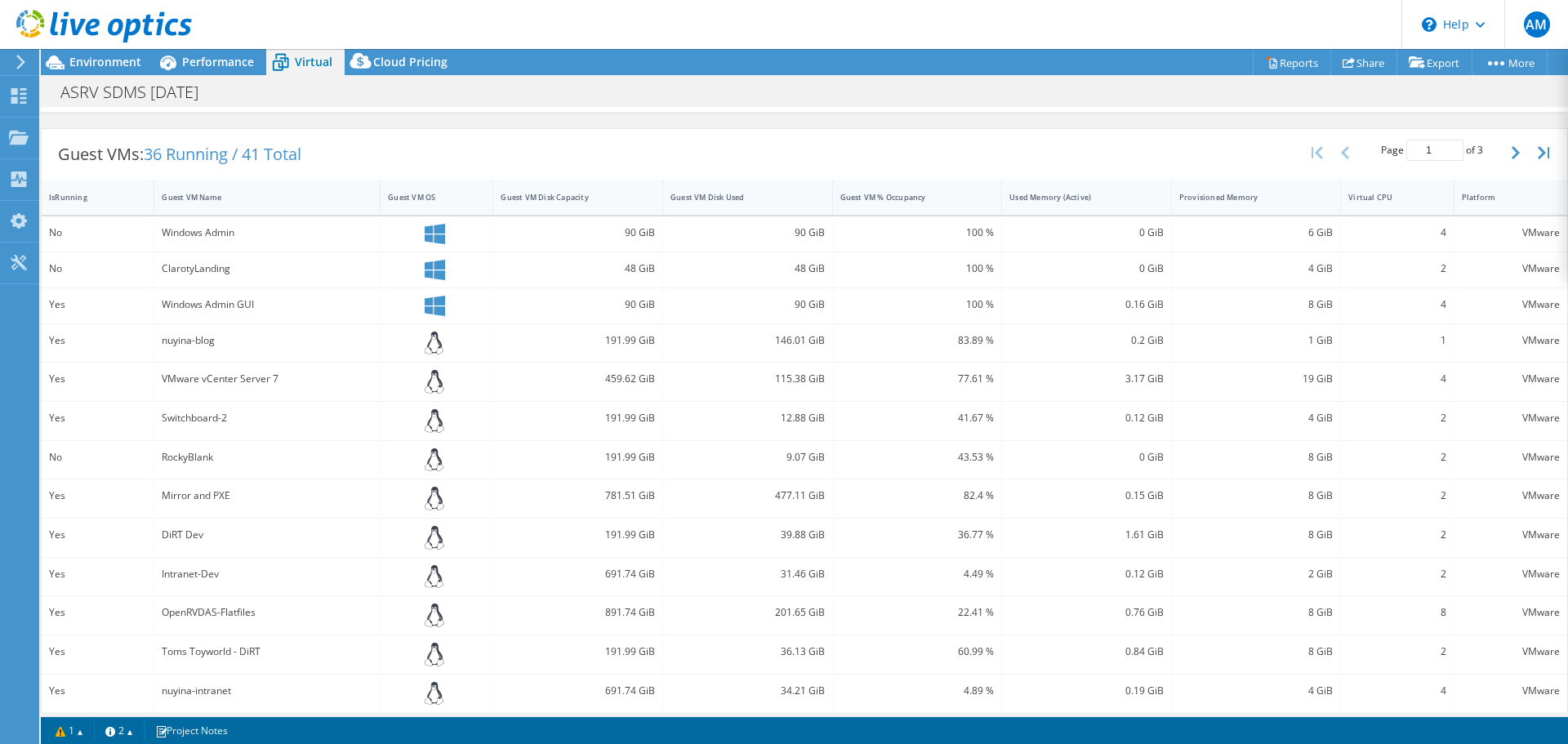
scroll to position [350, 0]
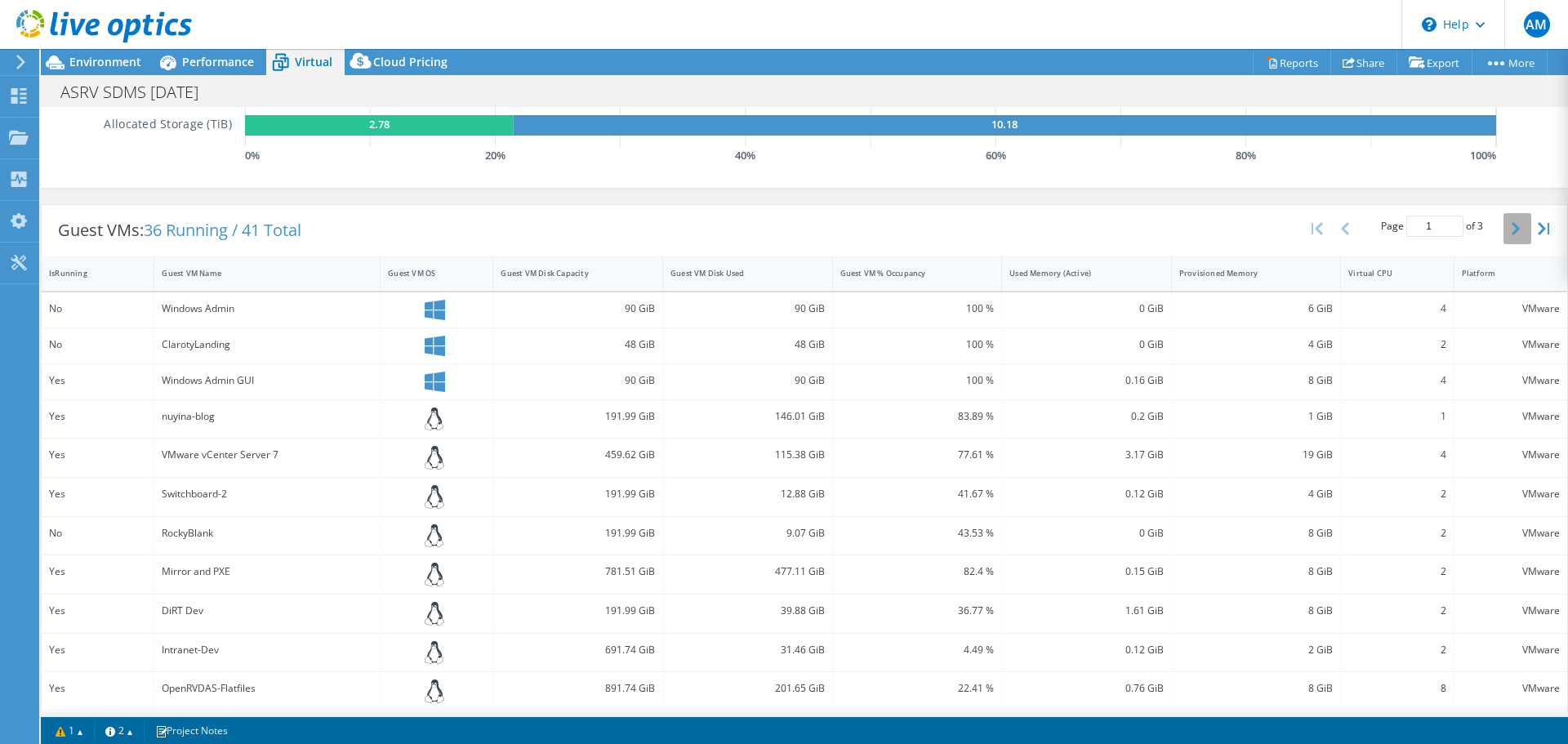
click at [1508, 232] on button "button" at bounding box center [1517, 229] width 28 height 31
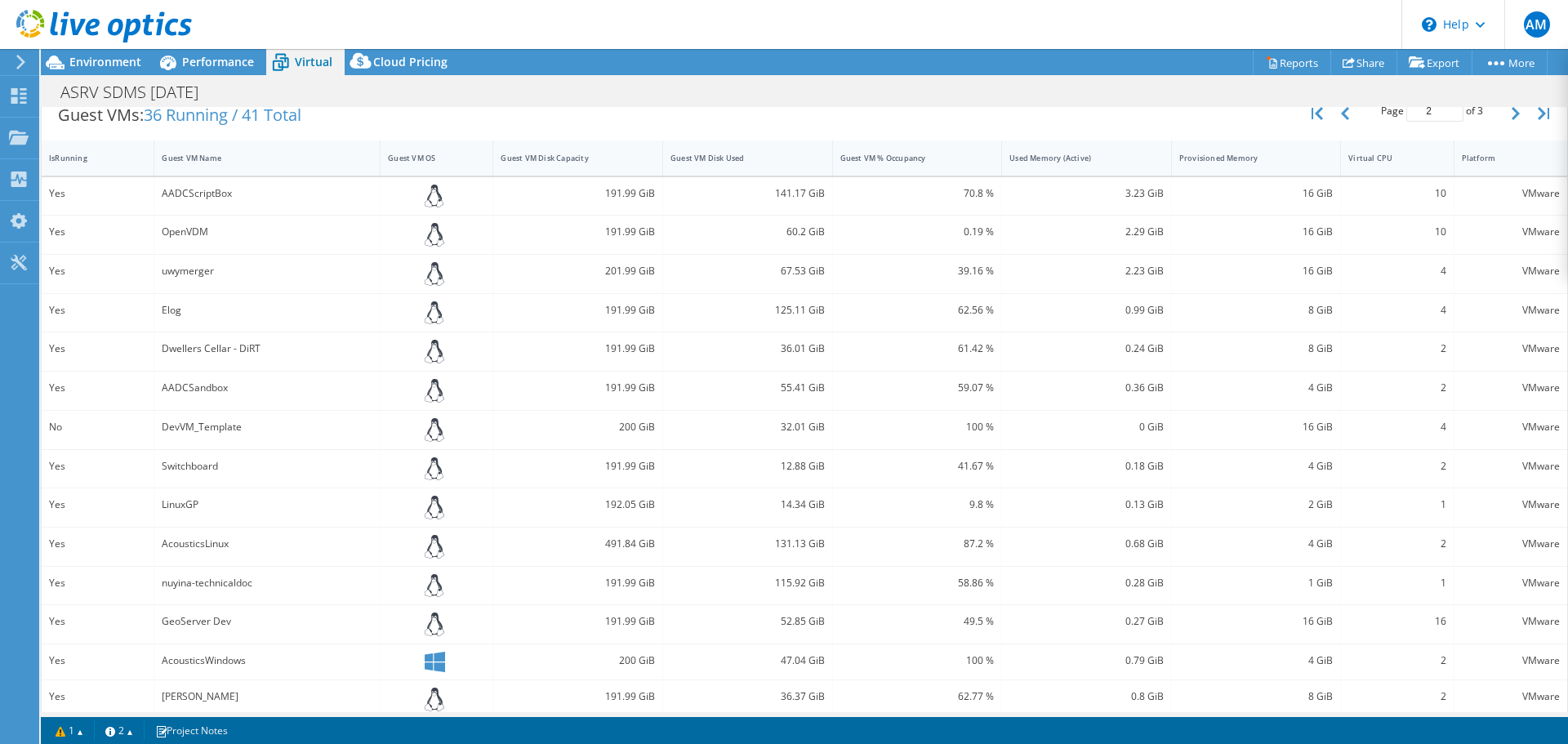
scroll to position [437, 0]
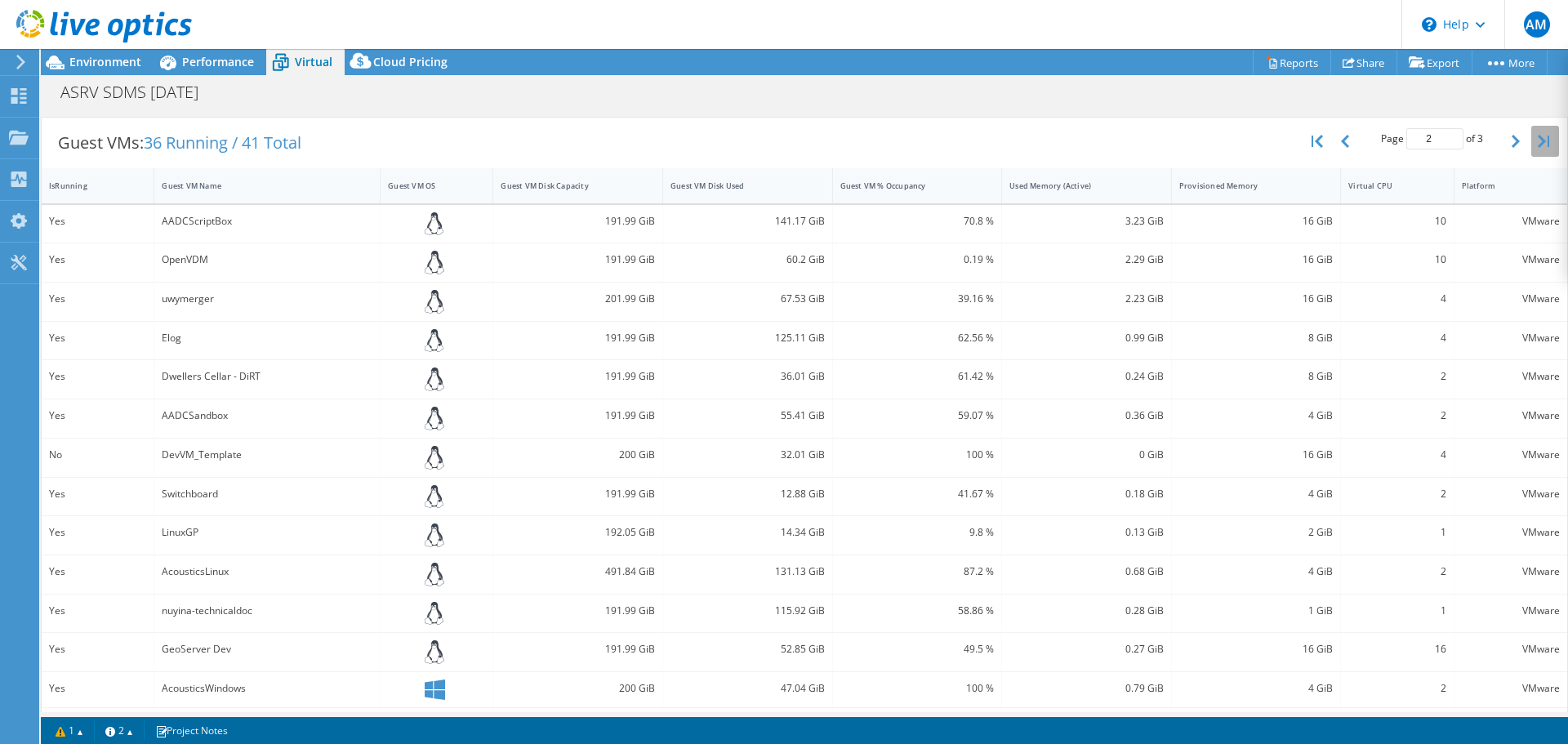
click at [1538, 140] on icon "button" at bounding box center [1543, 140] width 11 height 13
type input "3"
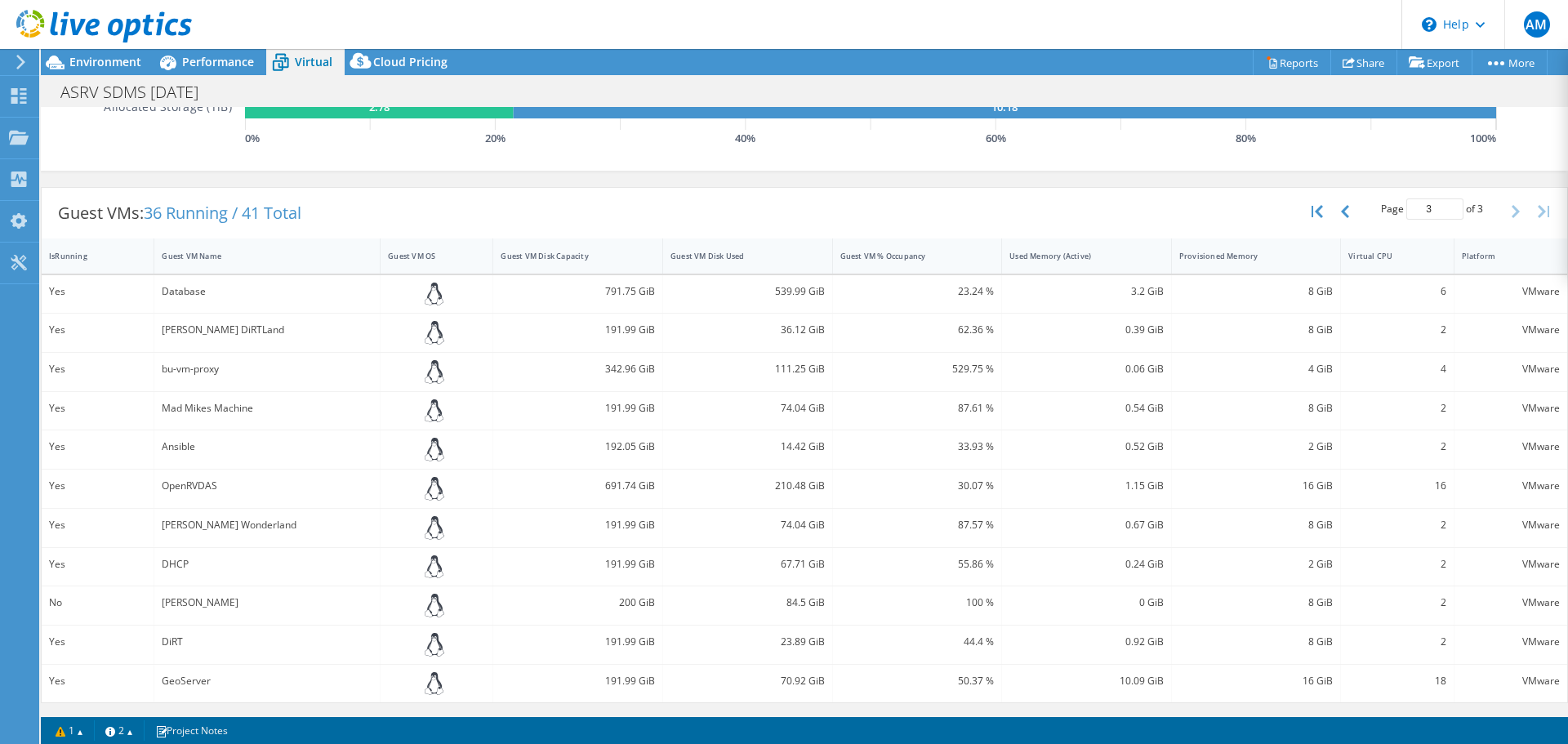
scroll to position [0, 0]
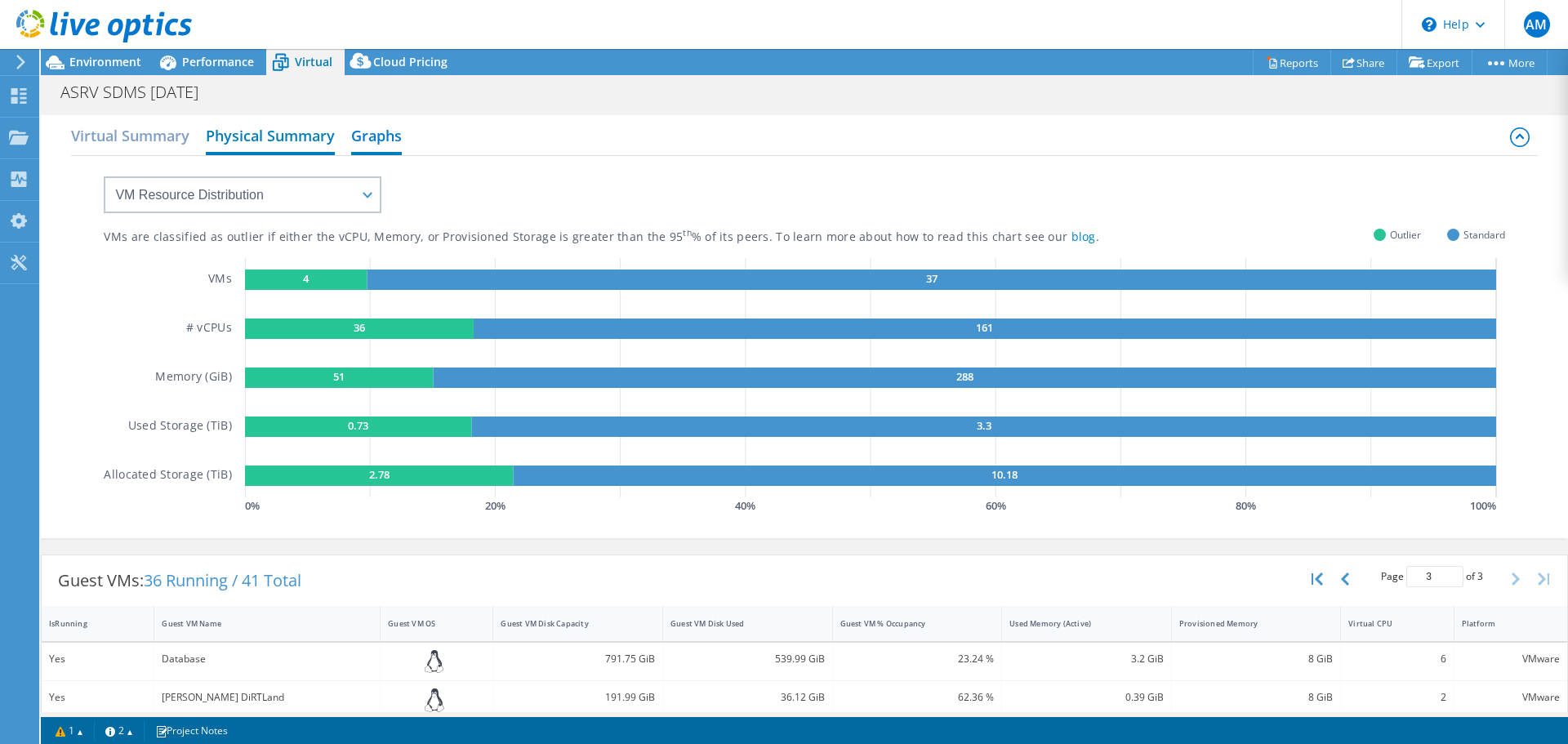
click at [230, 134] on h2 "Physical Summary" at bounding box center [270, 137] width 129 height 36
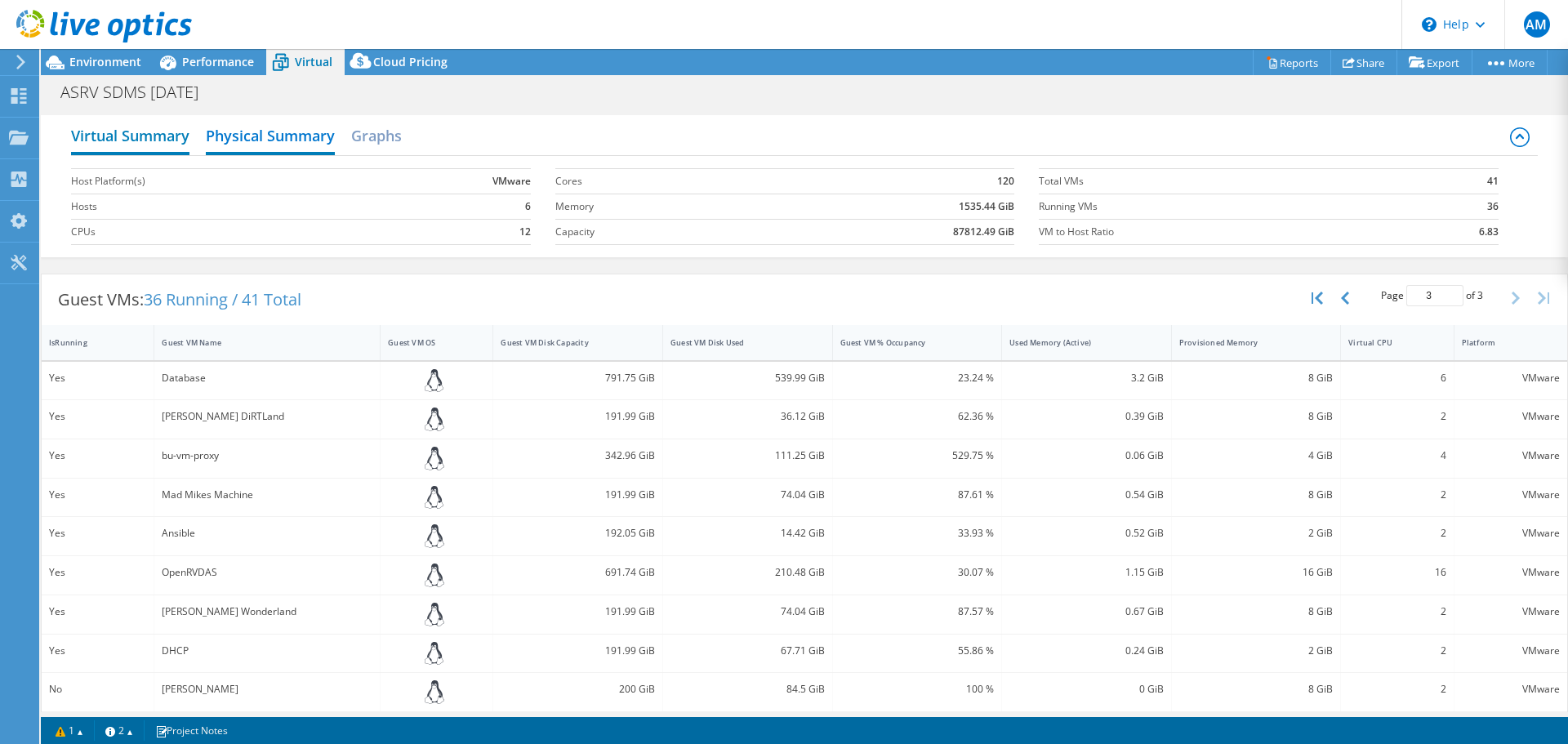
click at [86, 141] on h2 "Virtual Summary" at bounding box center [131, 137] width 119 height 36
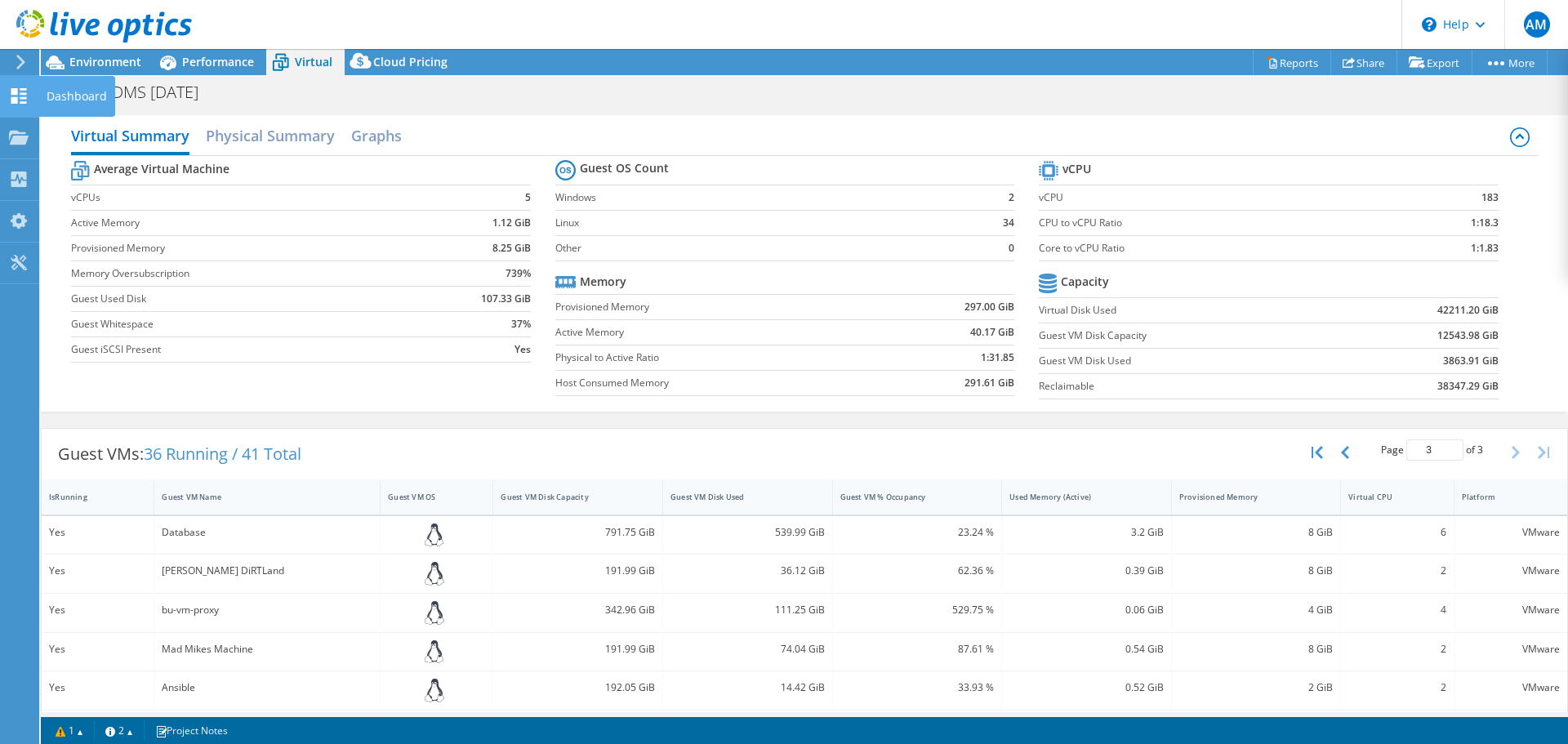
click at [17, 102] on use at bounding box center [19, 96] width 15 height 16
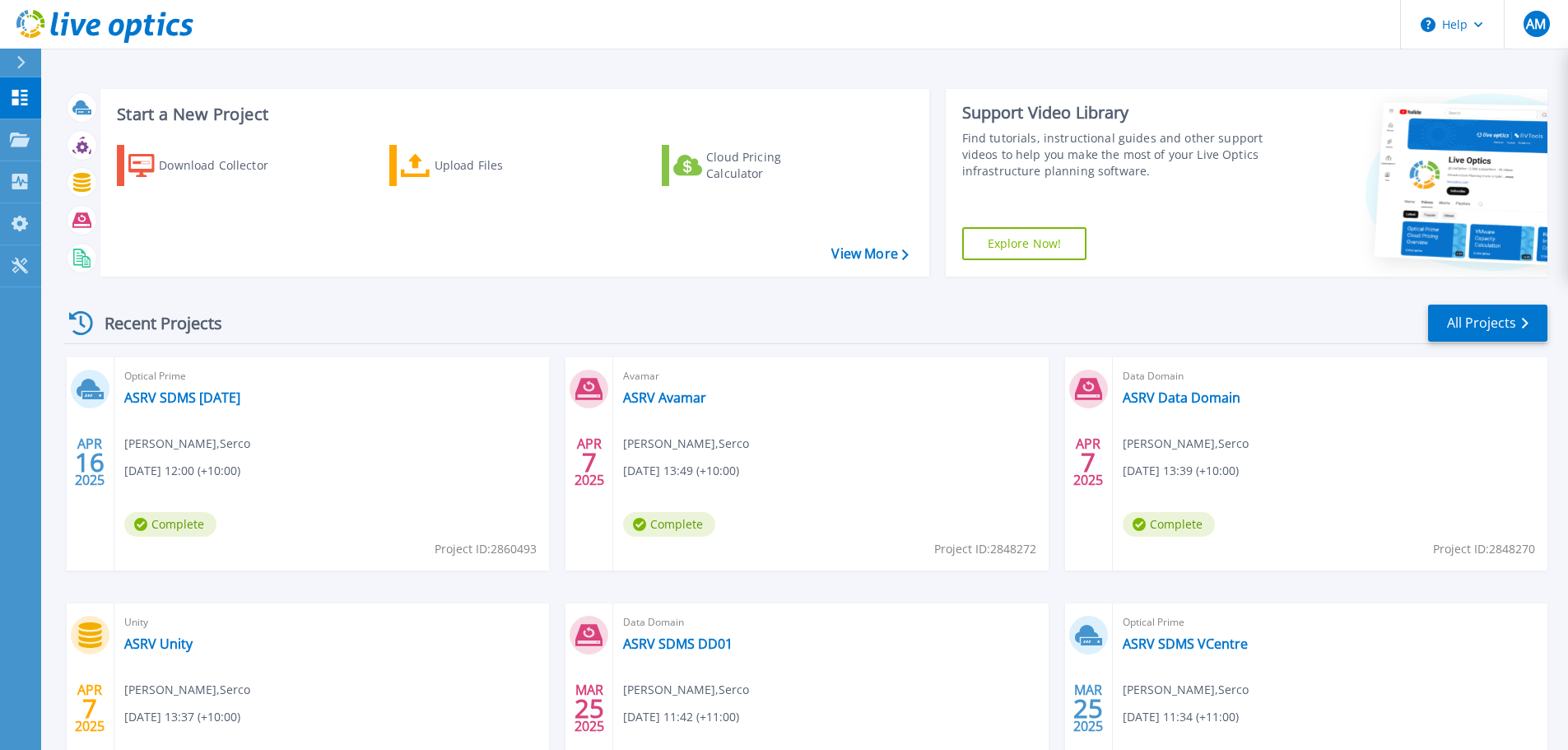
click at [531, 321] on div "Recent Projects All Projects" at bounding box center [805, 323] width 1484 height 41
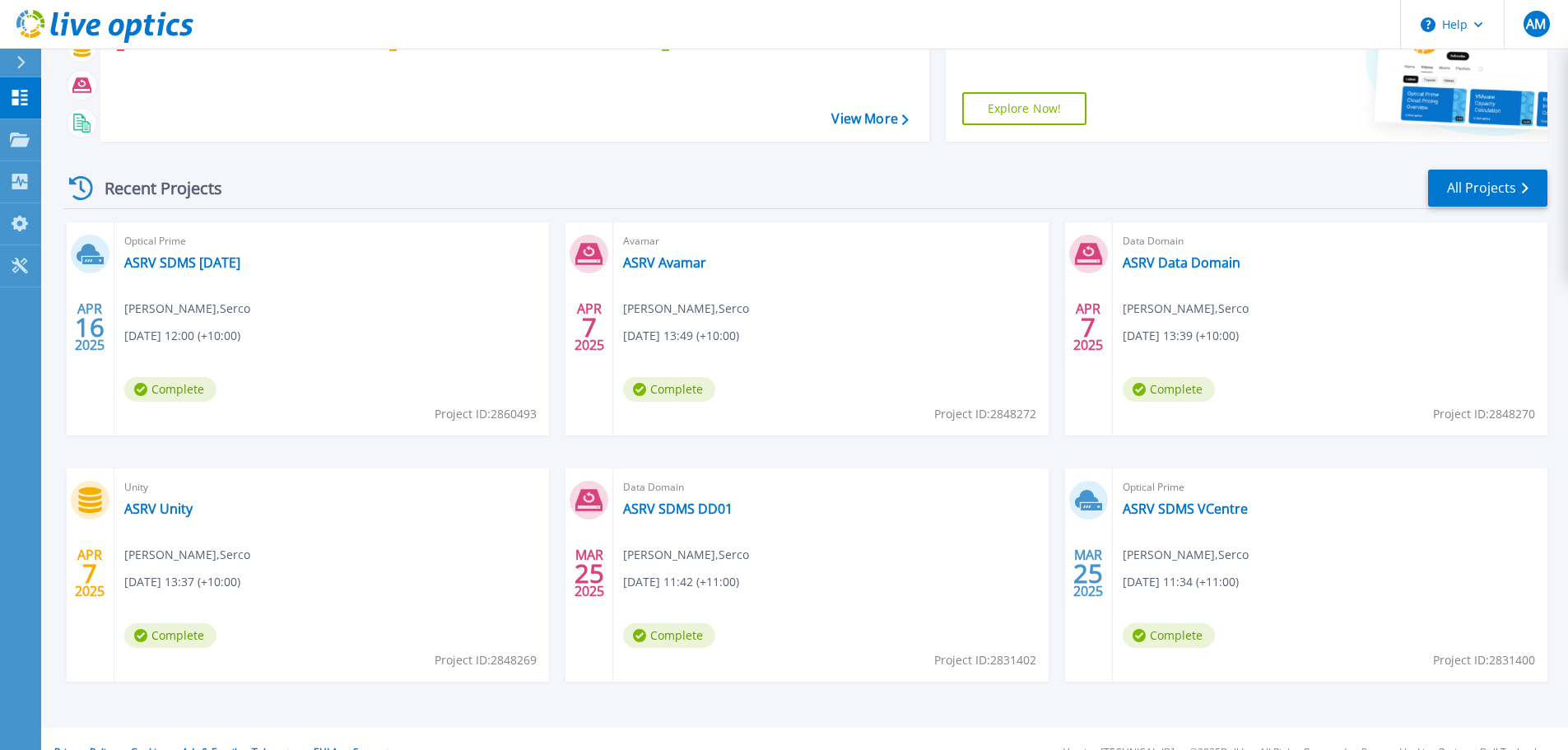
scroll to position [162, 0]
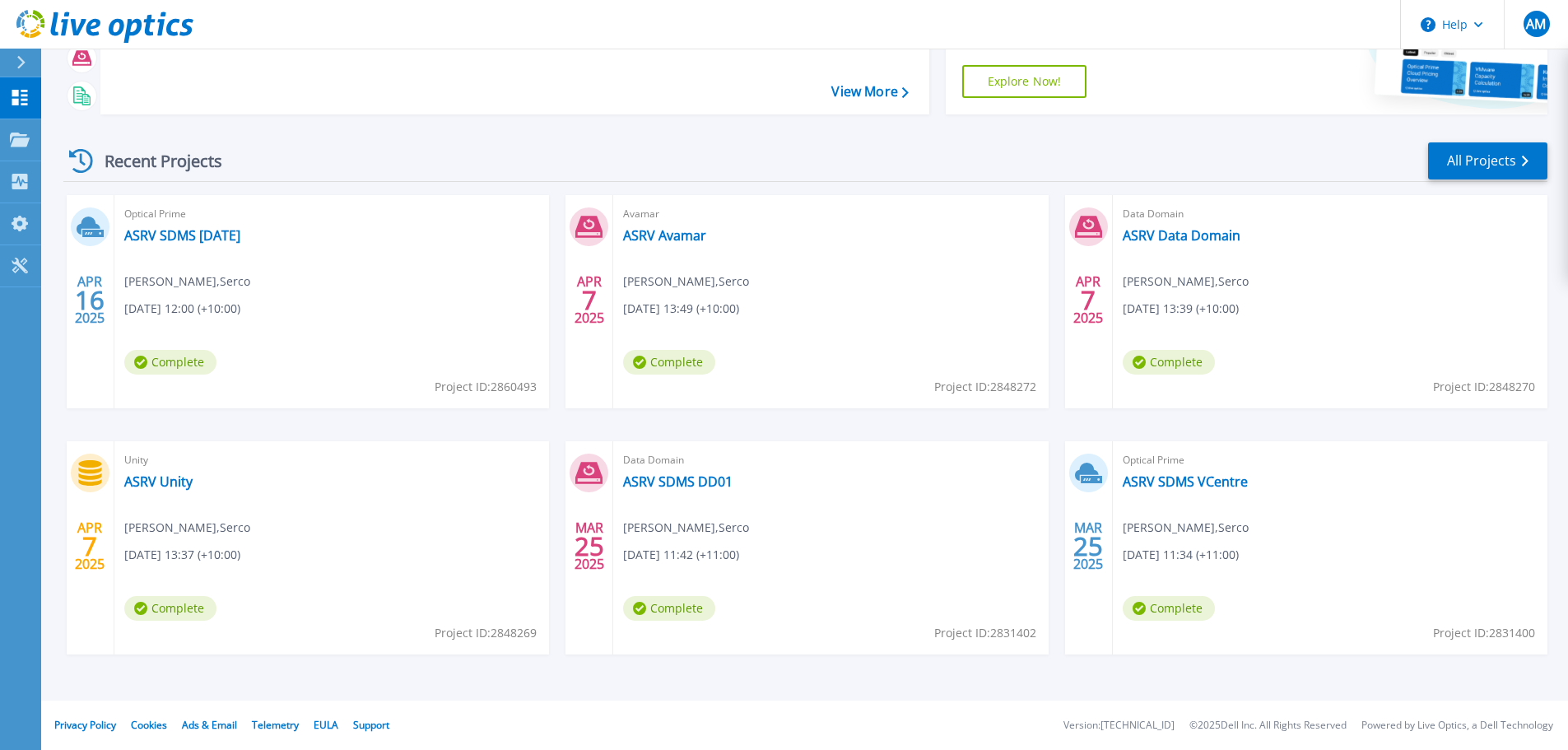
click at [1013, 674] on div "[DATE] Optical Prime ASRV SDMS [DATE] [PERSON_NAME] , Serco [DATE] 12:00 (+10:0…" at bounding box center [798, 441] width 1497 height 492
click at [915, 150] on div "Recent Projects All Projects" at bounding box center [805, 161] width 1484 height 41
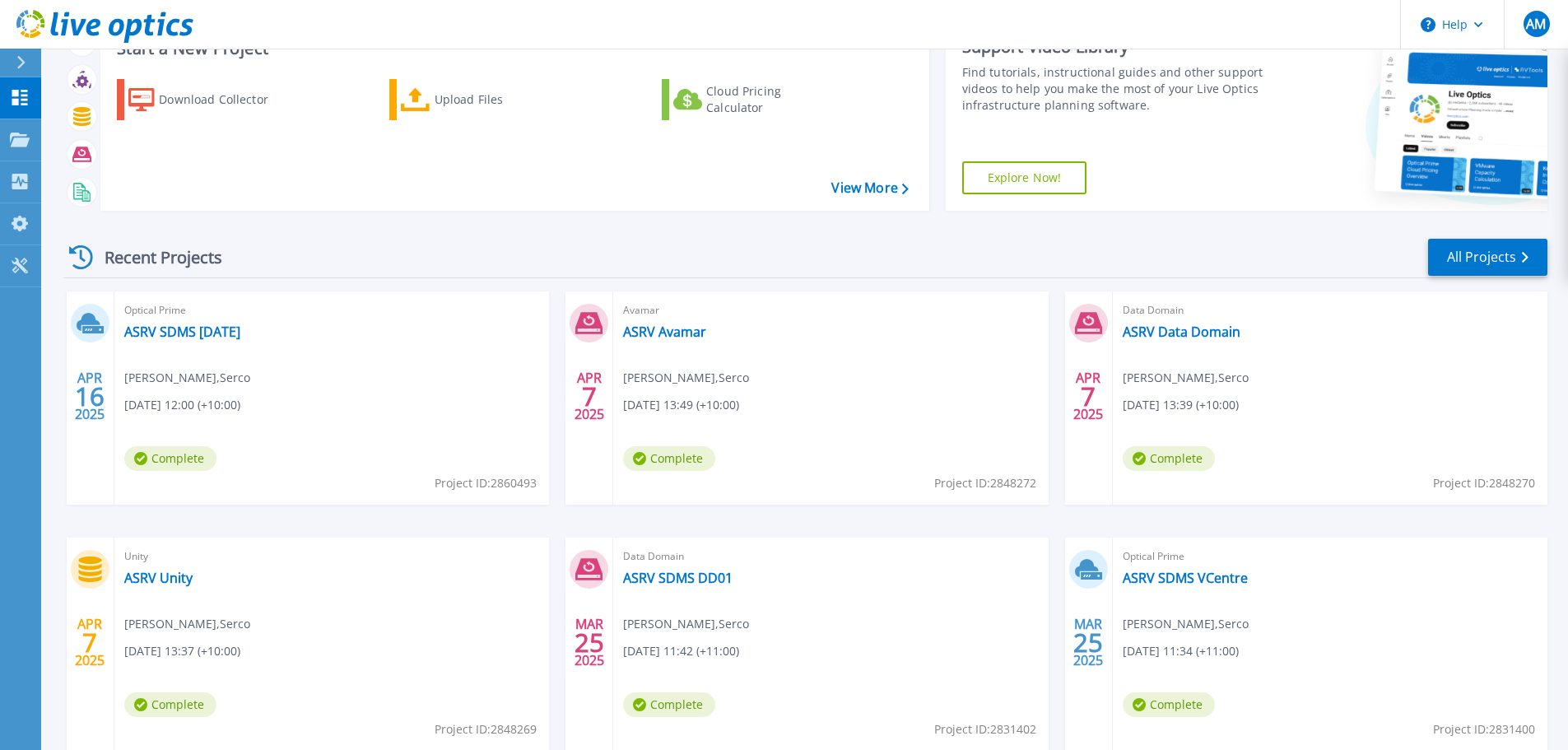
scroll to position [0, 0]
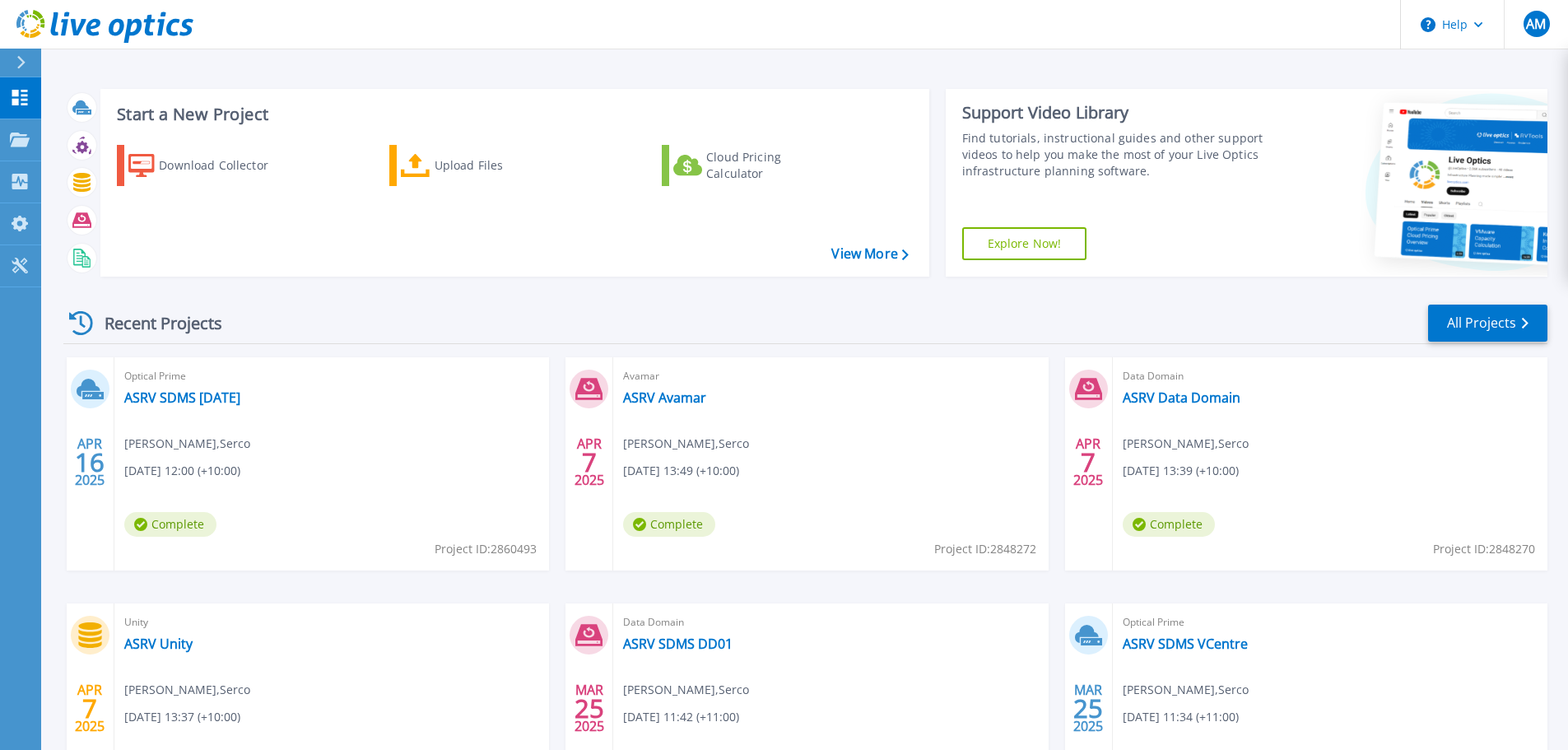
click at [614, 306] on div "Recent Projects All Projects" at bounding box center [805, 323] width 1484 height 41
click at [31, 143] on link "Projects Projects" at bounding box center [20, 141] width 41 height 42
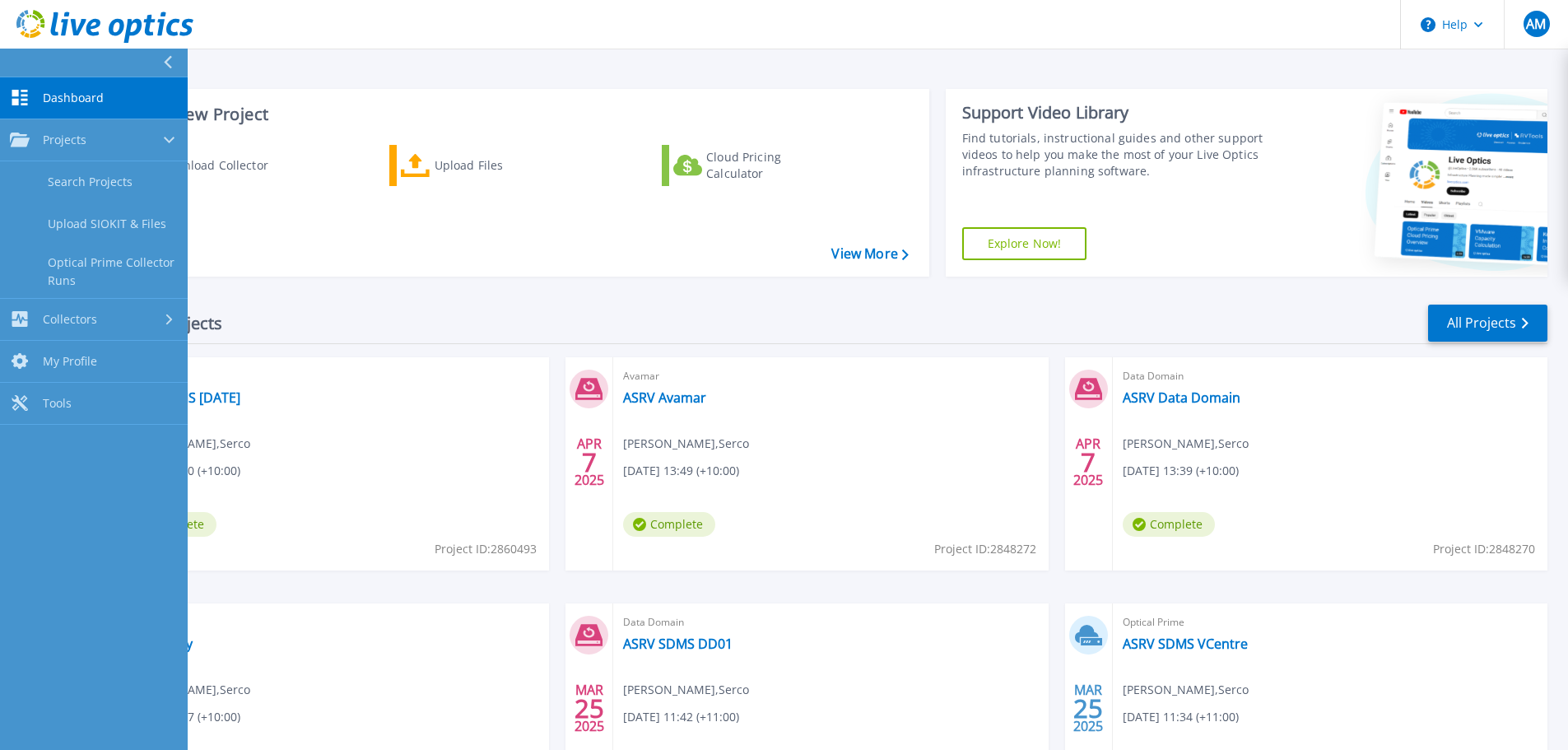
click at [307, 312] on div "Recent Projects All Projects" at bounding box center [805, 323] width 1484 height 41
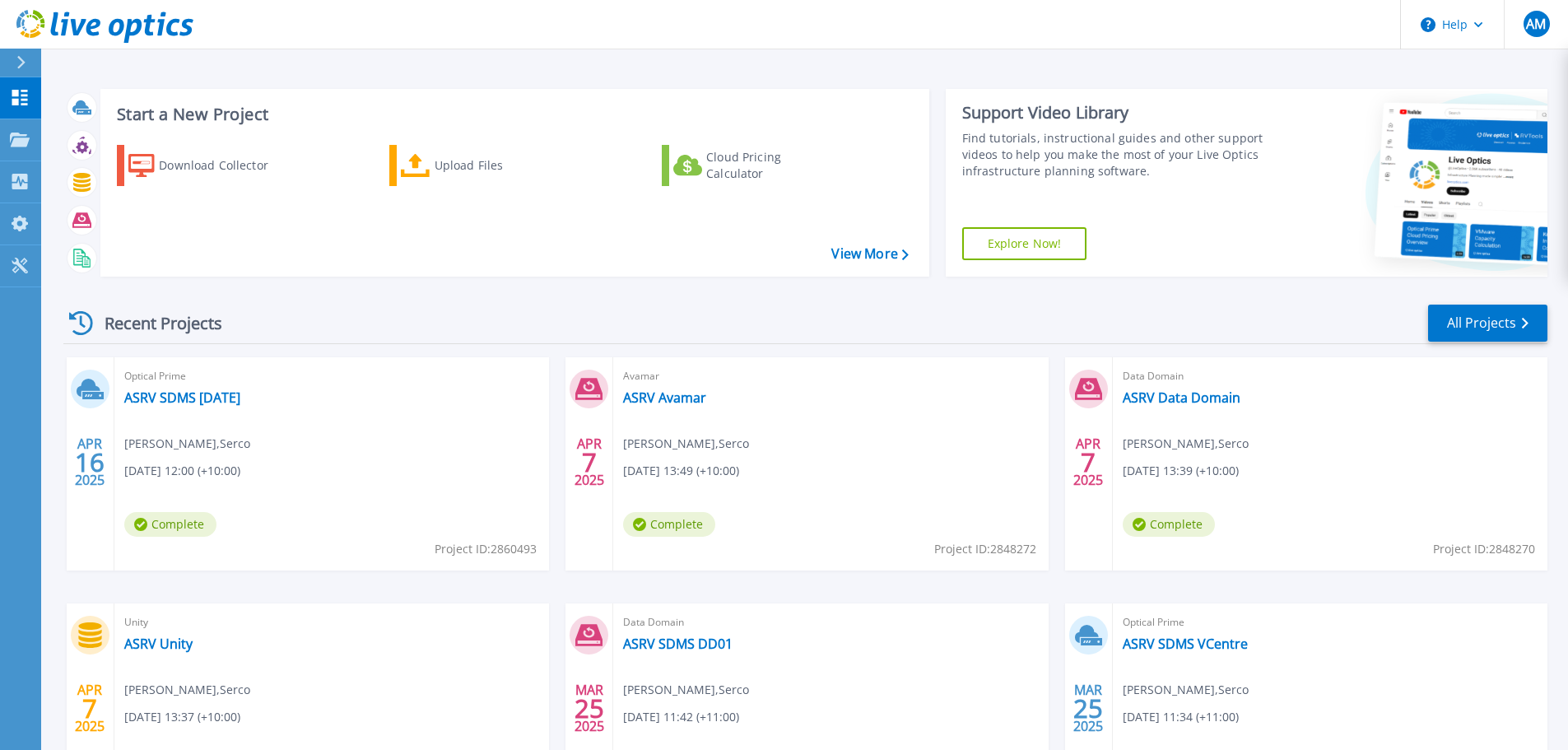
click at [633, 307] on div "Recent Projects All Projects" at bounding box center [805, 323] width 1484 height 41
click at [672, 401] on link "ASRV Avamar" at bounding box center [665, 398] width 83 height 16
click at [519, 300] on div "Recent Projects All Projects [DATE] Optical Prime ASRV SDMS [DATE] [PERSON_NAME…" at bounding box center [805, 576] width 1484 height 573
click at [659, 409] on div "Avamar ASRV [PERSON_NAME] , Serco [DATE] 13:49 (+10:00) Complete Project ID: 28…" at bounding box center [830, 464] width 435 height 214
click at [660, 393] on link "ASRV Avamar" at bounding box center [665, 398] width 83 height 16
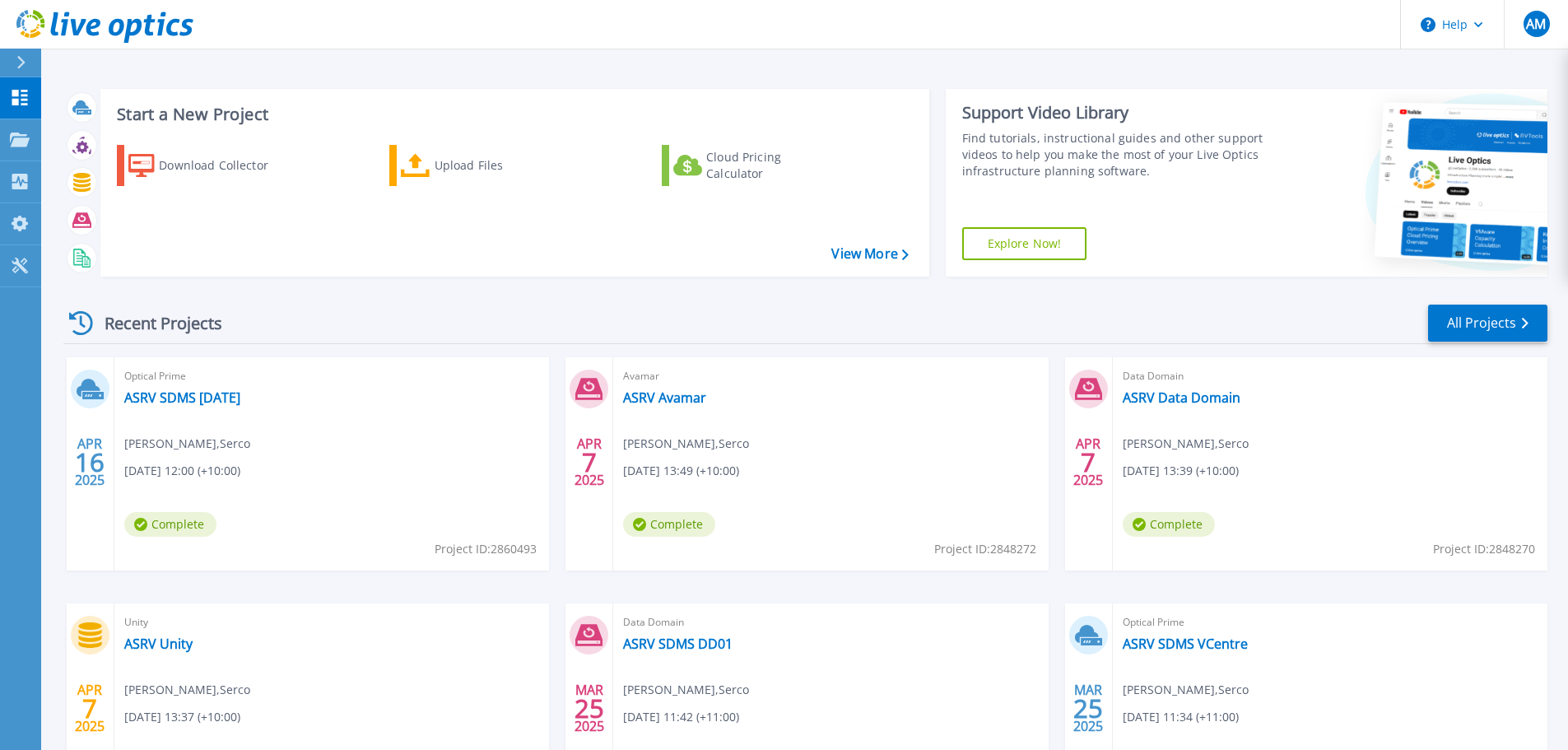
click at [889, 327] on div "Recent Projects All Projects" at bounding box center [805, 323] width 1484 height 41
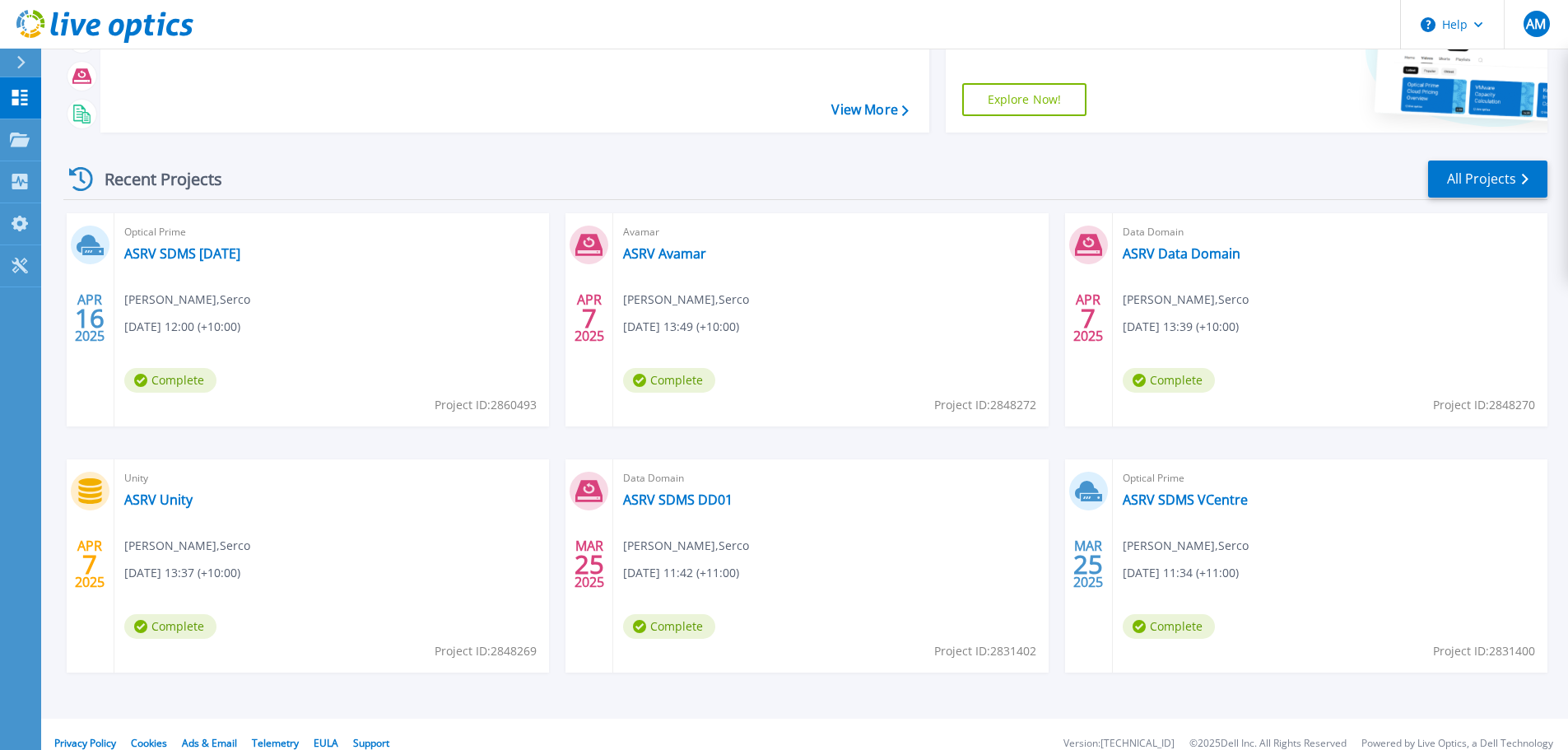
scroll to position [162, 0]
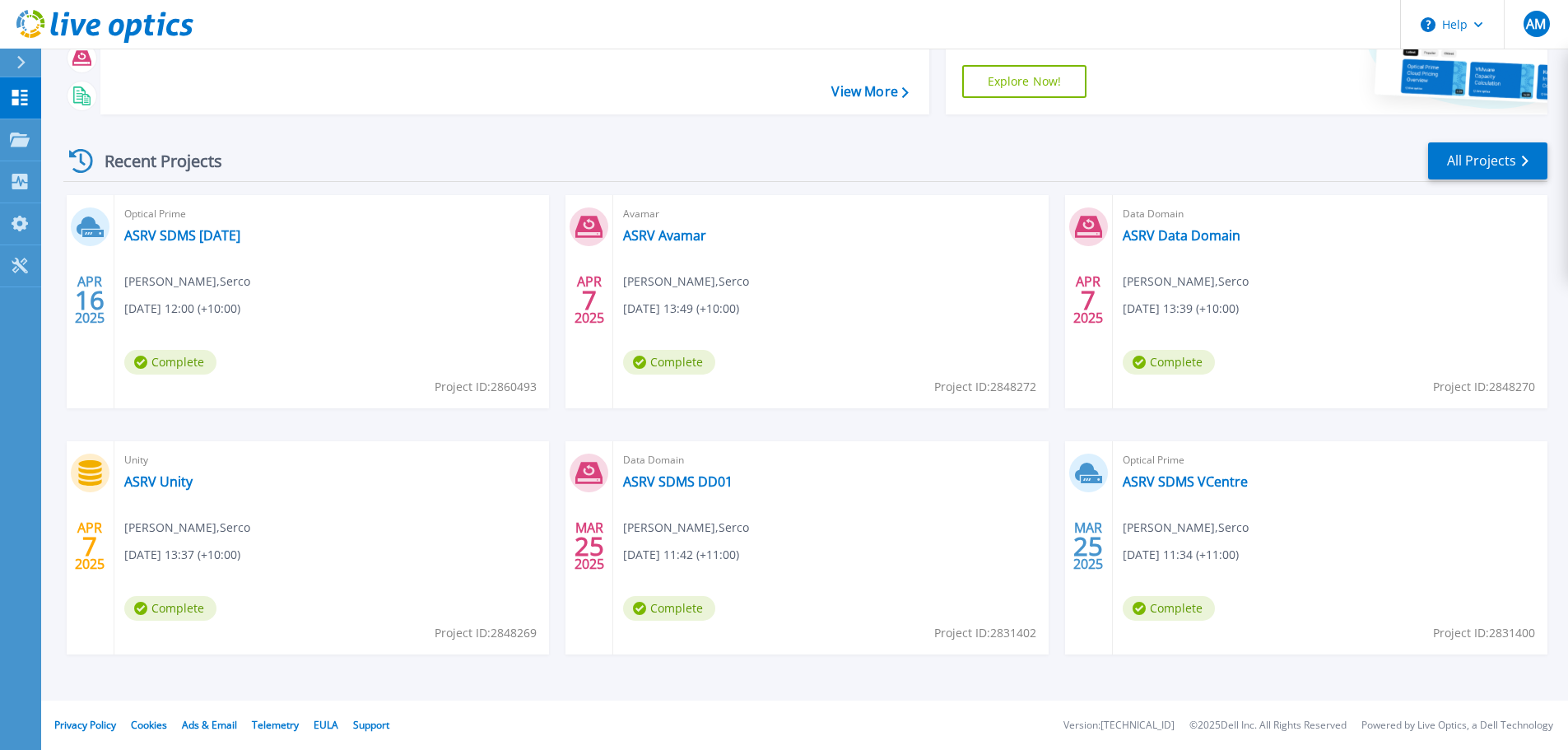
click at [1066, 420] on div "[DATE] Optical Prime ASRV SDMS [DATE] [PERSON_NAME] , Serco [DATE] 12:00 (+10:0…" at bounding box center [798, 441] width 1497 height 492
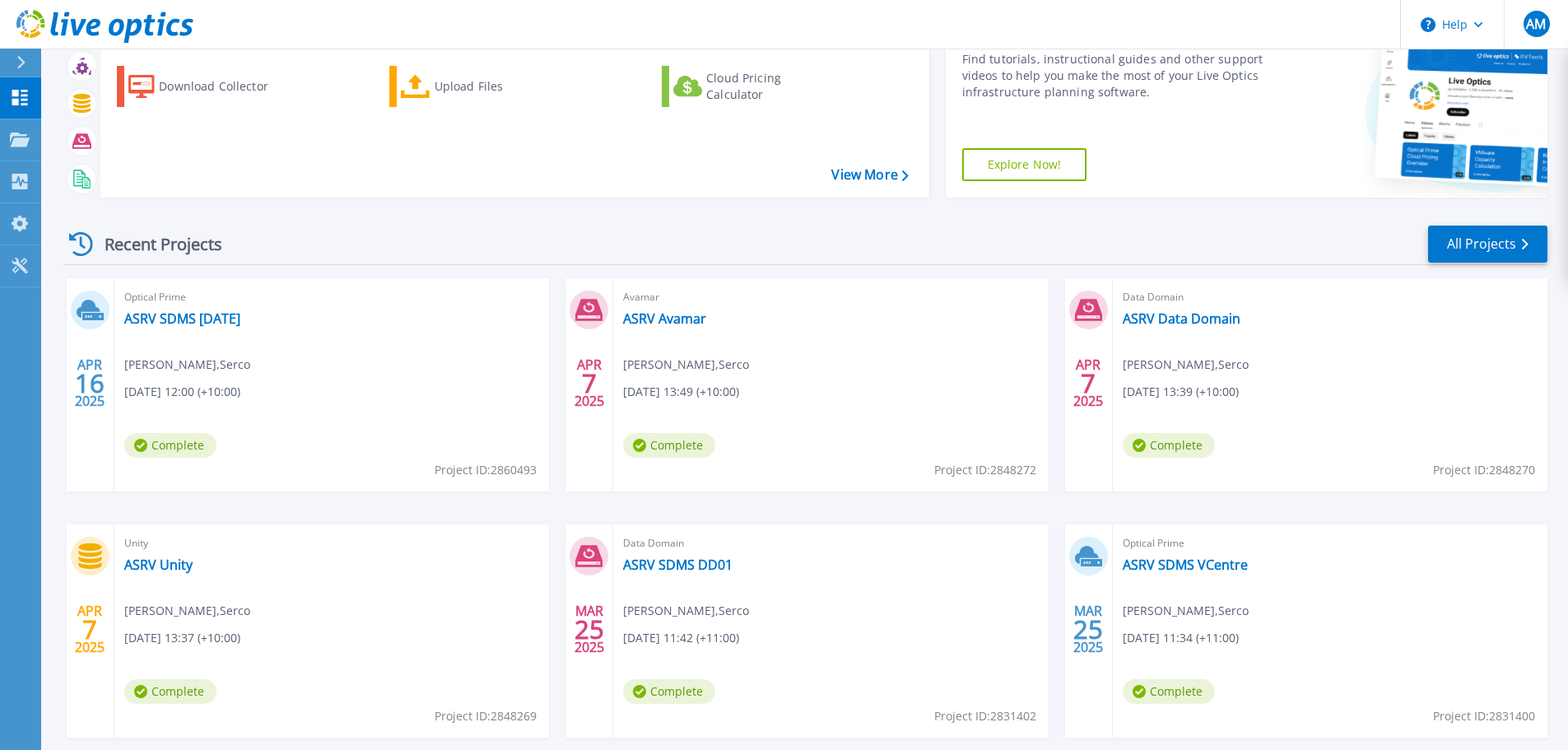
scroll to position [0, 0]
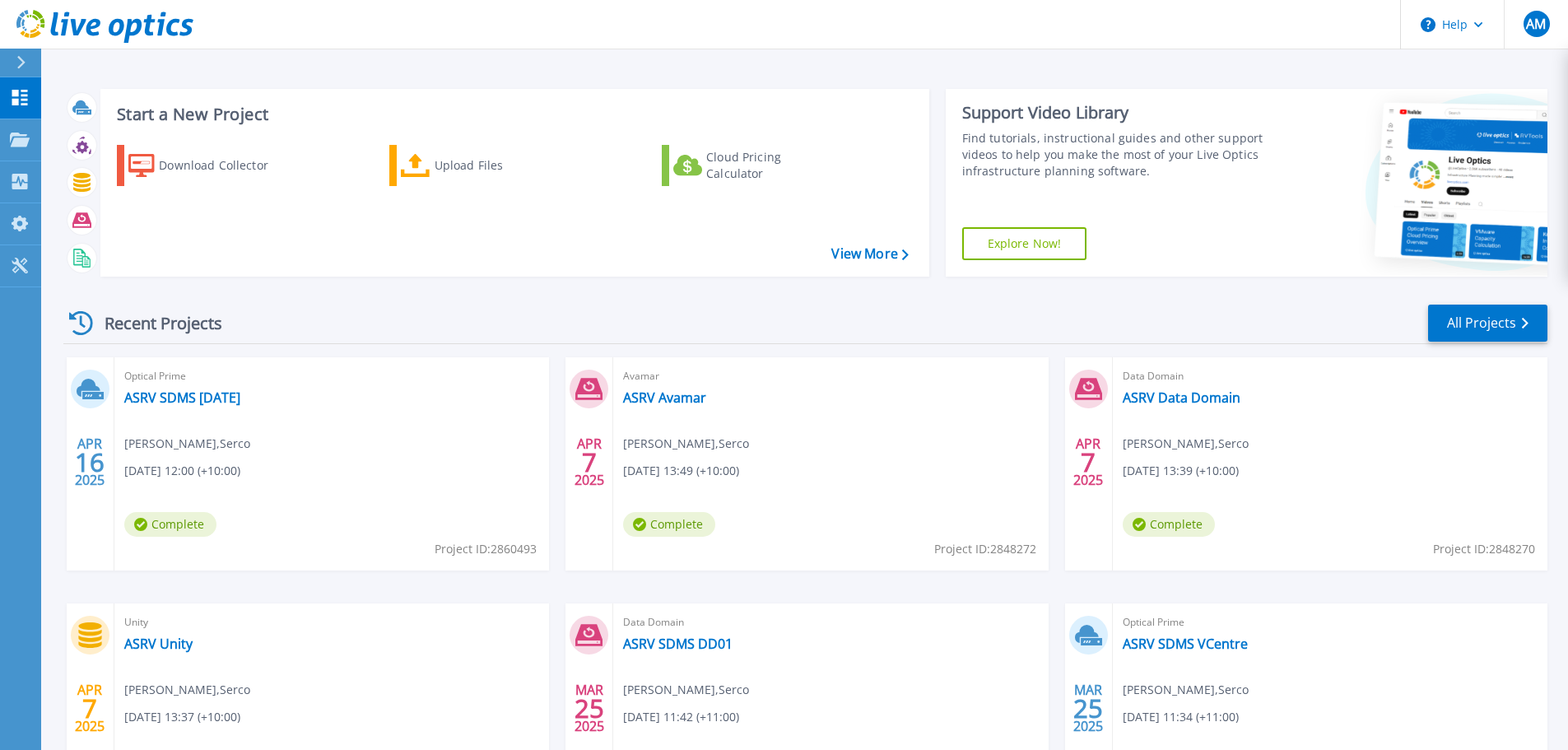
click at [1074, 306] on div "Recent Projects All Projects" at bounding box center [805, 323] width 1484 height 41
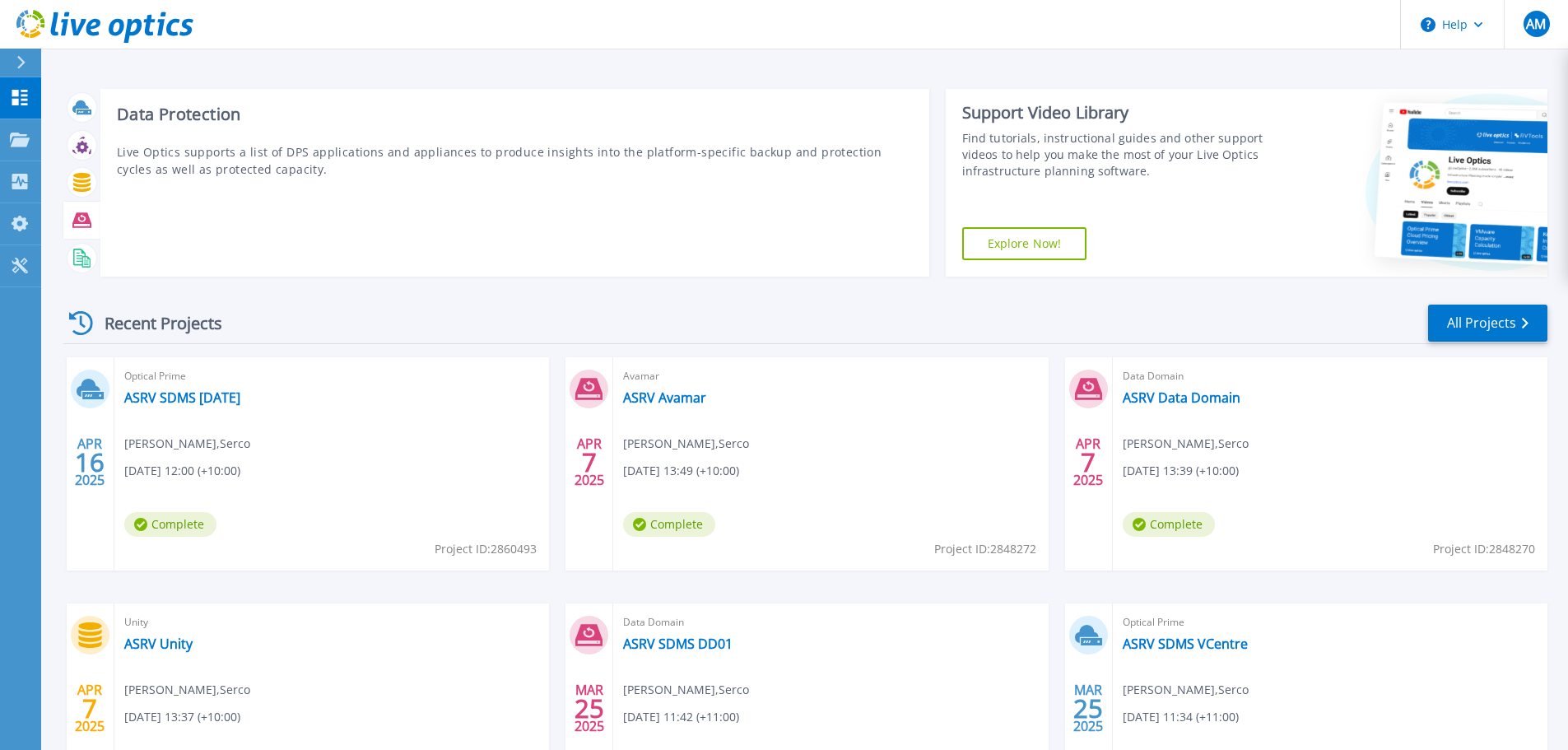
click at [76, 234] on div at bounding box center [82, 220] width 37 height 38
click at [90, 215] on icon at bounding box center [82, 220] width 19 height 19
click at [305, 210] on div "Data Protection Live Optics supports a list of DPS applications and appliances …" at bounding box center [515, 182] width 829 height 188
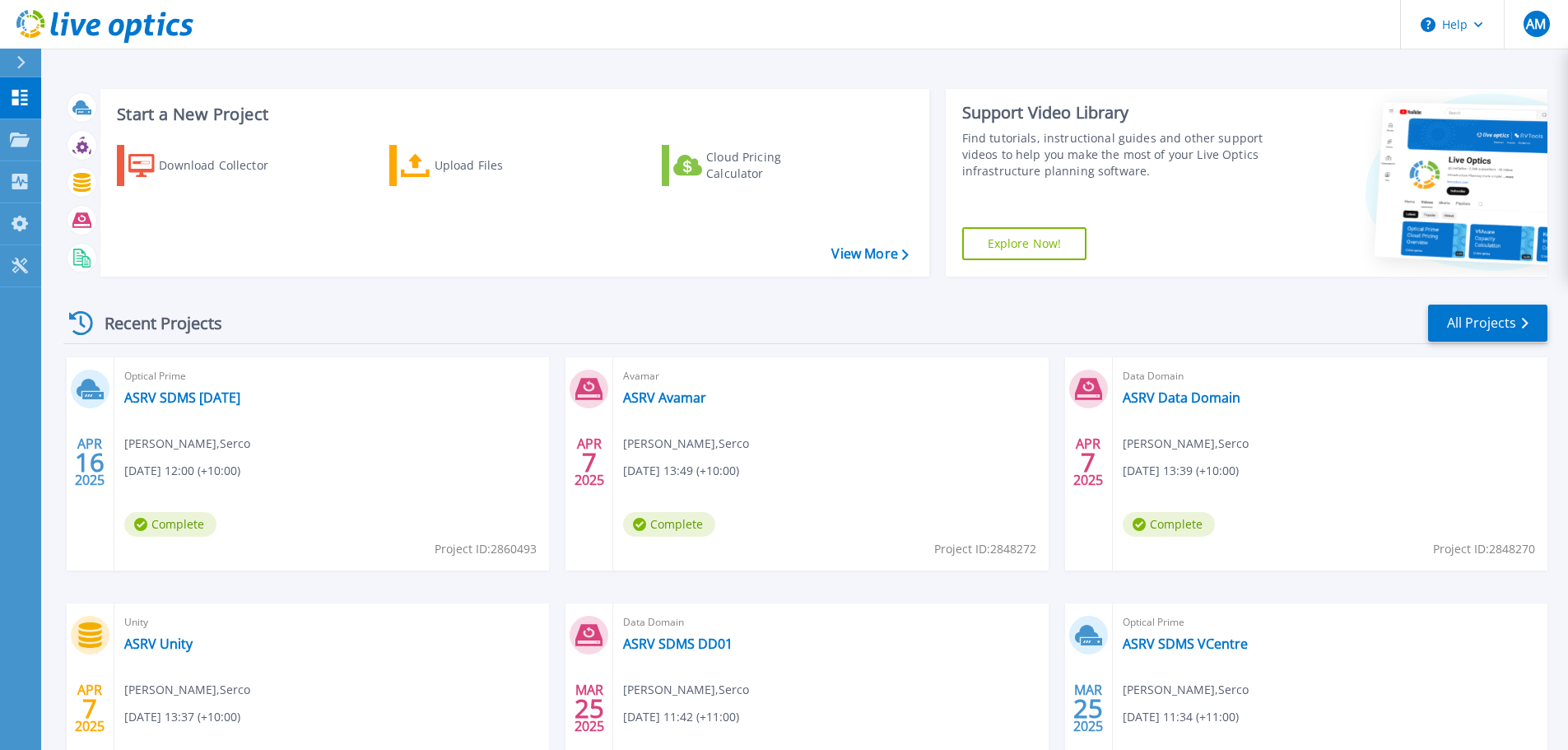
click at [630, 311] on div "Recent Projects All Projects" at bounding box center [805, 323] width 1484 height 41
click at [874, 250] on link "View More" at bounding box center [869, 254] width 76 height 16
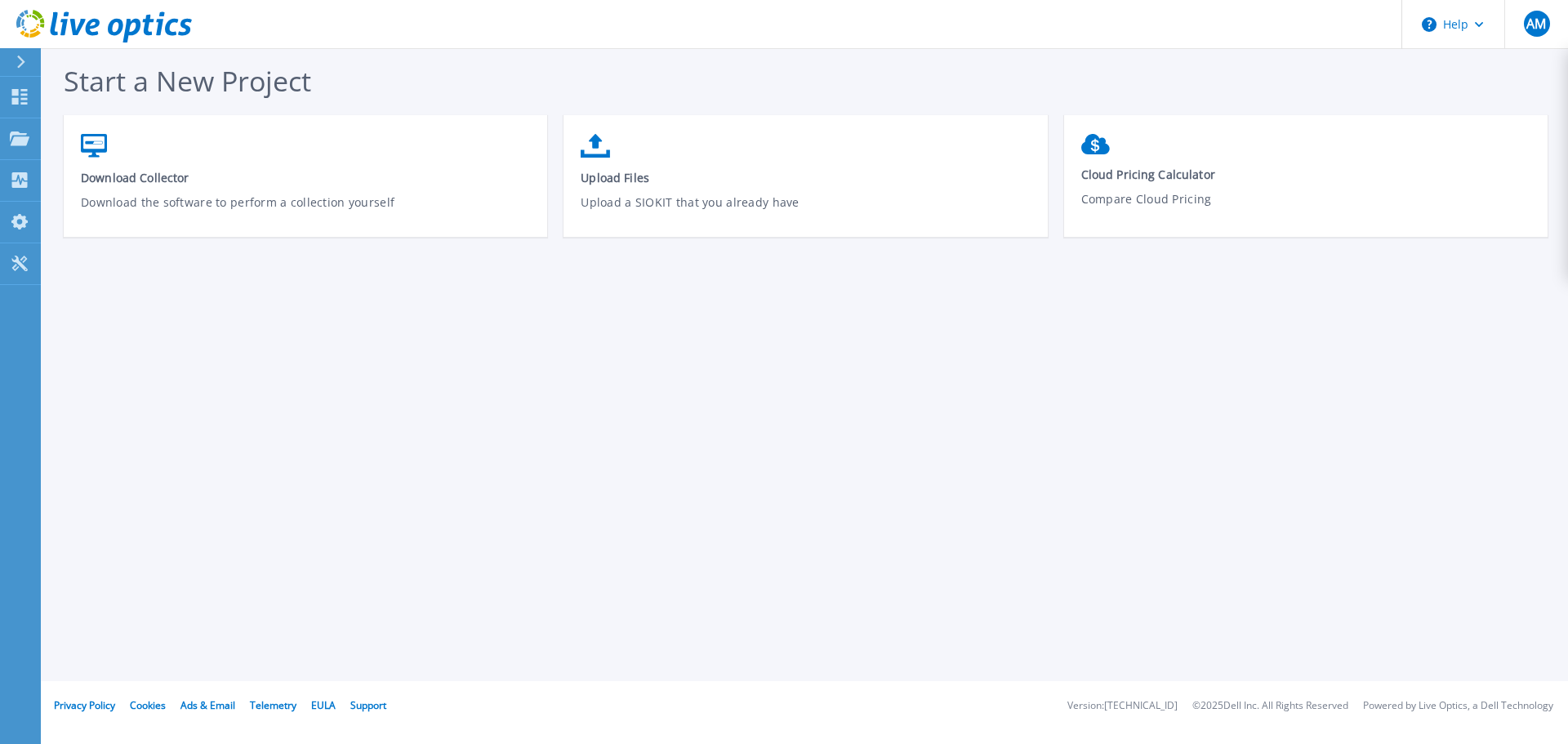
click at [471, 343] on div "Start a New Project Download Collector Download the software to perform a colle…" at bounding box center [804, 340] width 1528 height 681
